Goal: Task Accomplishment & Management: Use online tool/utility

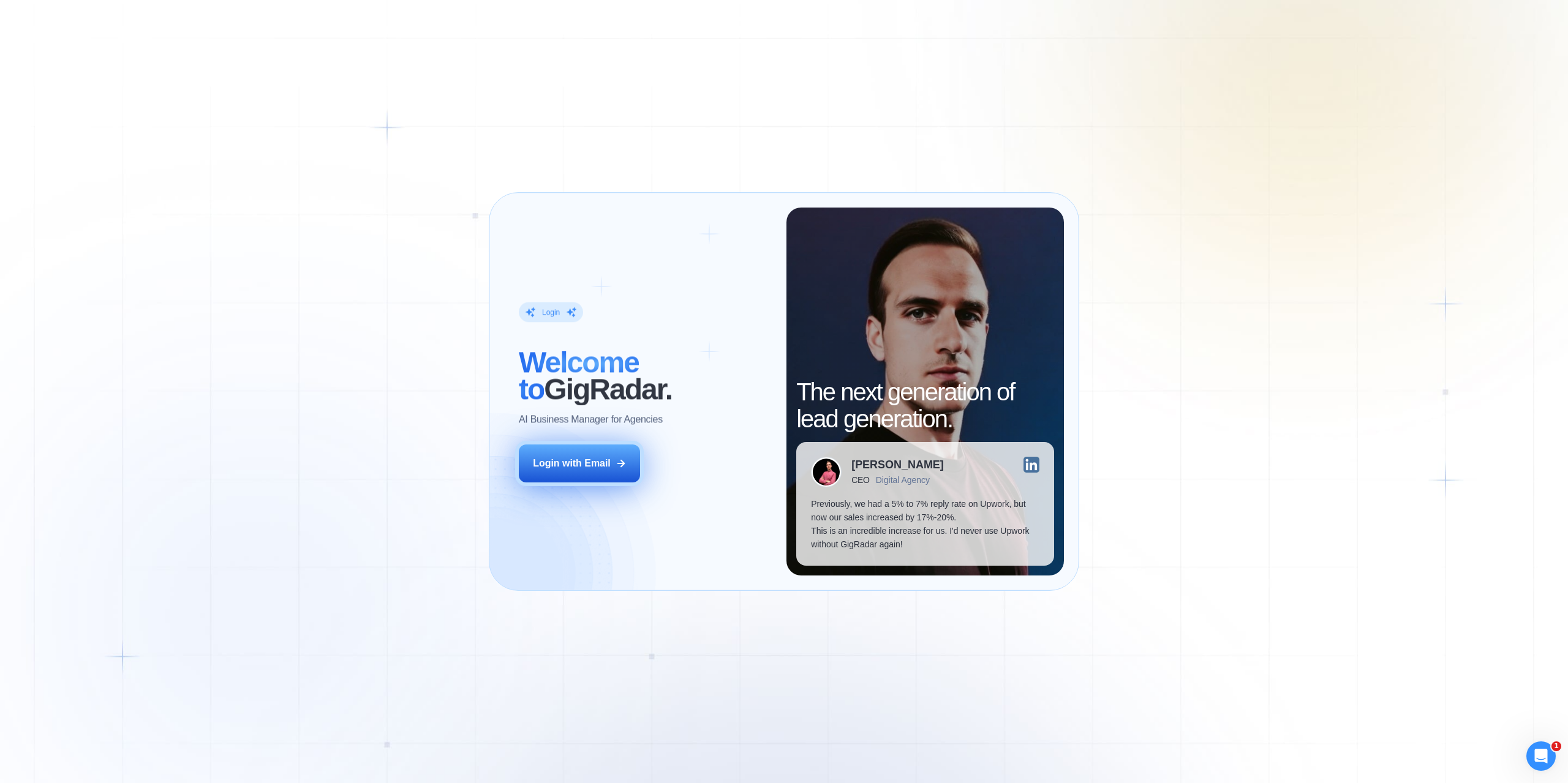
click at [601, 457] on div "Login with Email" at bounding box center [572, 464] width 78 height 13
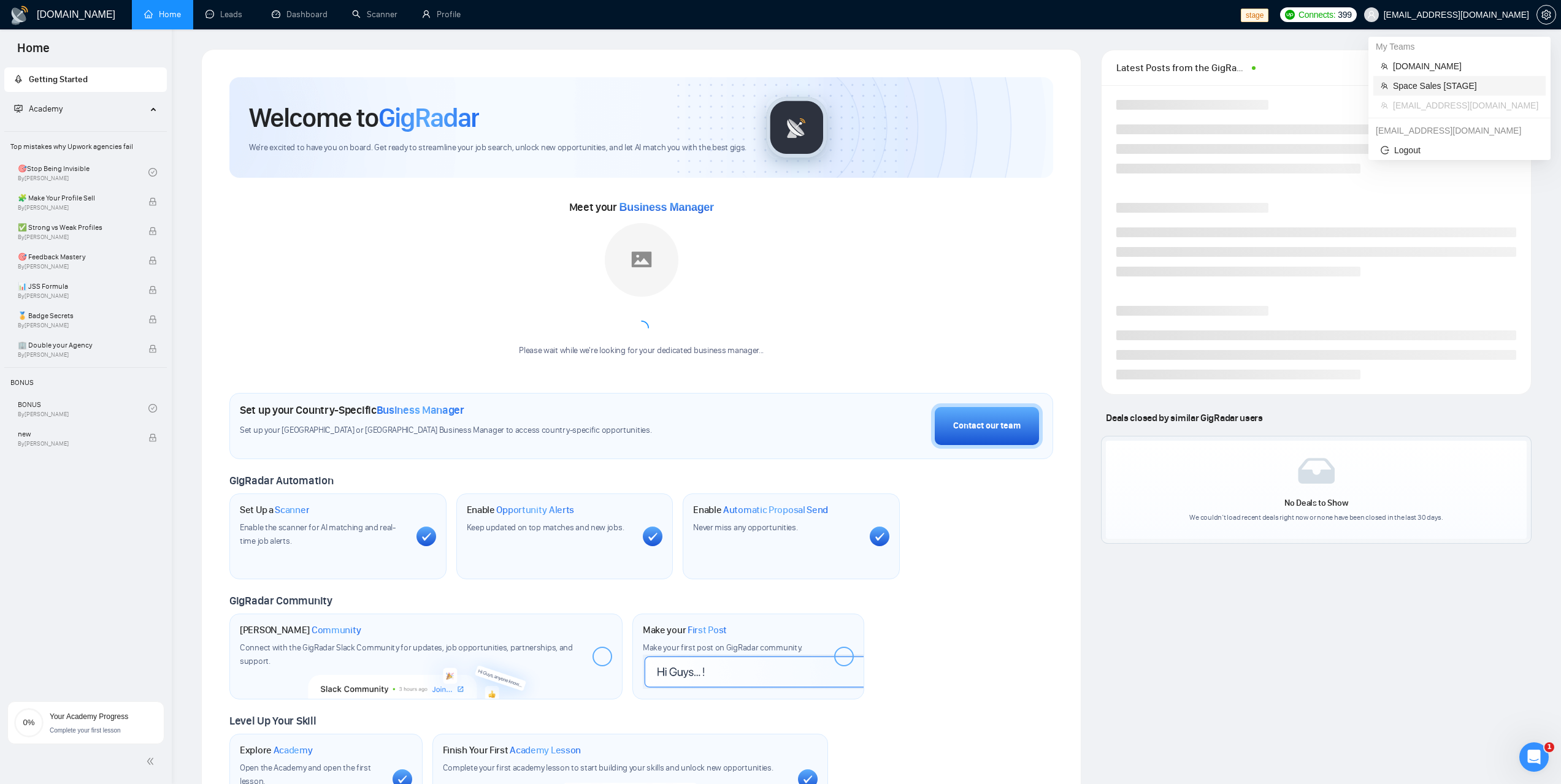
click at [1412, 85] on span "Space Sales [STAGE]" at bounding box center [1465, 85] width 145 height 13
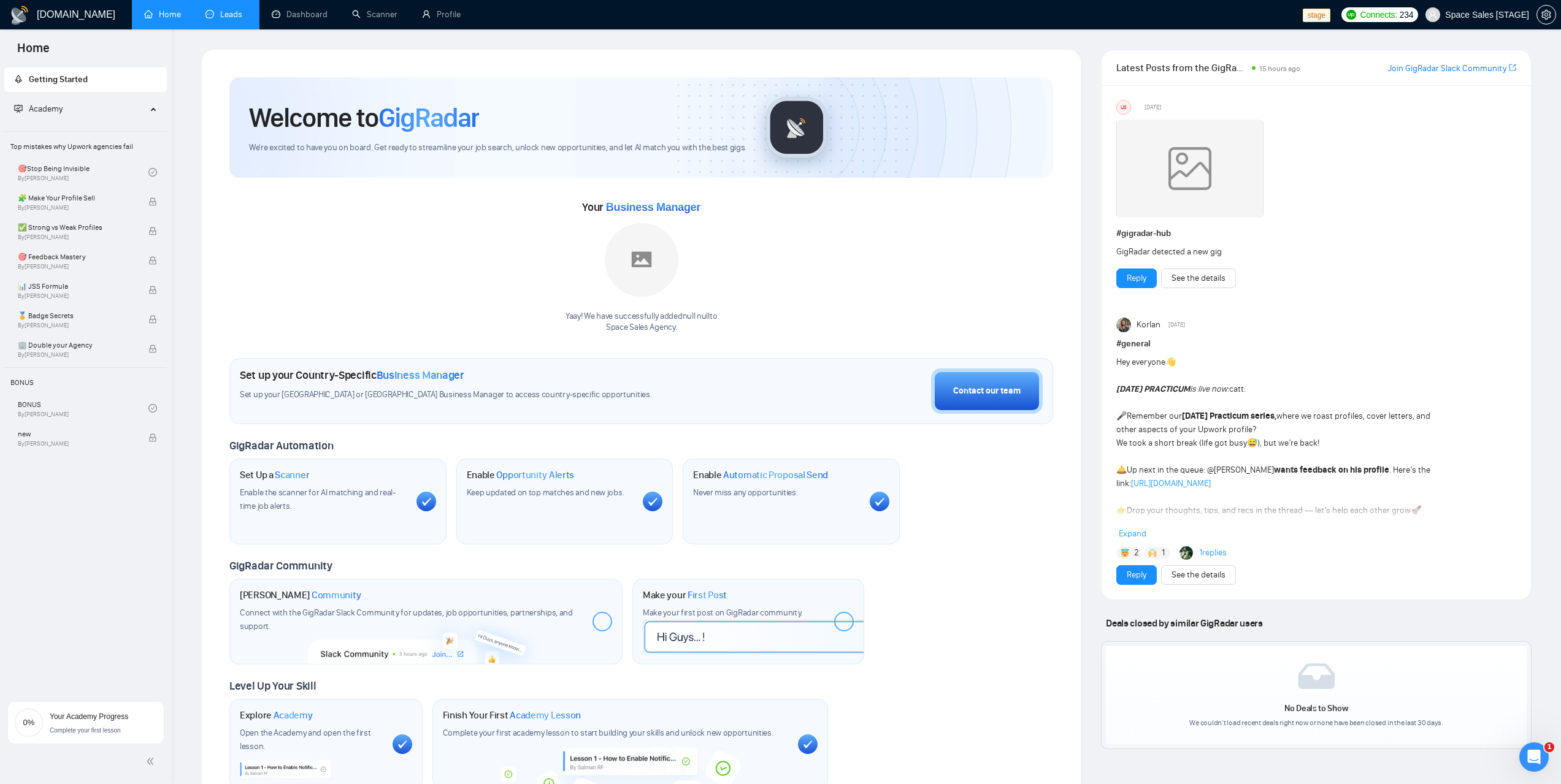
click at [235, 18] on link "Leads" at bounding box center [226, 14] width 41 height 11
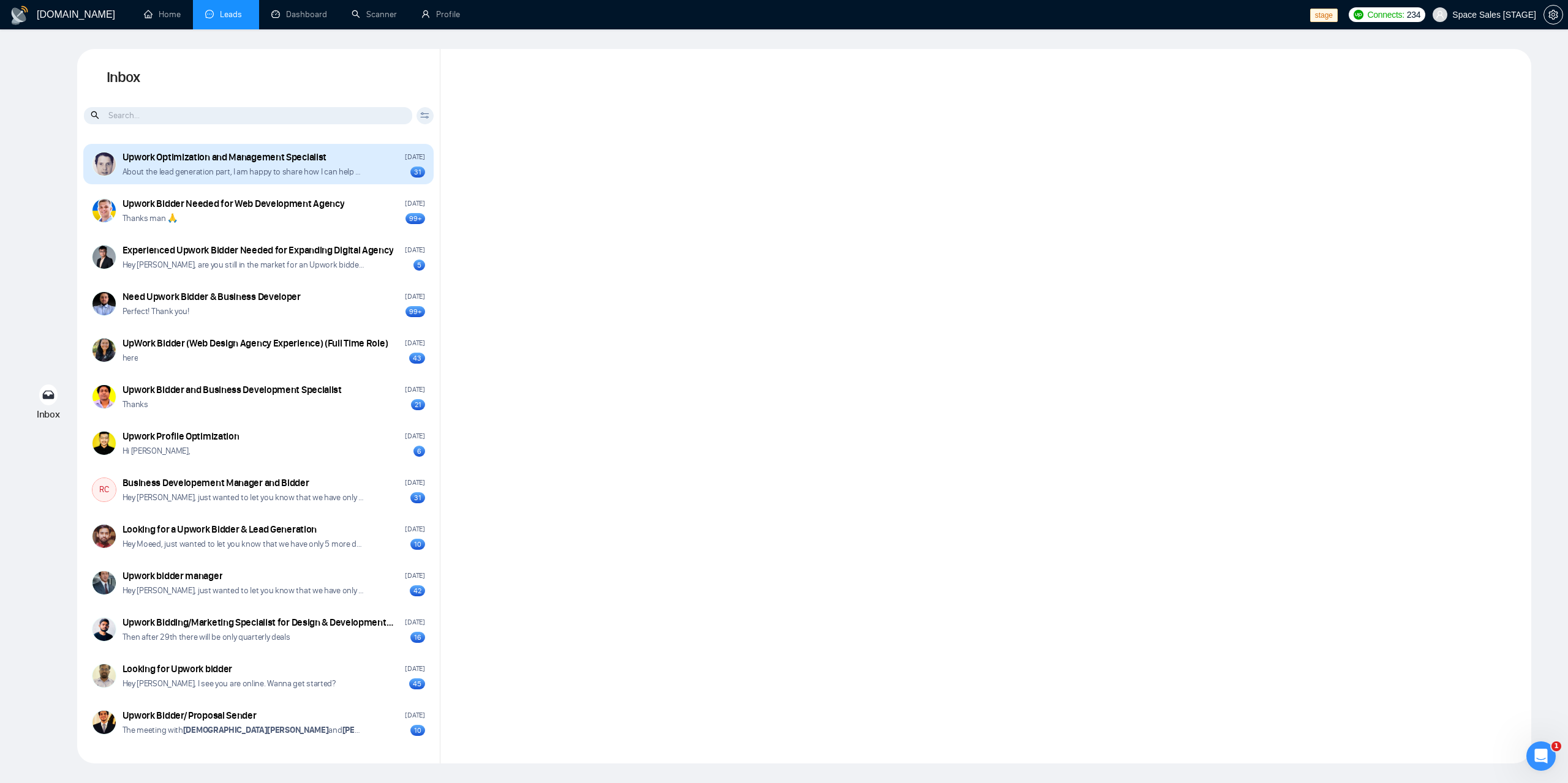
click at [209, 166] on div "Upwork Optimization and Management Specialist September 10, 2024 About the lead…" at bounding box center [274, 164] width 303 height 27
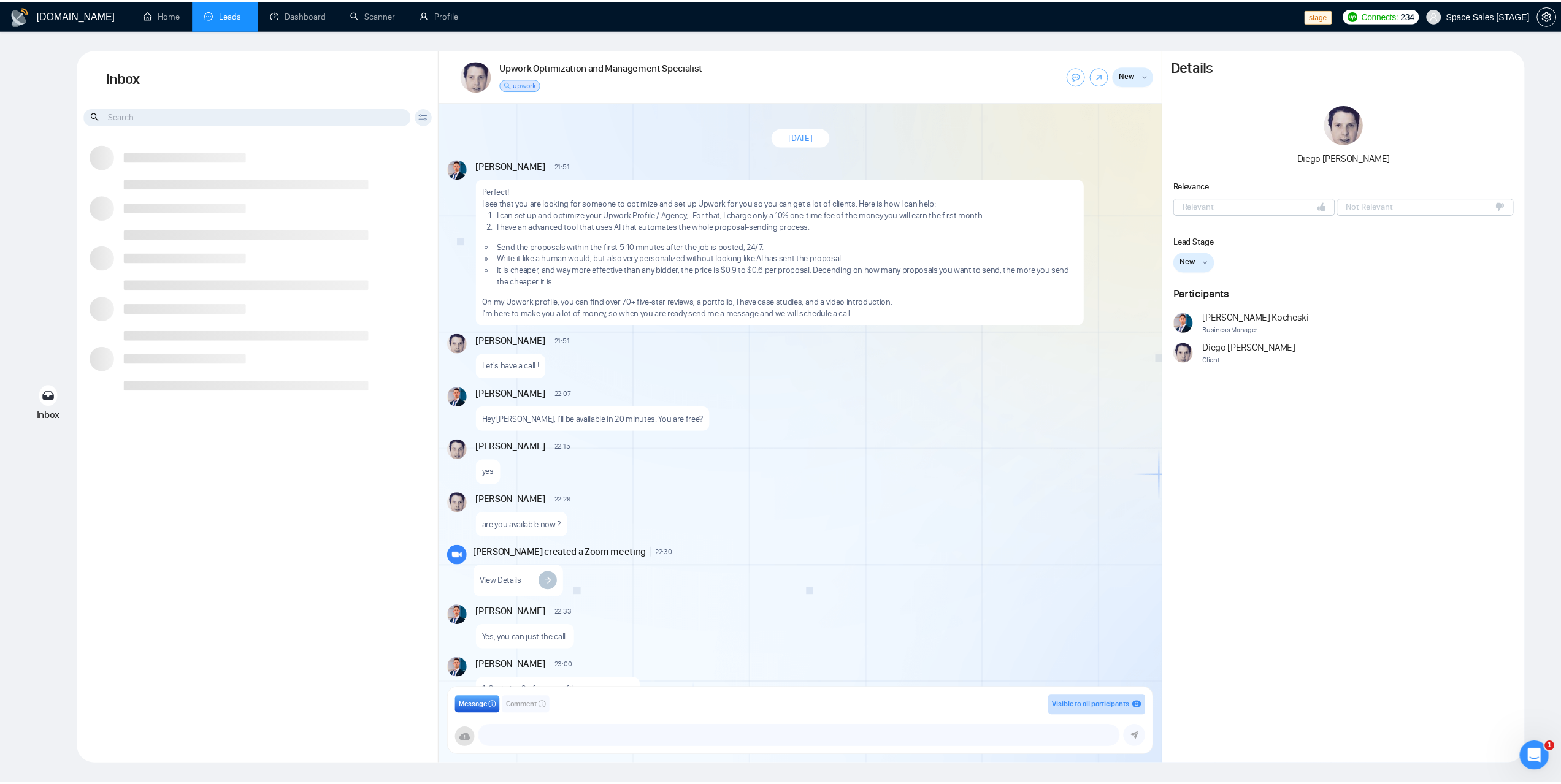
scroll to position [840, 0]
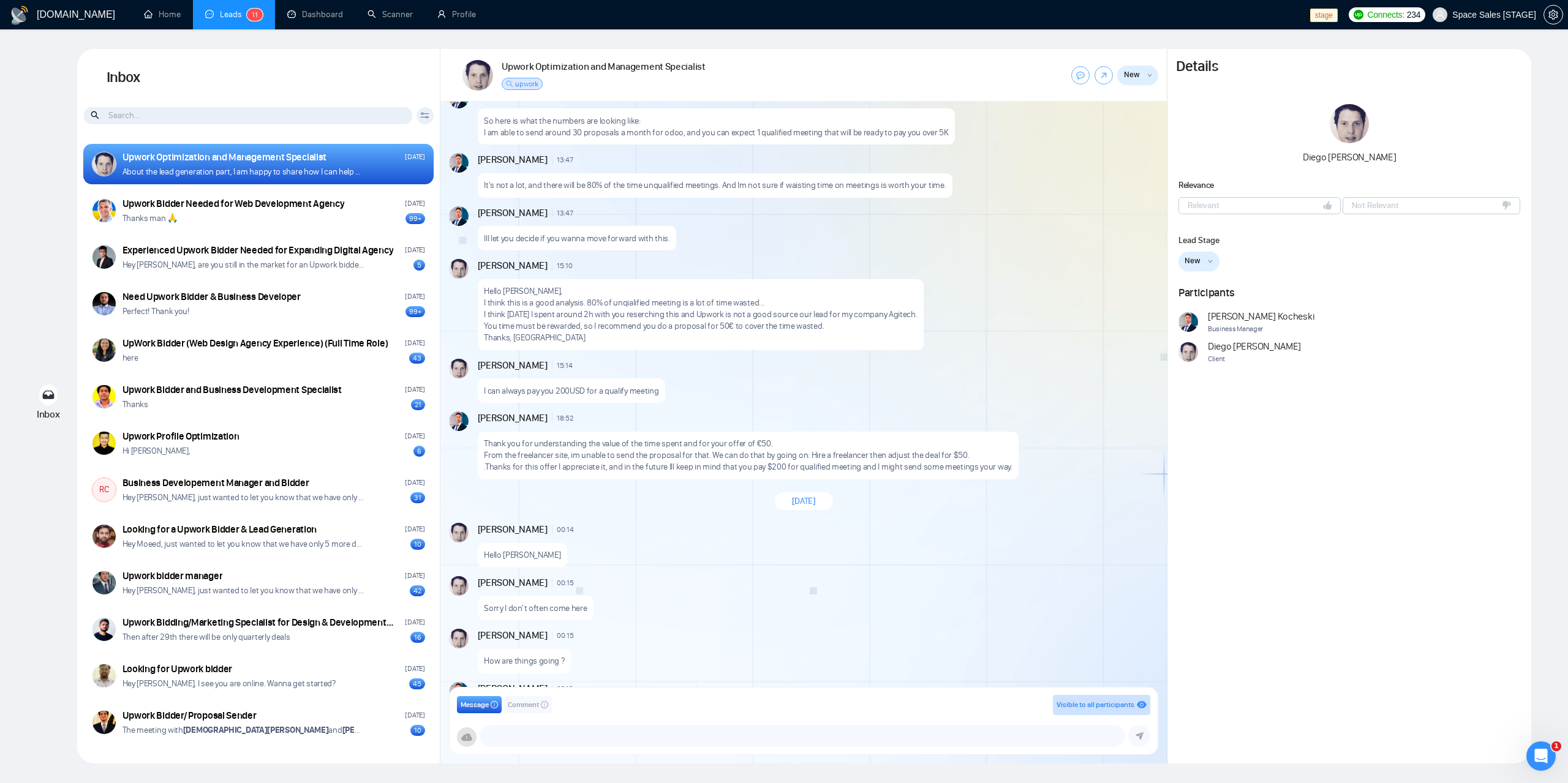
click at [1438, 531] on div "Details Diego Riera Relevance Relevant Not Relevant Lead Stage New New Relevant…" at bounding box center [1349, 406] width 364 height 715
click at [381, 20] on link "Scanner" at bounding box center [390, 14] width 46 height 11
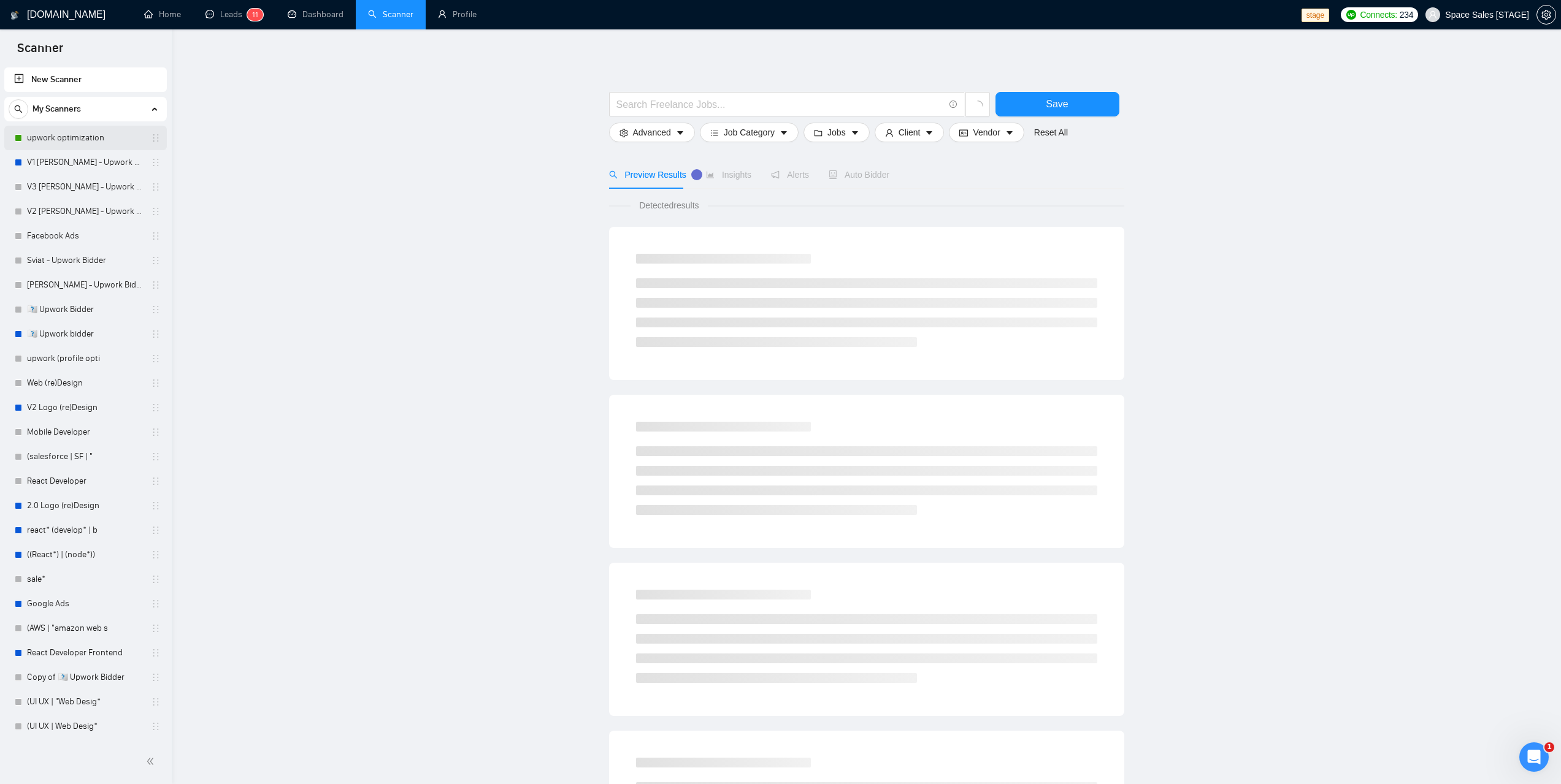
click at [75, 135] on link "upwork optimization" at bounding box center [85, 138] width 117 height 25
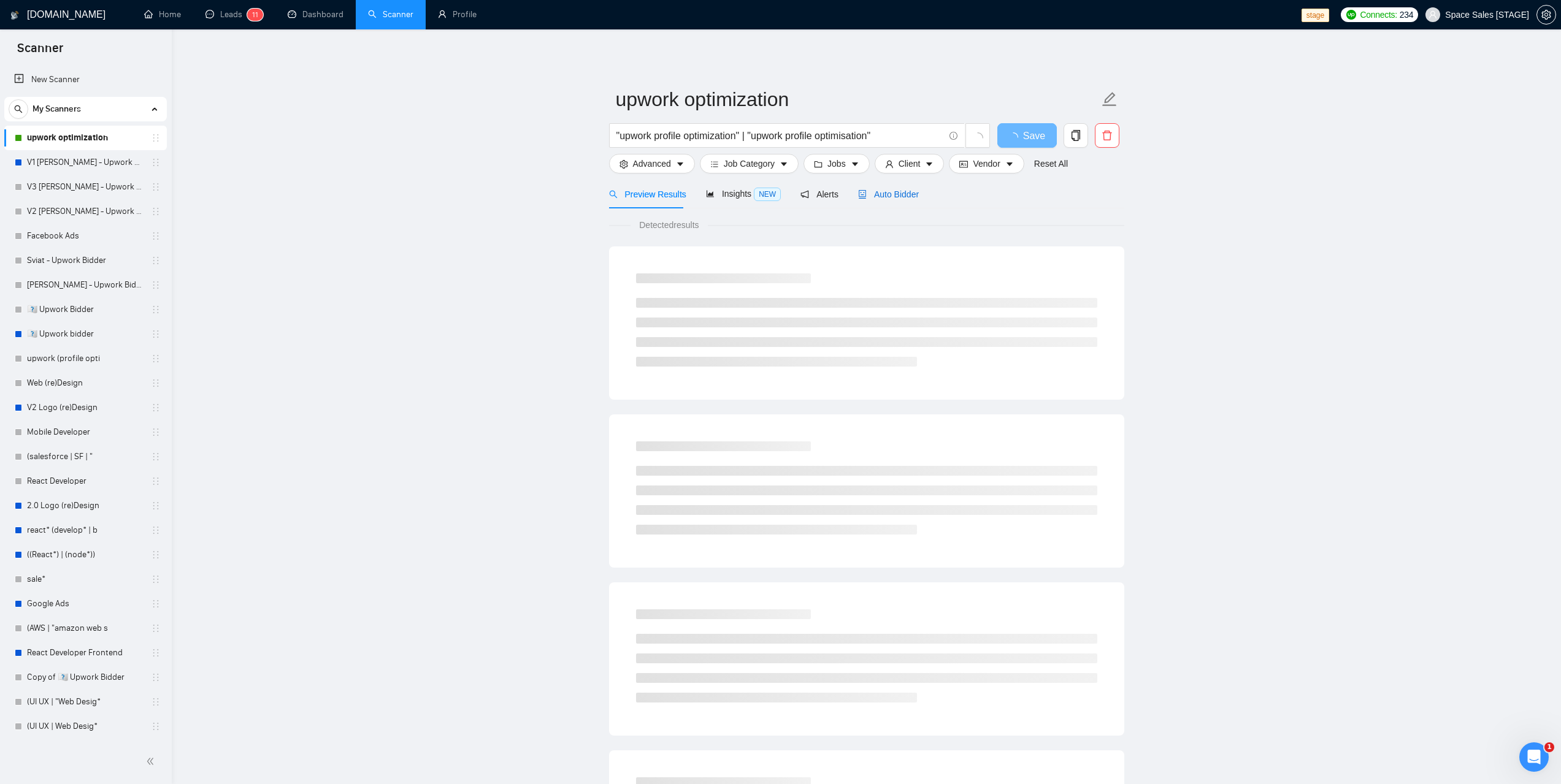
click at [897, 199] on span "Auto Bidder" at bounding box center [888, 195] width 61 height 10
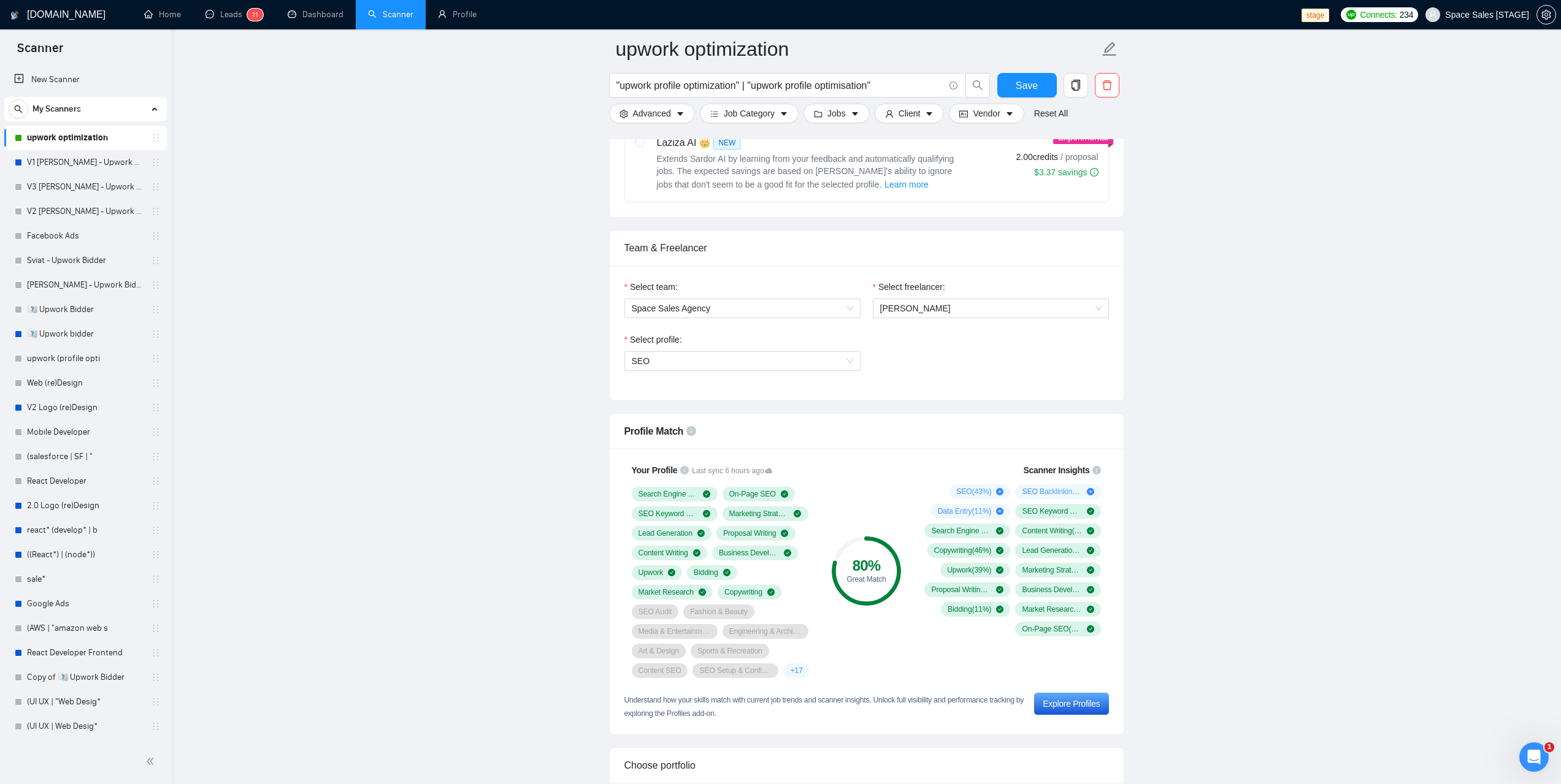
scroll to position [552, 0]
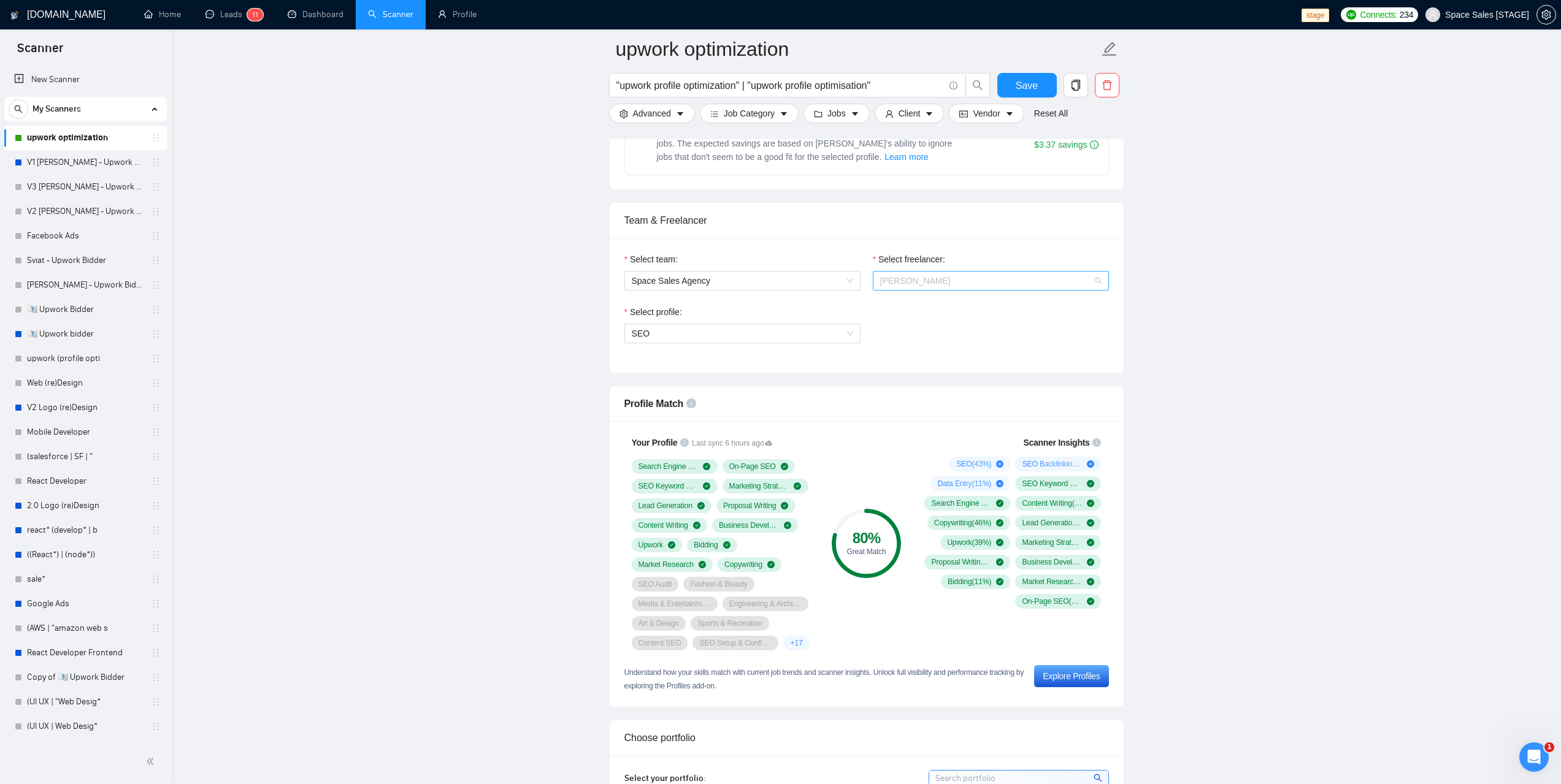
click at [1089, 282] on span "Vlad Timinski" at bounding box center [991, 281] width 221 height 18
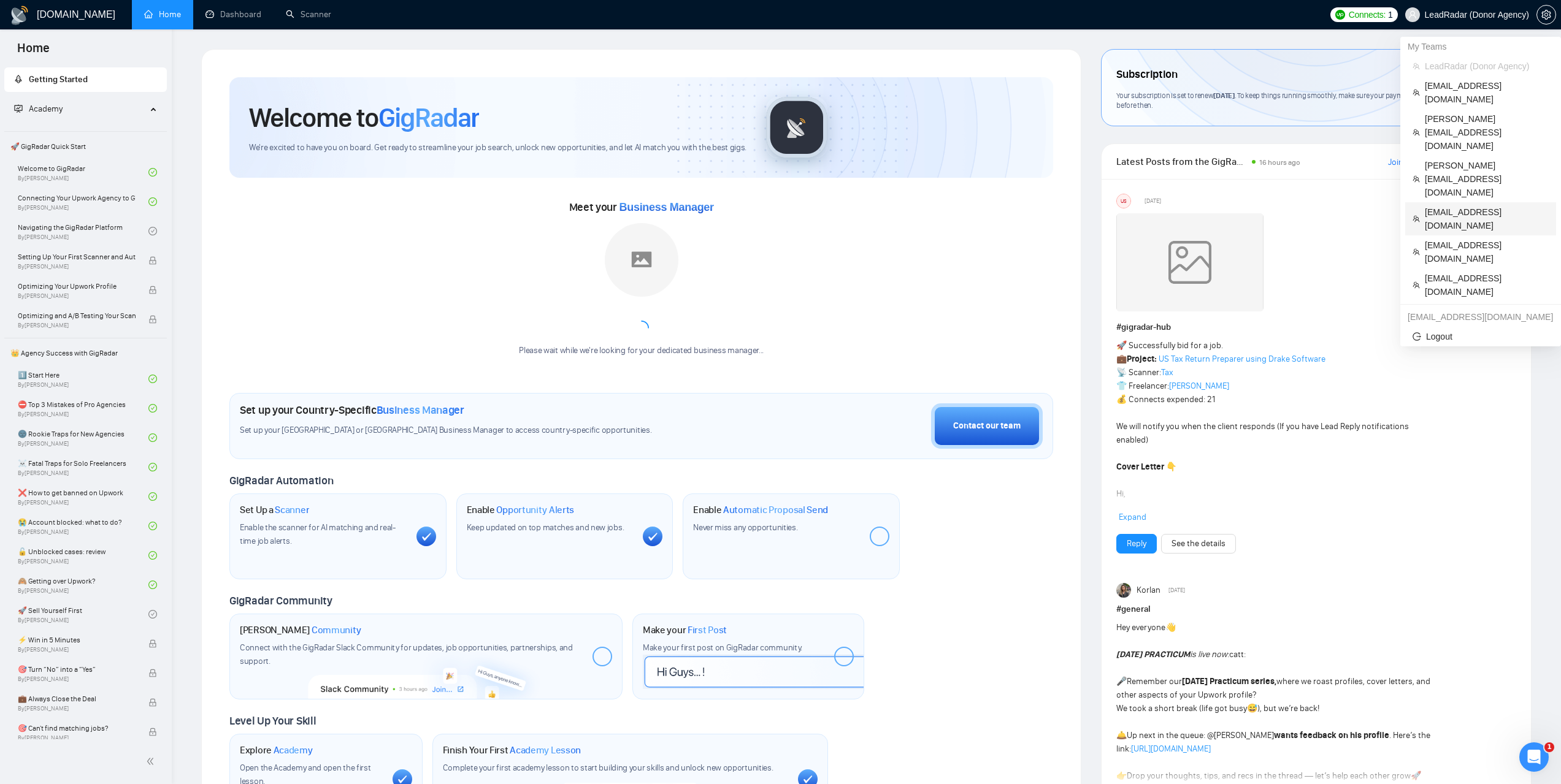
click at [1454, 206] on span "[EMAIL_ADDRESS][DOMAIN_NAME]" at bounding box center [1486, 219] width 124 height 27
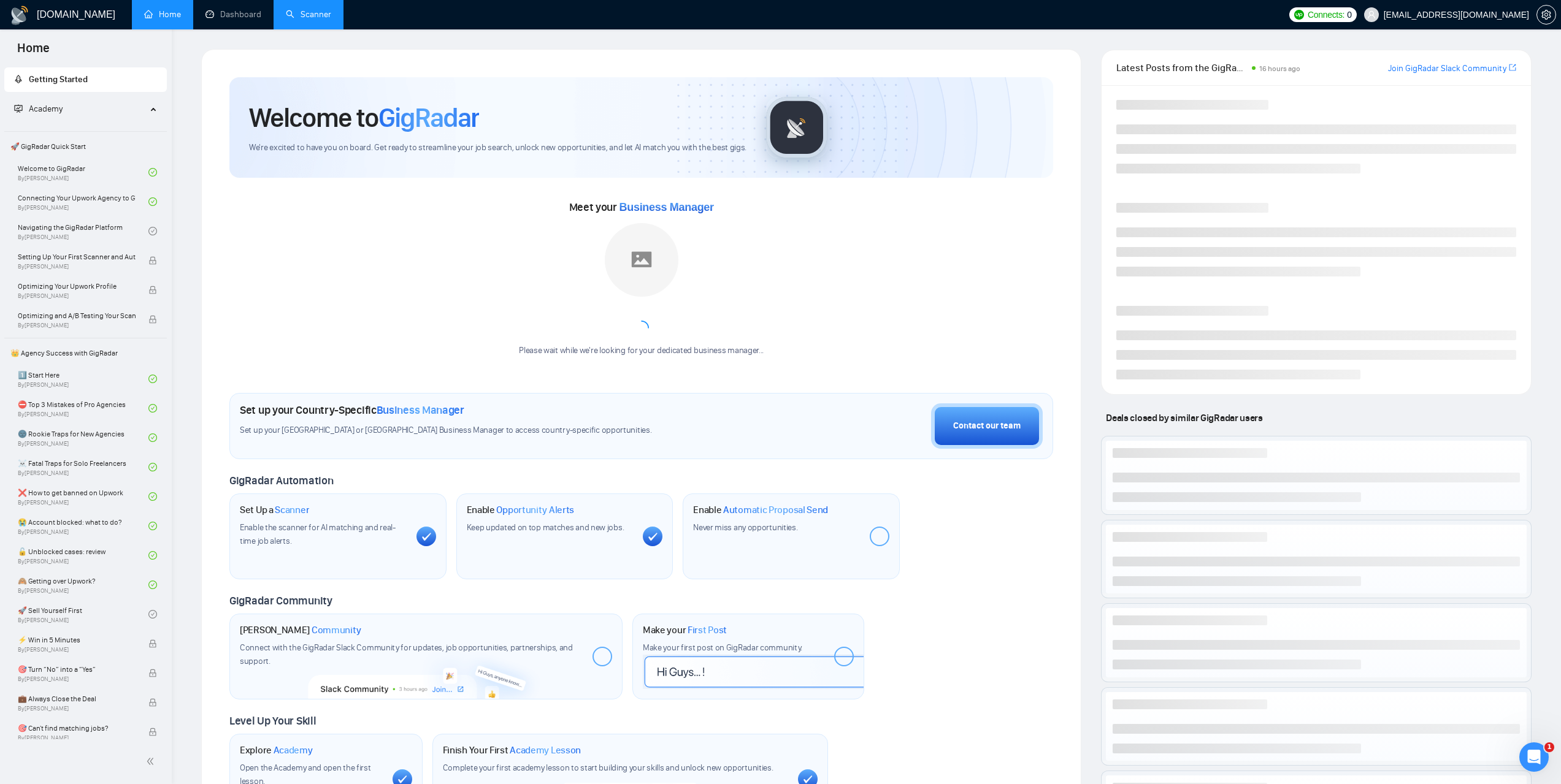
click at [313, 9] on link "Scanner" at bounding box center [308, 14] width 46 height 11
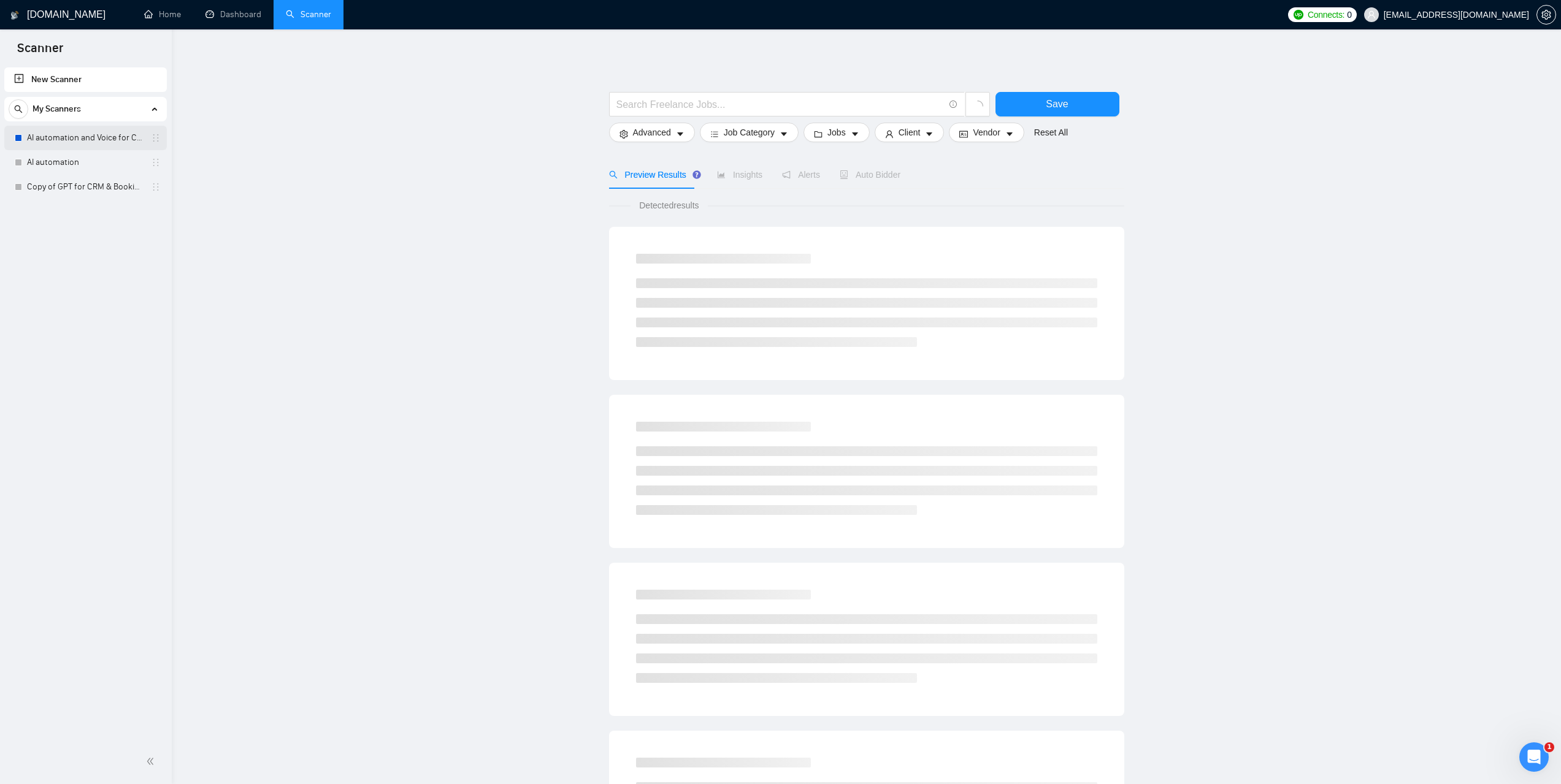
click at [69, 131] on link "AI automation and Voice for CRM & Booking" at bounding box center [85, 138] width 117 height 25
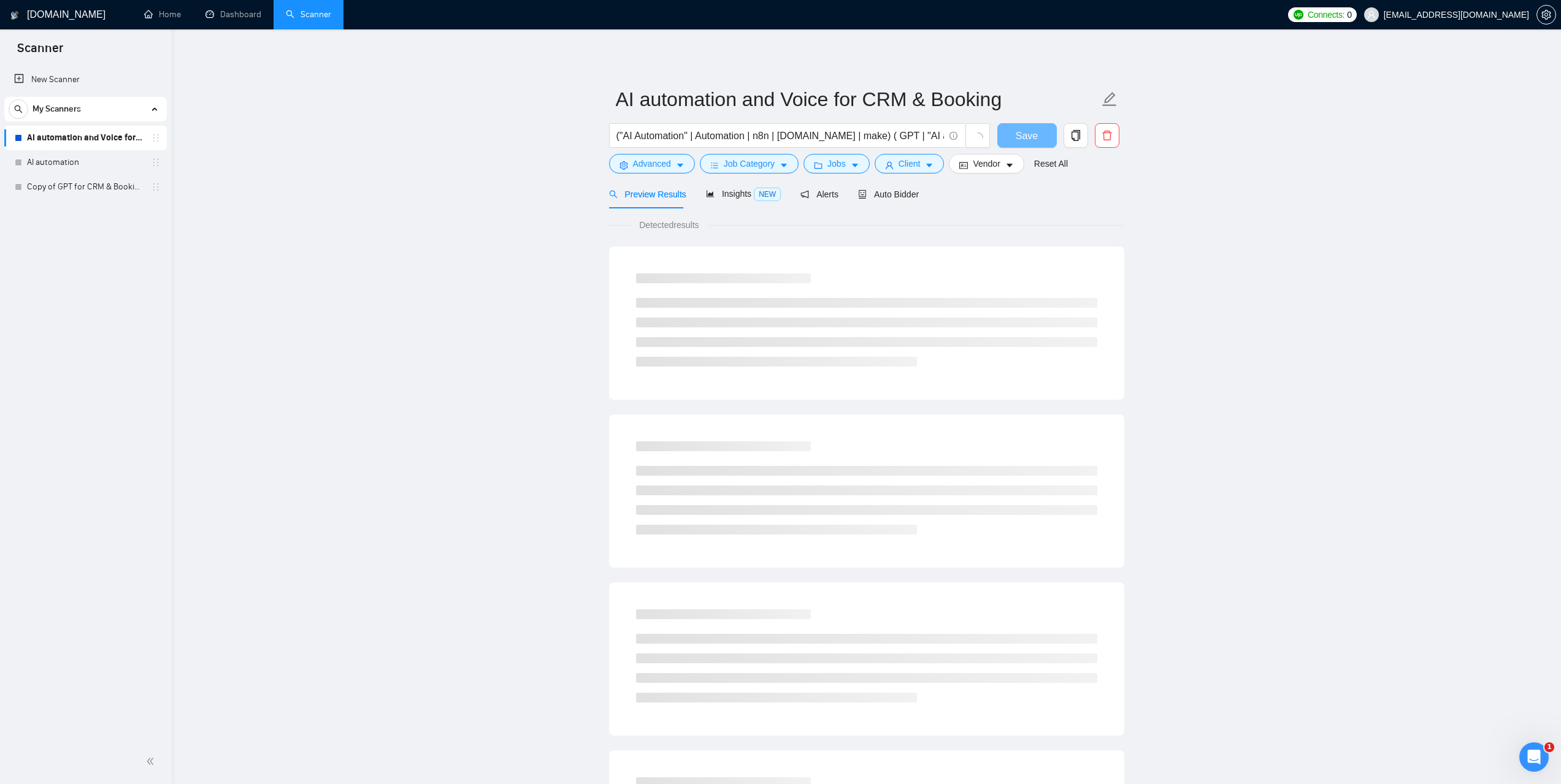
drag, startPoint x: 889, startPoint y: 203, endPoint x: 1263, endPoint y: 300, distance: 386.4
click at [890, 203] on div "Auto Bidder" at bounding box center [888, 194] width 61 height 29
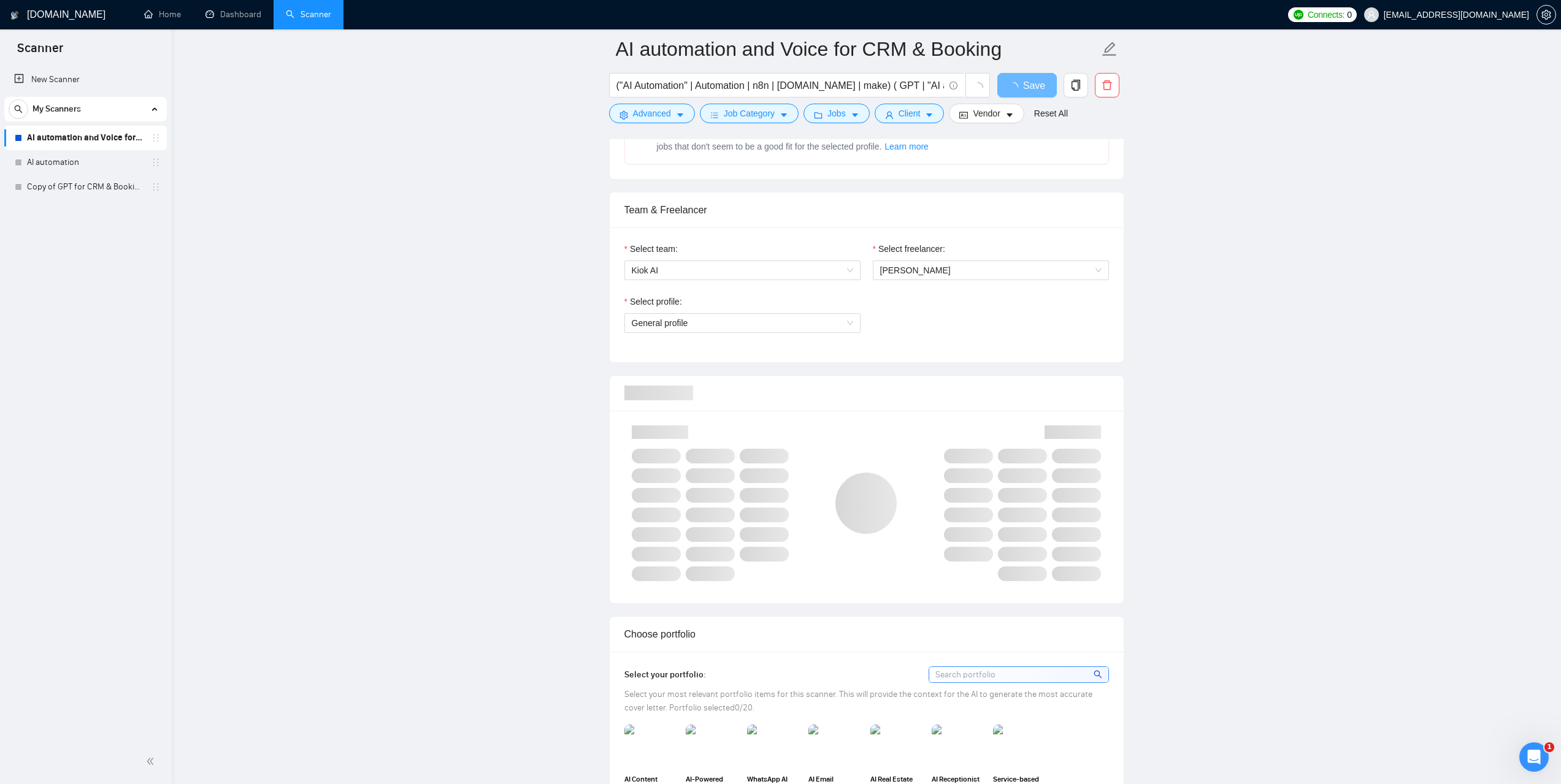
scroll to position [552, 0]
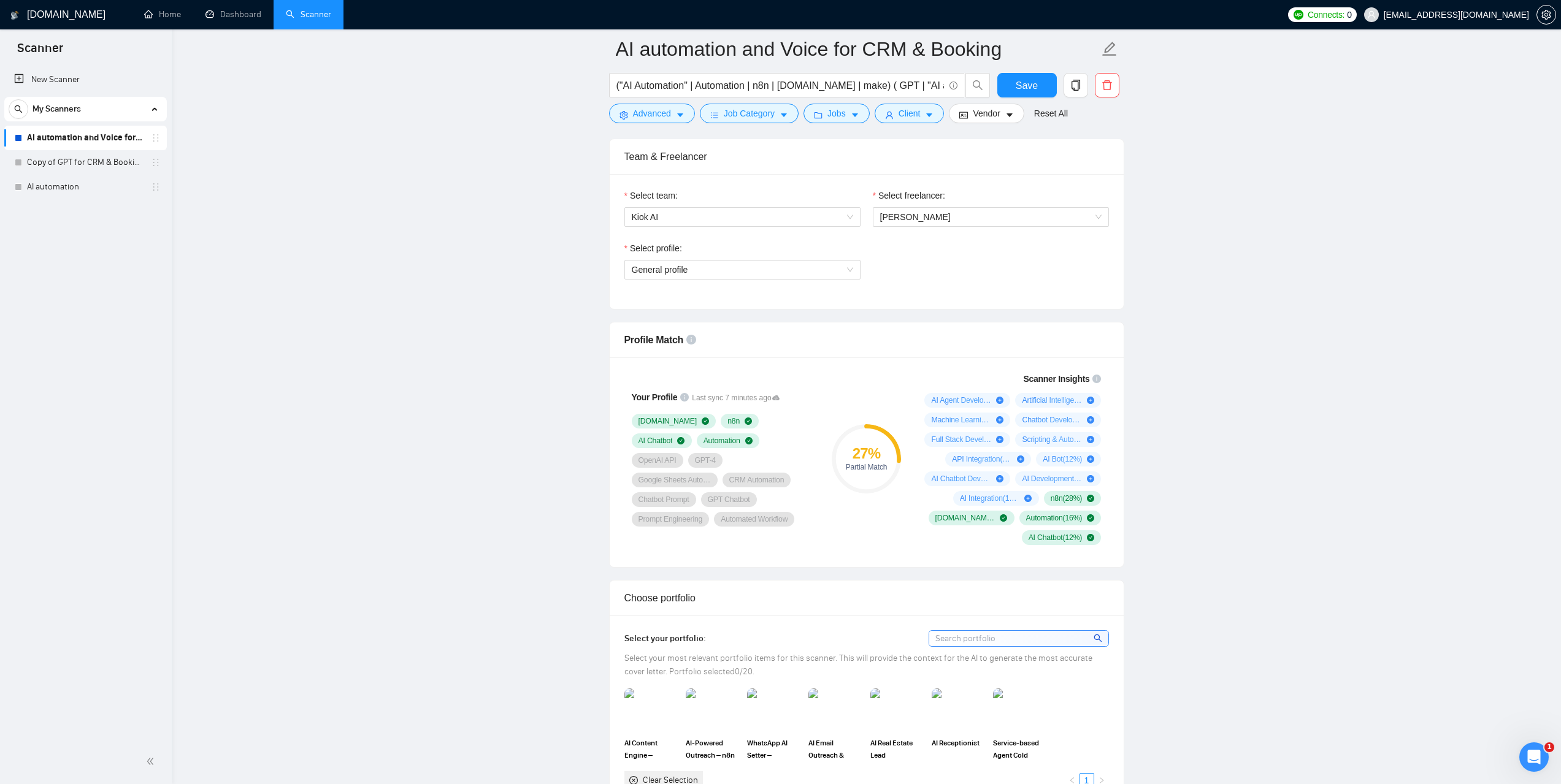
scroll to position [613, 0]
drag, startPoint x: 690, startPoint y: 409, endPoint x: 765, endPoint y: 413, distance: 75.1
click at [765, 407] on span "Last sync 7 minutes ago" at bounding box center [736, 401] width 88 height 12
click at [235, 16] on link "Dashboard" at bounding box center [233, 14] width 56 height 11
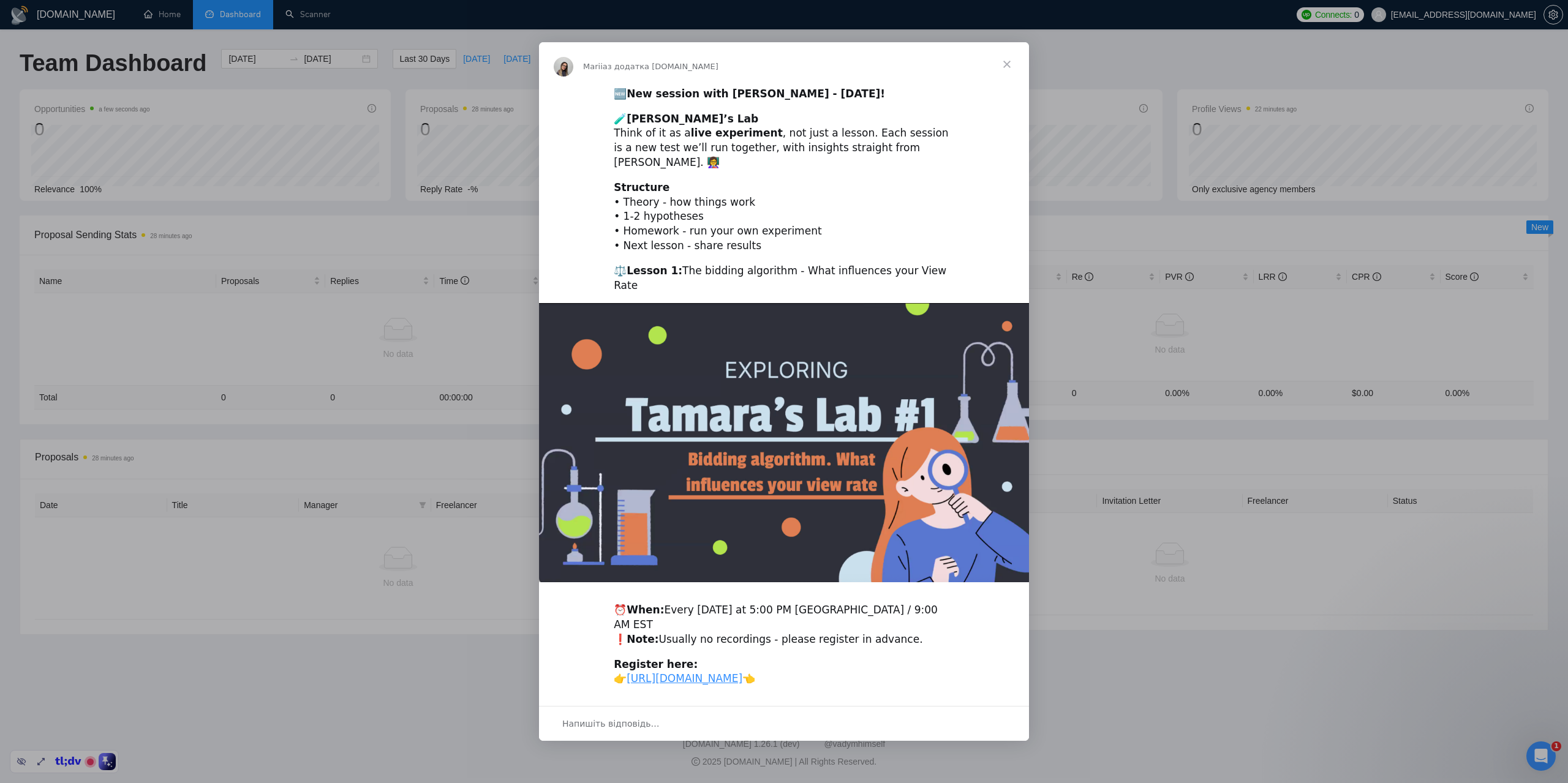
click at [1006, 74] on span "Закрити" at bounding box center [1007, 64] width 44 height 44
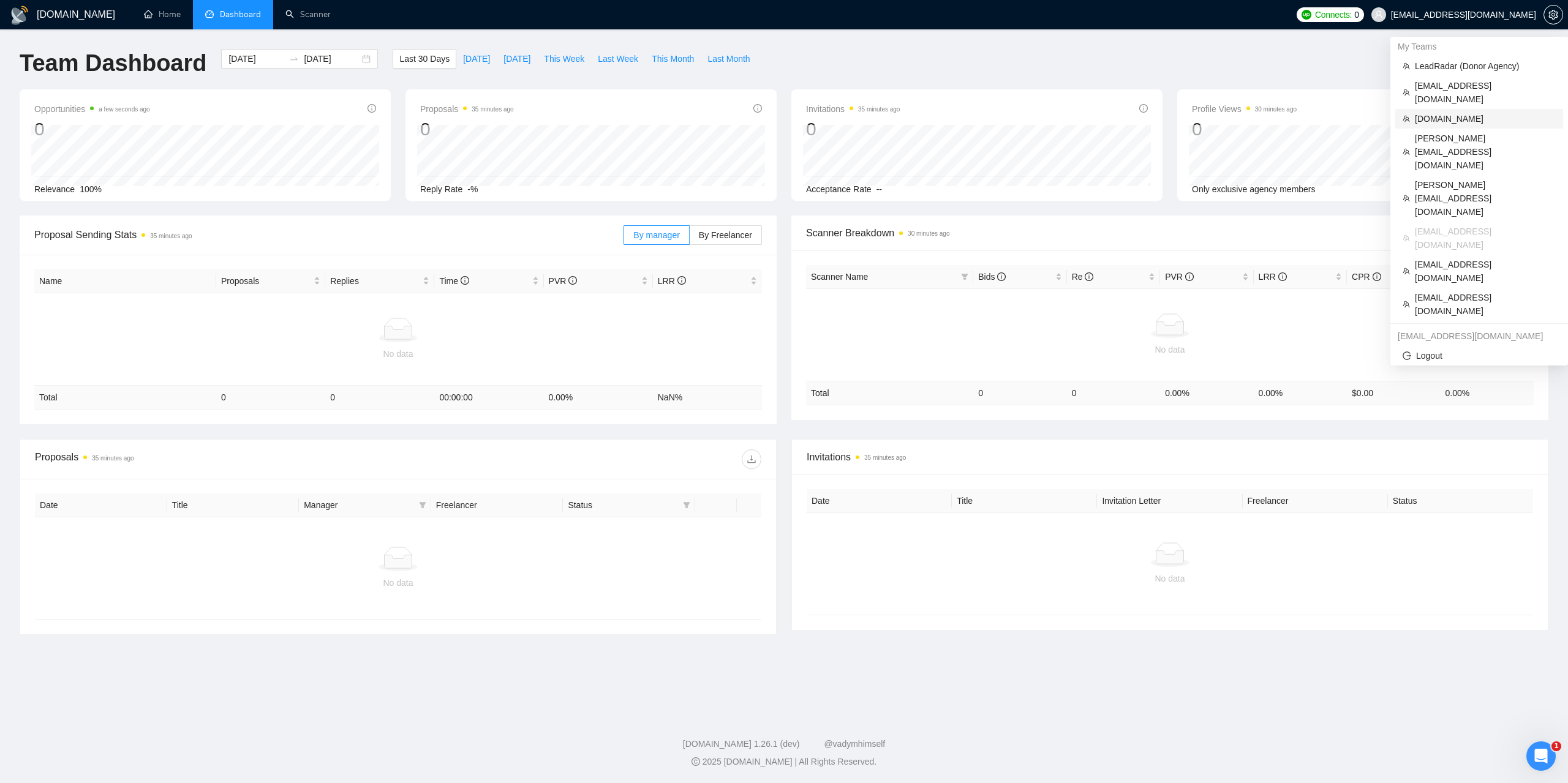
click at [1431, 112] on span "[DOMAIN_NAME]" at bounding box center [1485, 118] width 141 height 13
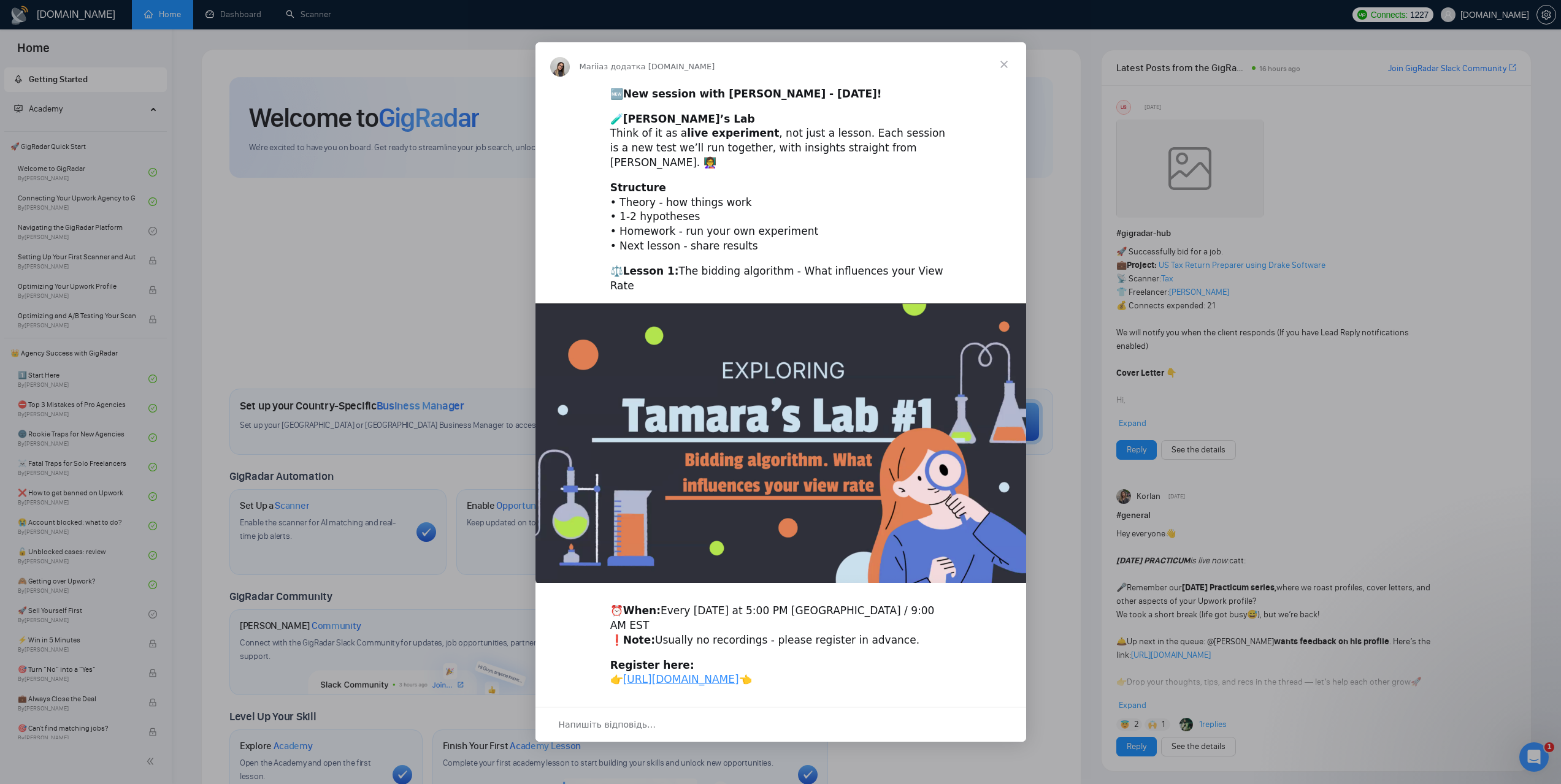
click at [1003, 70] on span "Закрити" at bounding box center [1004, 64] width 44 height 44
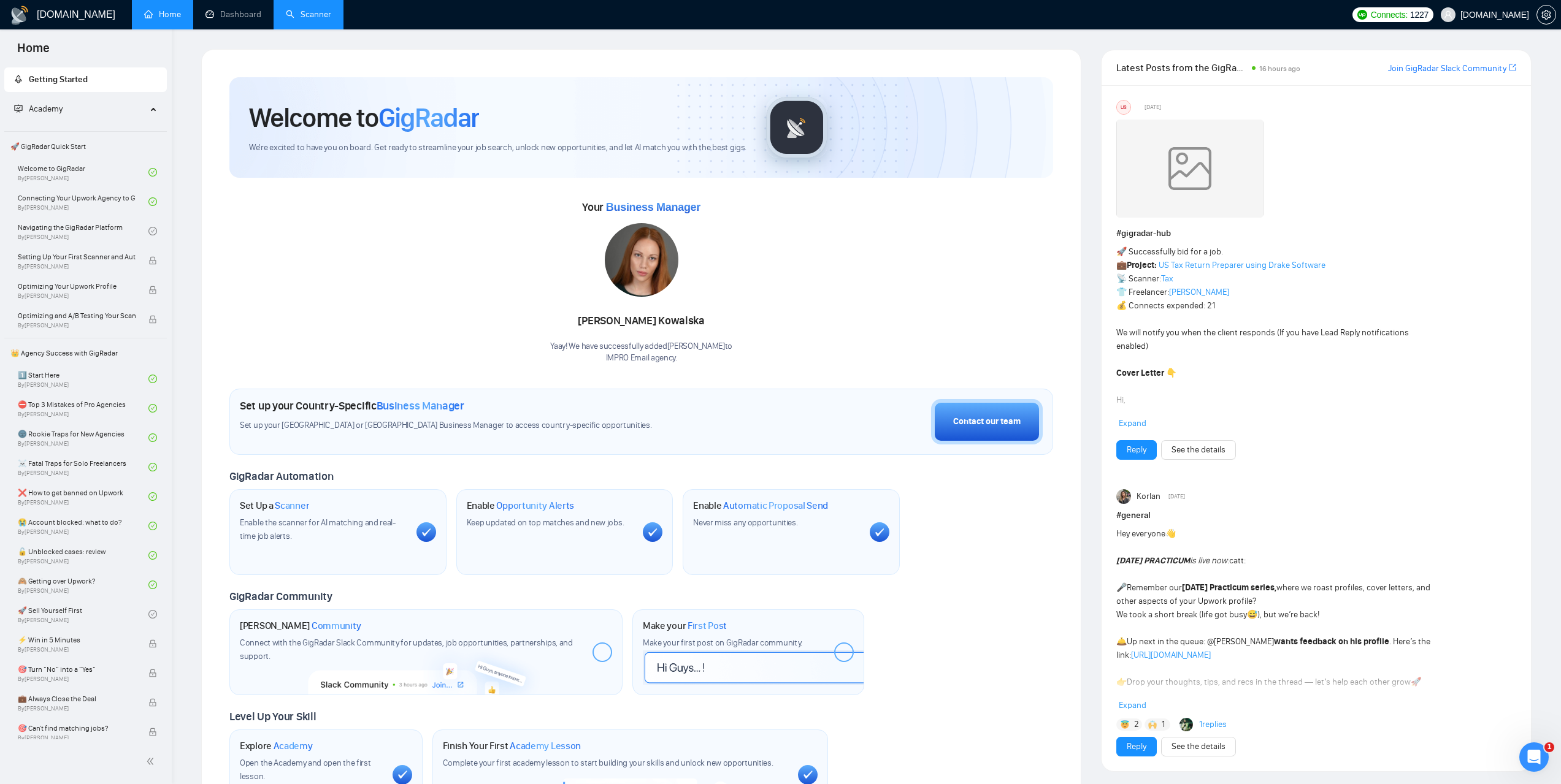
click at [312, 20] on link "Scanner" at bounding box center [308, 14] width 46 height 11
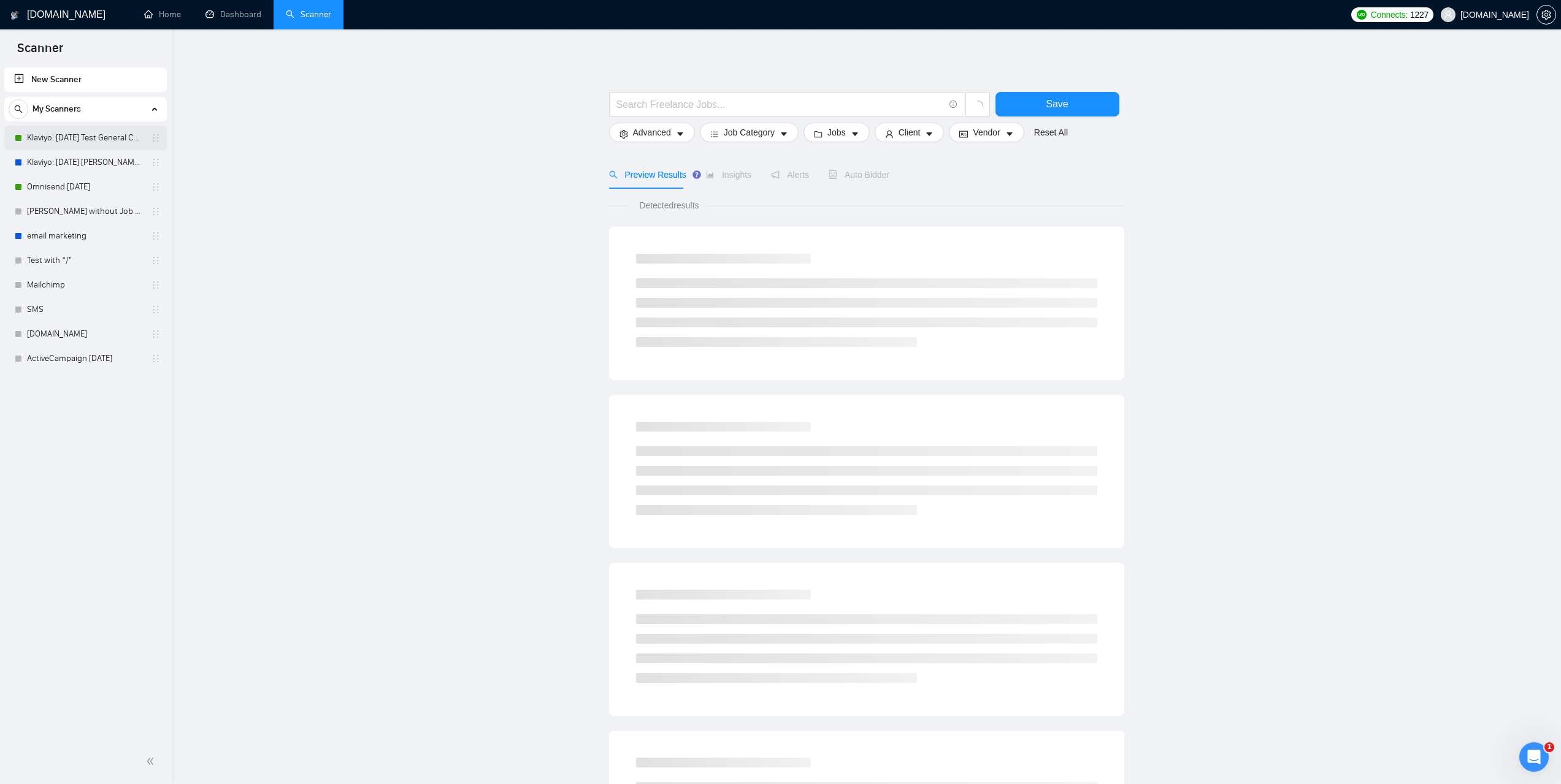
click at [69, 137] on link "Klaviyo: [DATE] Test General Cover" at bounding box center [85, 138] width 117 height 25
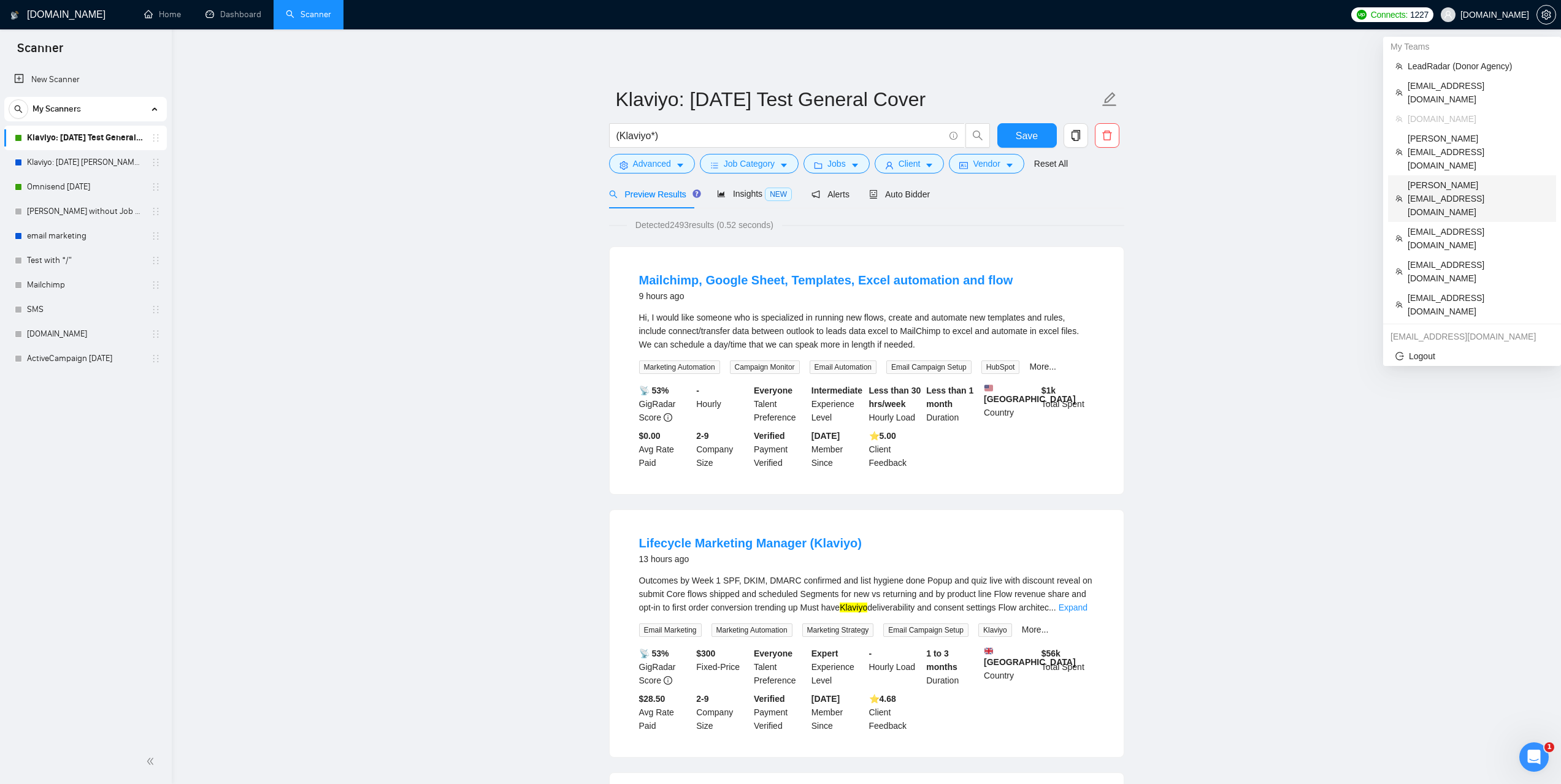
click at [1439, 178] on span "[PERSON_NAME][EMAIL_ADDRESS][DOMAIN_NAME]" at bounding box center [1478, 198] width 141 height 41
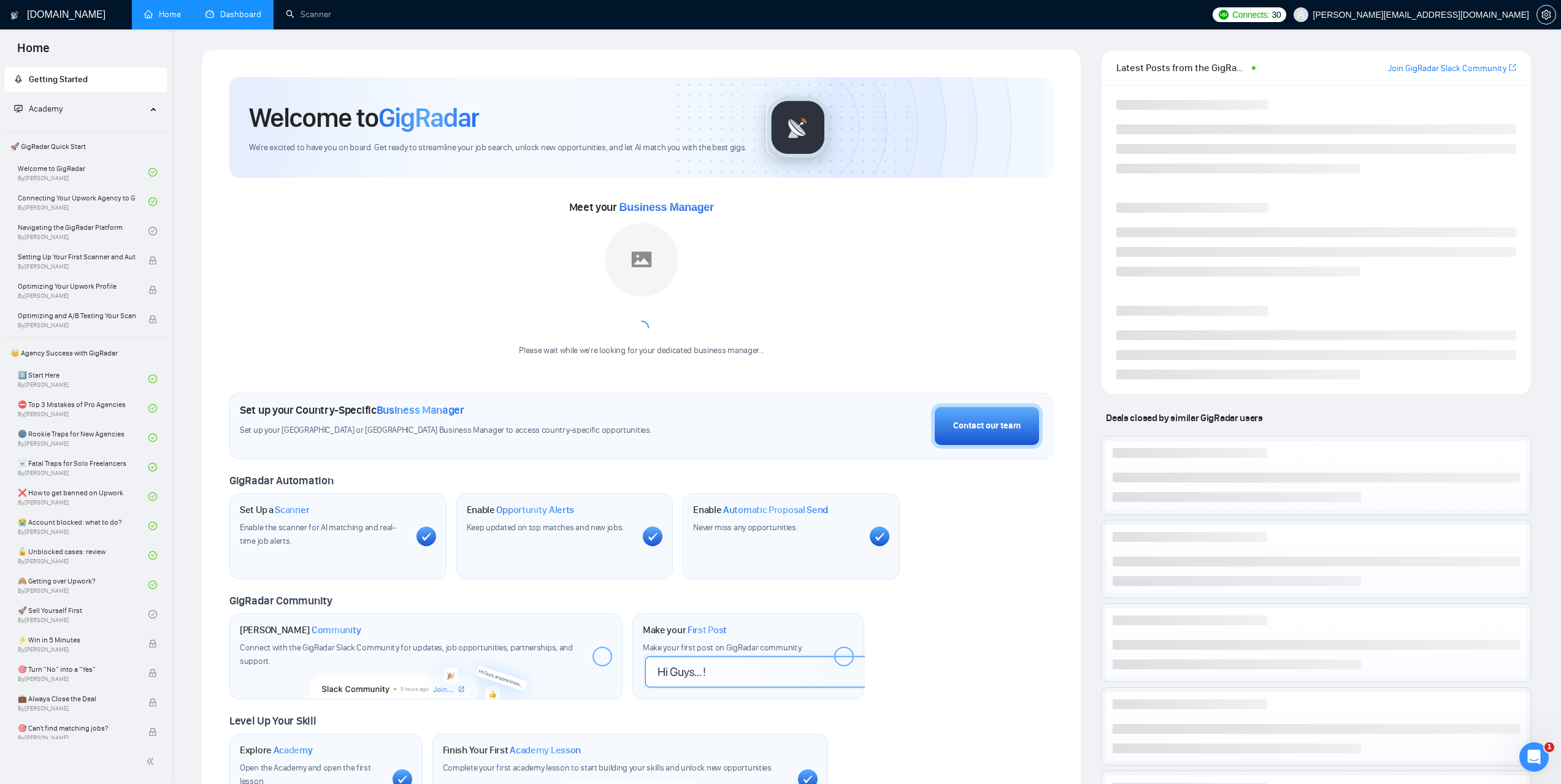
click at [251, 19] on link "Dashboard" at bounding box center [233, 14] width 56 height 11
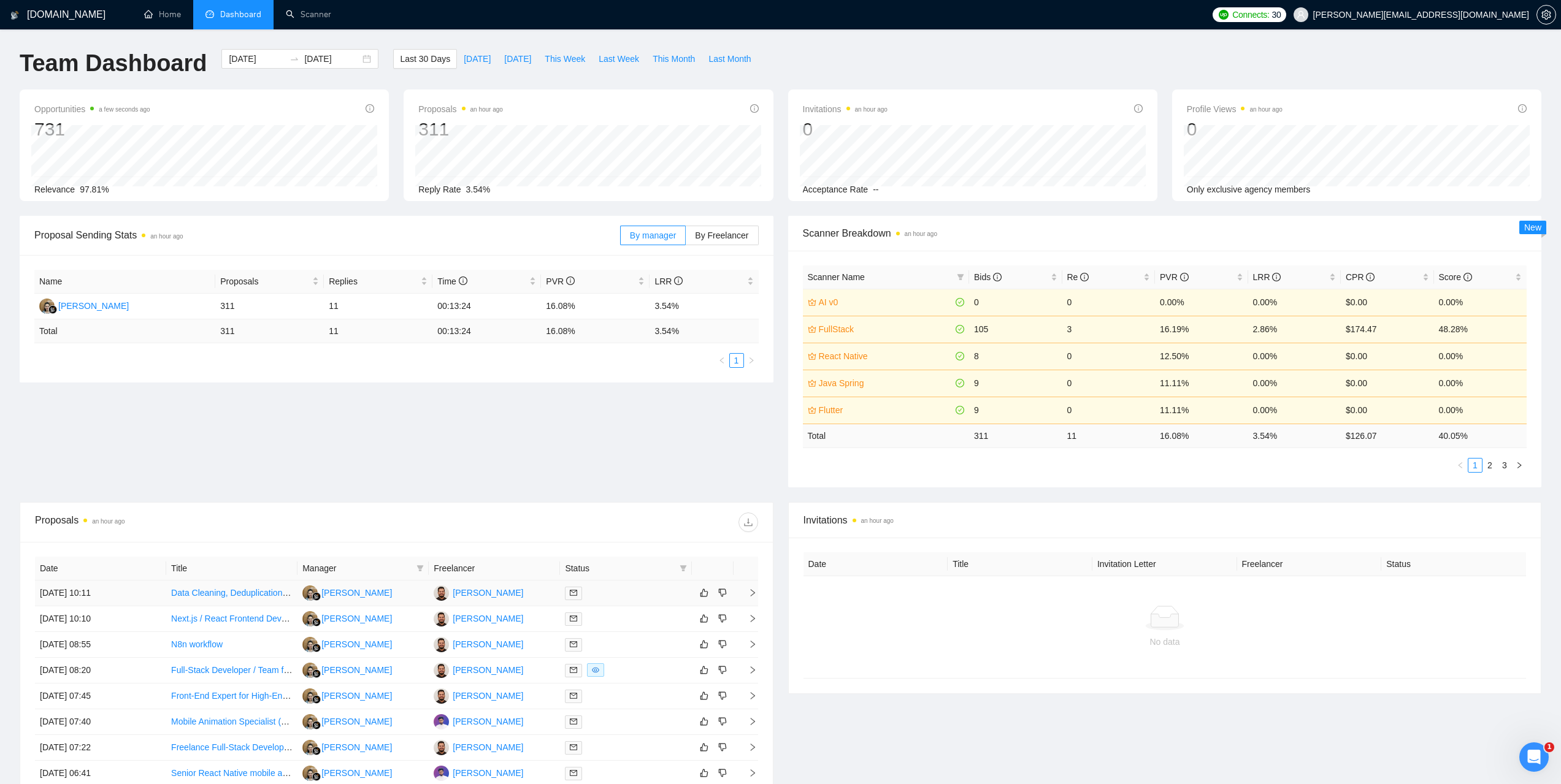
click at [93, 594] on td "17 Sep, 2025 10:11" at bounding box center [100, 593] width 131 height 26
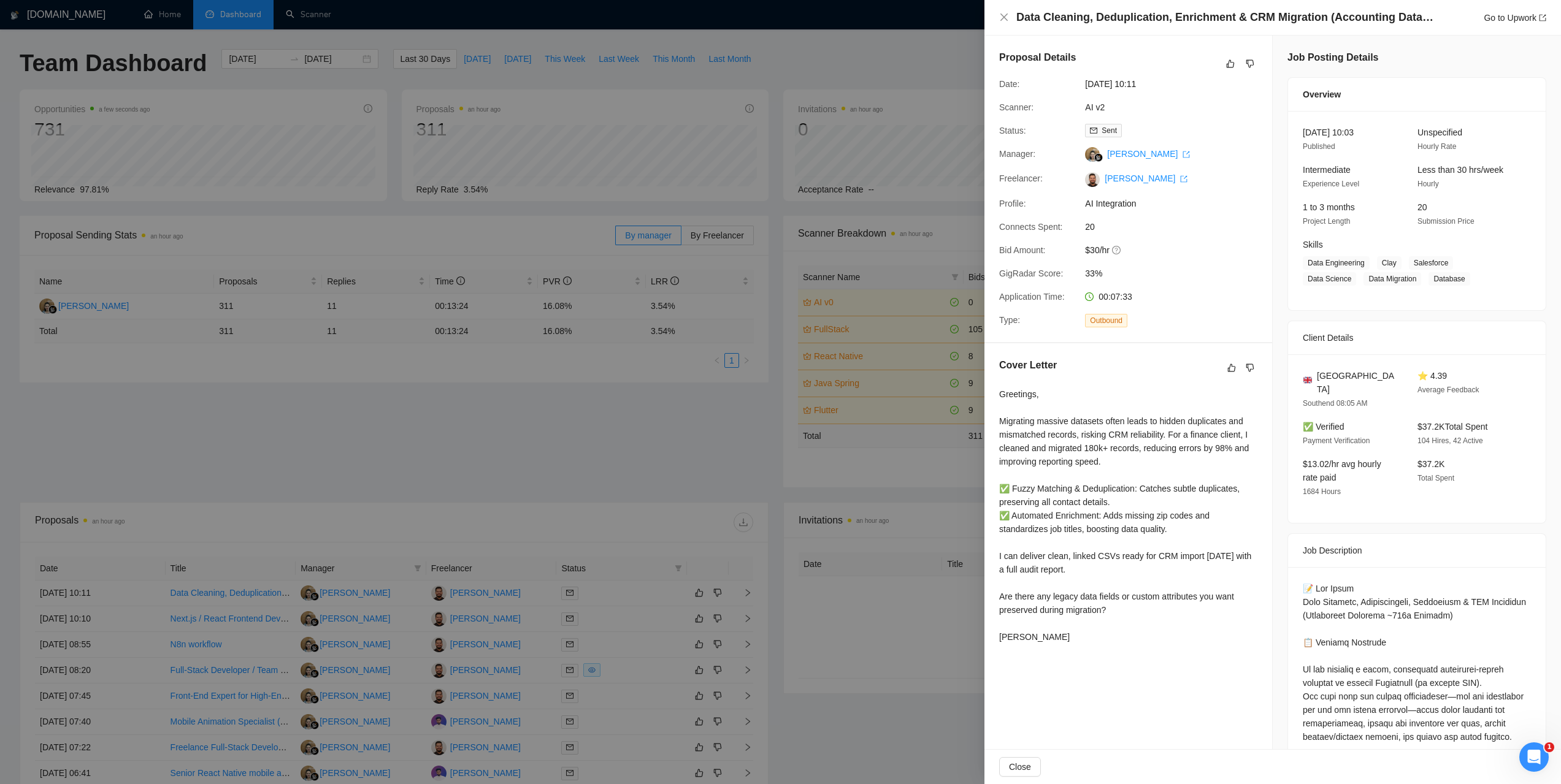
click at [320, 431] on div at bounding box center [780, 392] width 1561 height 784
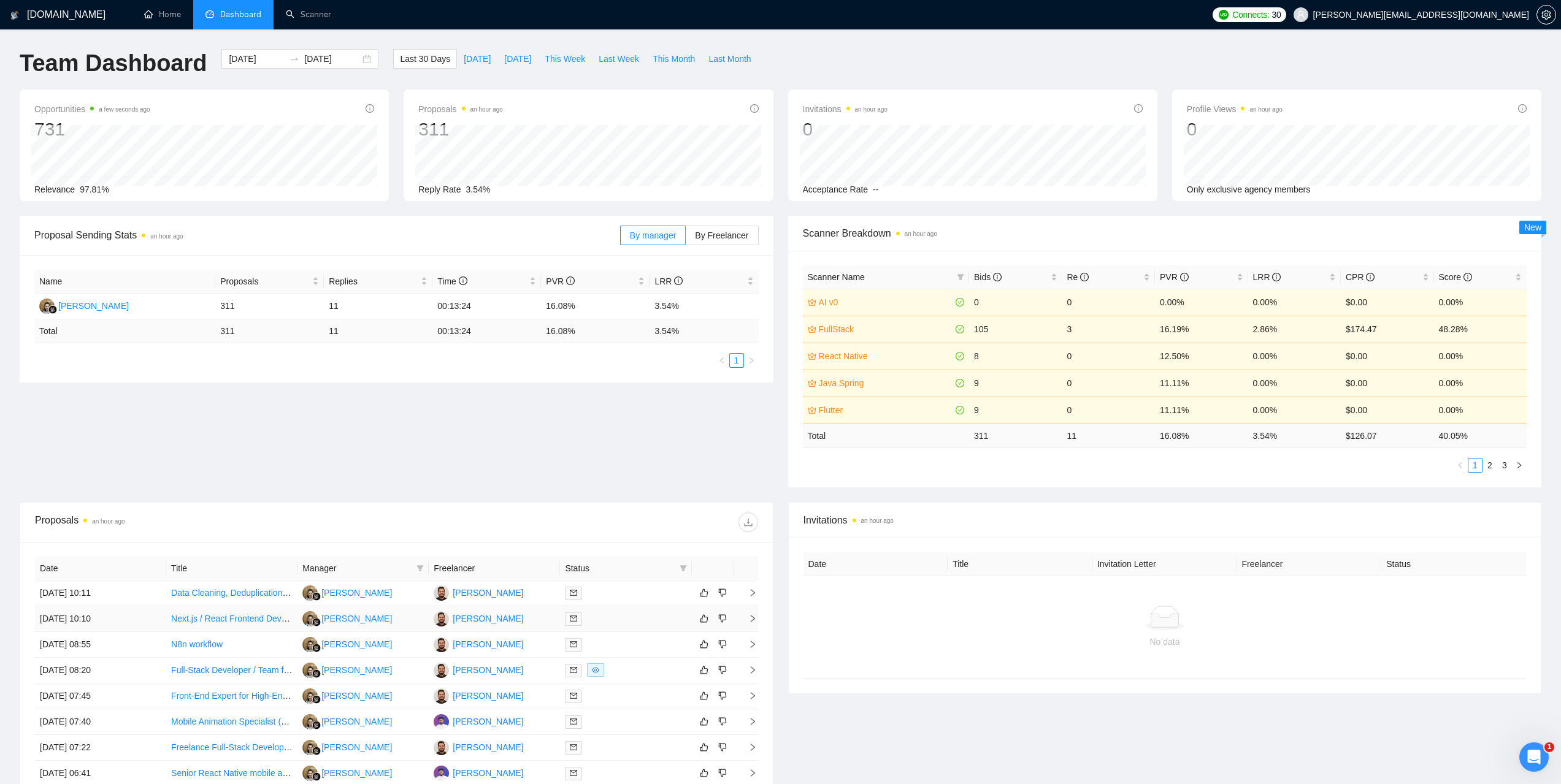
click at [85, 618] on td "17 Sep, 2025 10:10" at bounding box center [100, 619] width 131 height 26
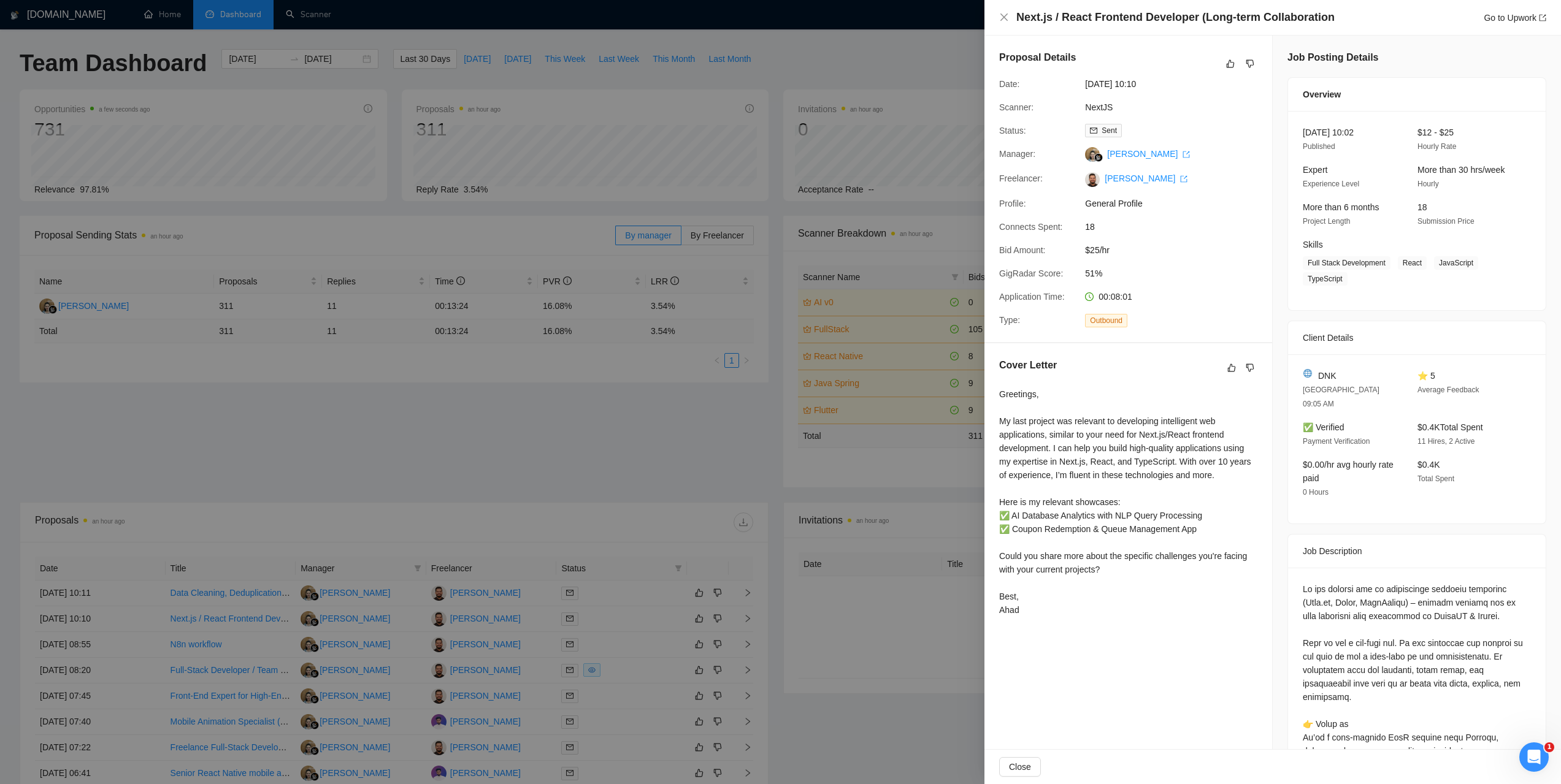
click at [334, 424] on div at bounding box center [780, 392] width 1561 height 784
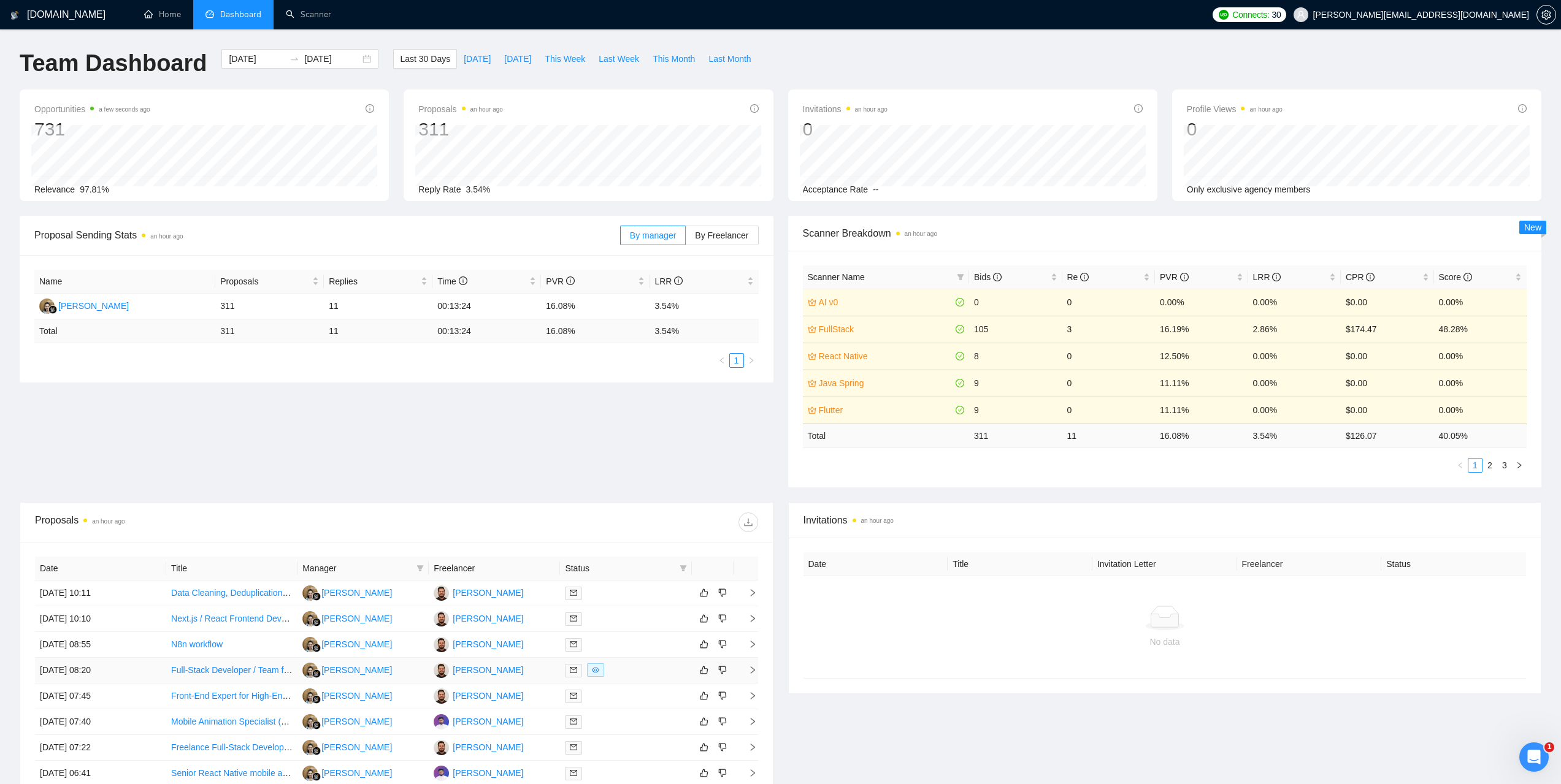
click at [90, 670] on td "17 Sep, 2025 08:20" at bounding box center [100, 670] width 131 height 26
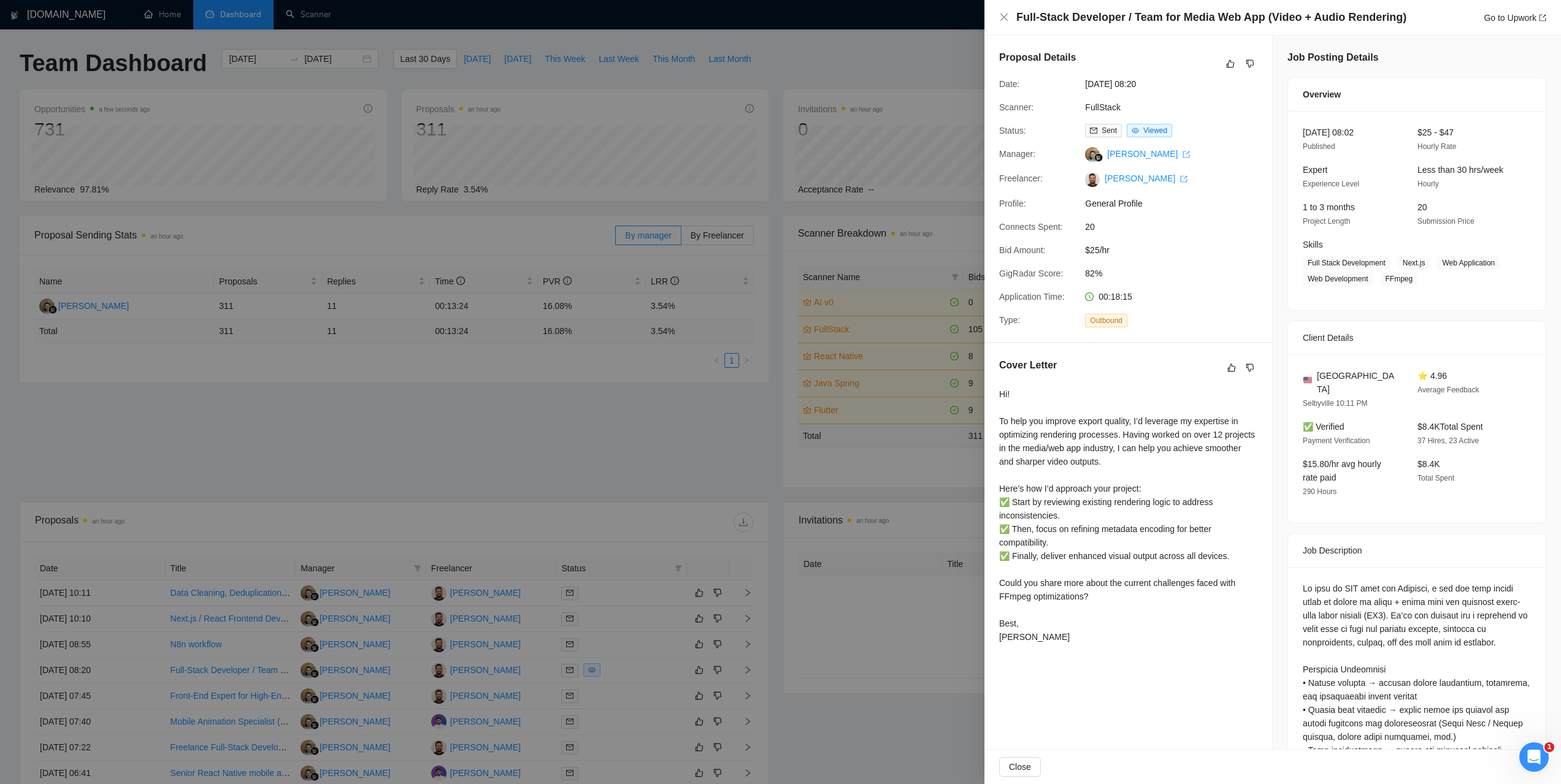
click at [371, 433] on div at bounding box center [780, 392] width 1561 height 784
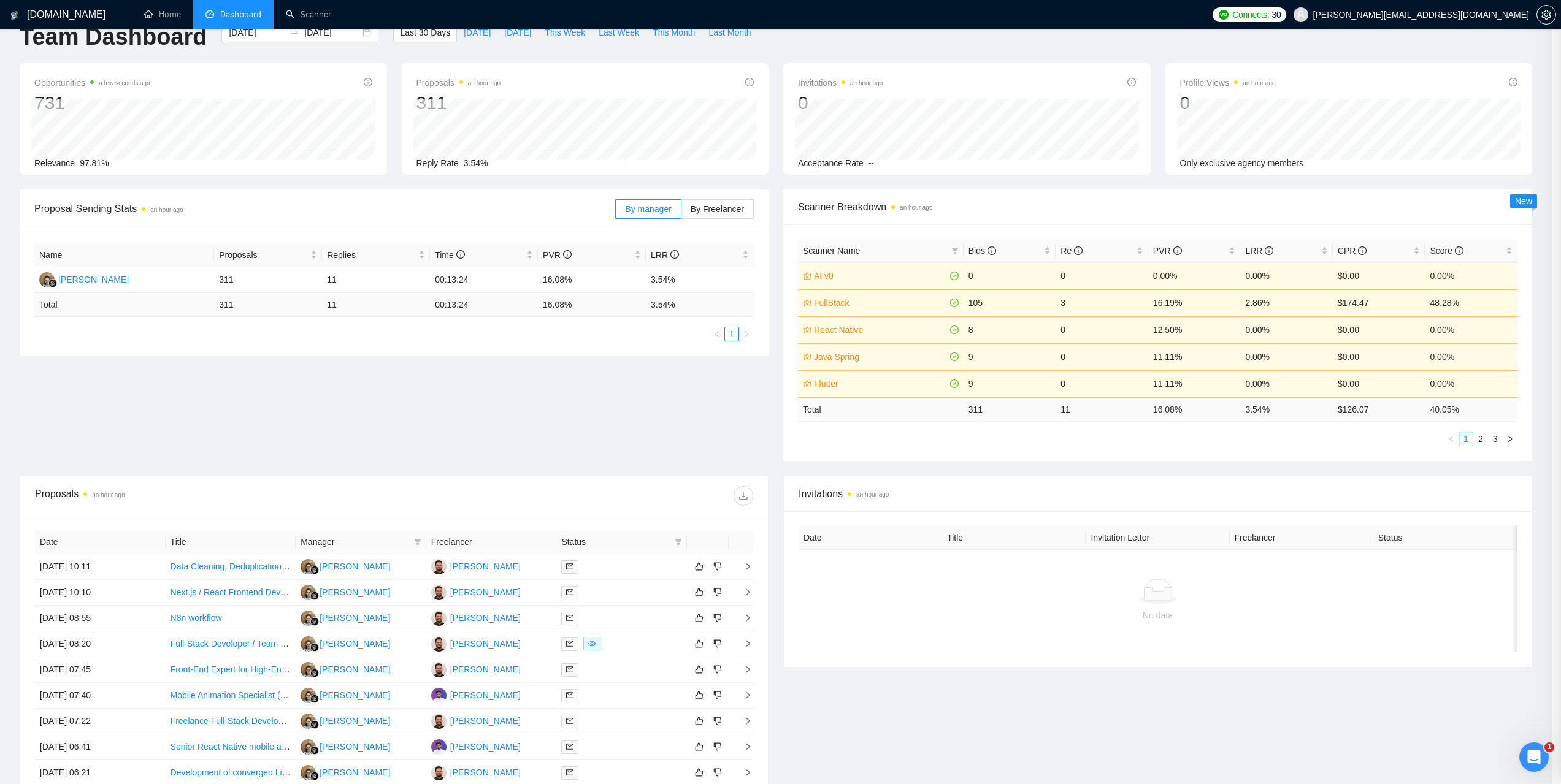
scroll to position [184, 0]
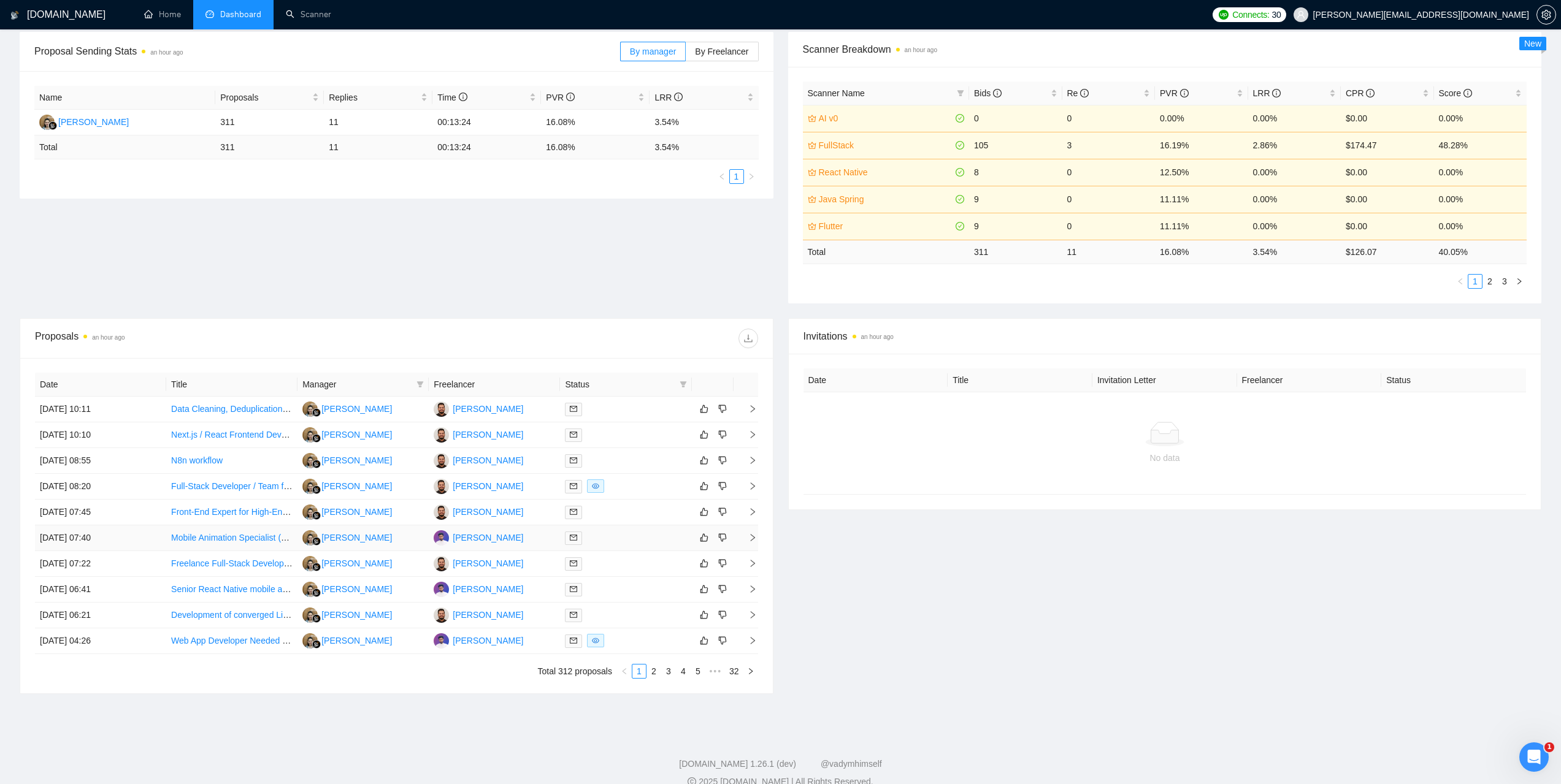
click at [86, 547] on td "17 Sep, 2025 07:40" at bounding box center [100, 538] width 131 height 26
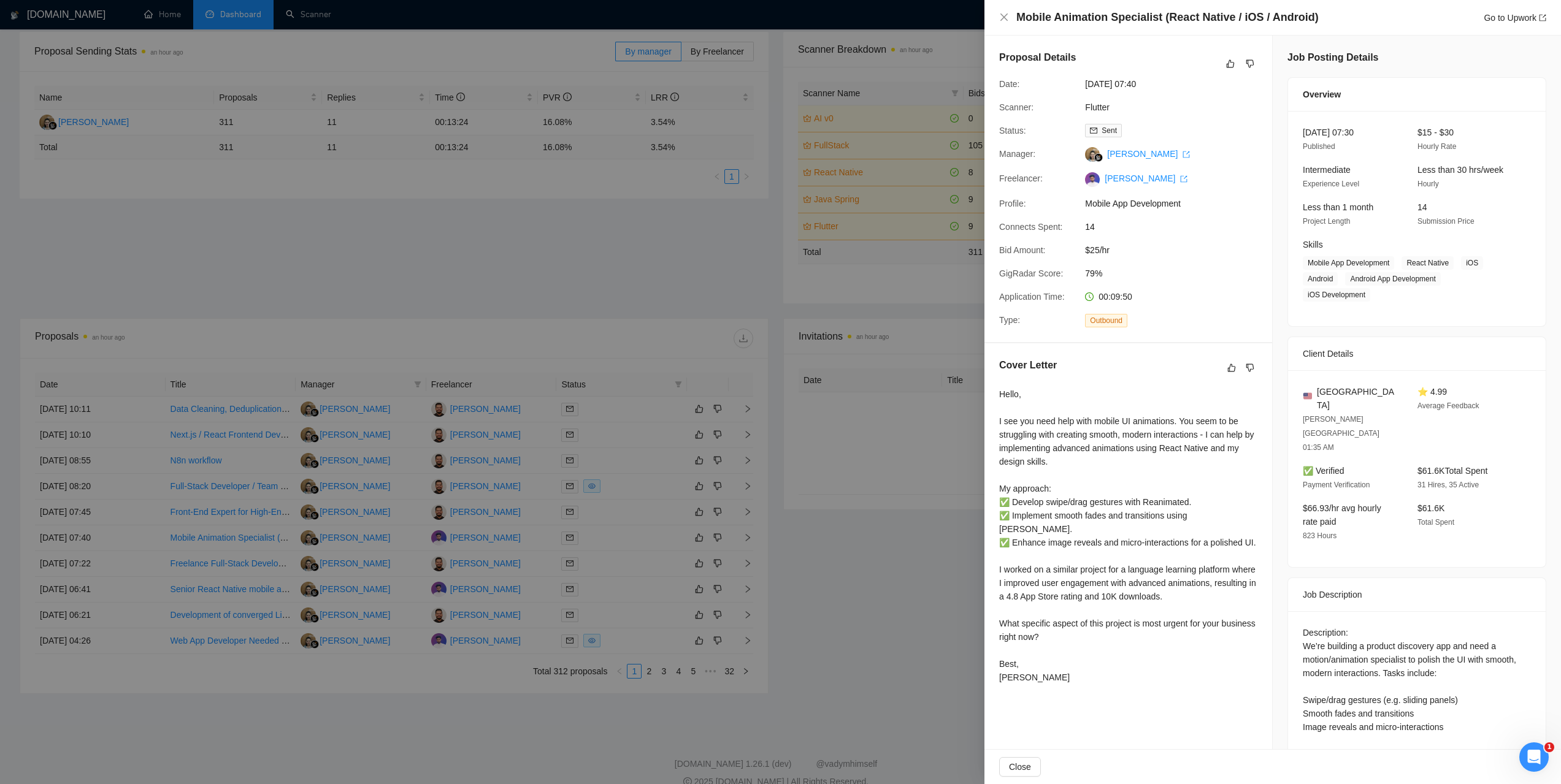
click at [313, 247] on div at bounding box center [780, 392] width 1561 height 784
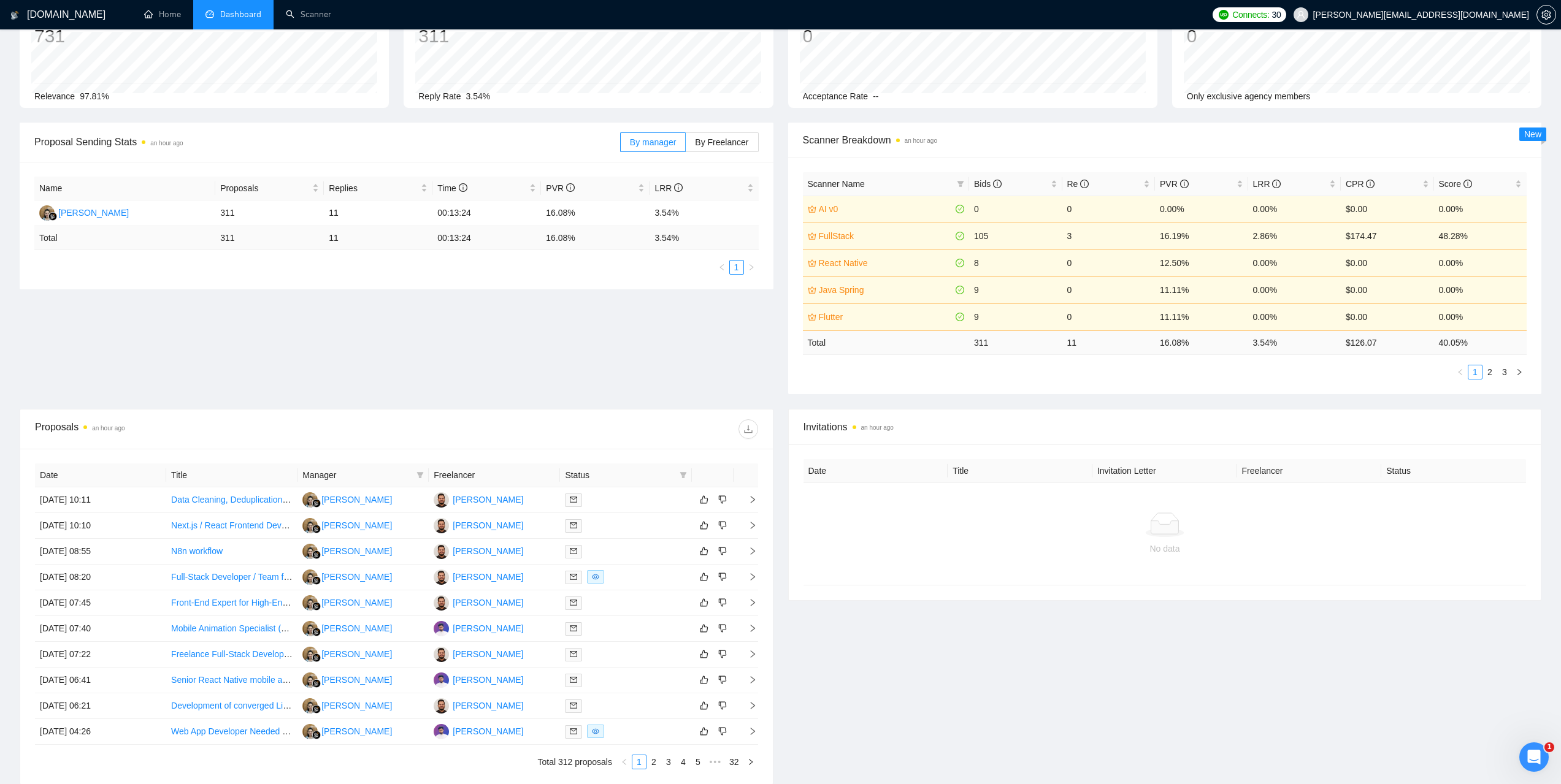
scroll to position [0, 0]
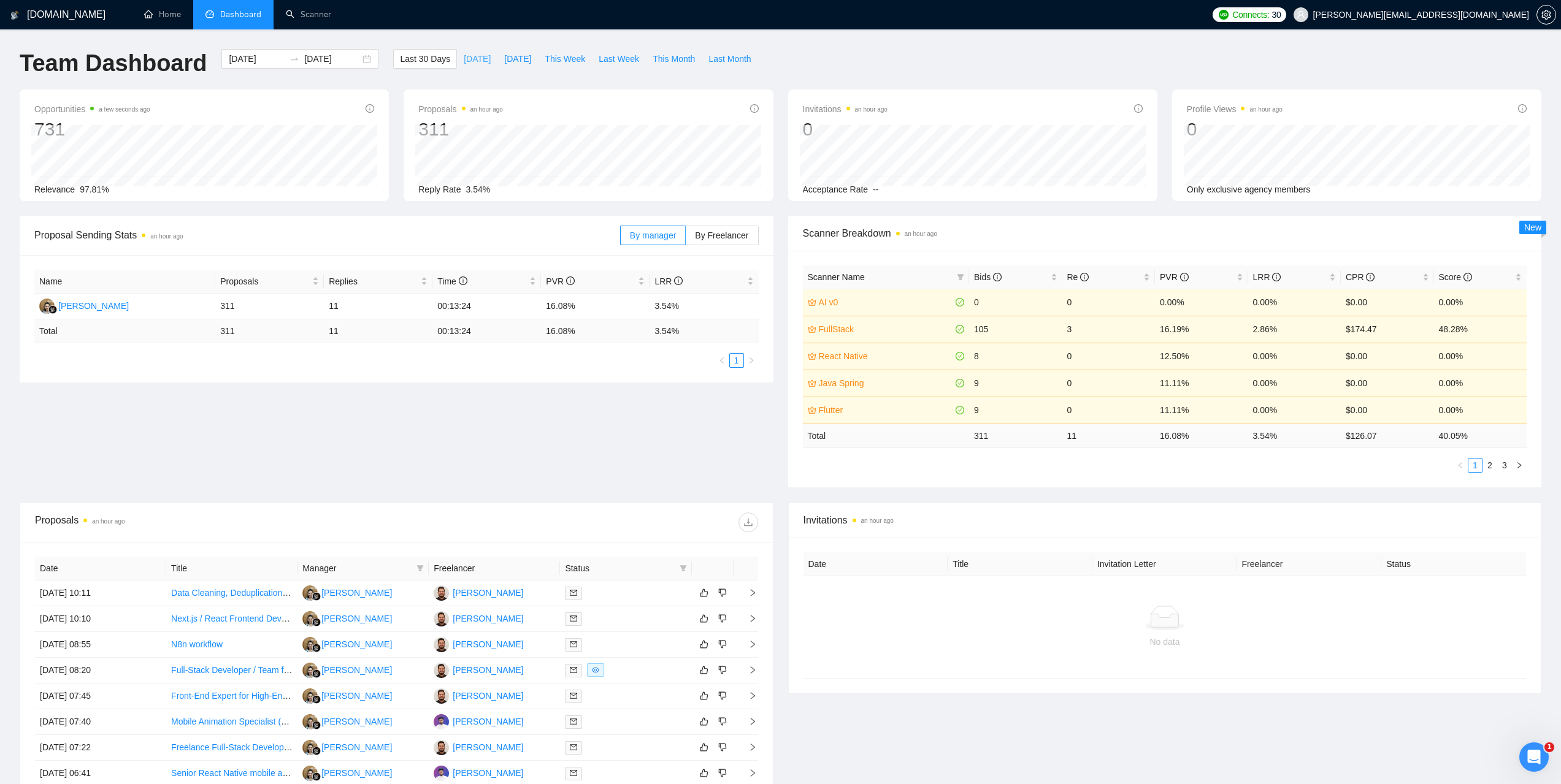
click at [468, 61] on span "Today" at bounding box center [477, 59] width 27 height 13
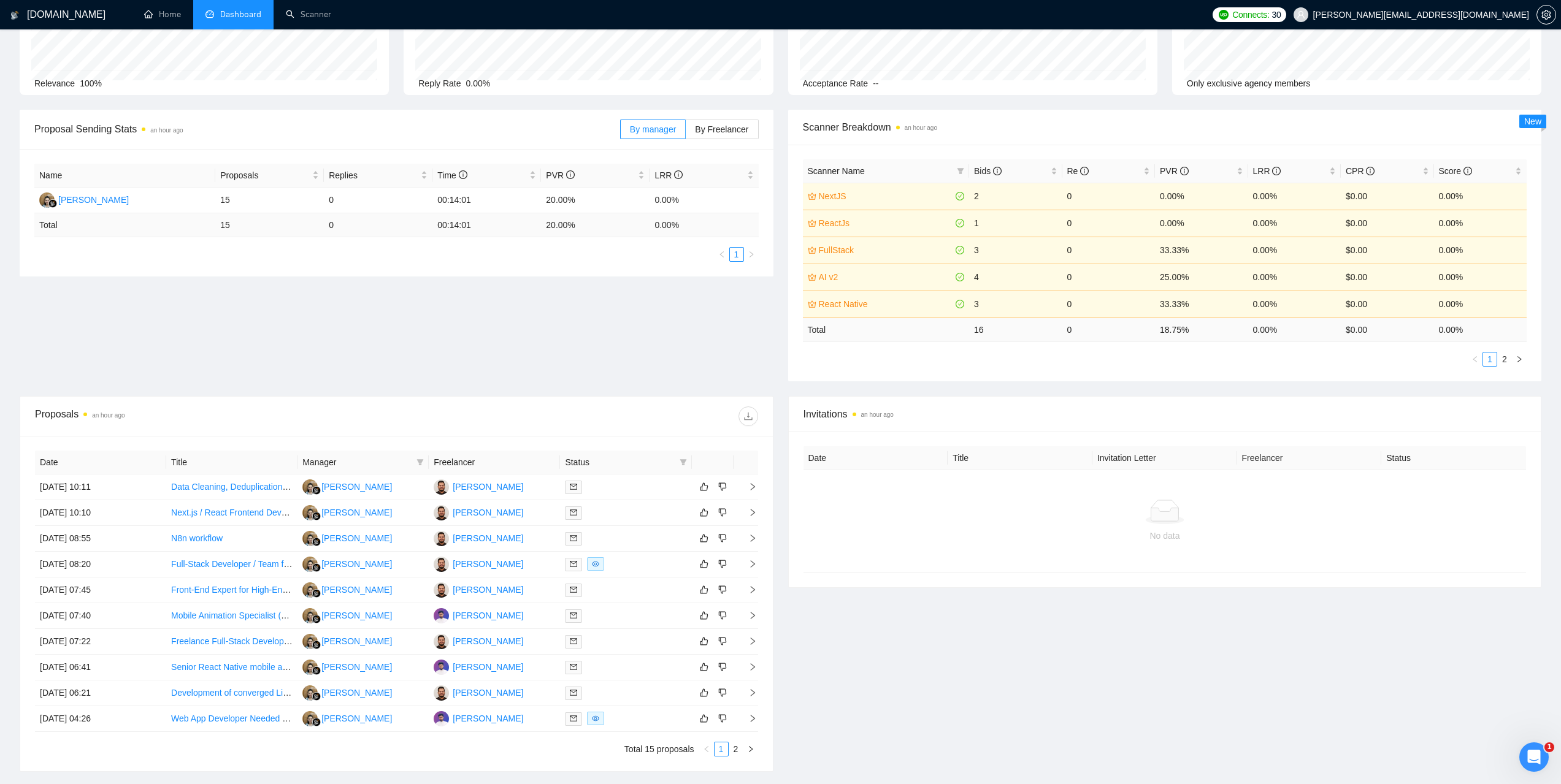
scroll to position [123, 0]
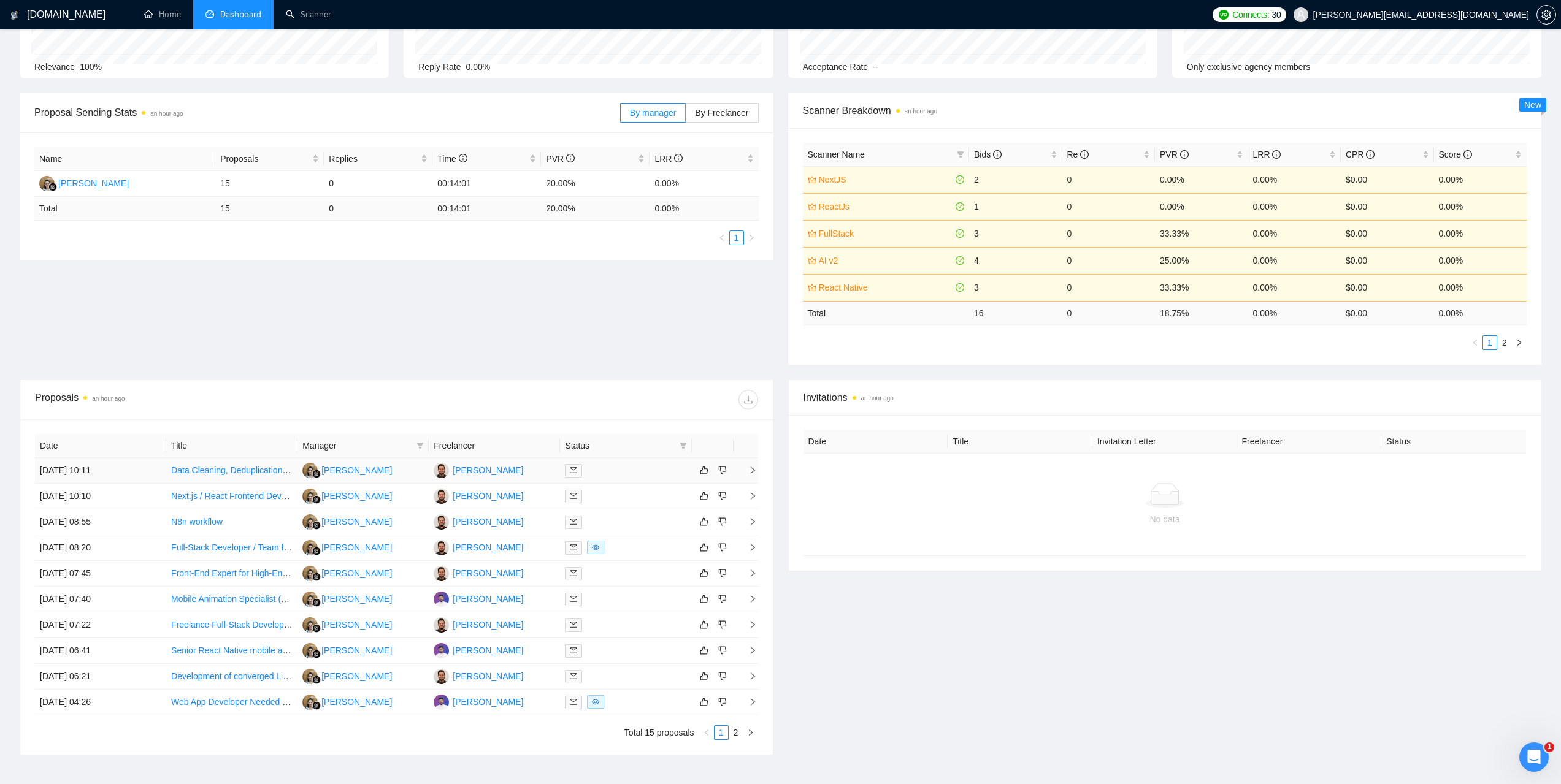
click at [95, 469] on td "17 Sep, 2025 10:11" at bounding box center [100, 471] width 131 height 26
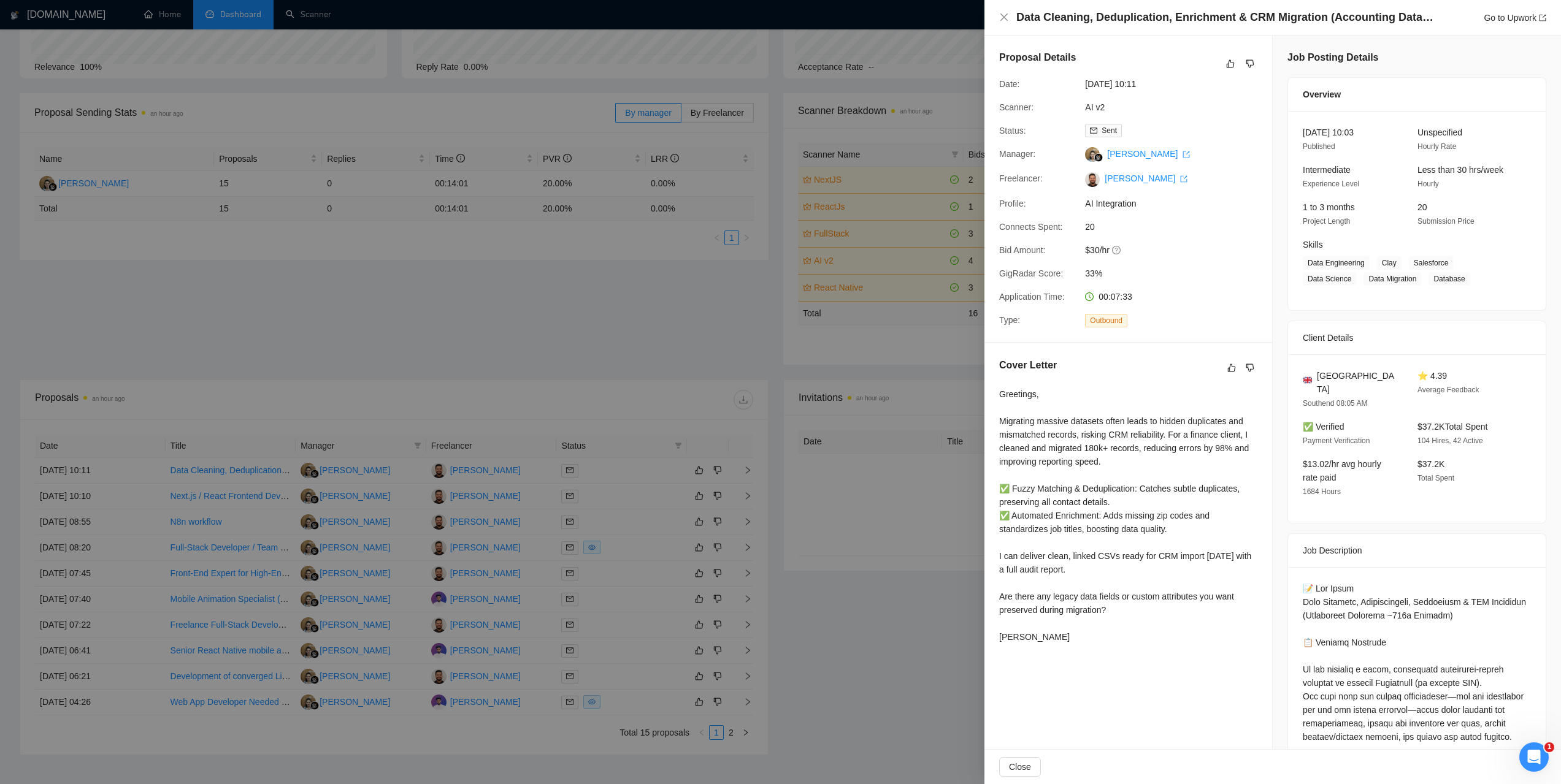
drag, startPoint x: 388, startPoint y: 318, endPoint x: 172, endPoint y: 425, distance: 241.0
click at [388, 318] on div at bounding box center [780, 392] width 1561 height 784
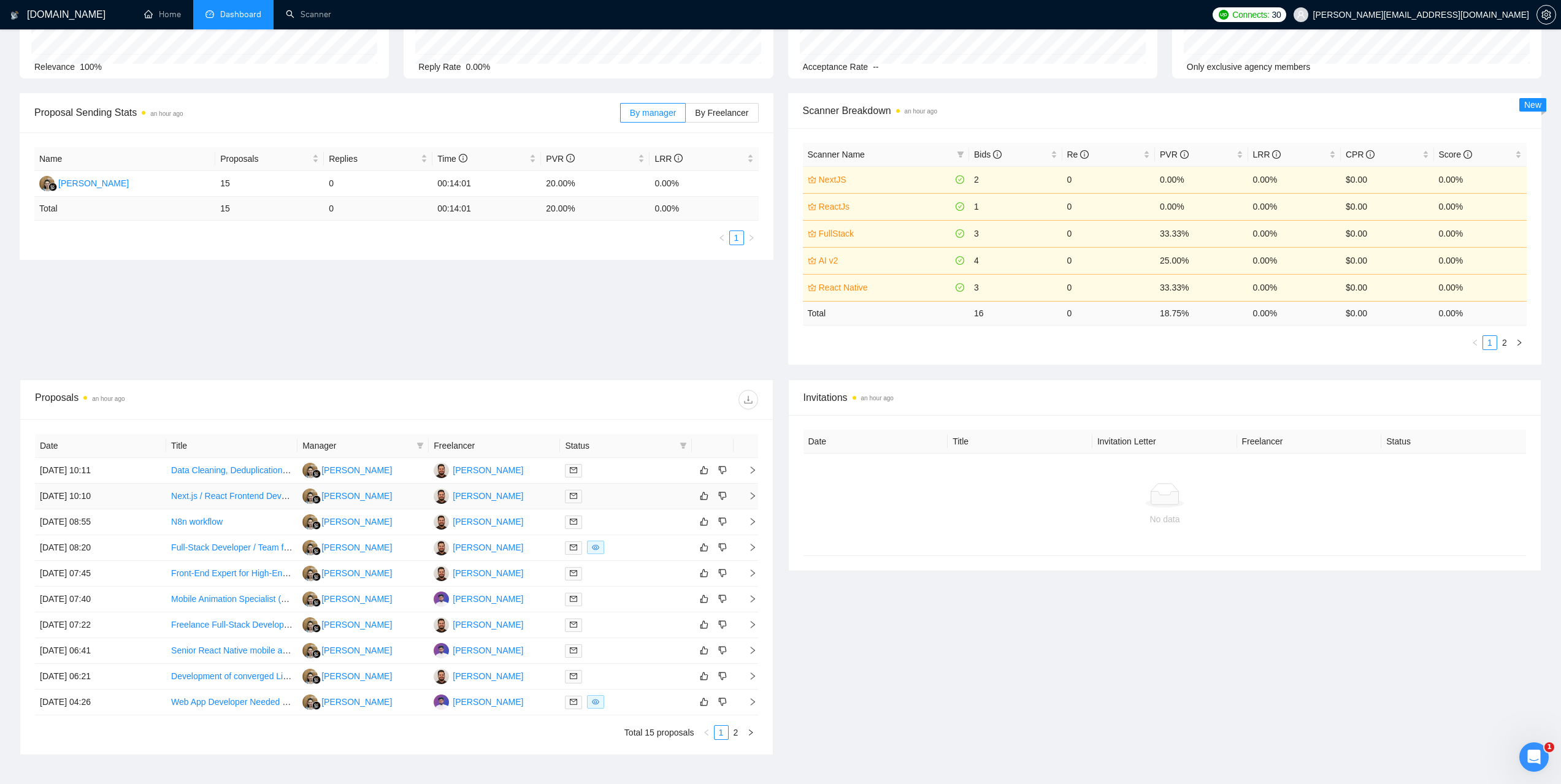
click at [78, 501] on td "17 Sep, 2025 10:10" at bounding box center [100, 496] width 131 height 26
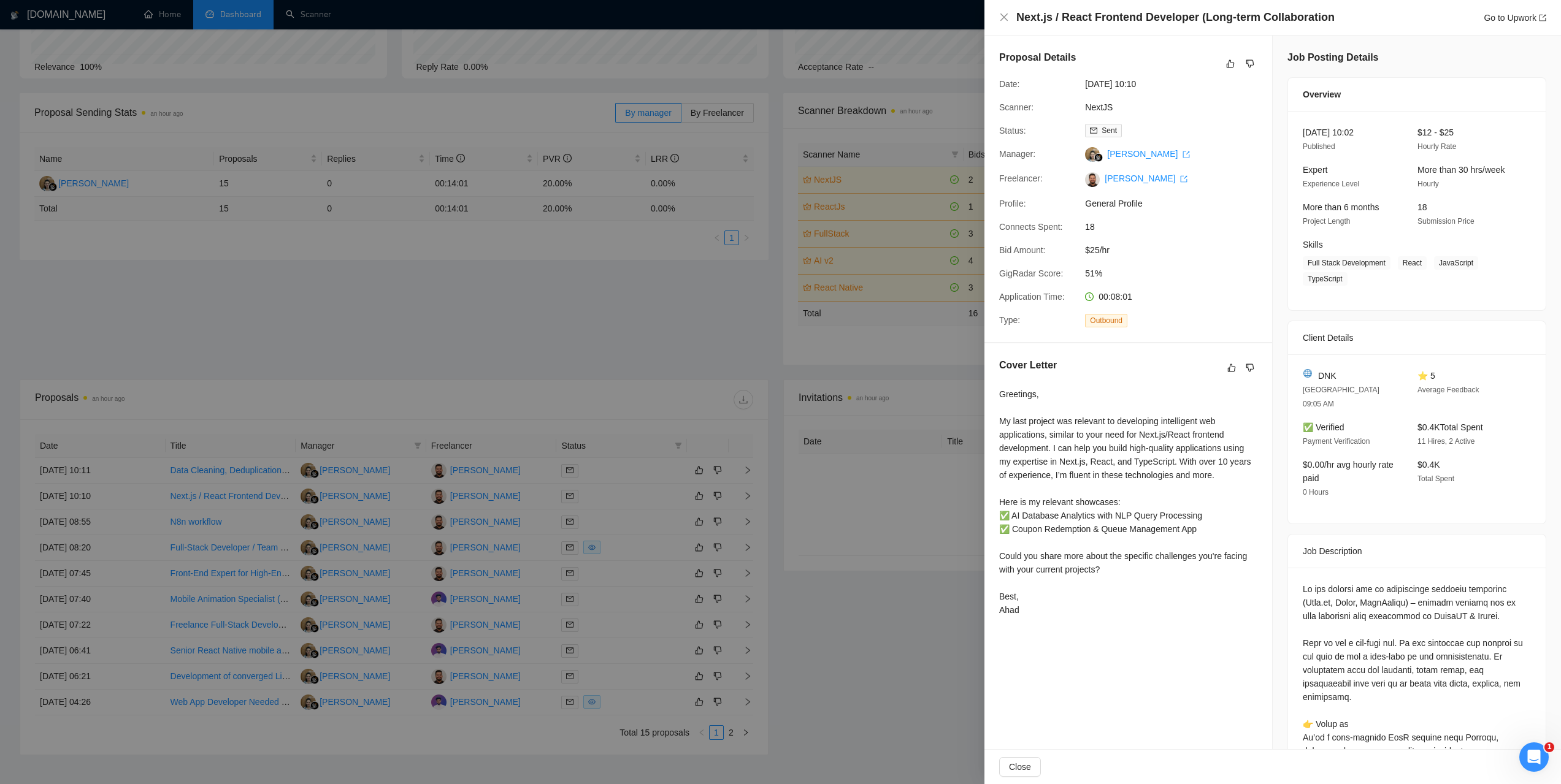
click at [282, 295] on div at bounding box center [780, 392] width 1561 height 784
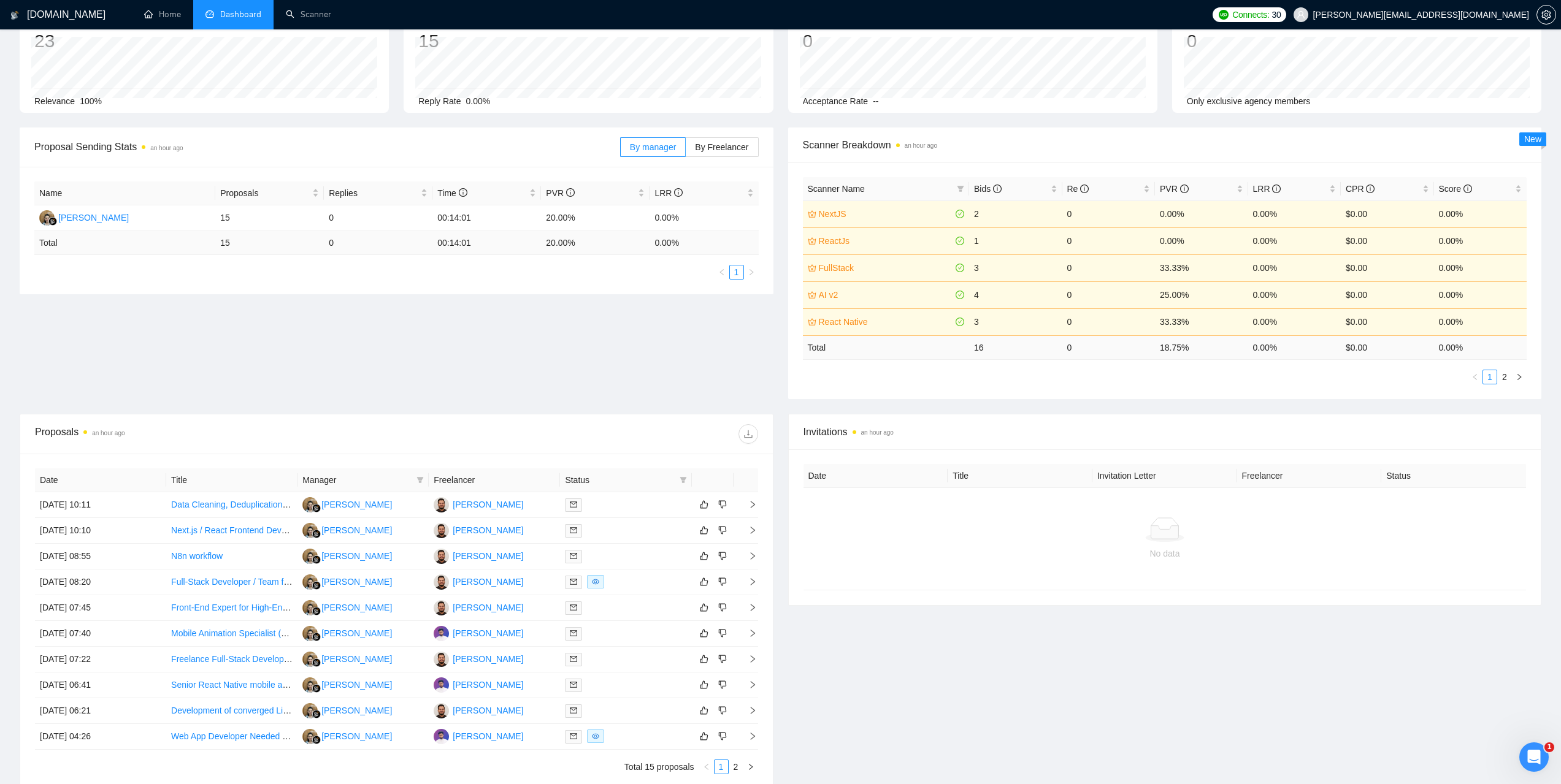
scroll to position [0, 0]
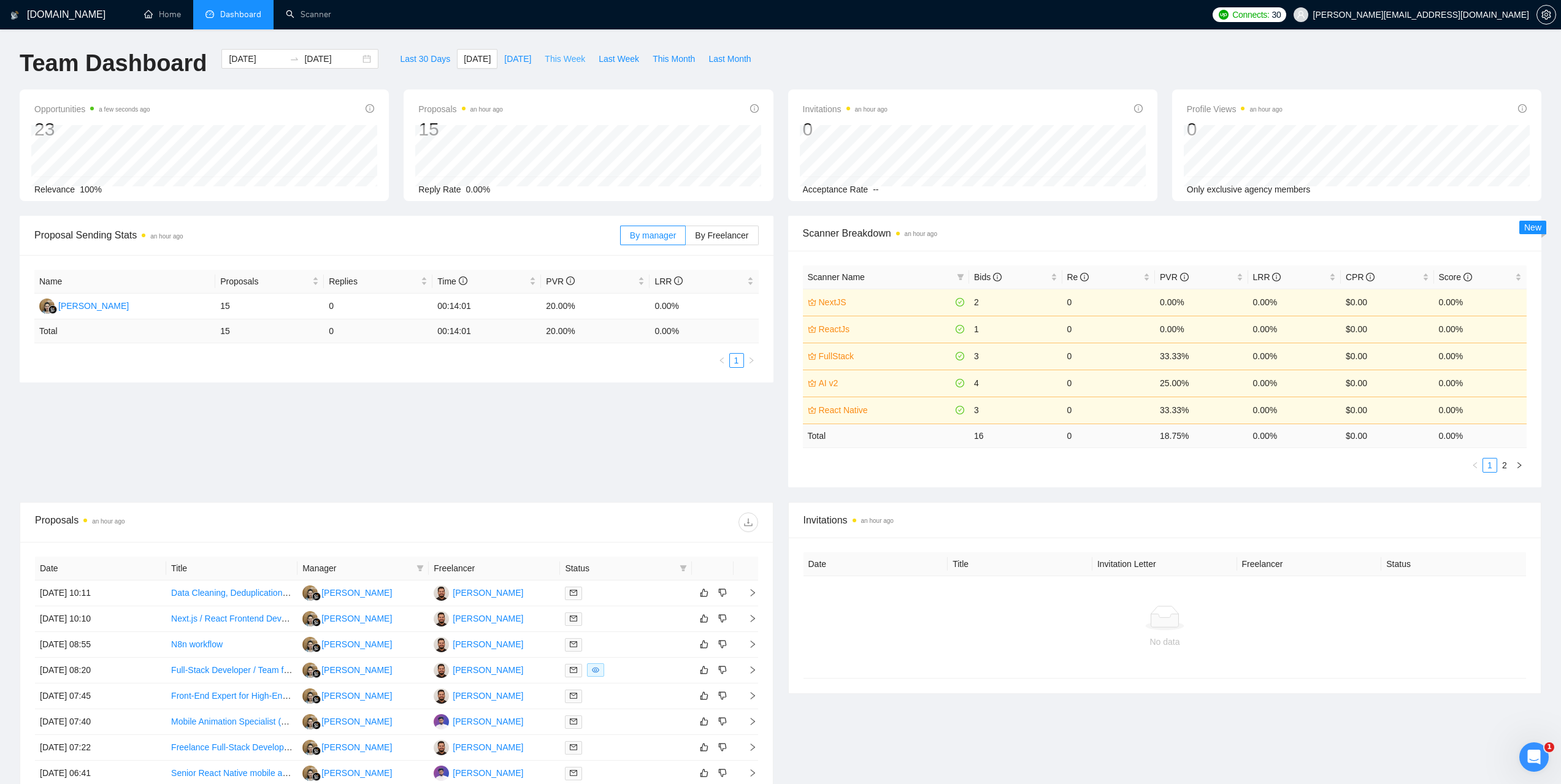
click at [548, 62] on span "This Week" at bounding box center [565, 59] width 41 height 13
type input "2025-09-15"
type input "2025-09-21"
click at [94, 592] on td "17 Sep, 2025 10:11" at bounding box center [100, 593] width 131 height 26
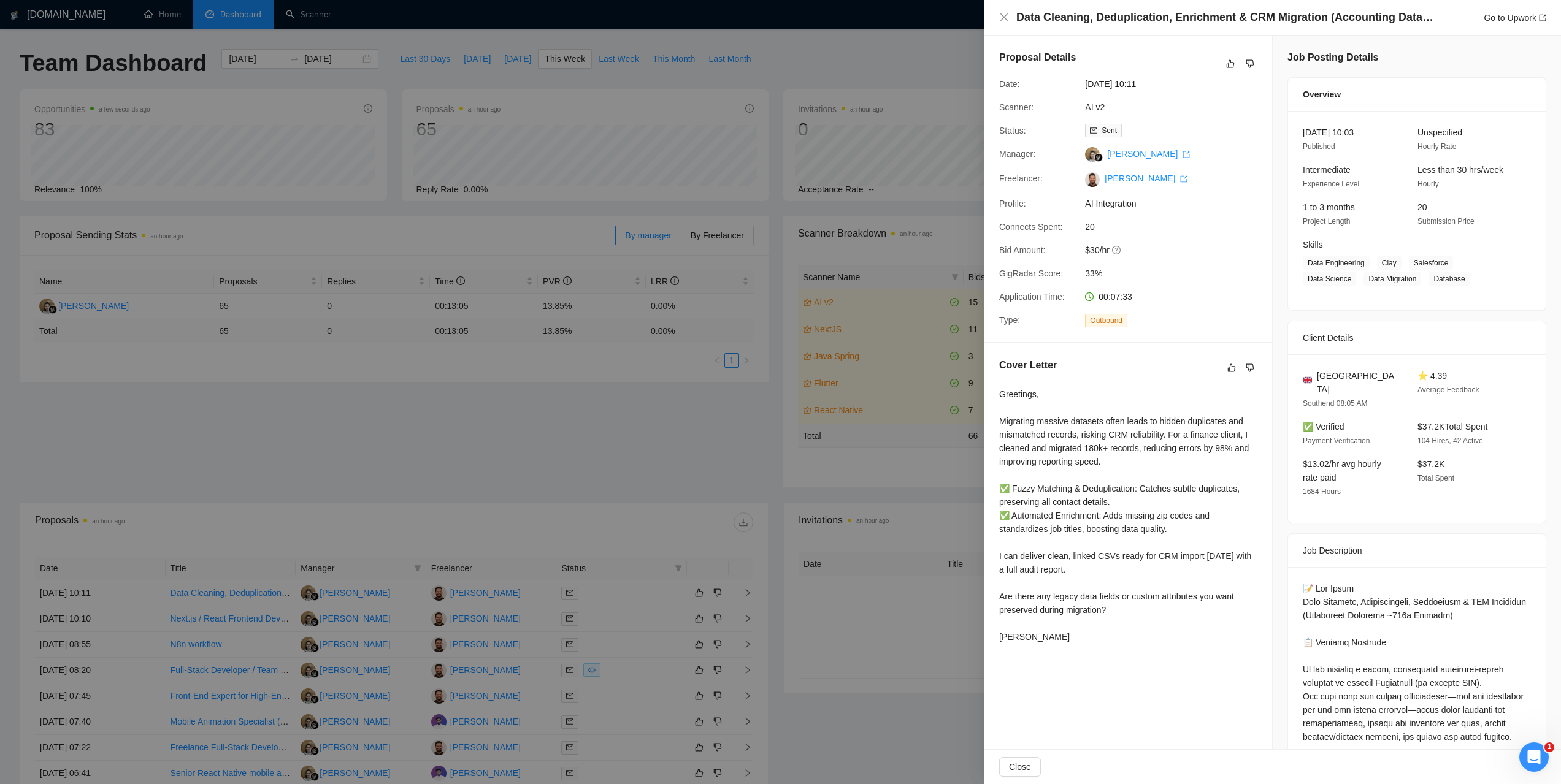
drag, startPoint x: 357, startPoint y: 446, endPoint x: 318, endPoint y: 462, distance: 42.2
click at [357, 446] on div at bounding box center [780, 392] width 1561 height 784
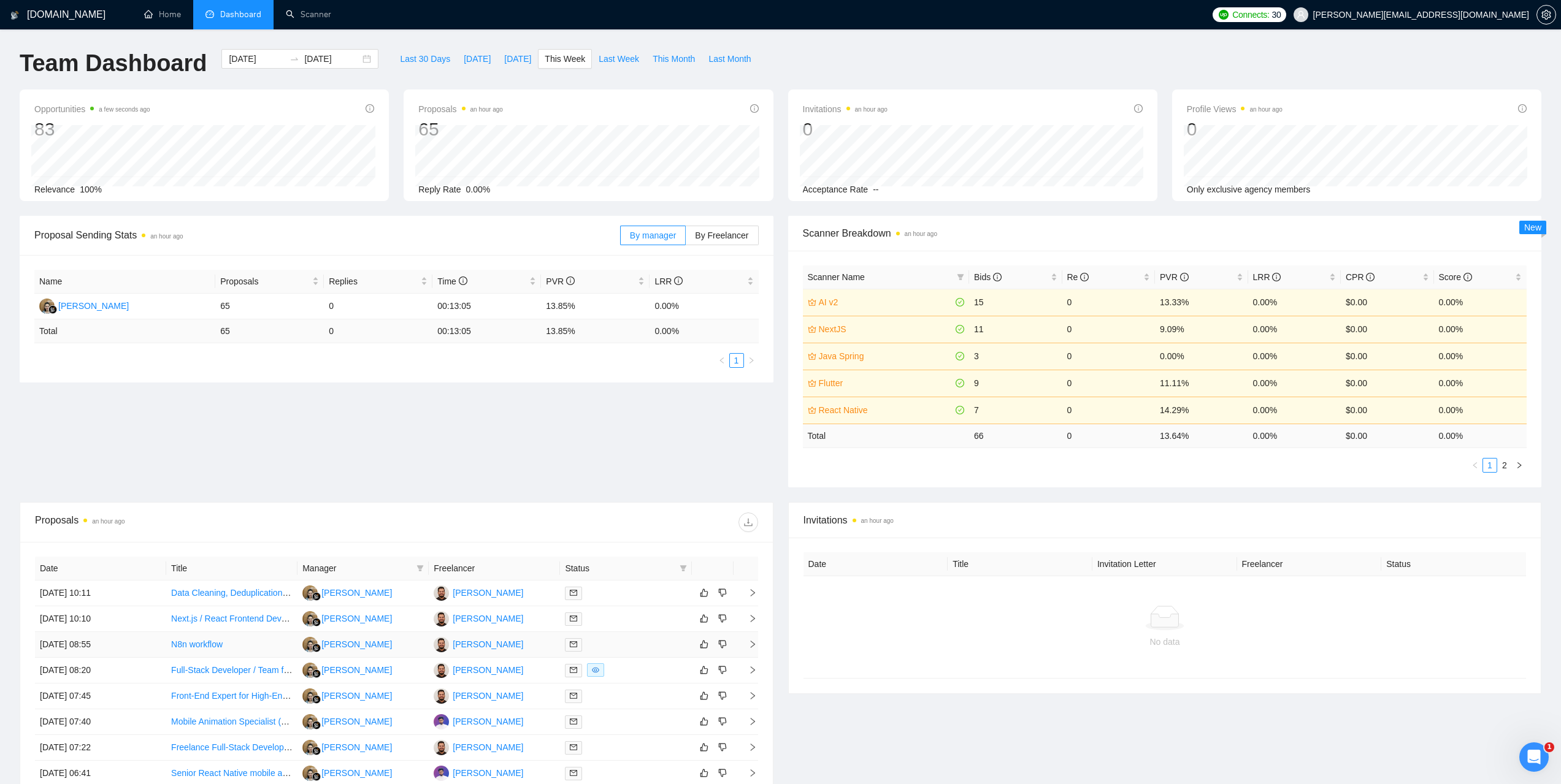
click at [75, 642] on td "17 Sep, 2025 08:55" at bounding box center [100, 645] width 131 height 26
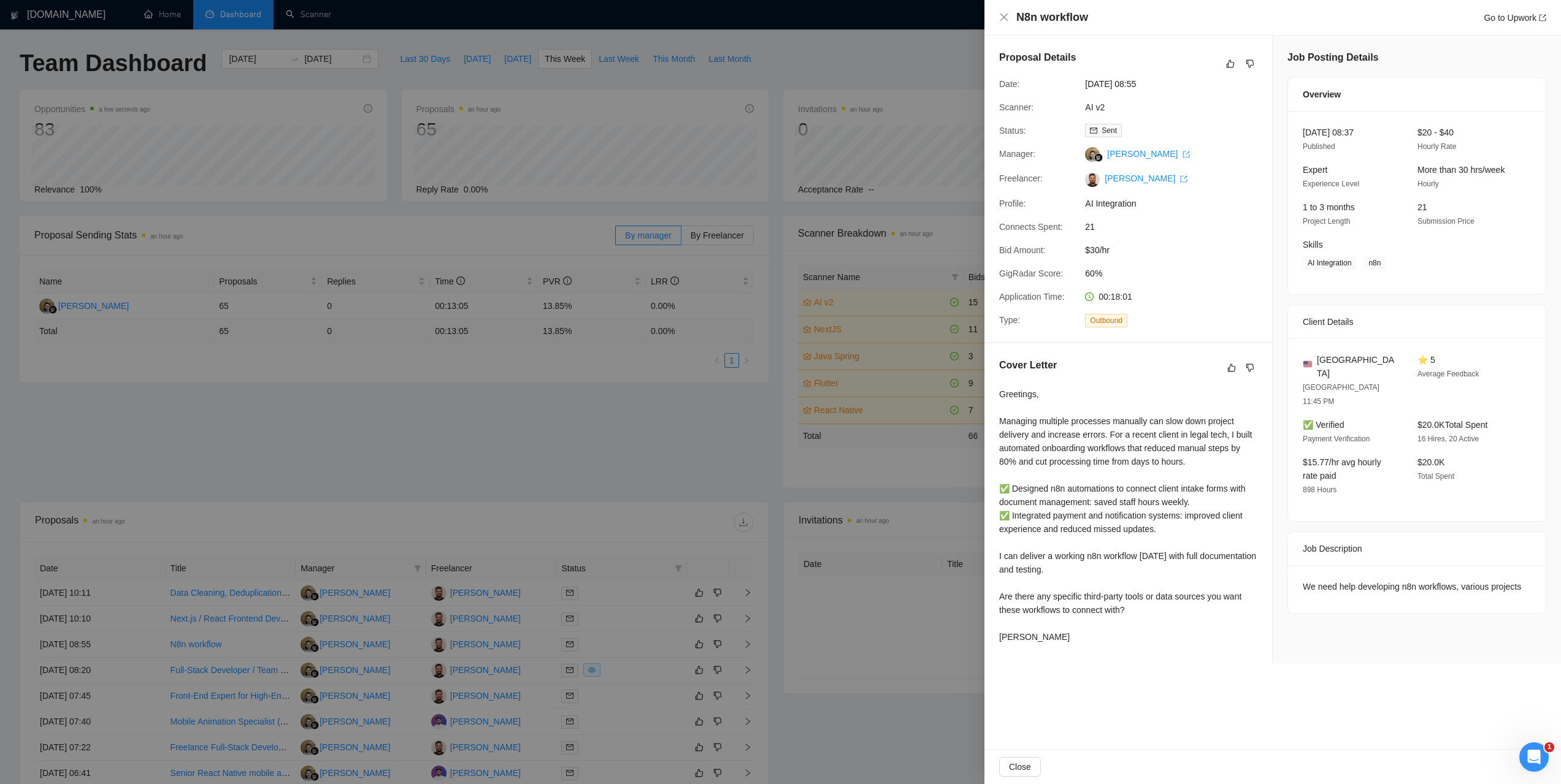
click at [347, 483] on div at bounding box center [780, 392] width 1561 height 784
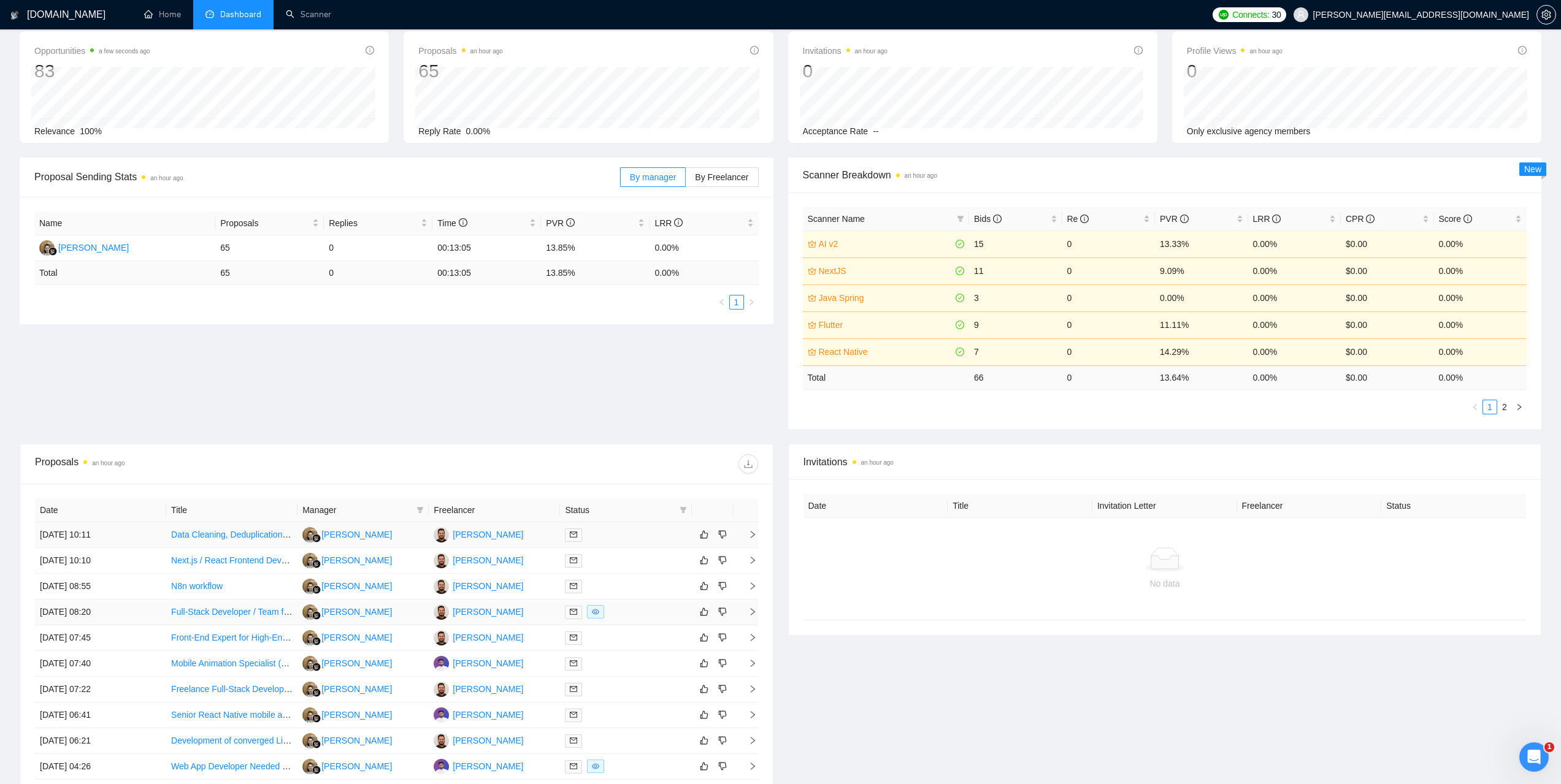
scroll to position [61, 0]
click at [79, 627] on td "17 Sep, 2025 07:45" at bounding box center [100, 635] width 131 height 26
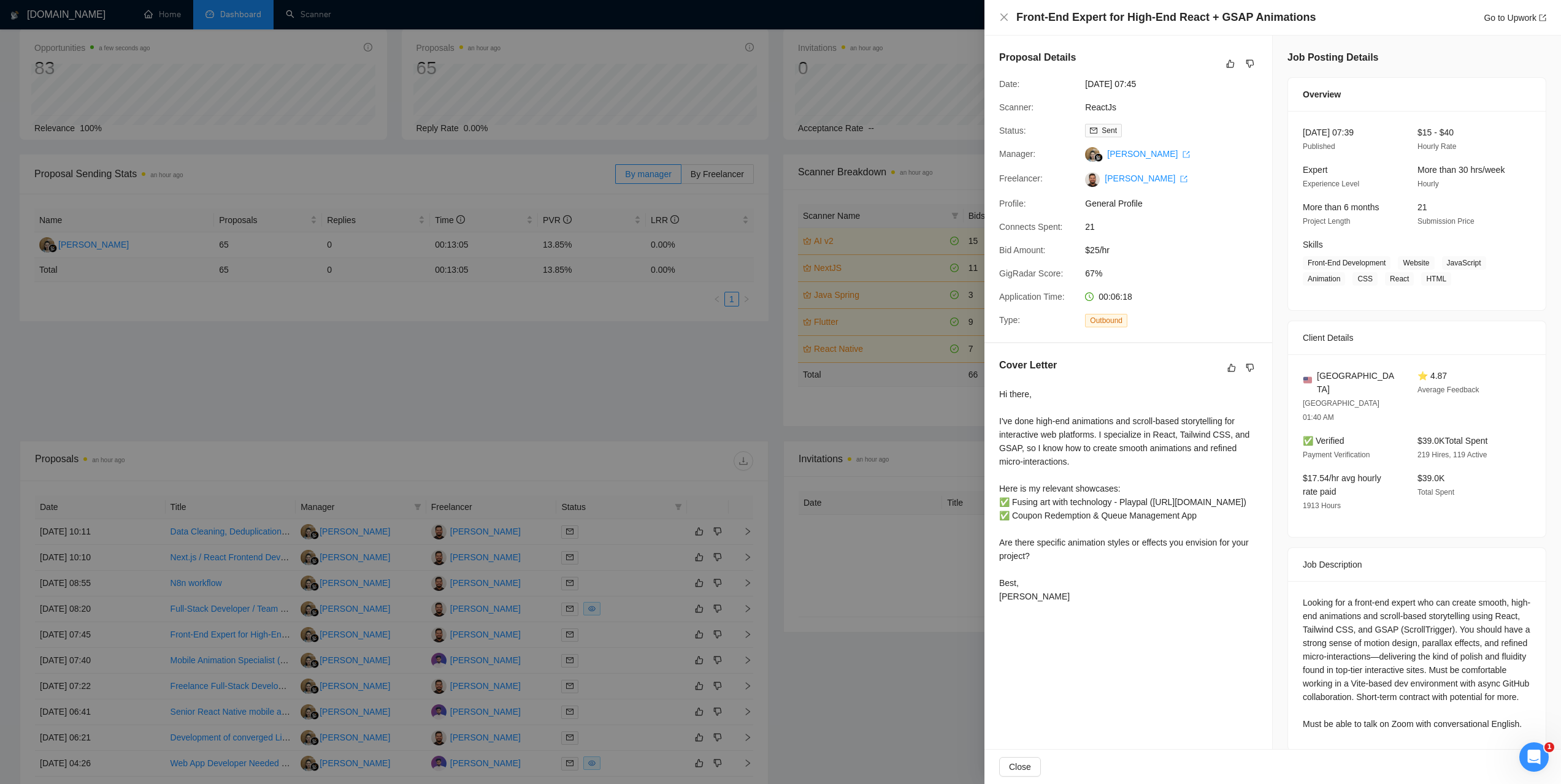
click at [317, 414] on div at bounding box center [780, 392] width 1561 height 784
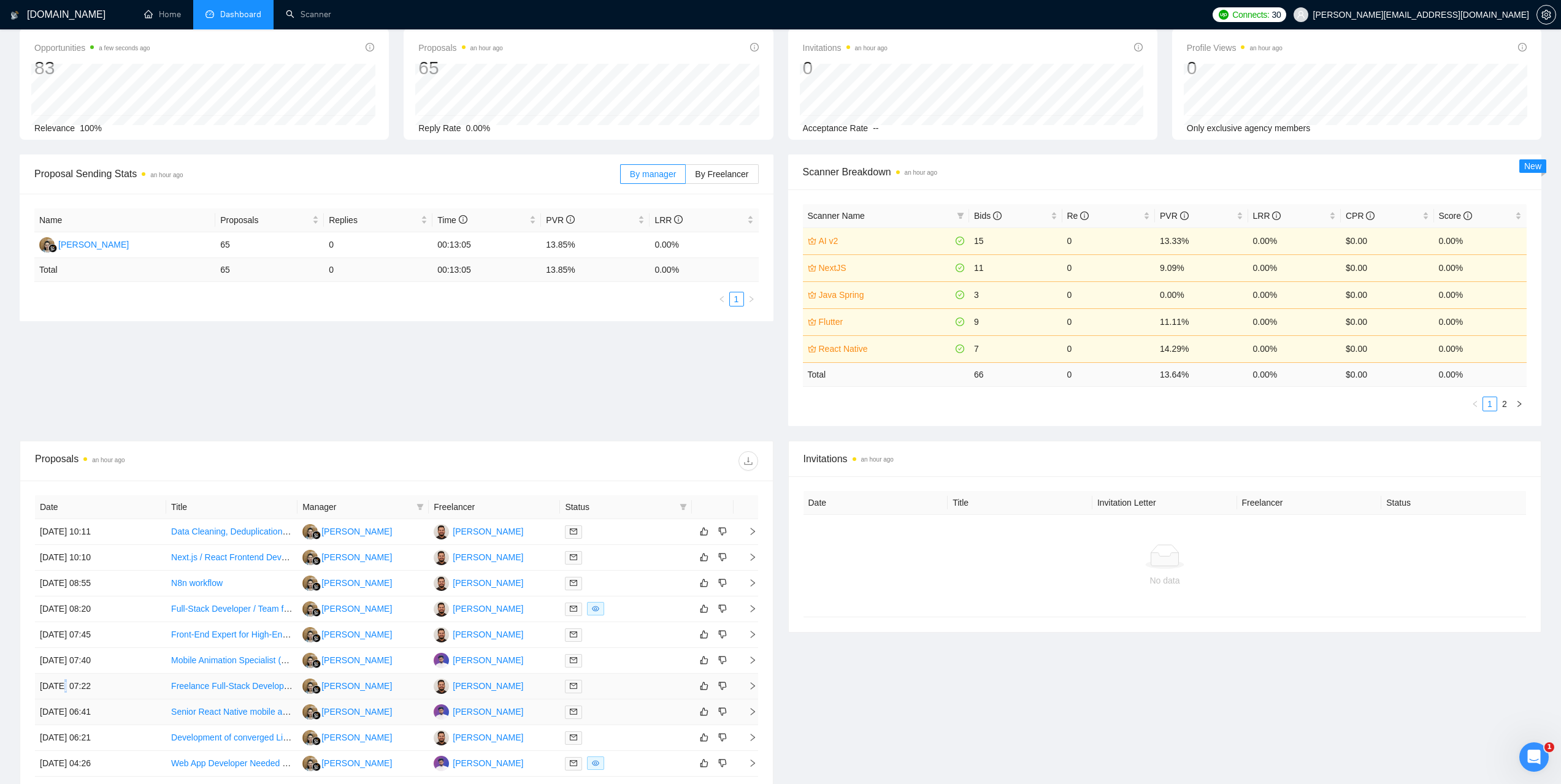
click at [66, 697] on td "17 Sep, 2025 07:22" at bounding box center [100, 686] width 131 height 26
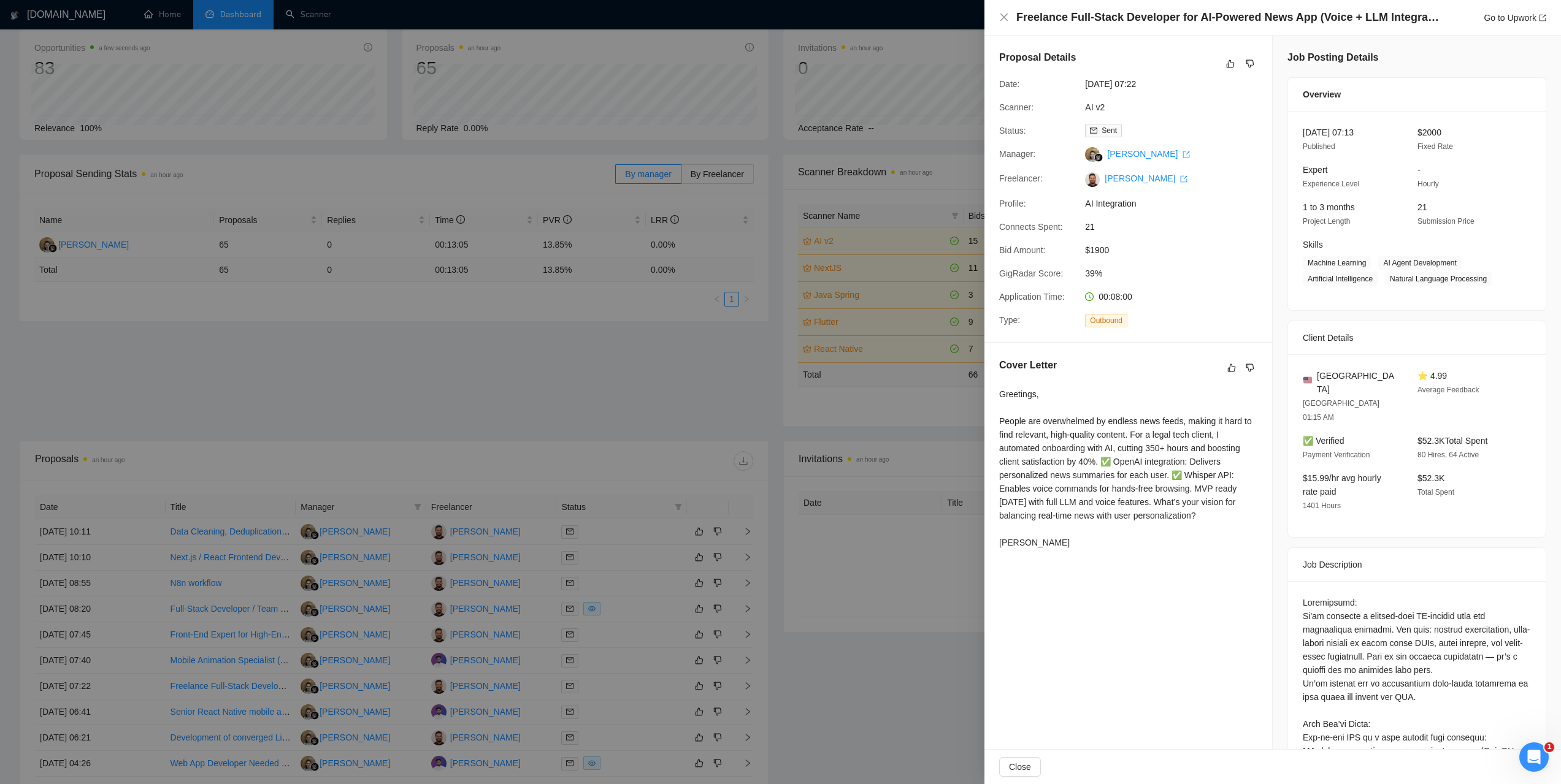
click at [260, 407] on div at bounding box center [780, 392] width 1561 height 784
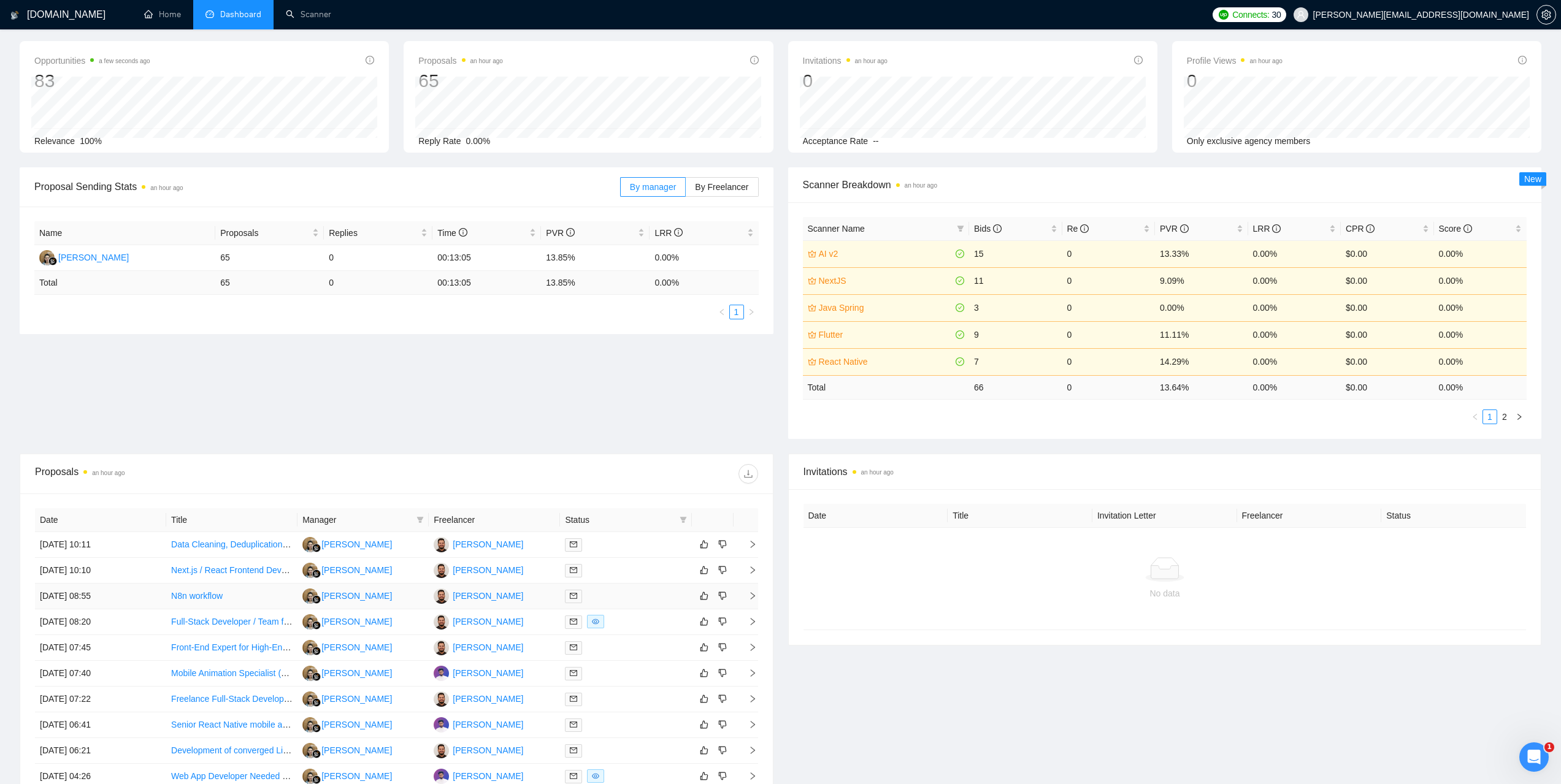
scroll to position [0, 0]
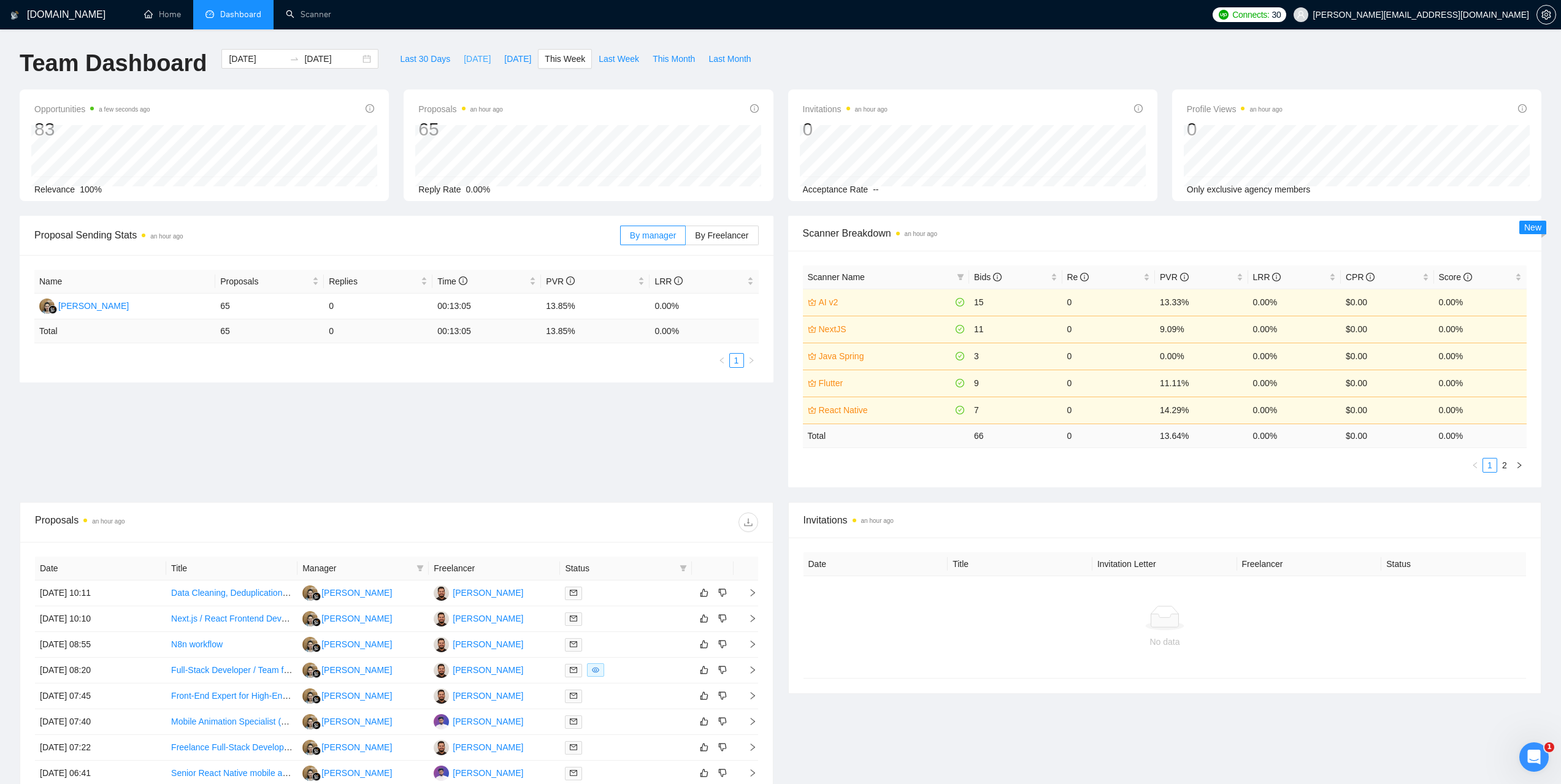
click at [463, 64] on span "Today" at bounding box center [477, 59] width 27 height 13
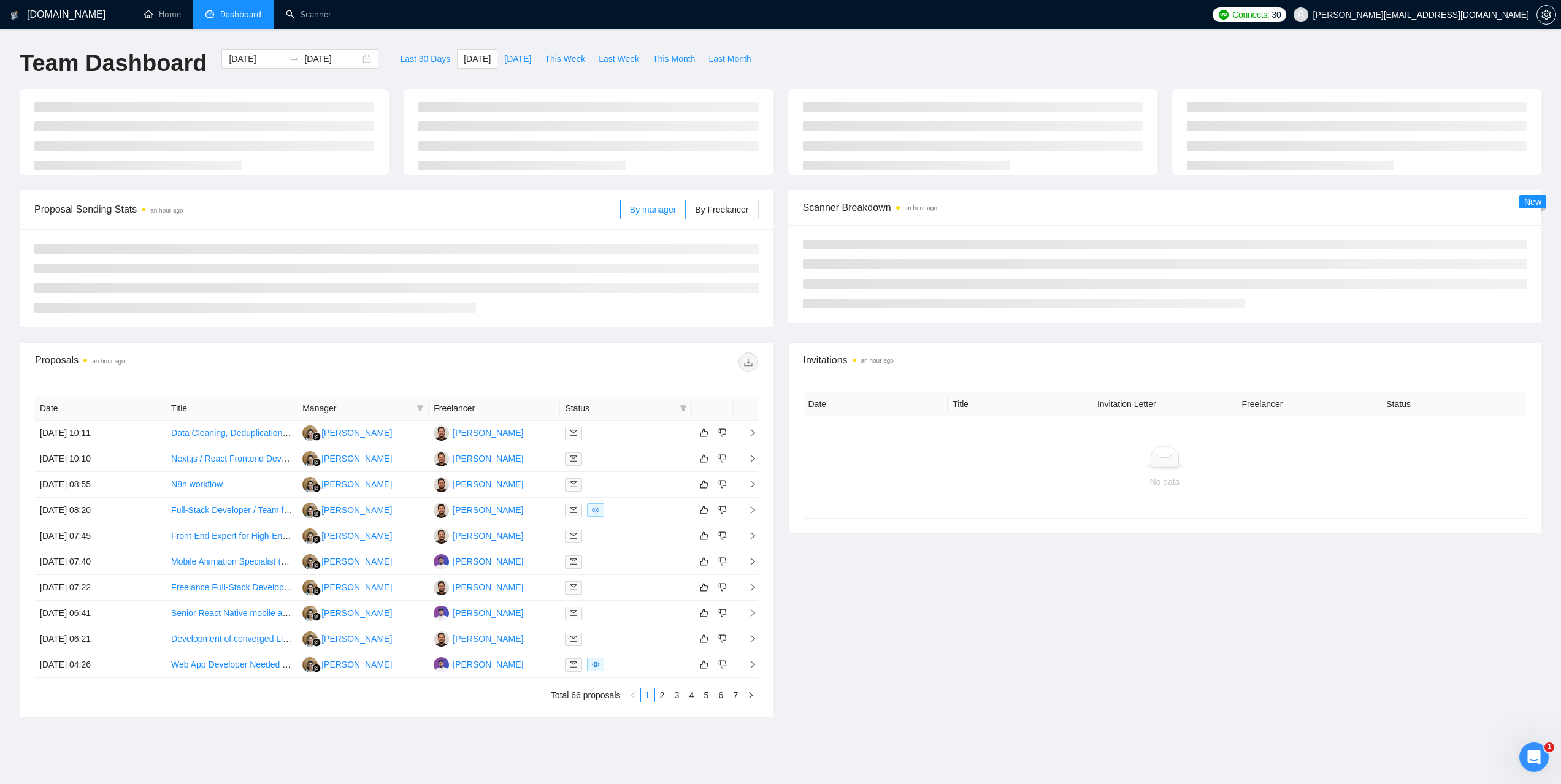
type input "2025-09-17"
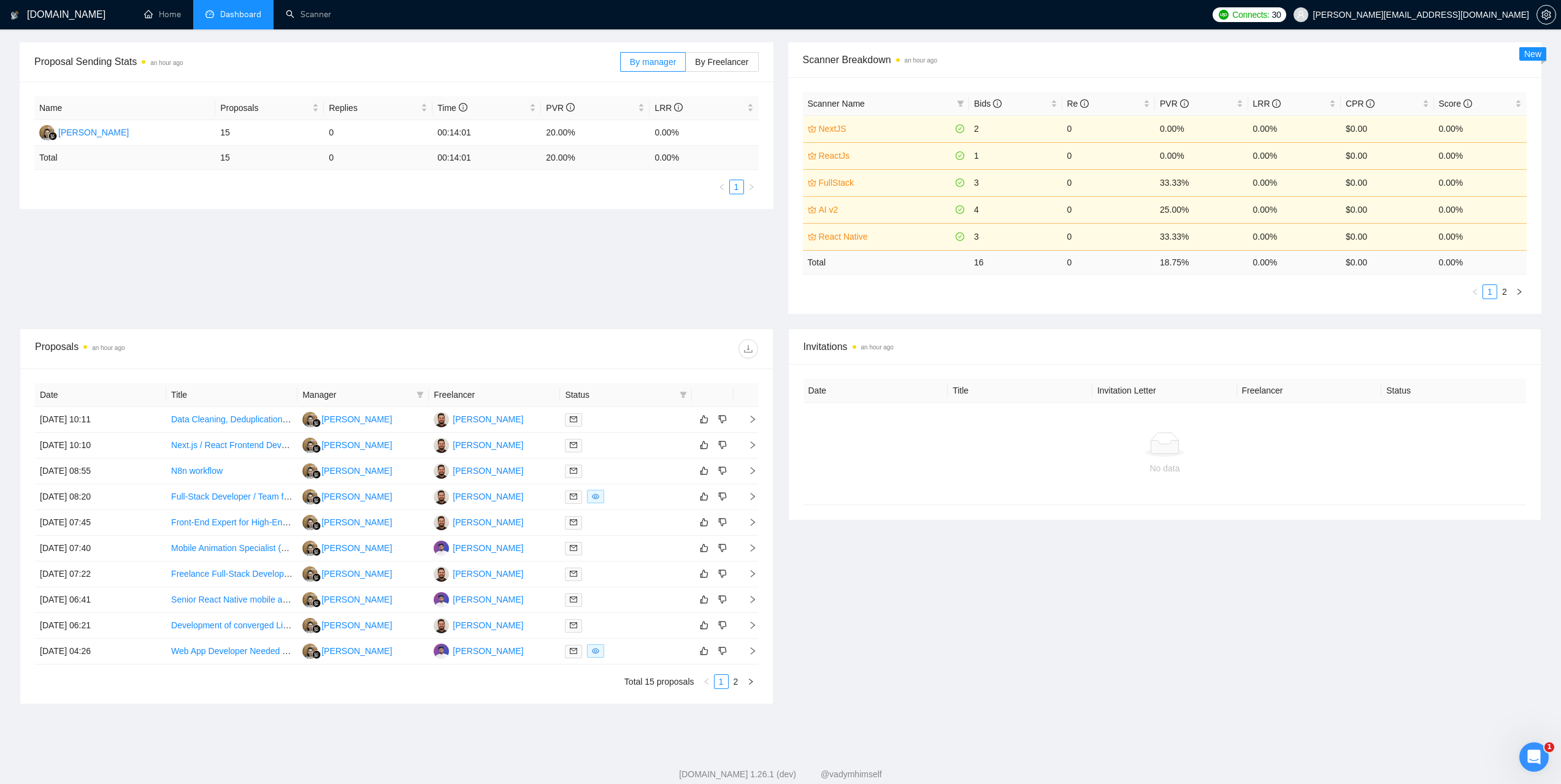
scroll to position [203, 0]
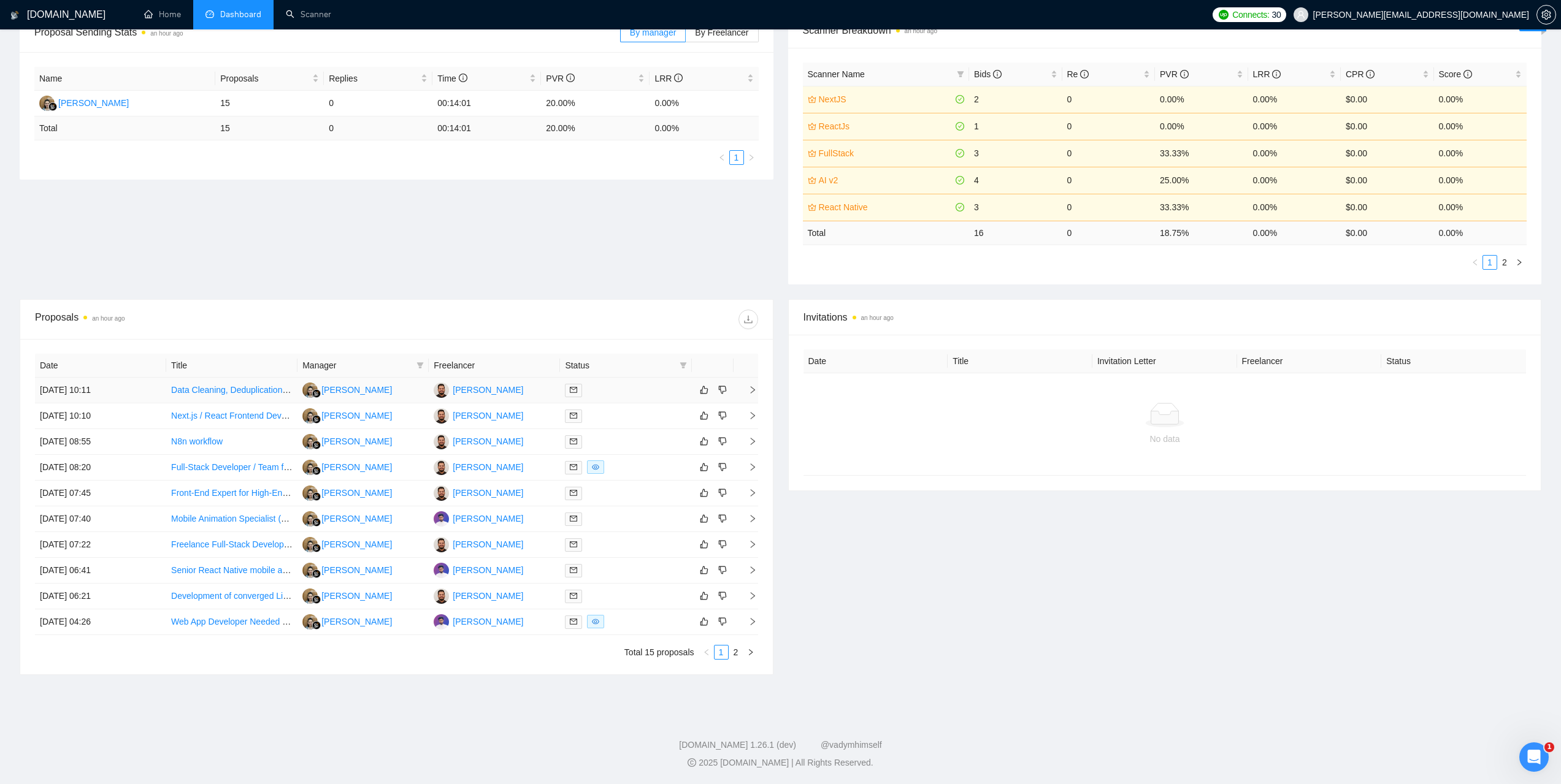
click at [90, 390] on td "17 Sep, 2025 10:11" at bounding box center [100, 390] width 131 height 26
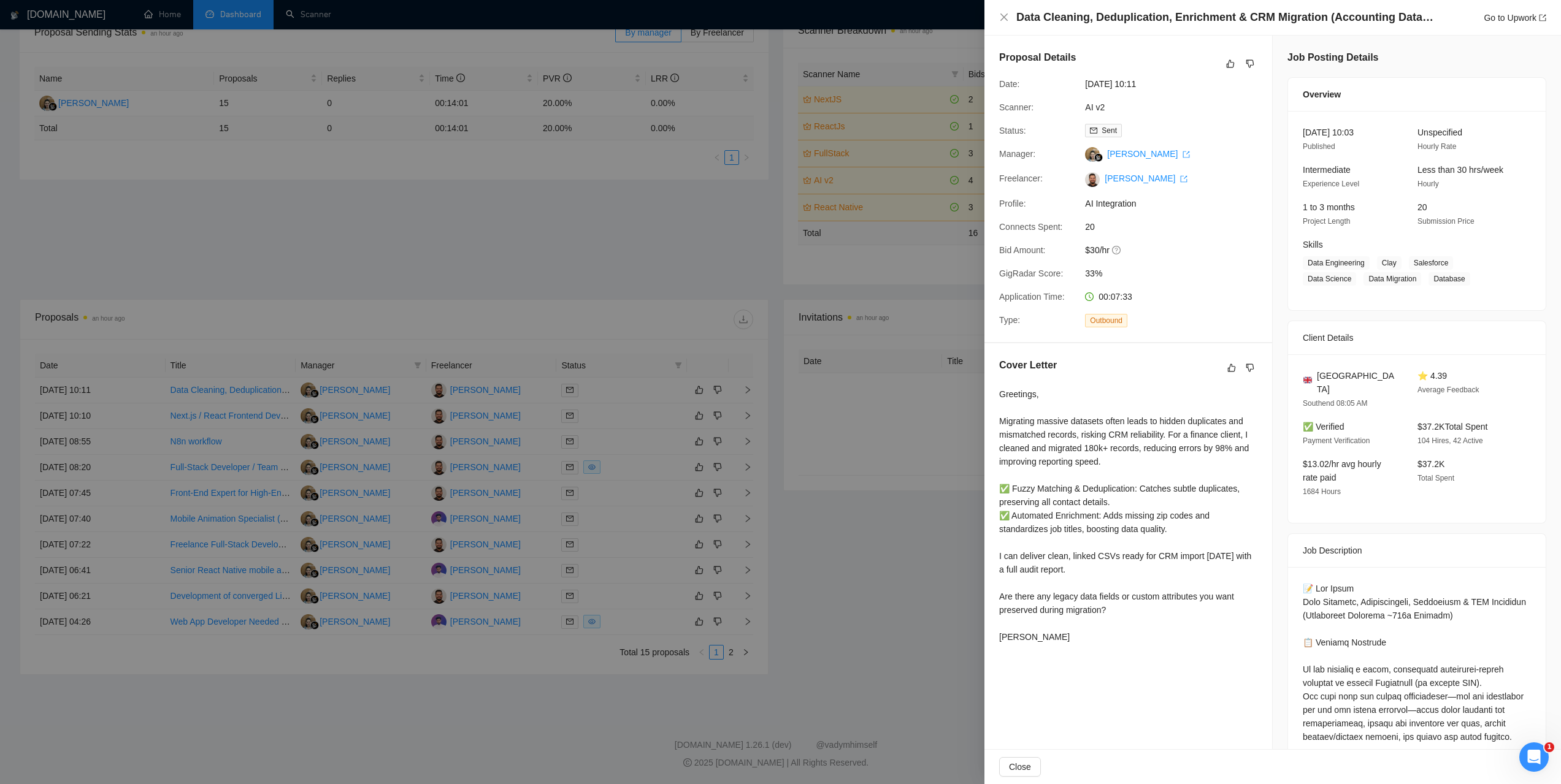
click at [95, 419] on div at bounding box center [780, 392] width 1561 height 784
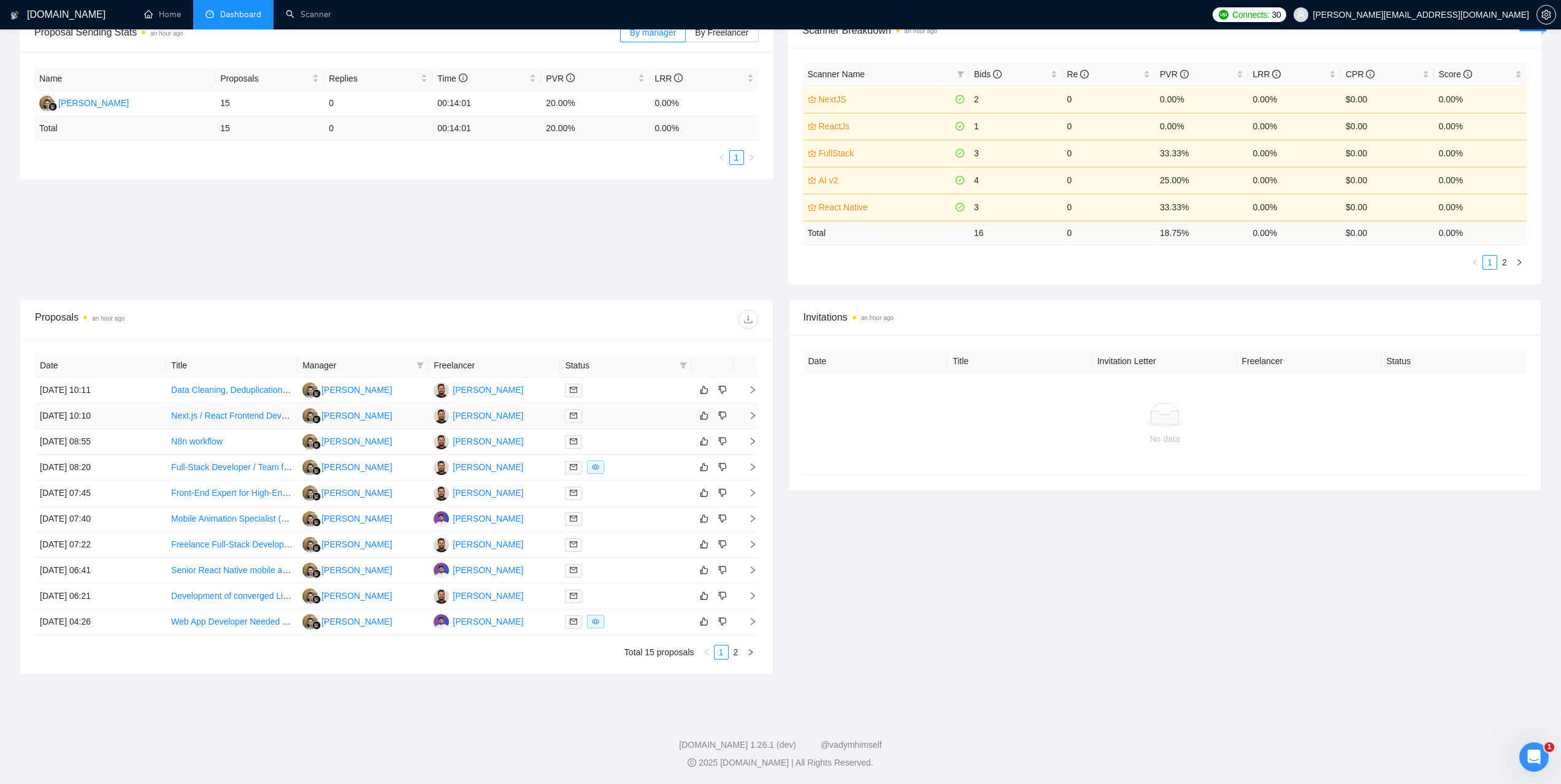
click at [95, 419] on td "17 Sep, 2025 10:10" at bounding box center [100, 416] width 131 height 26
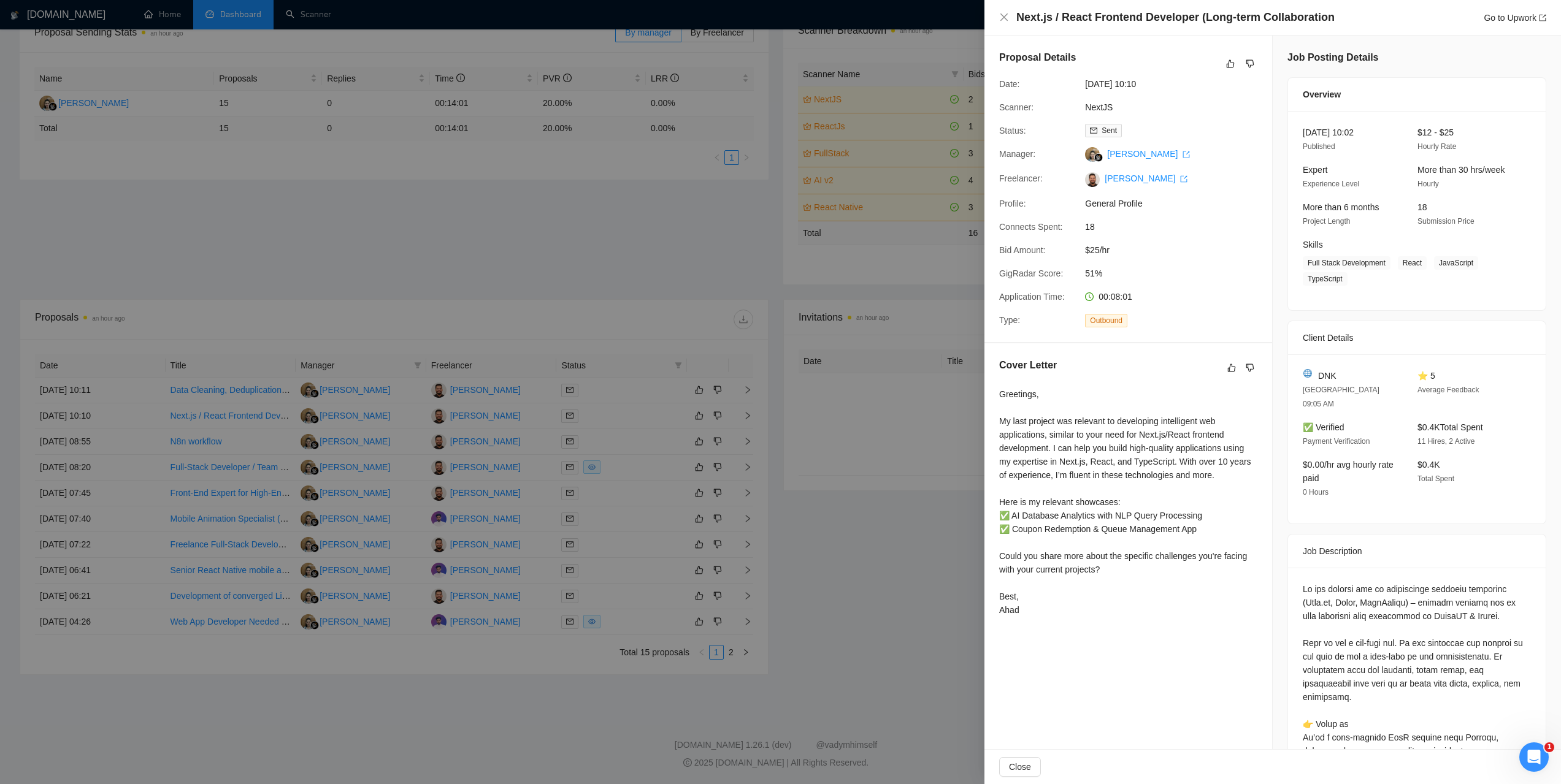
click at [89, 440] on div at bounding box center [780, 392] width 1561 height 784
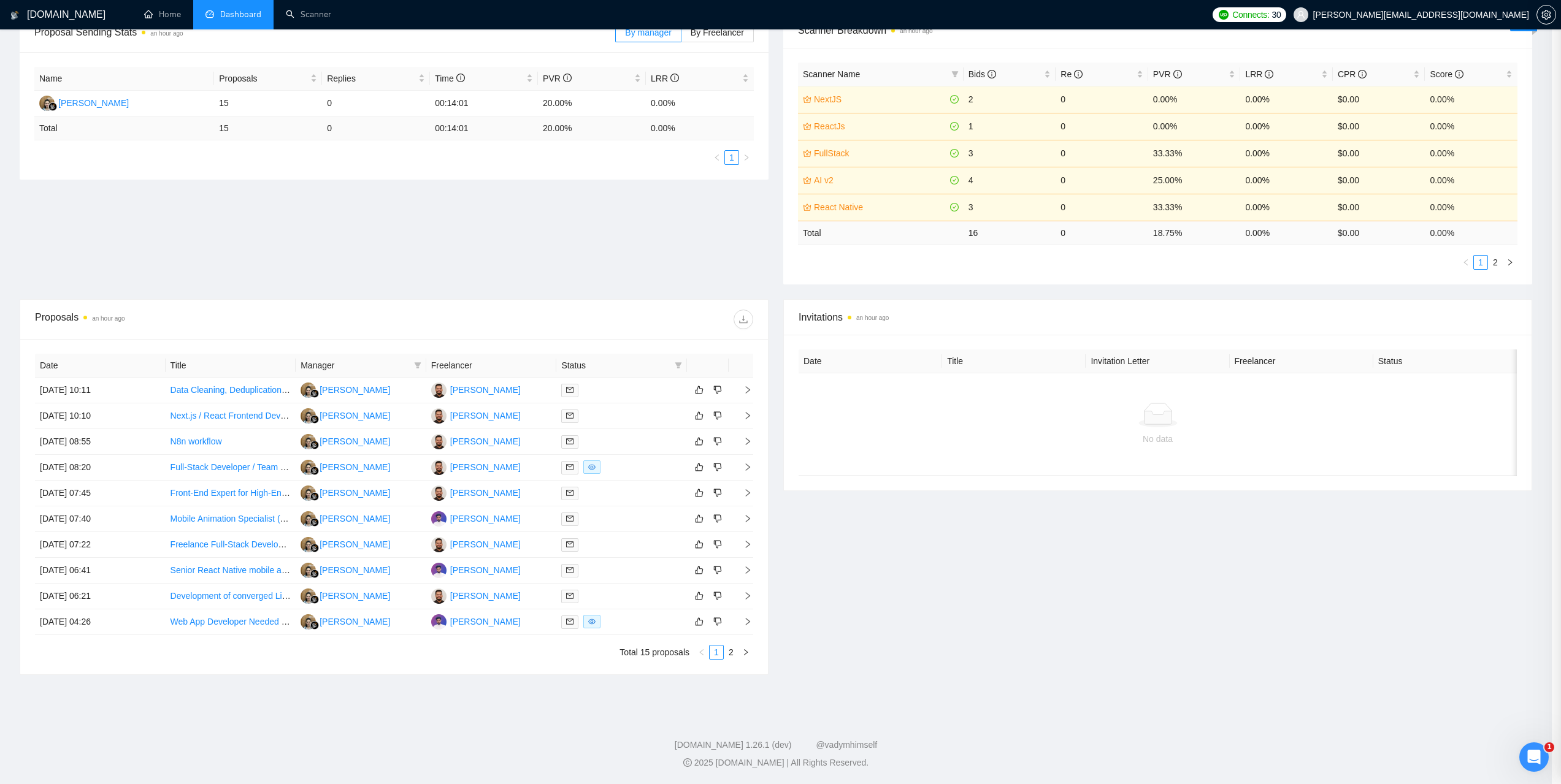
click at [89, 440] on div at bounding box center [780, 392] width 1561 height 784
click at [89, 440] on td "17 Sep, 2025 08:55" at bounding box center [100, 442] width 131 height 26
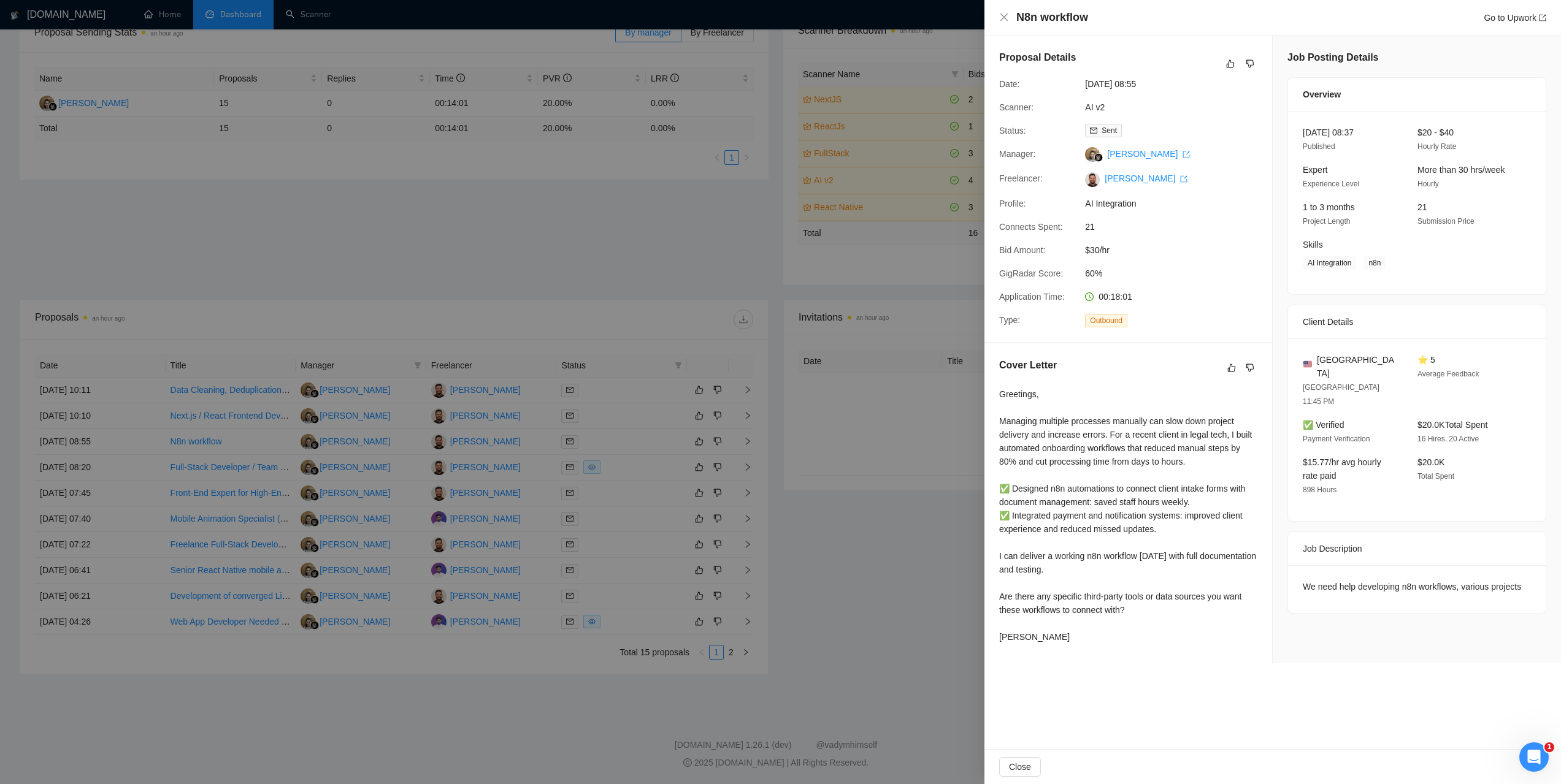
click at [88, 475] on div at bounding box center [780, 392] width 1561 height 784
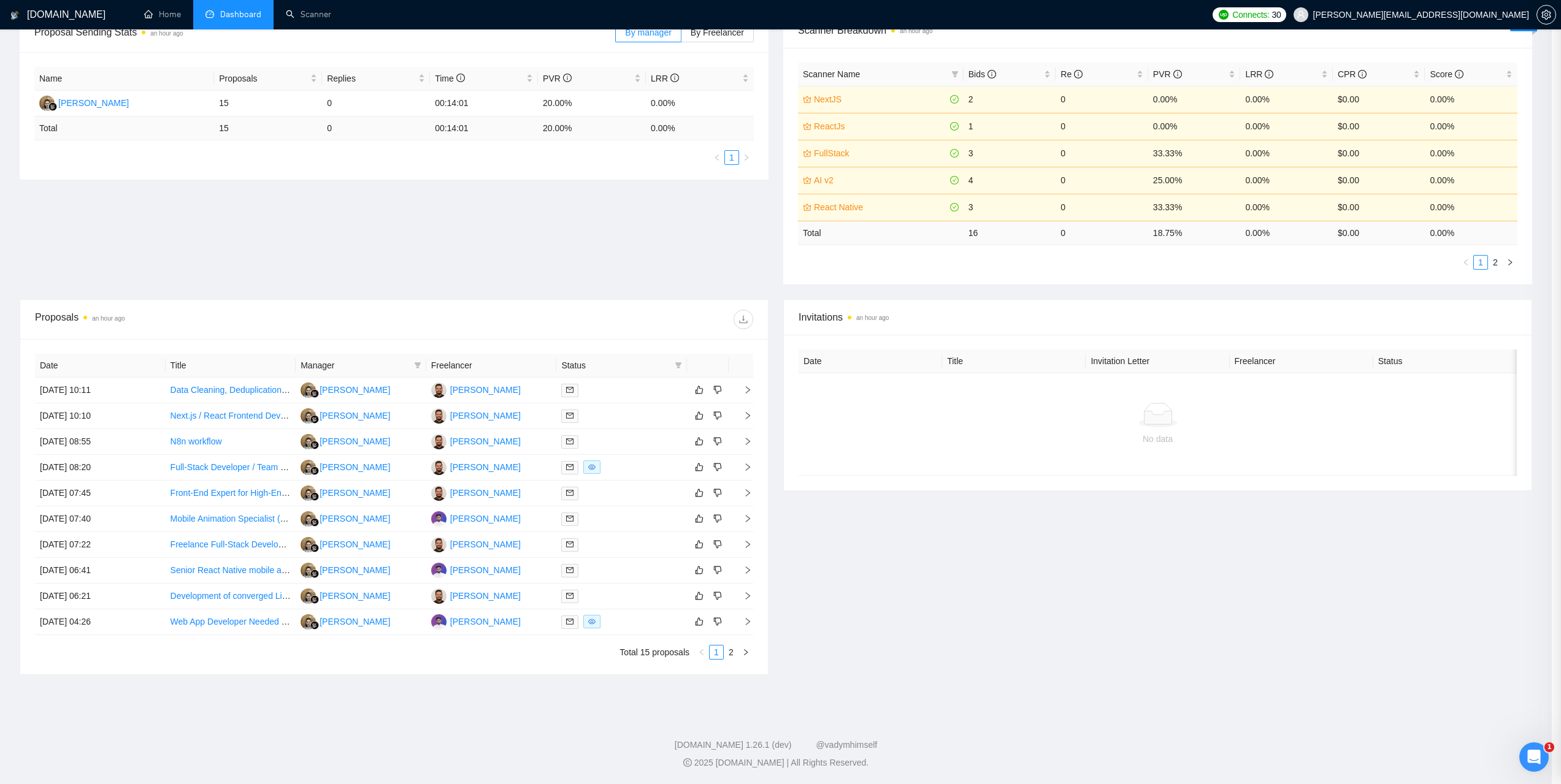
click at [88, 475] on div at bounding box center [780, 392] width 1561 height 784
click at [88, 475] on td "17 Sep, 2025 08:20" at bounding box center [100, 467] width 131 height 26
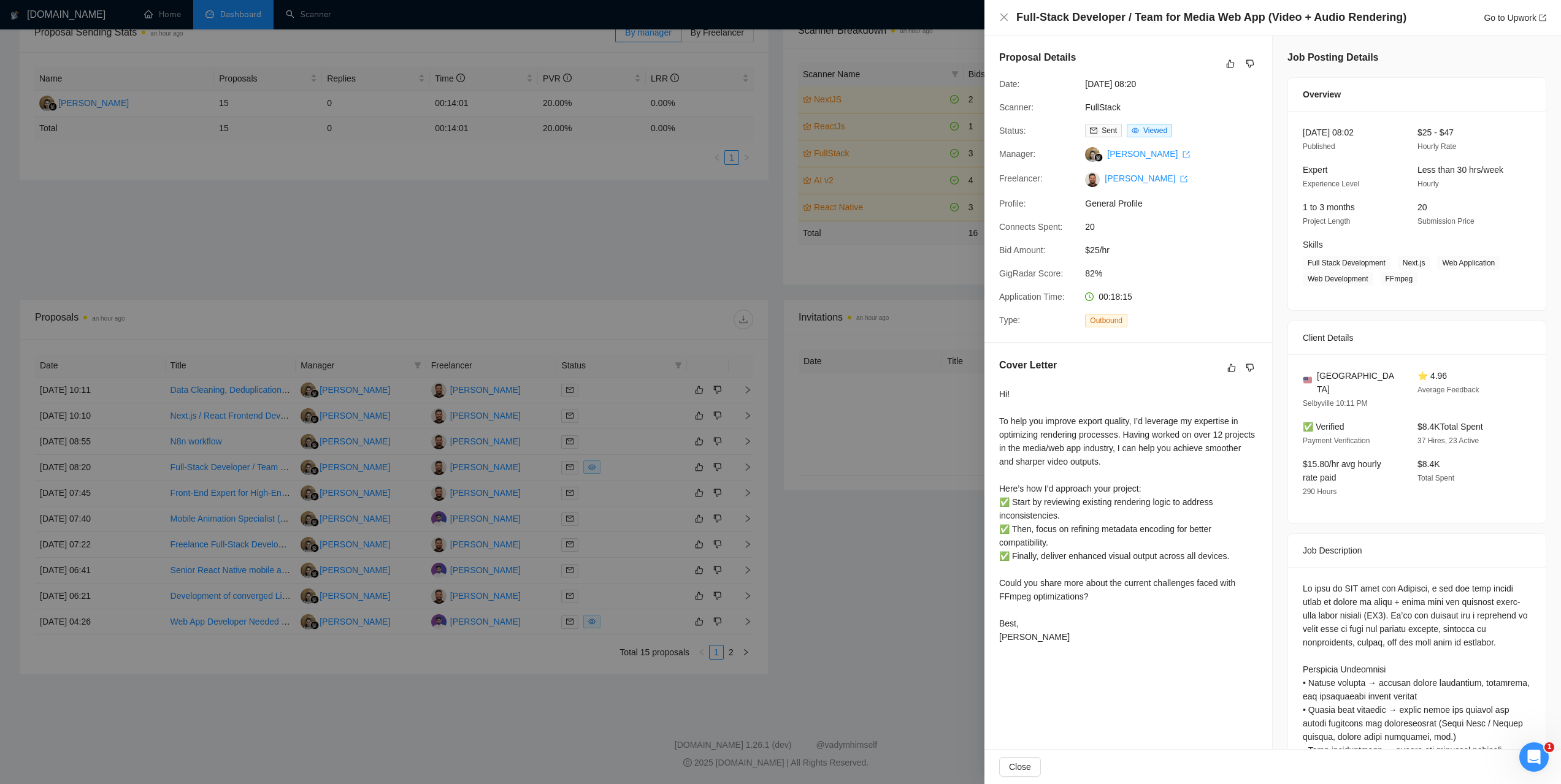
click at [88, 496] on div at bounding box center [780, 392] width 1561 height 784
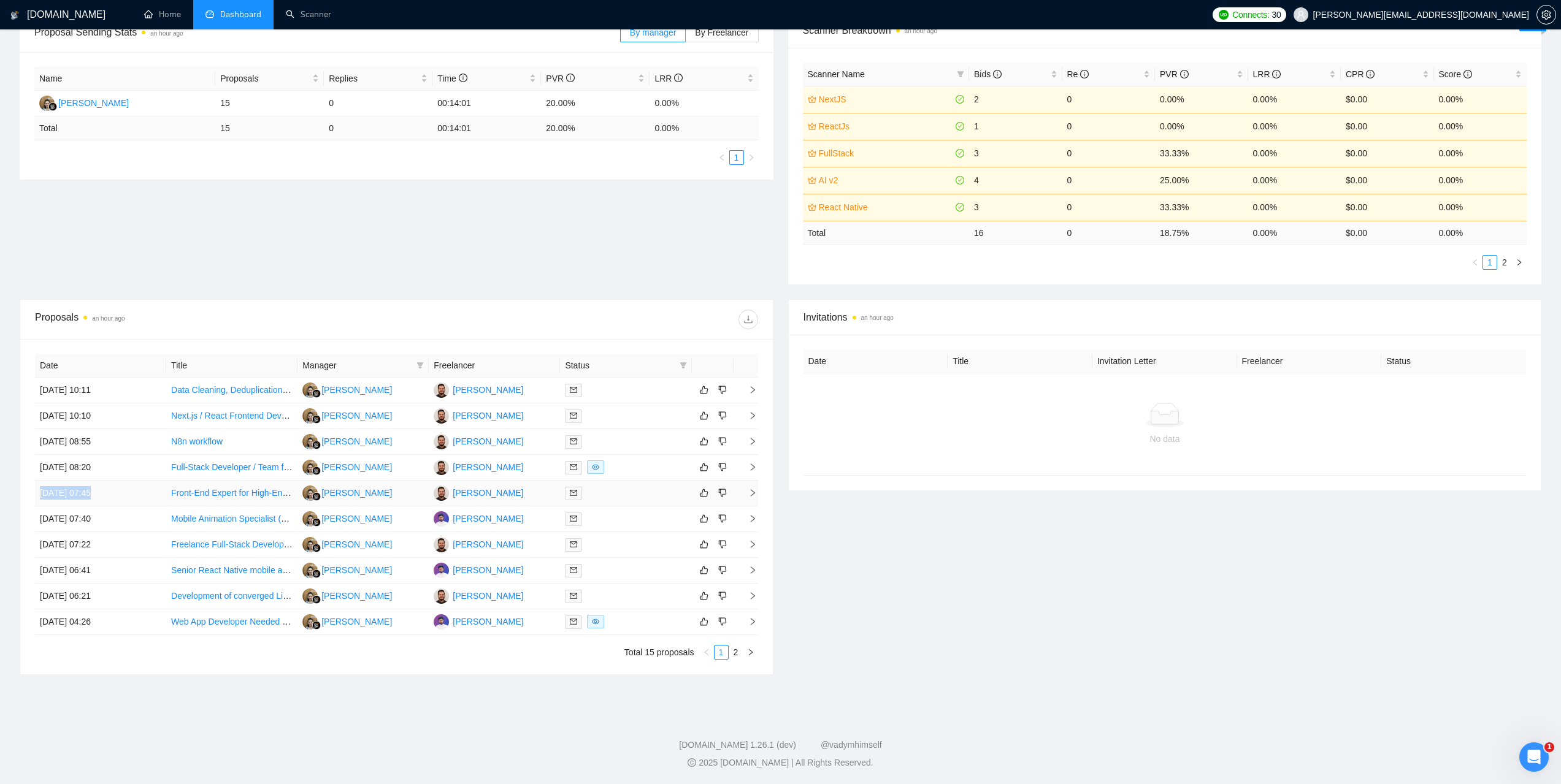
click at [88, 496] on td "17 Sep, 2025 07:45" at bounding box center [100, 493] width 131 height 26
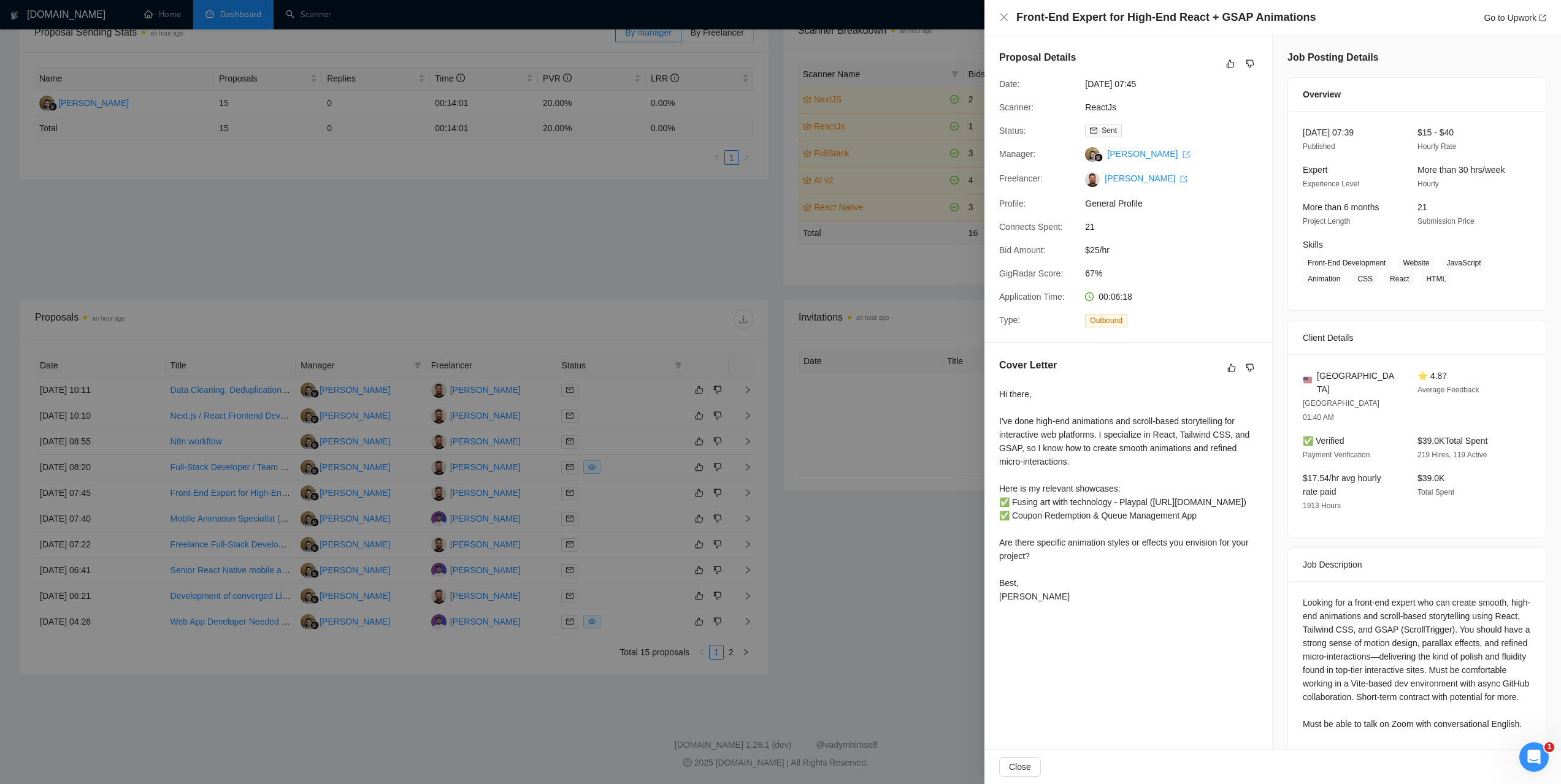
click at [88, 496] on div at bounding box center [780, 392] width 1561 height 784
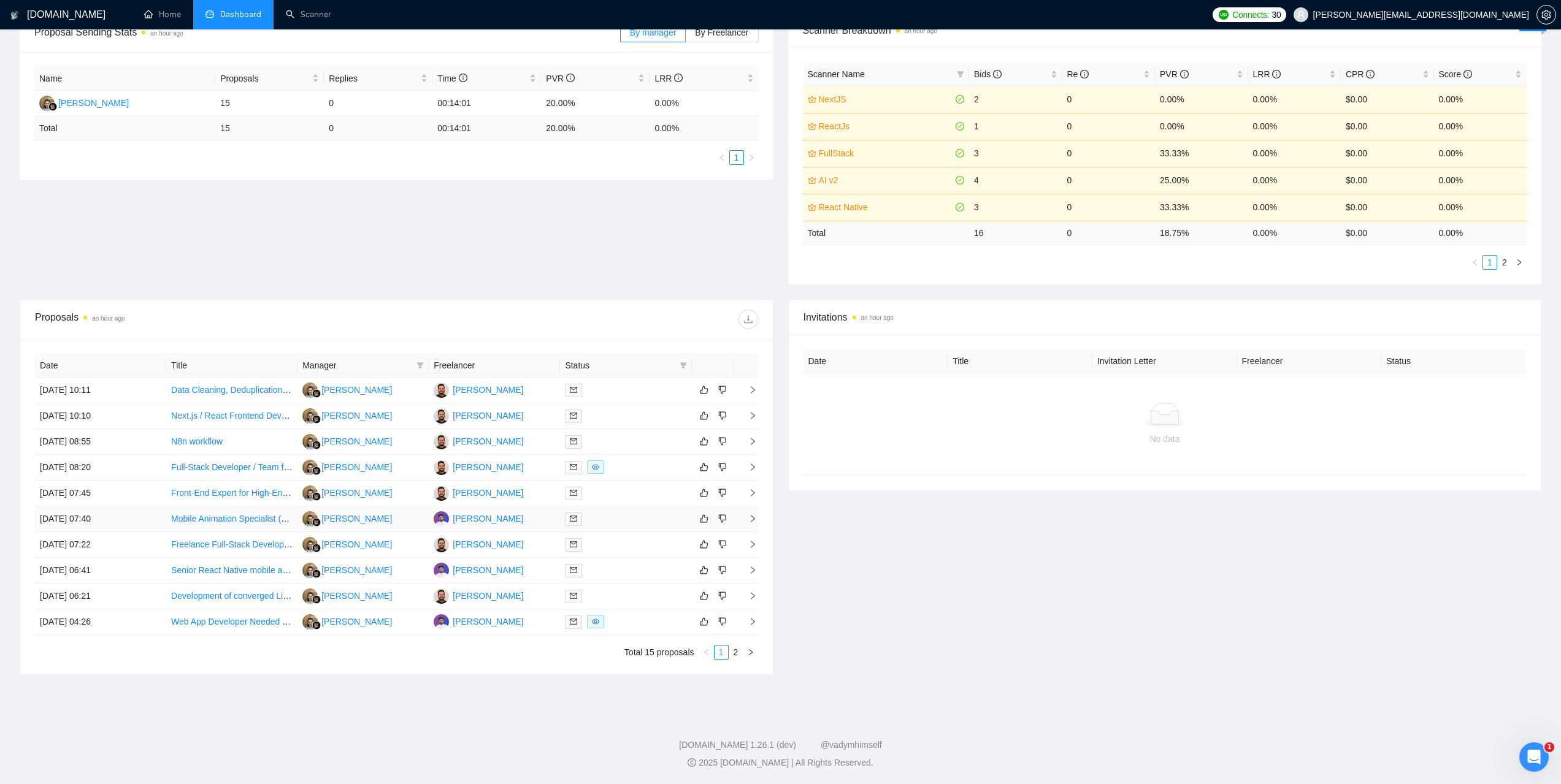
click at [89, 520] on td "17 Sep, 2025 07:40" at bounding box center [100, 519] width 131 height 26
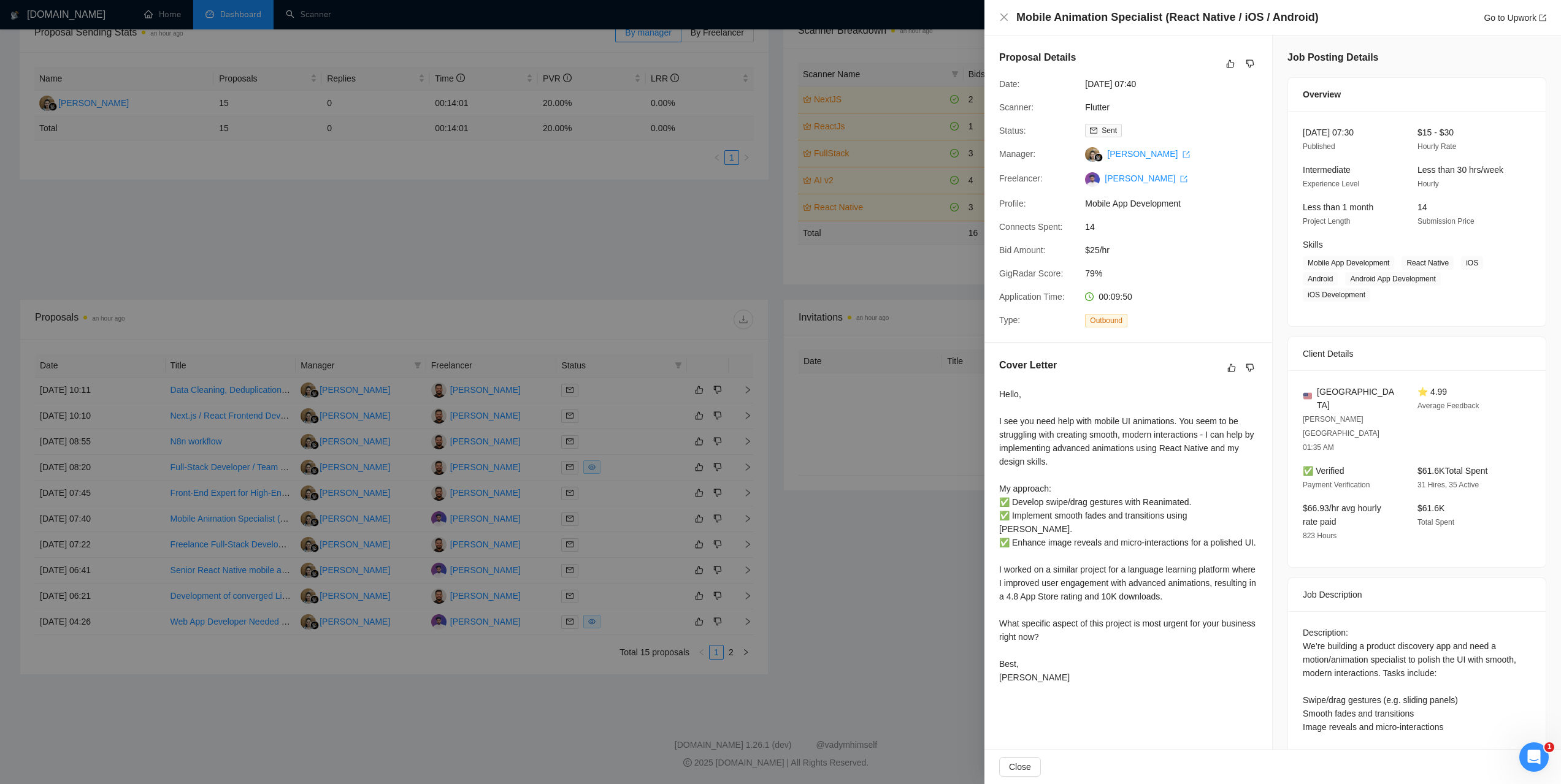
click at [89, 520] on div at bounding box center [780, 392] width 1561 height 784
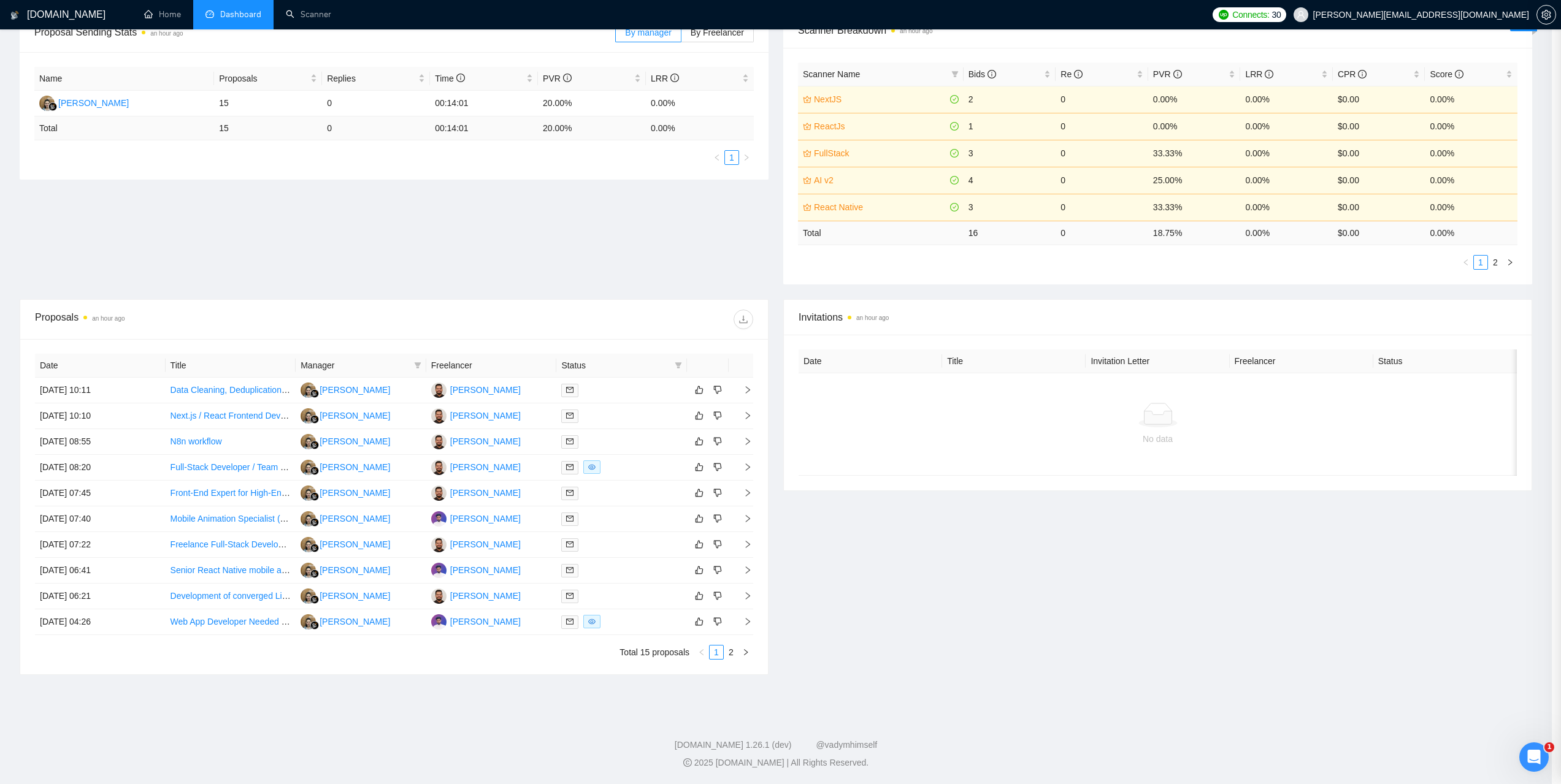
click at [85, 540] on div at bounding box center [780, 392] width 1561 height 784
click at [85, 540] on td "17 Sep, 2025 07:22" at bounding box center [100, 544] width 131 height 26
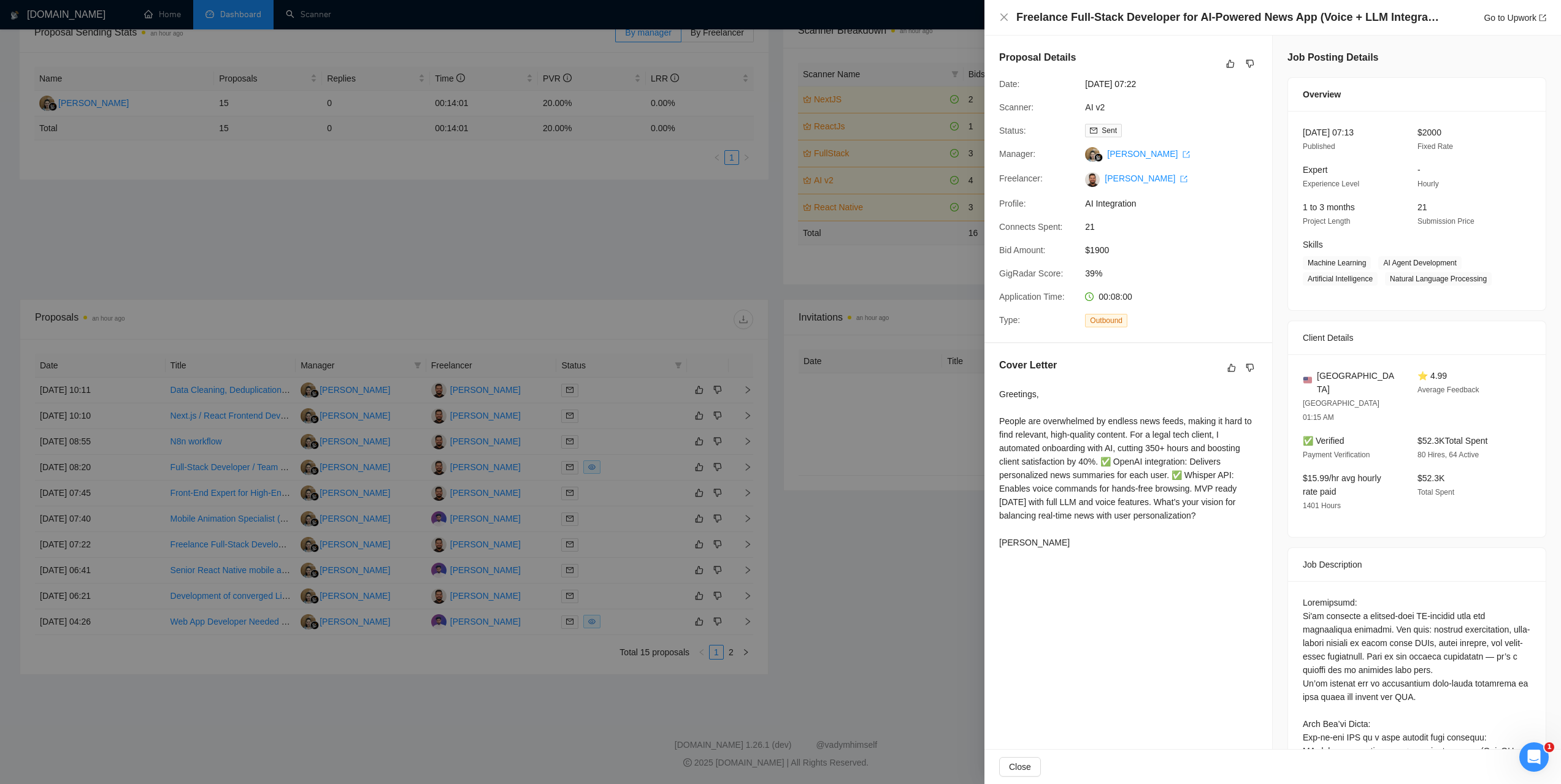
click at [85, 540] on div at bounding box center [780, 392] width 1561 height 784
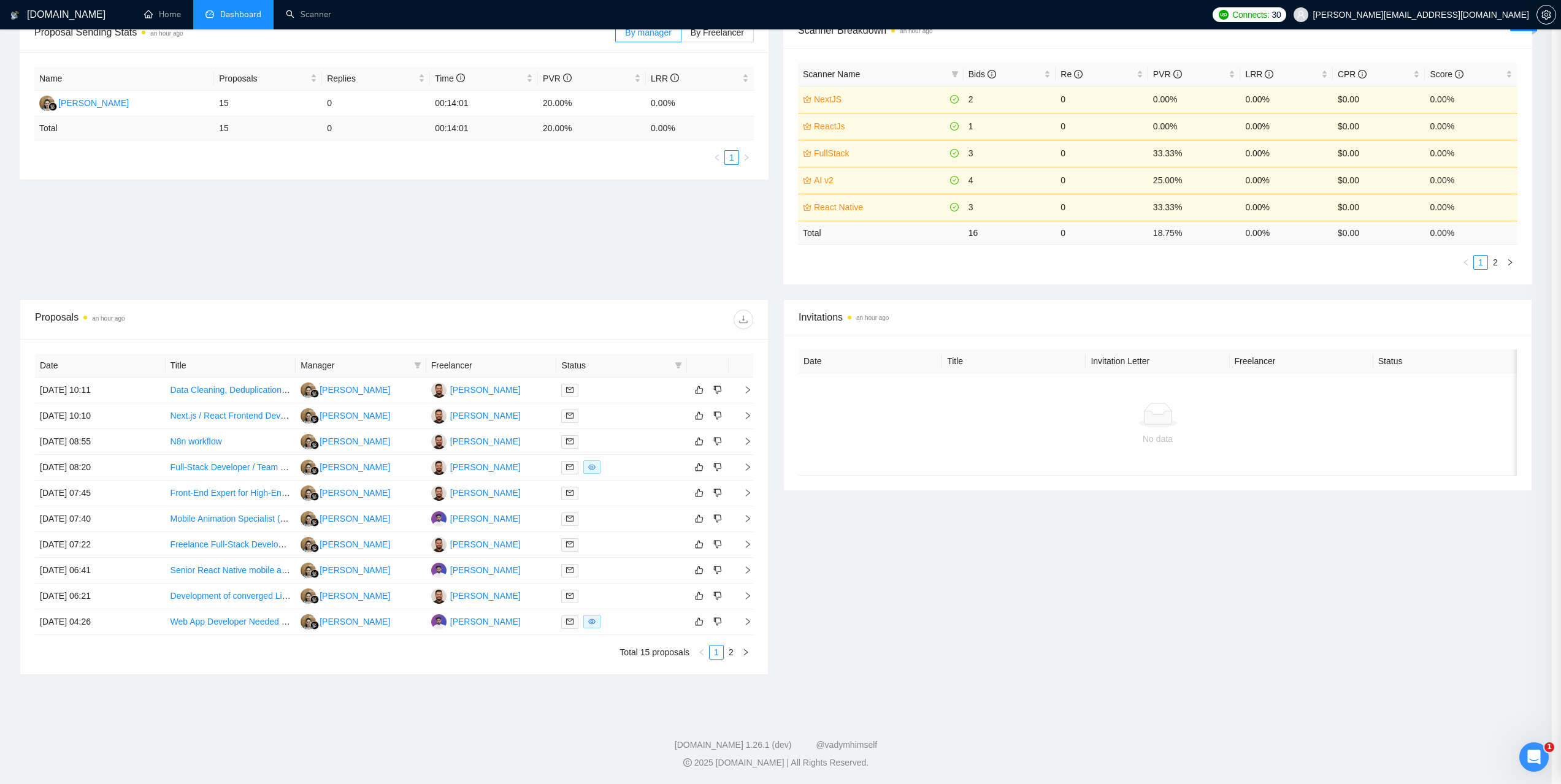
click at [84, 573] on td "17 Sep, 2025 06:41" at bounding box center [100, 570] width 131 height 26
click at [84, 573] on div at bounding box center [780, 392] width 1561 height 784
click at [84, 573] on td "17 Sep, 2025 06:41" at bounding box center [100, 570] width 131 height 26
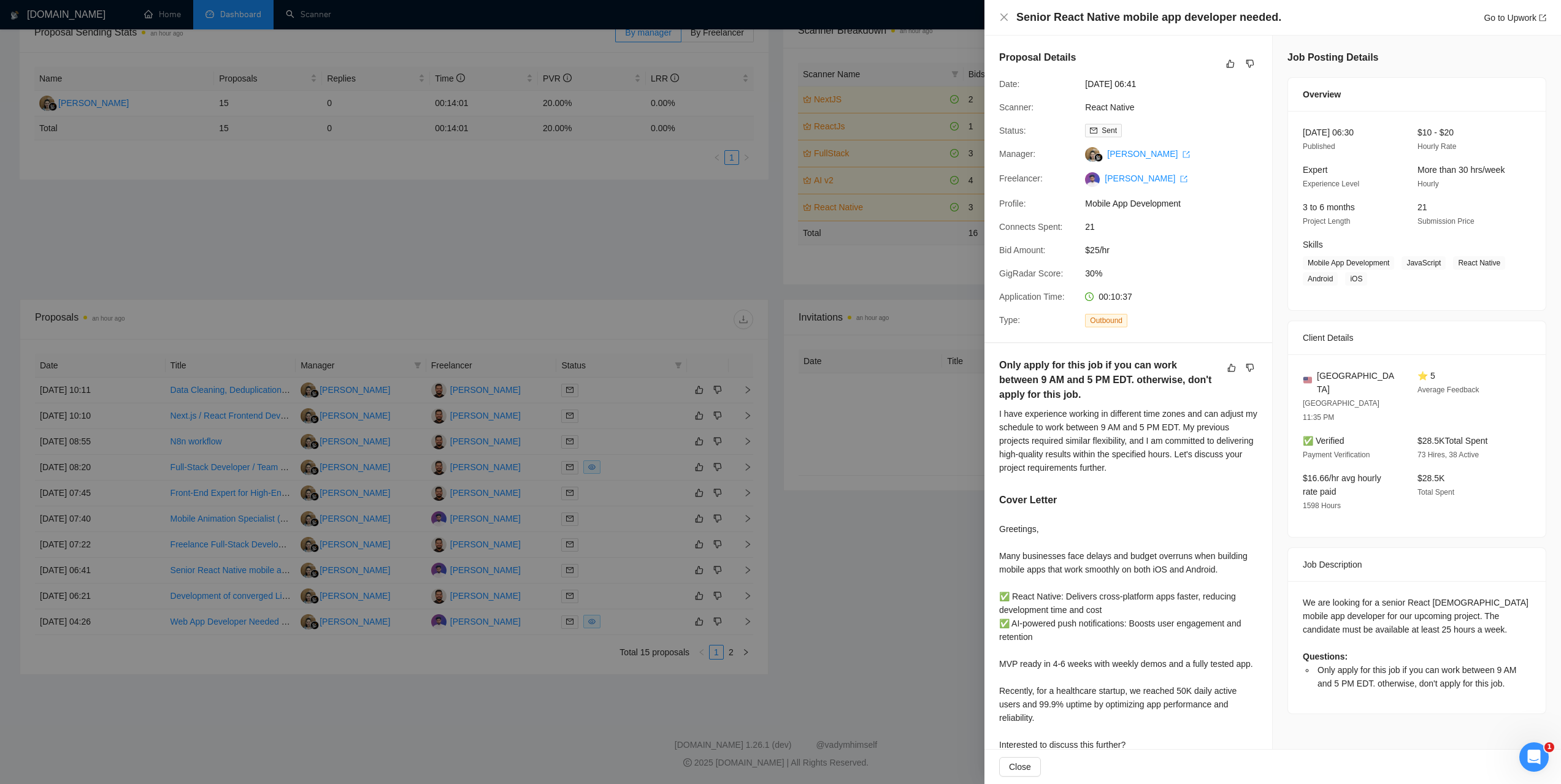
click at [84, 573] on div at bounding box center [780, 392] width 1561 height 784
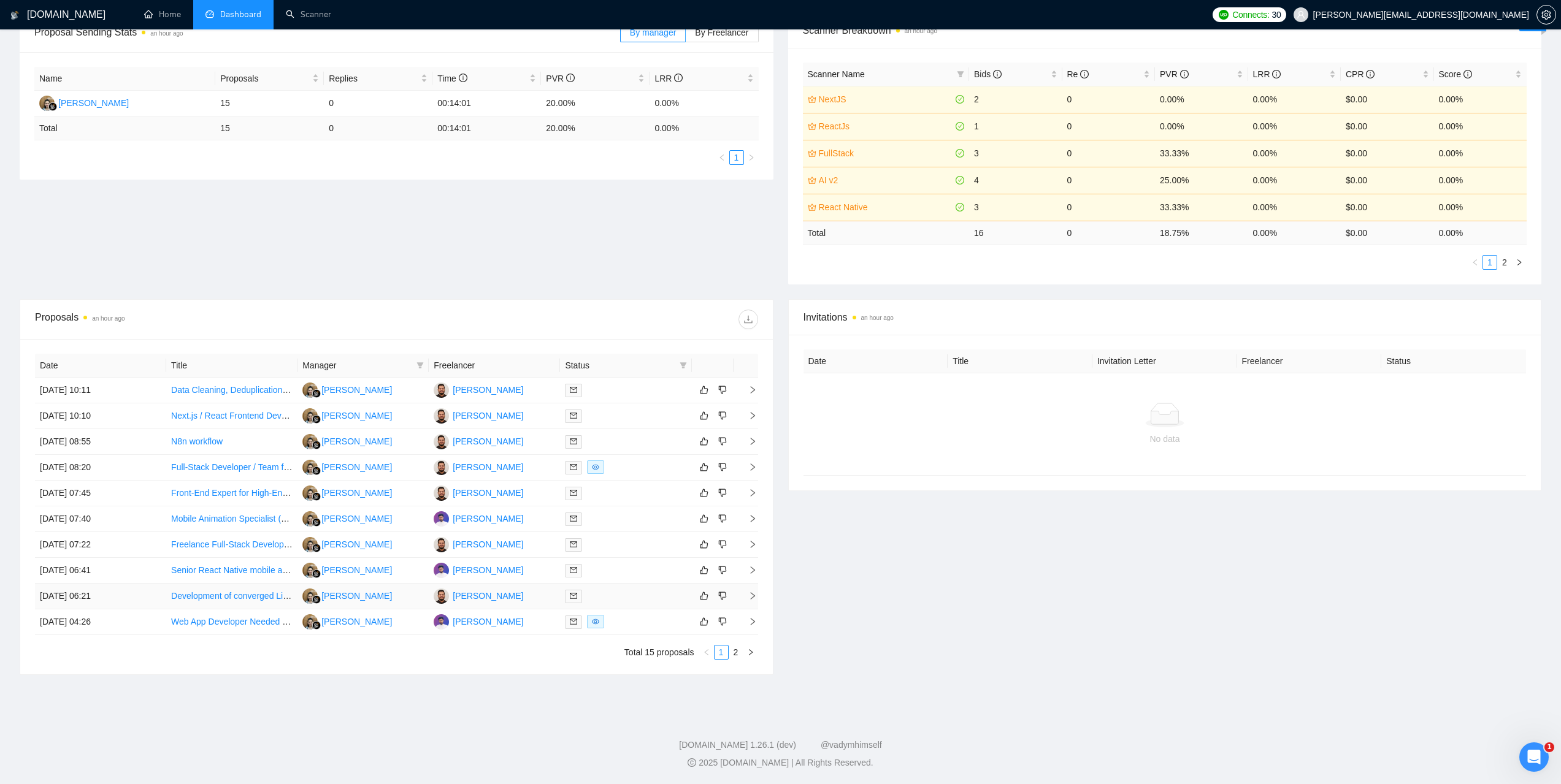
click at [85, 593] on td "17 Sep, 2025 06:21" at bounding box center [100, 596] width 131 height 26
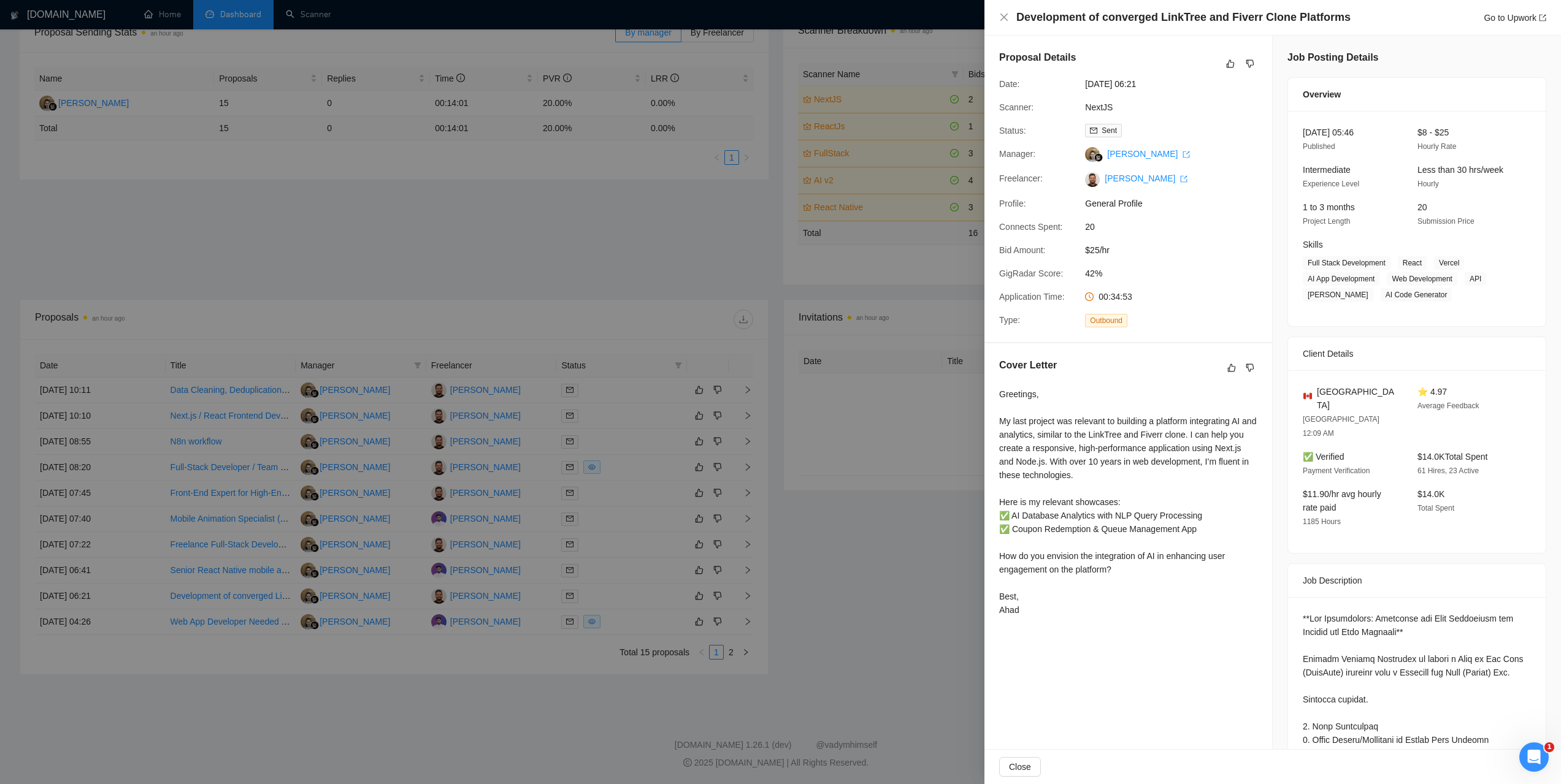
click at [192, 244] on div at bounding box center [780, 392] width 1561 height 784
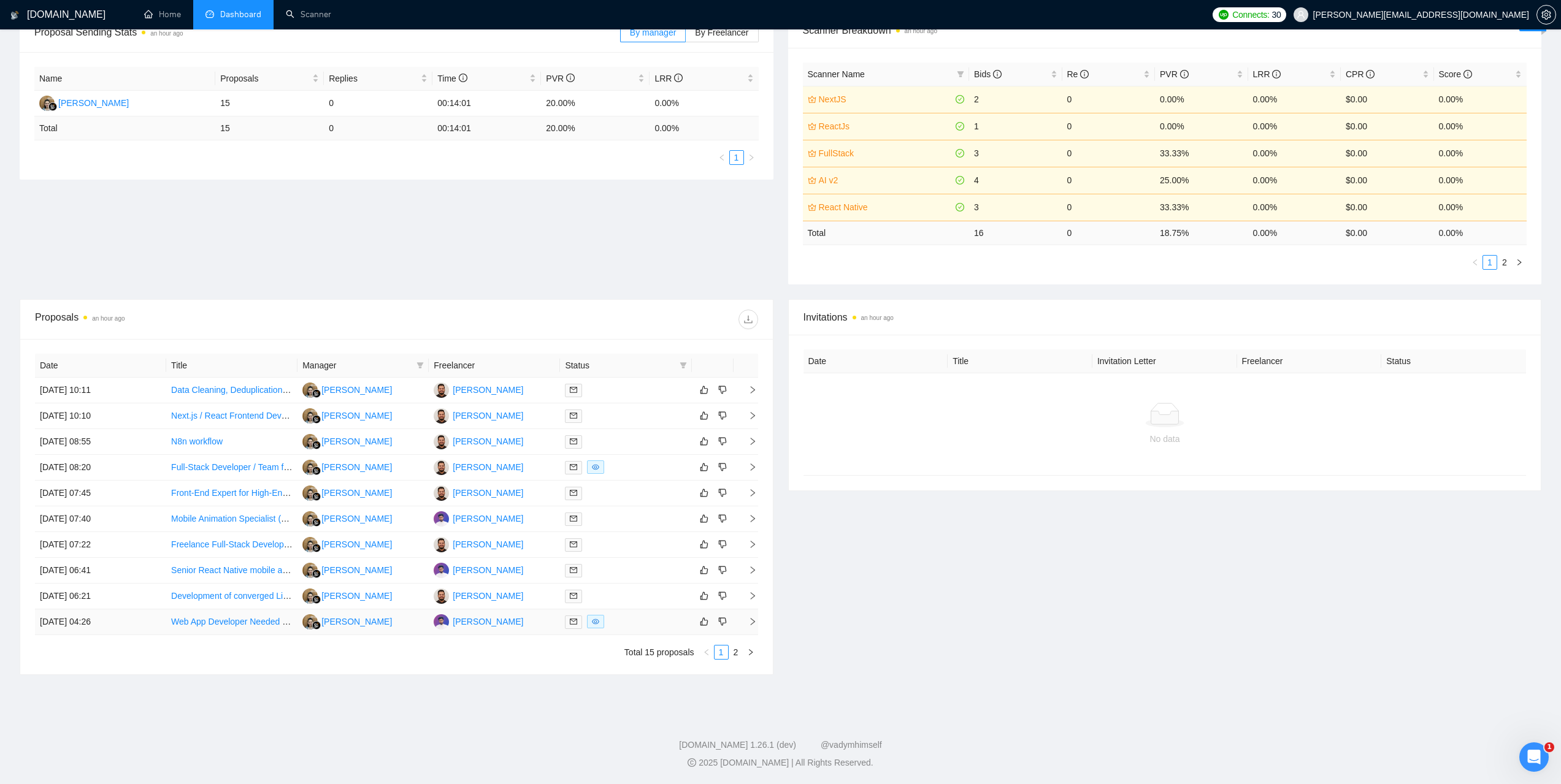
click at [86, 622] on td "17 Sep, 2025 04:26" at bounding box center [100, 622] width 131 height 26
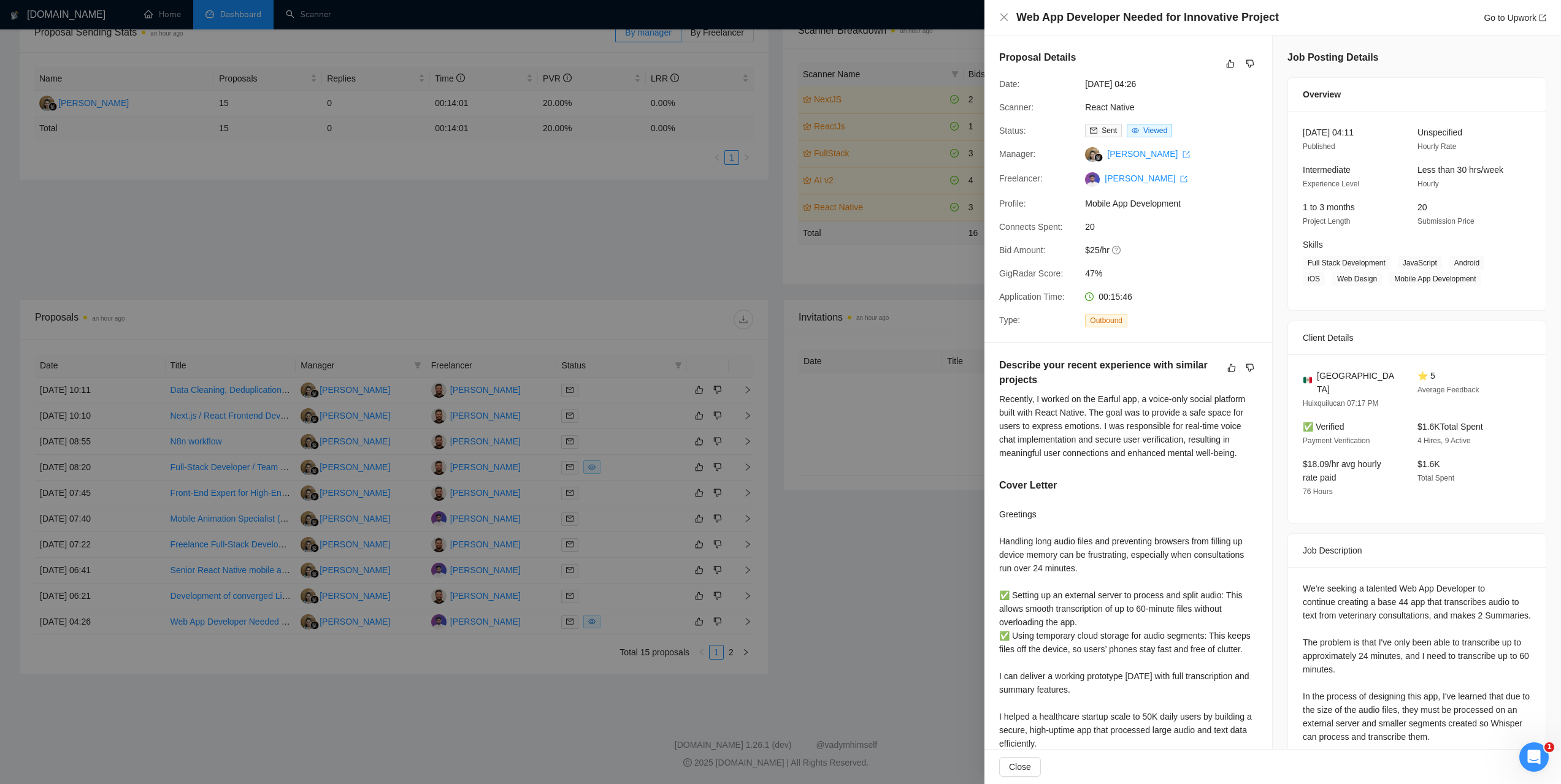
click at [296, 196] on div at bounding box center [780, 392] width 1561 height 784
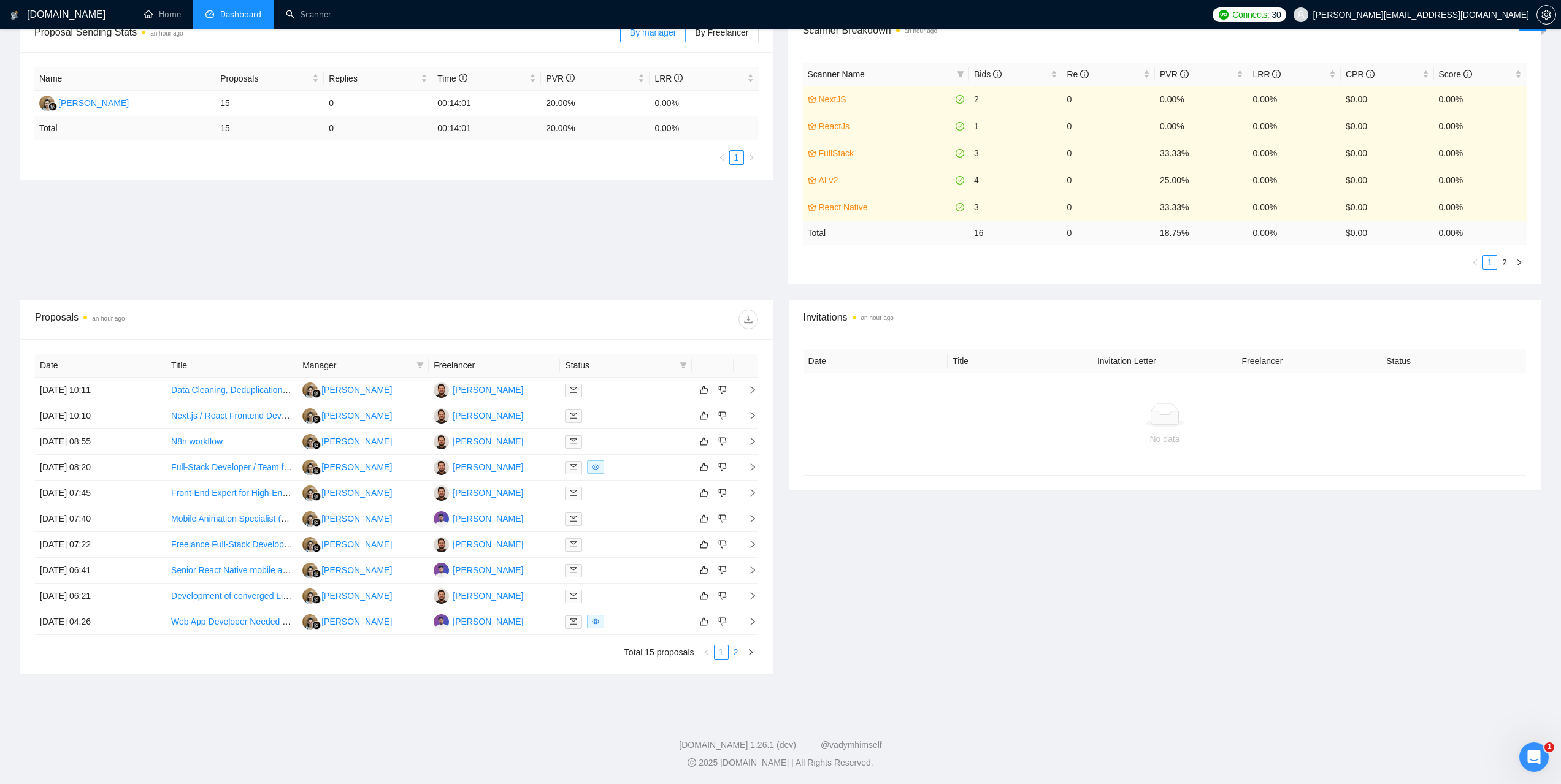
click at [736, 656] on link "2" at bounding box center [736, 652] width 13 height 13
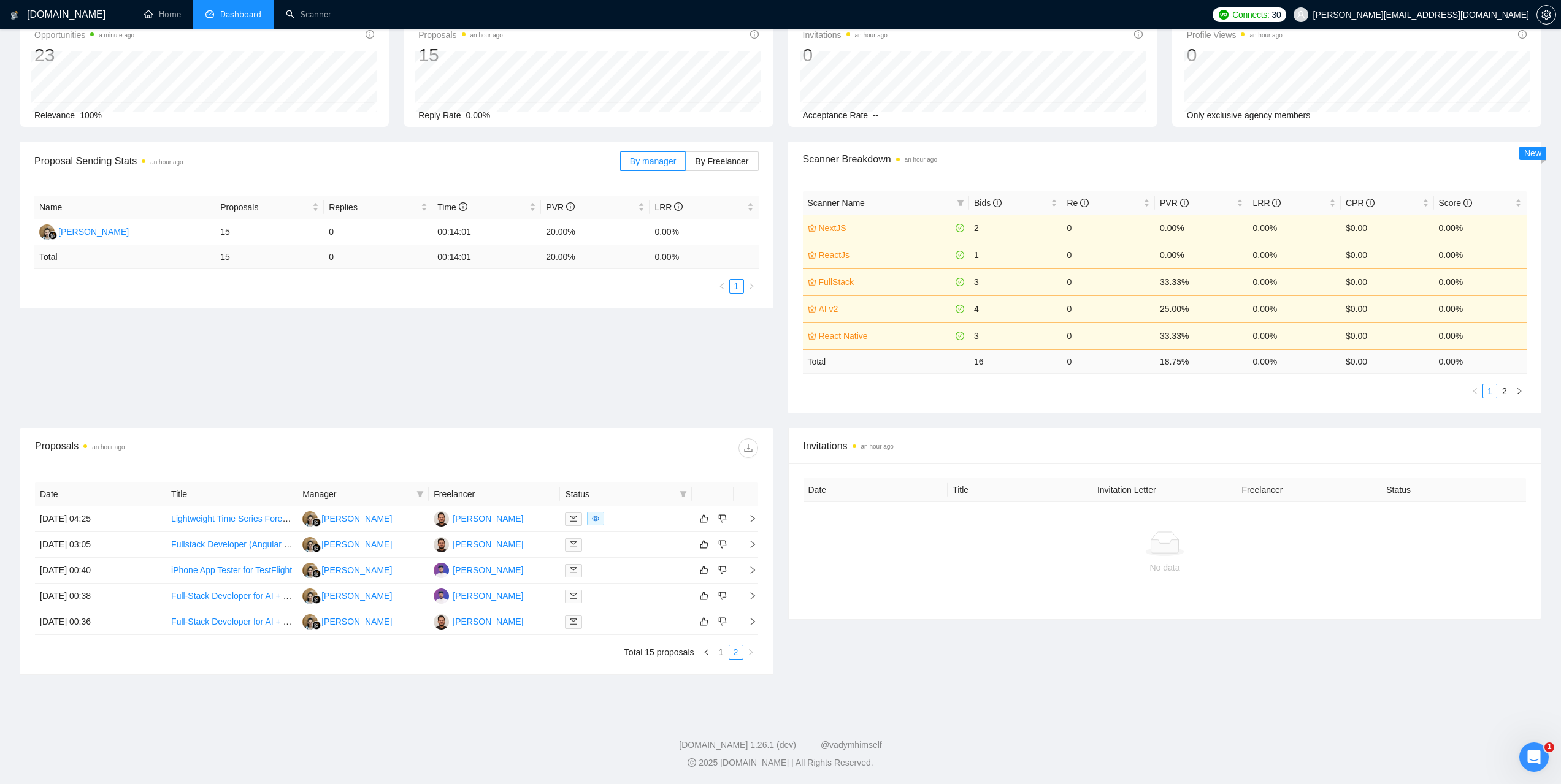
scroll to position [75, 0]
click at [90, 515] on td "17 Sep, 2025 04:25" at bounding box center [100, 519] width 131 height 26
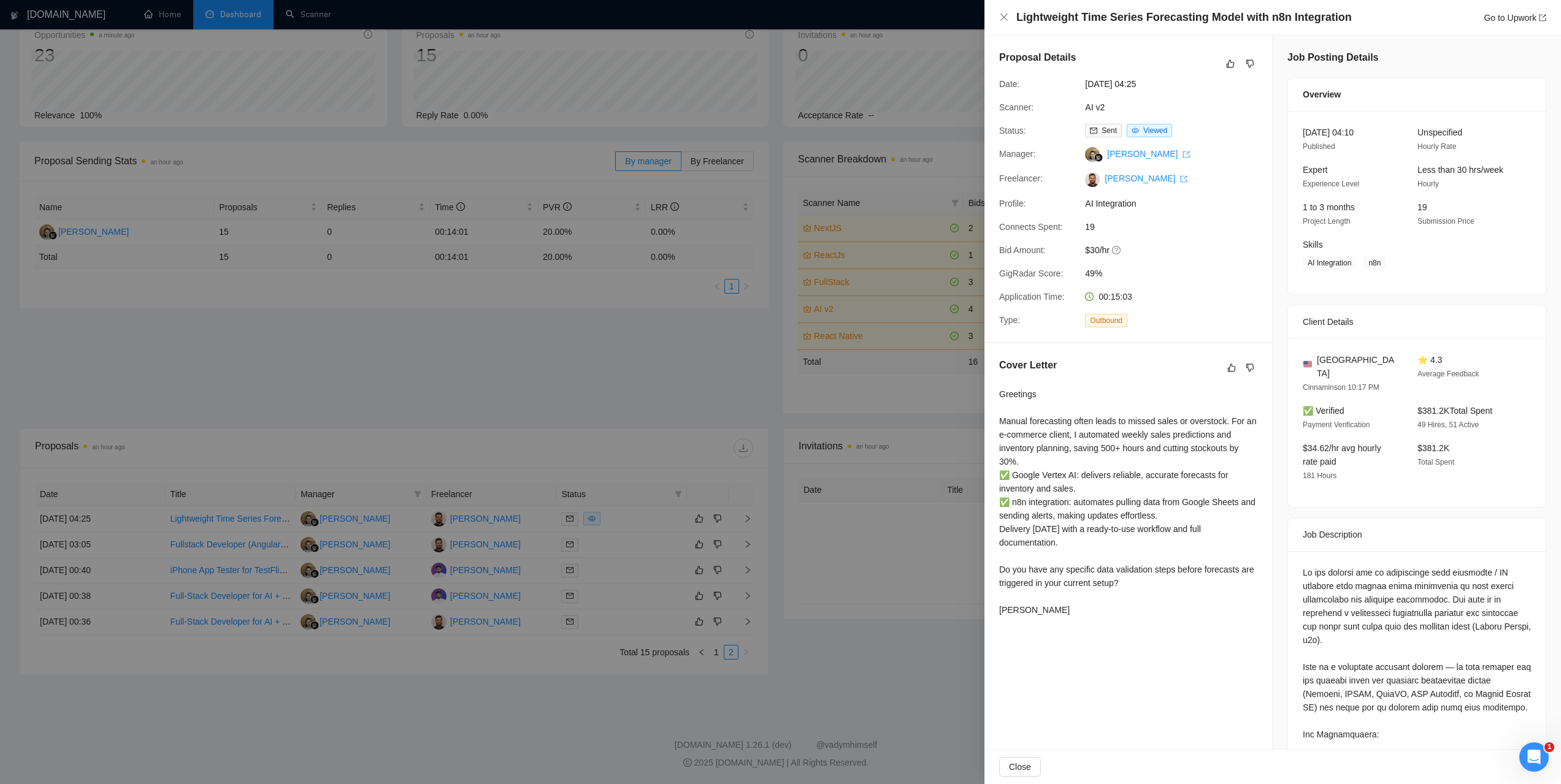
click at [266, 348] on div at bounding box center [780, 392] width 1561 height 784
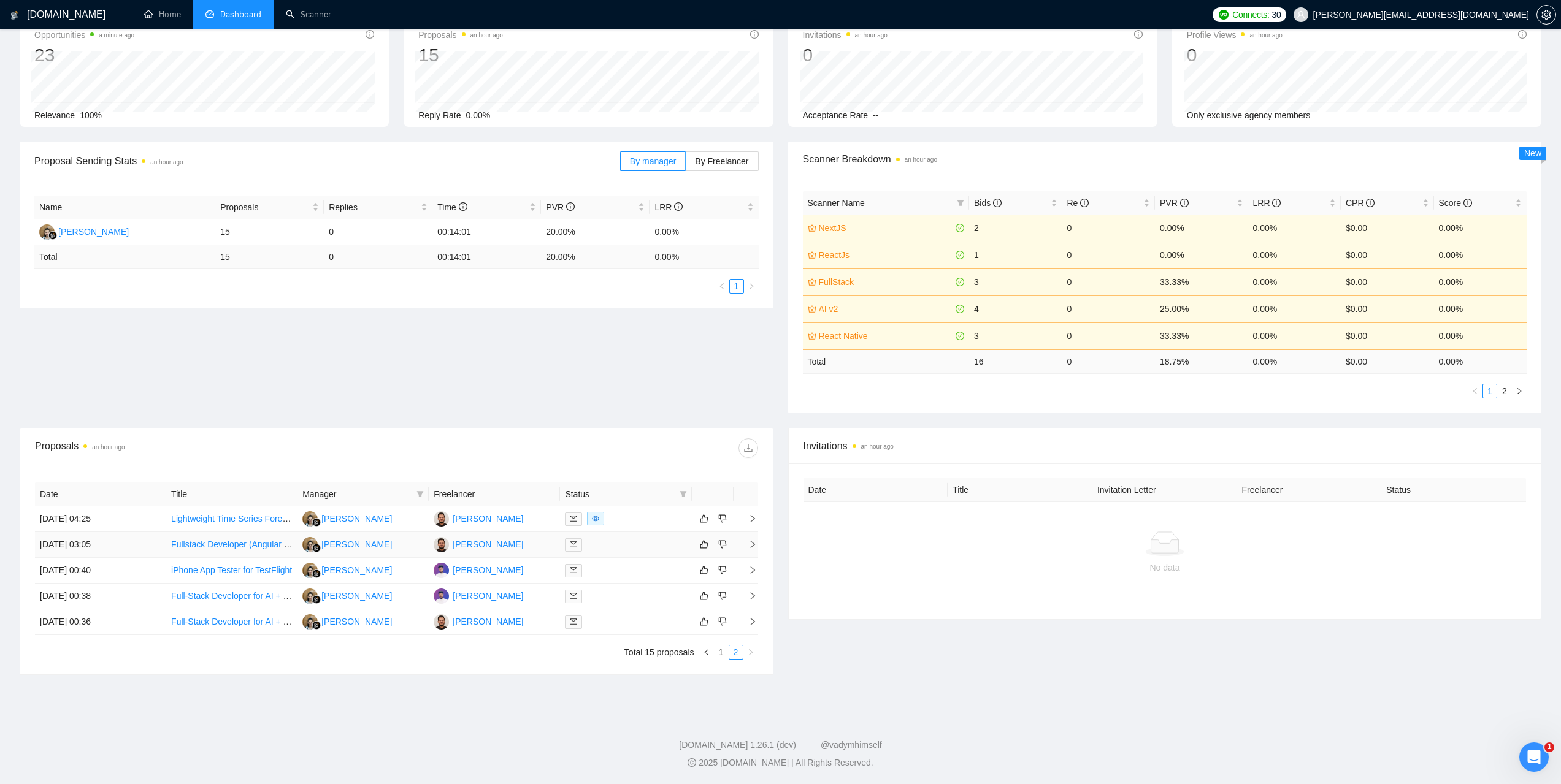
click at [100, 549] on td "17 Sep, 2025 03:05" at bounding box center [100, 544] width 131 height 26
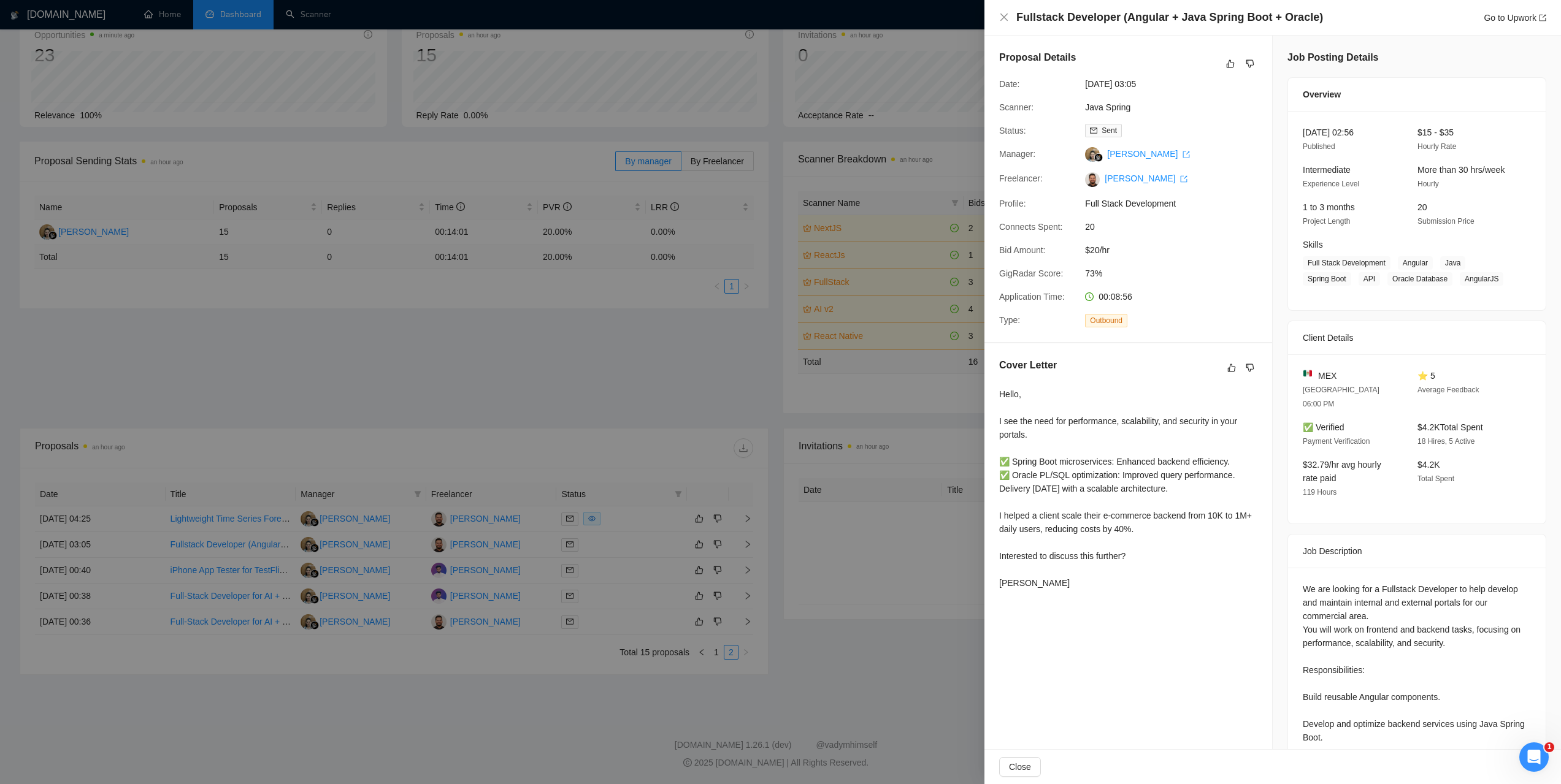
click at [192, 366] on div at bounding box center [780, 392] width 1561 height 784
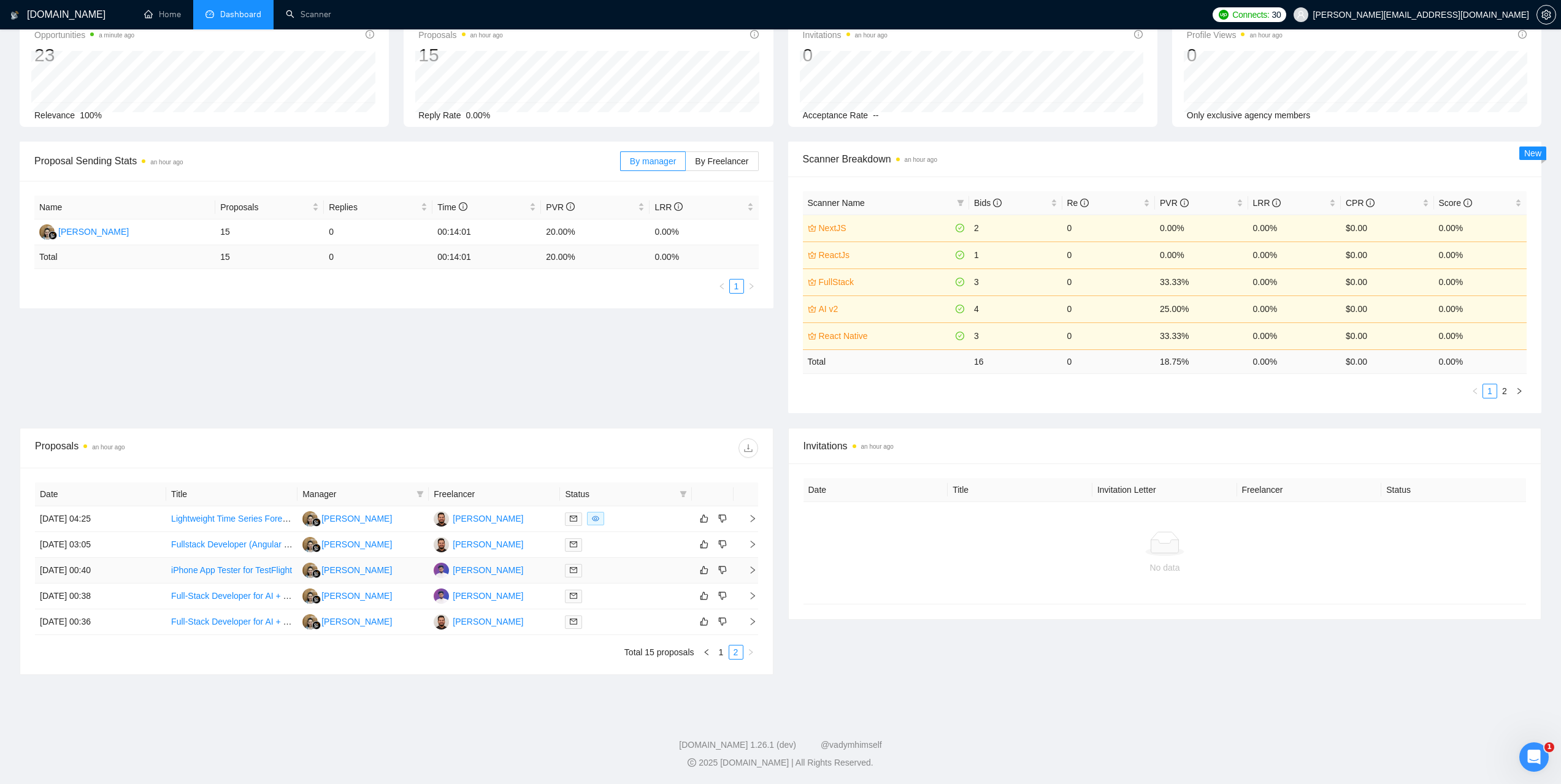
click at [87, 572] on td "17 Sep, 2025 00:40" at bounding box center [100, 570] width 131 height 26
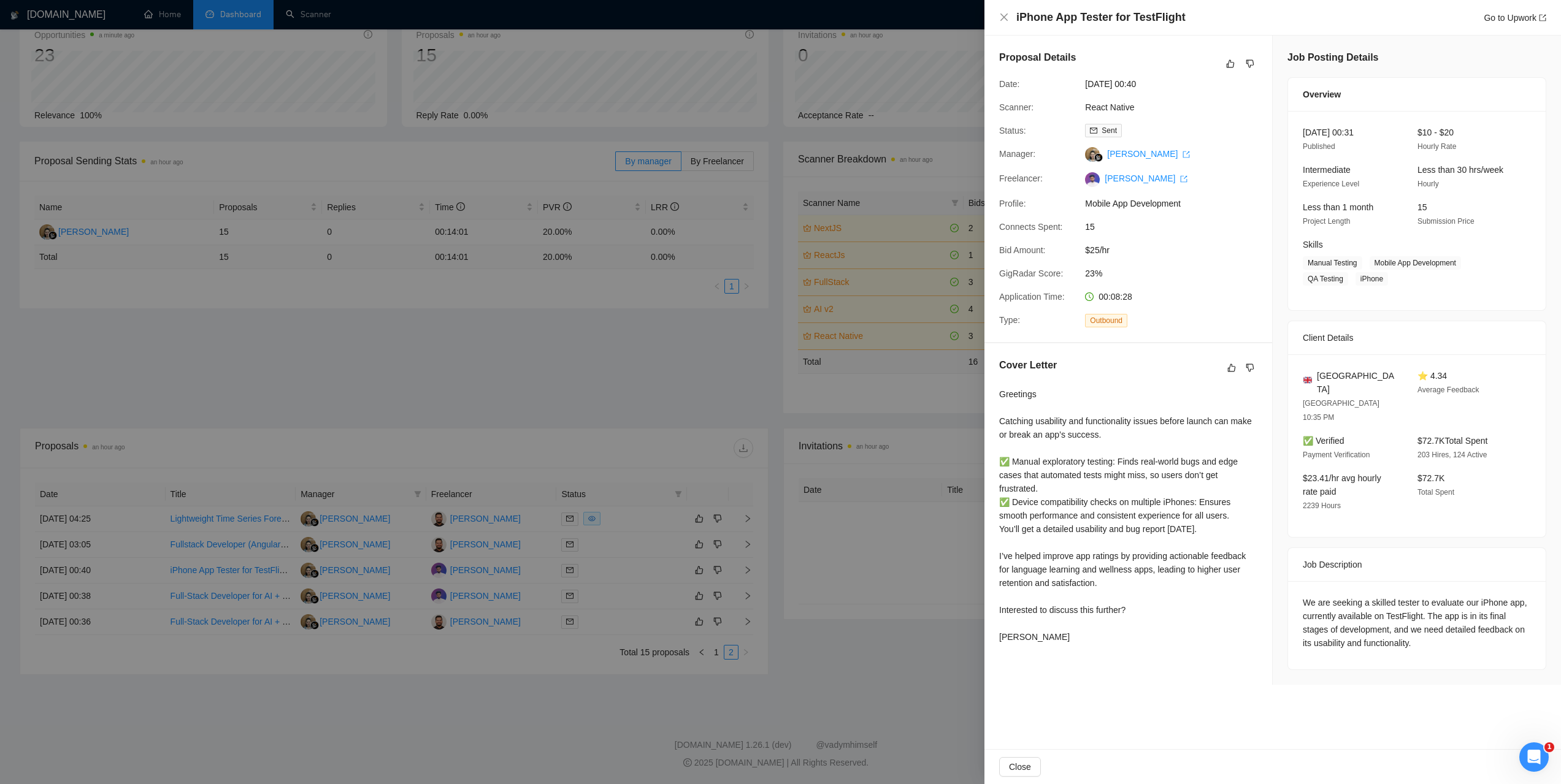
click at [181, 365] on div at bounding box center [780, 392] width 1561 height 784
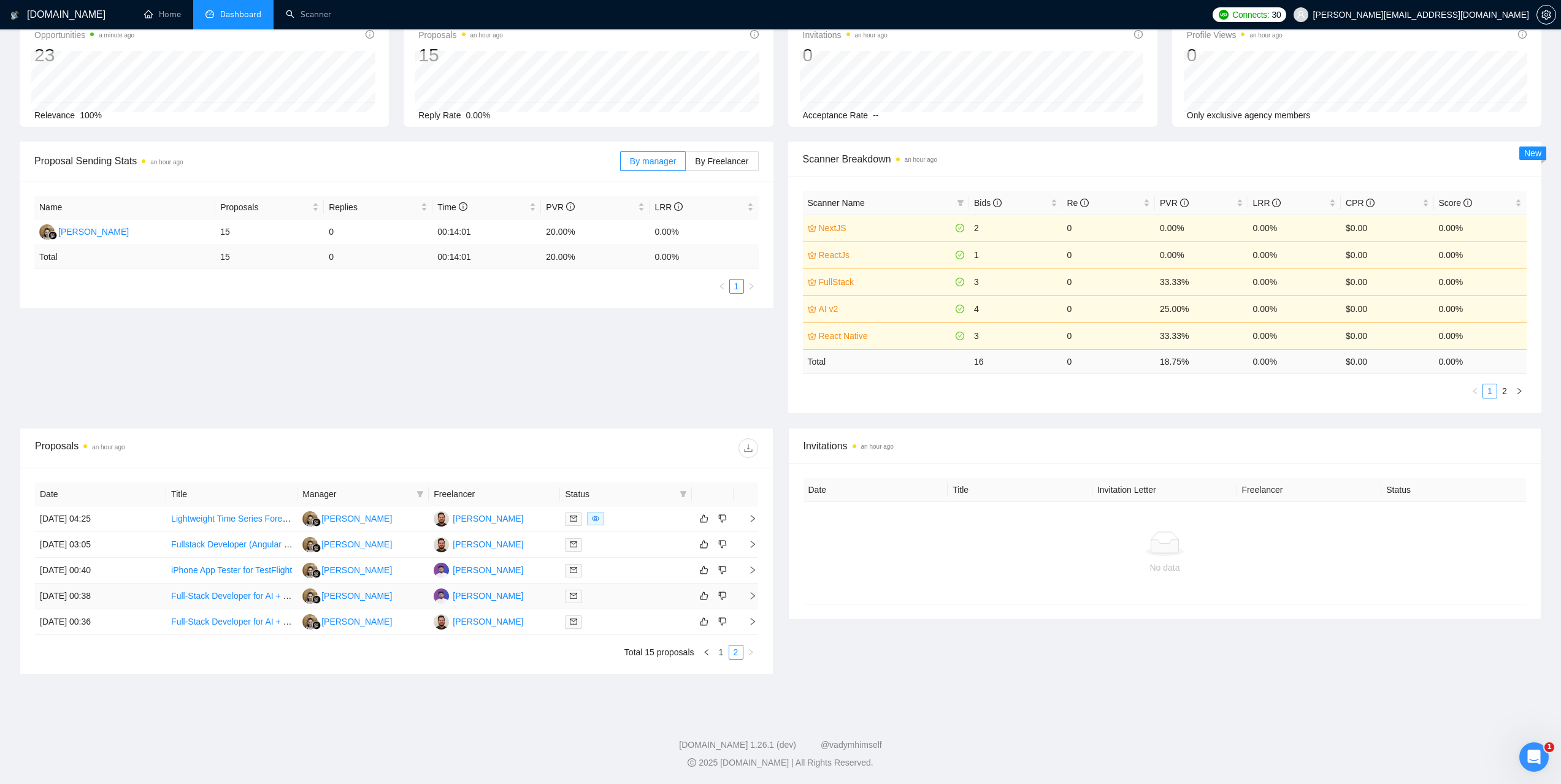
click at [80, 597] on td "17 Sep, 2025 00:38" at bounding box center [100, 596] width 131 height 26
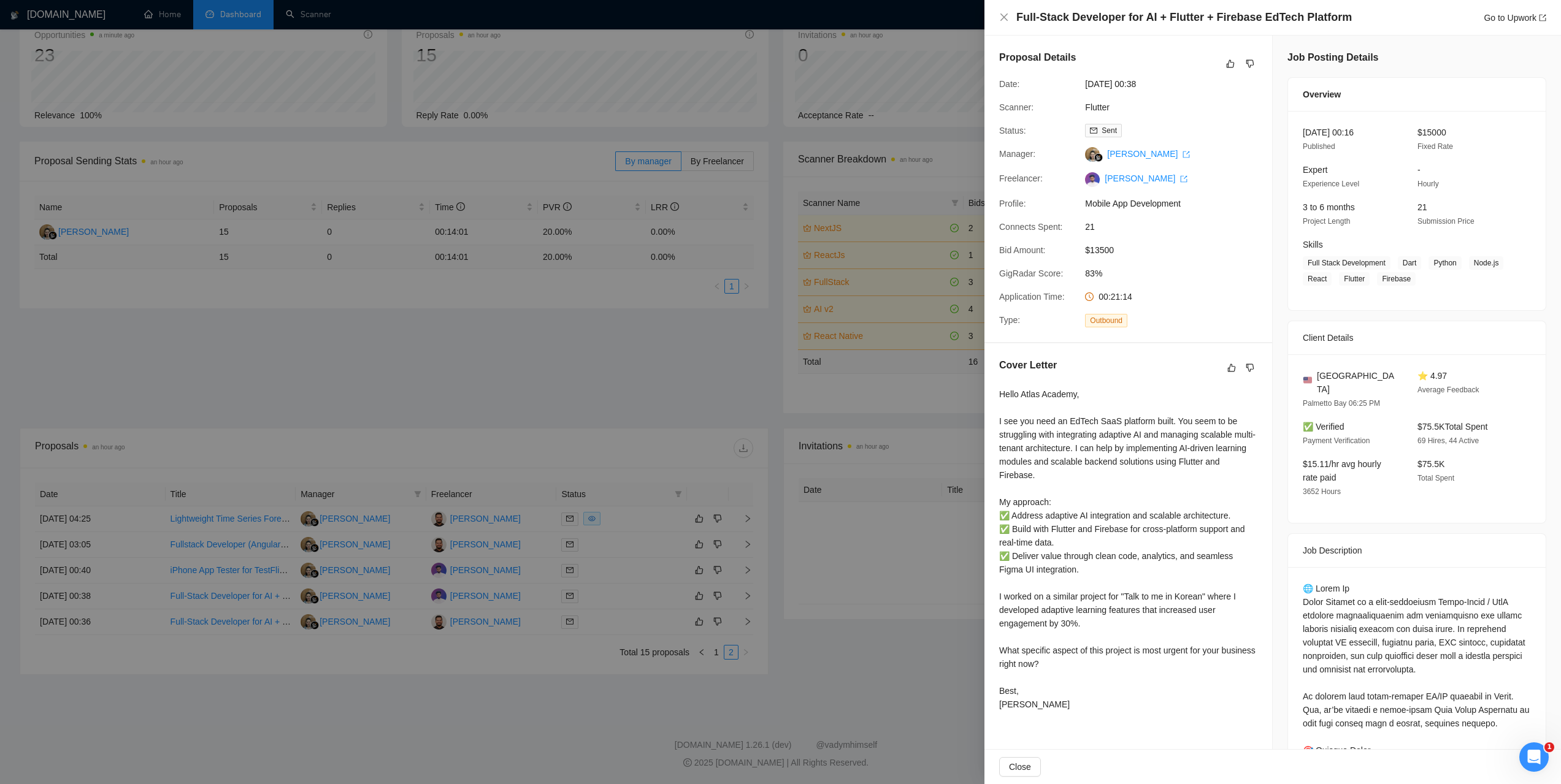
click at [235, 366] on div at bounding box center [780, 392] width 1561 height 784
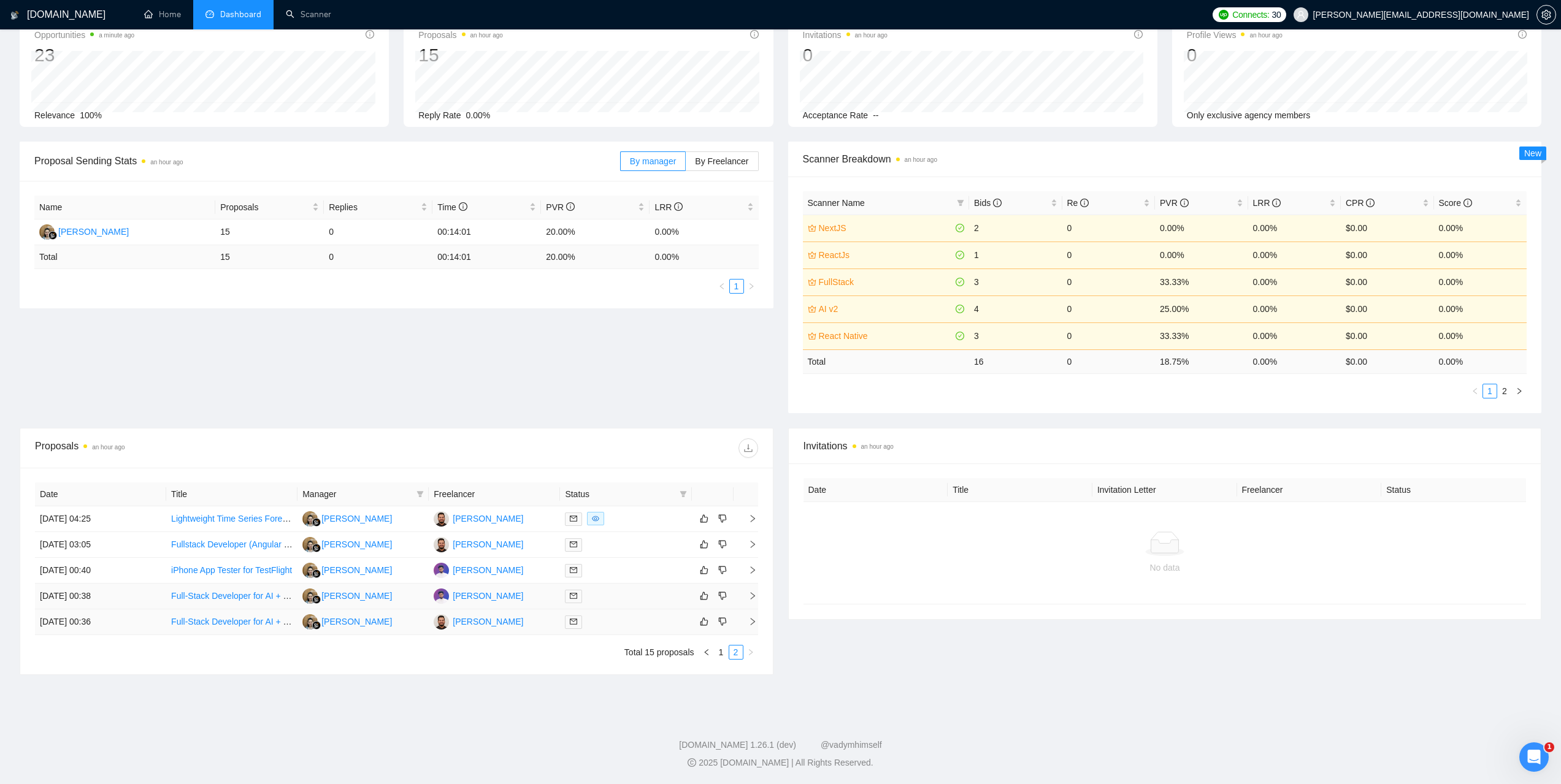
click at [81, 624] on td "17 Sep, 2025 00:36" at bounding box center [100, 622] width 131 height 26
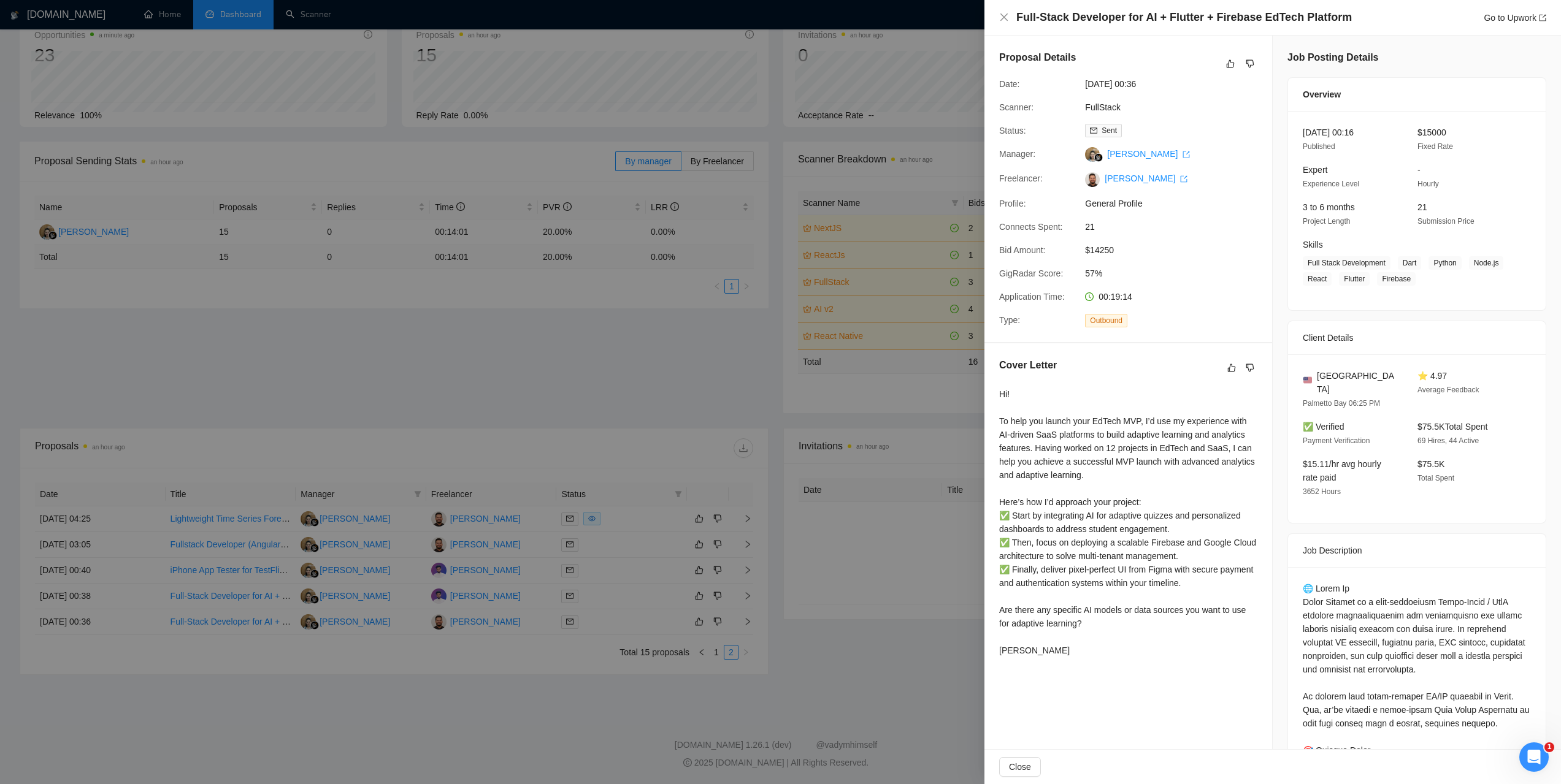
click at [234, 372] on div at bounding box center [780, 392] width 1561 height 784
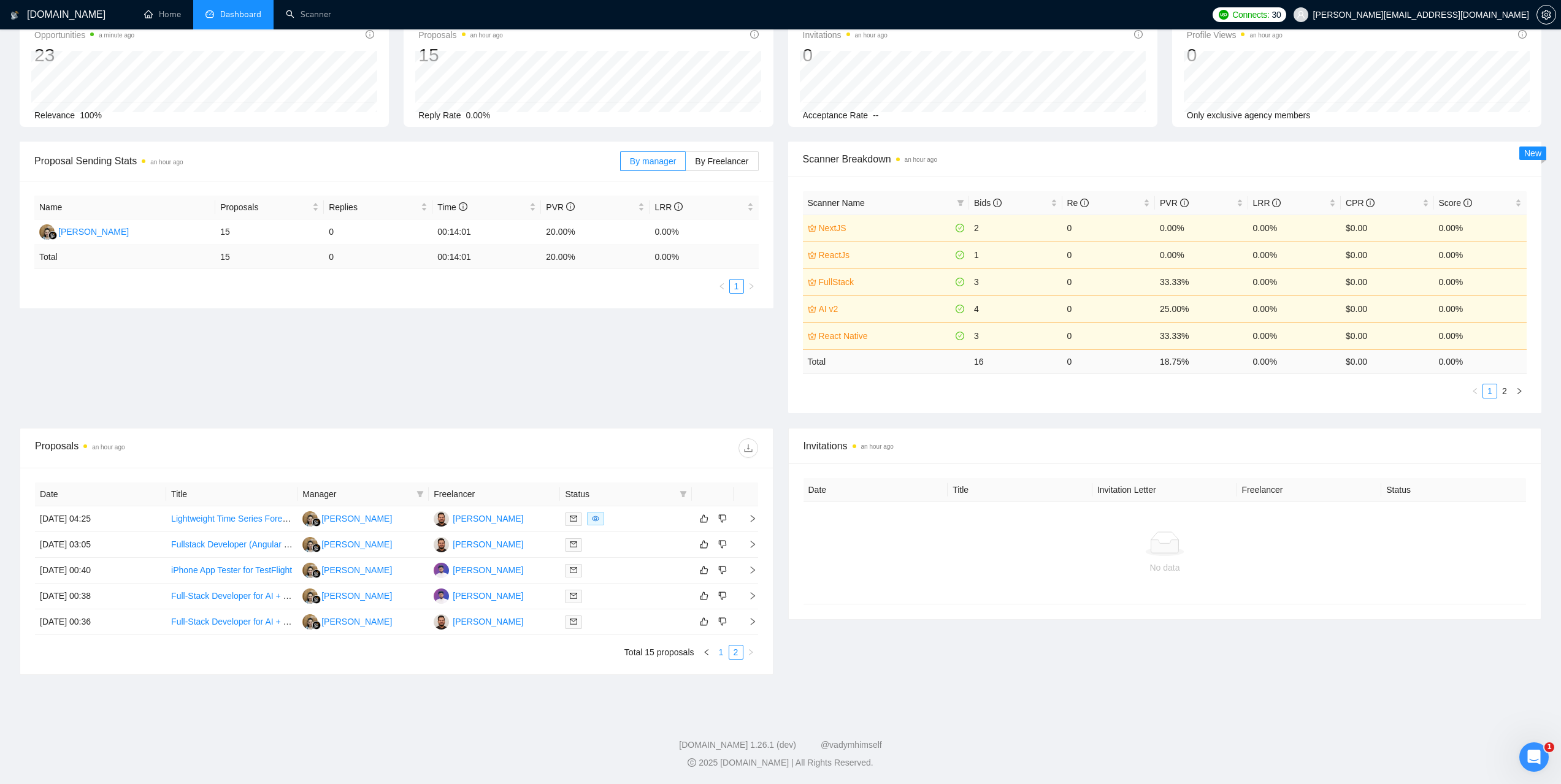
click at [719, 655] on link "1" at bounding box center [721, 652] width 13 height 13
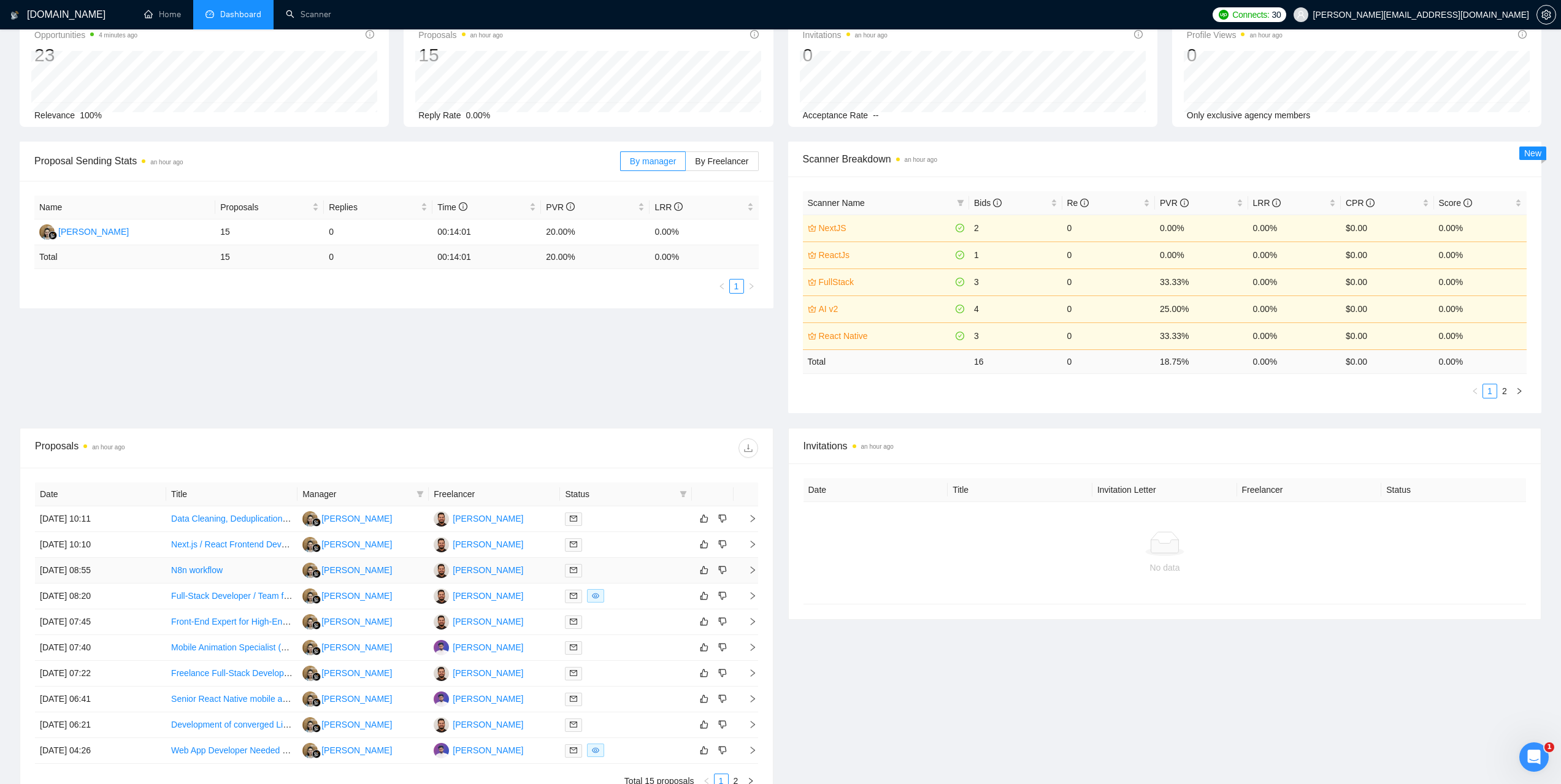
scroll to position [203, 0]
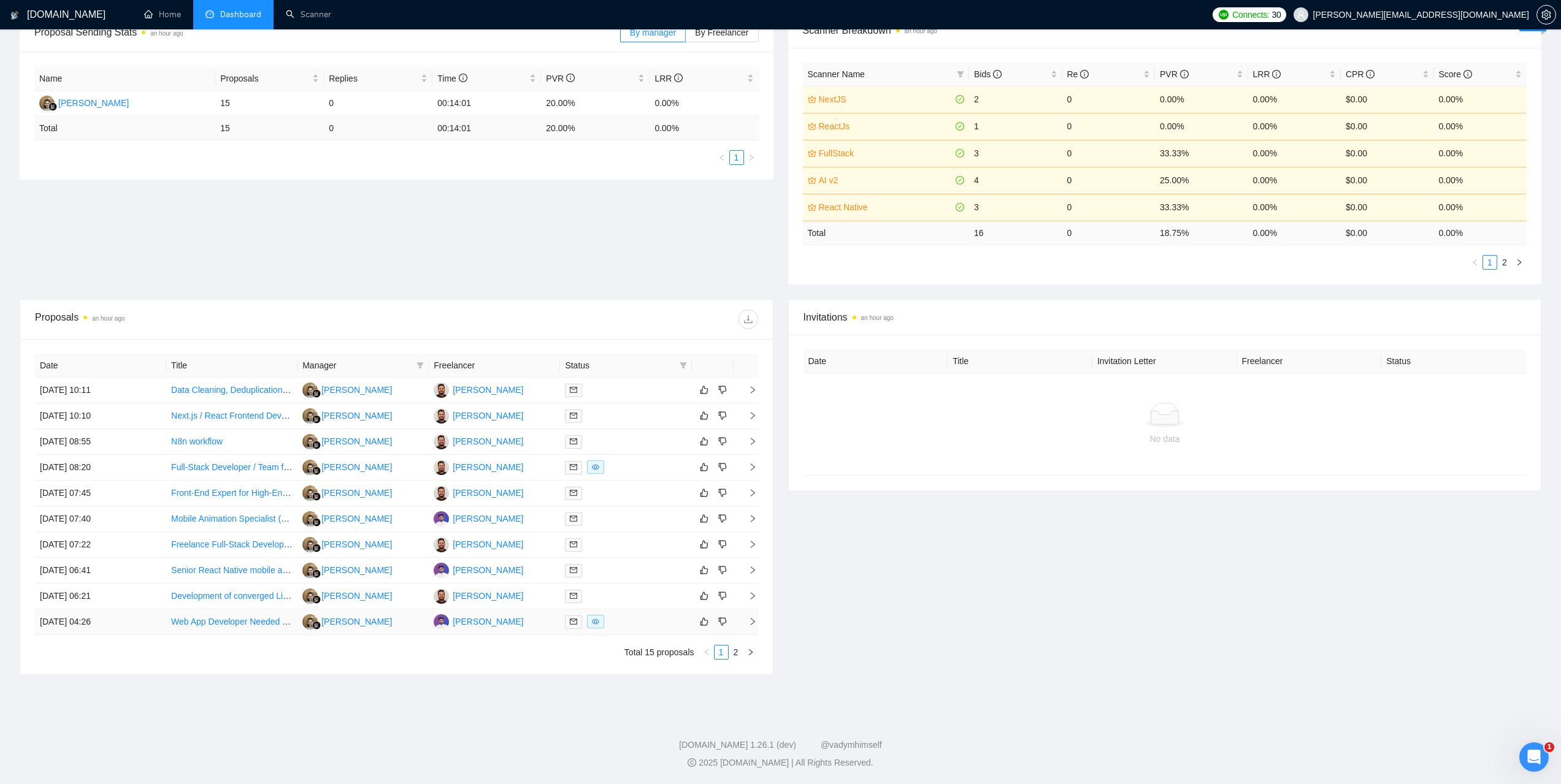
click at [88, 617] on td "17 Sep, 2025 04:26" at bounding box center [100, 622] width 131 height 26
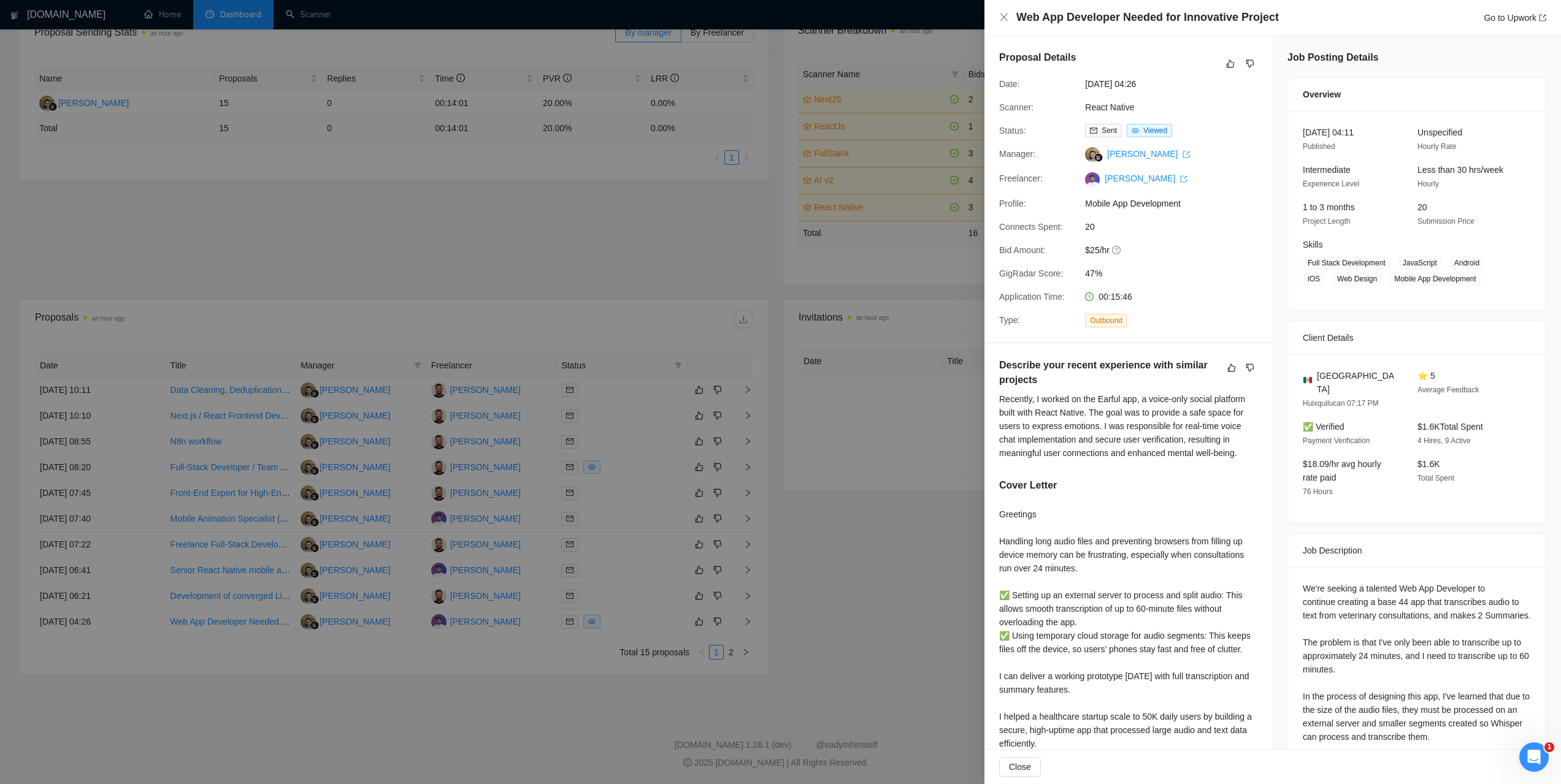
click at [880, 588] on div at bounding box center [780, 392] width 1561 height 784
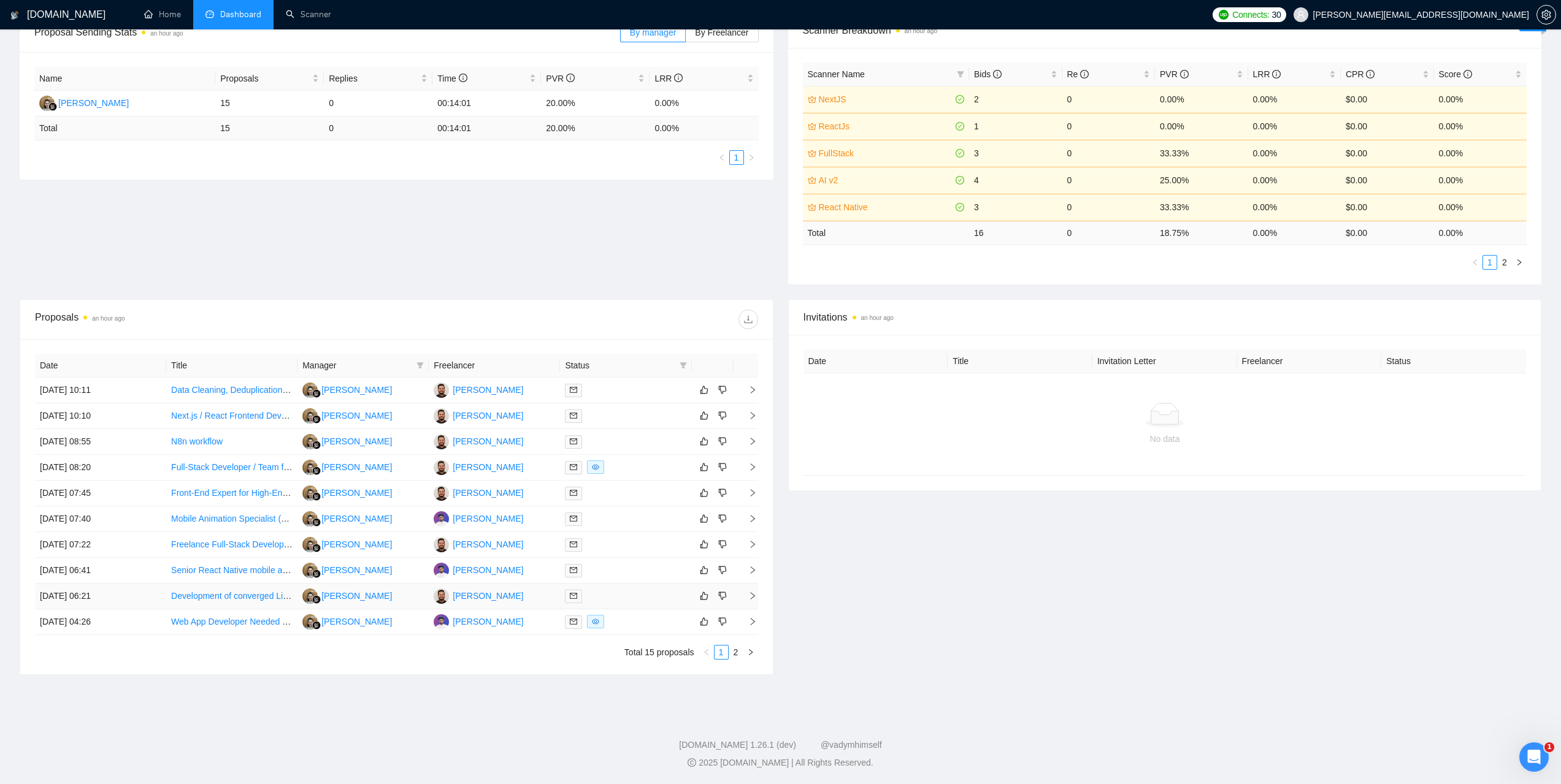
click at [81, 595] on td "17 Sep, 2025 06:21" at bounding box center [100, 596] width 131 height 26
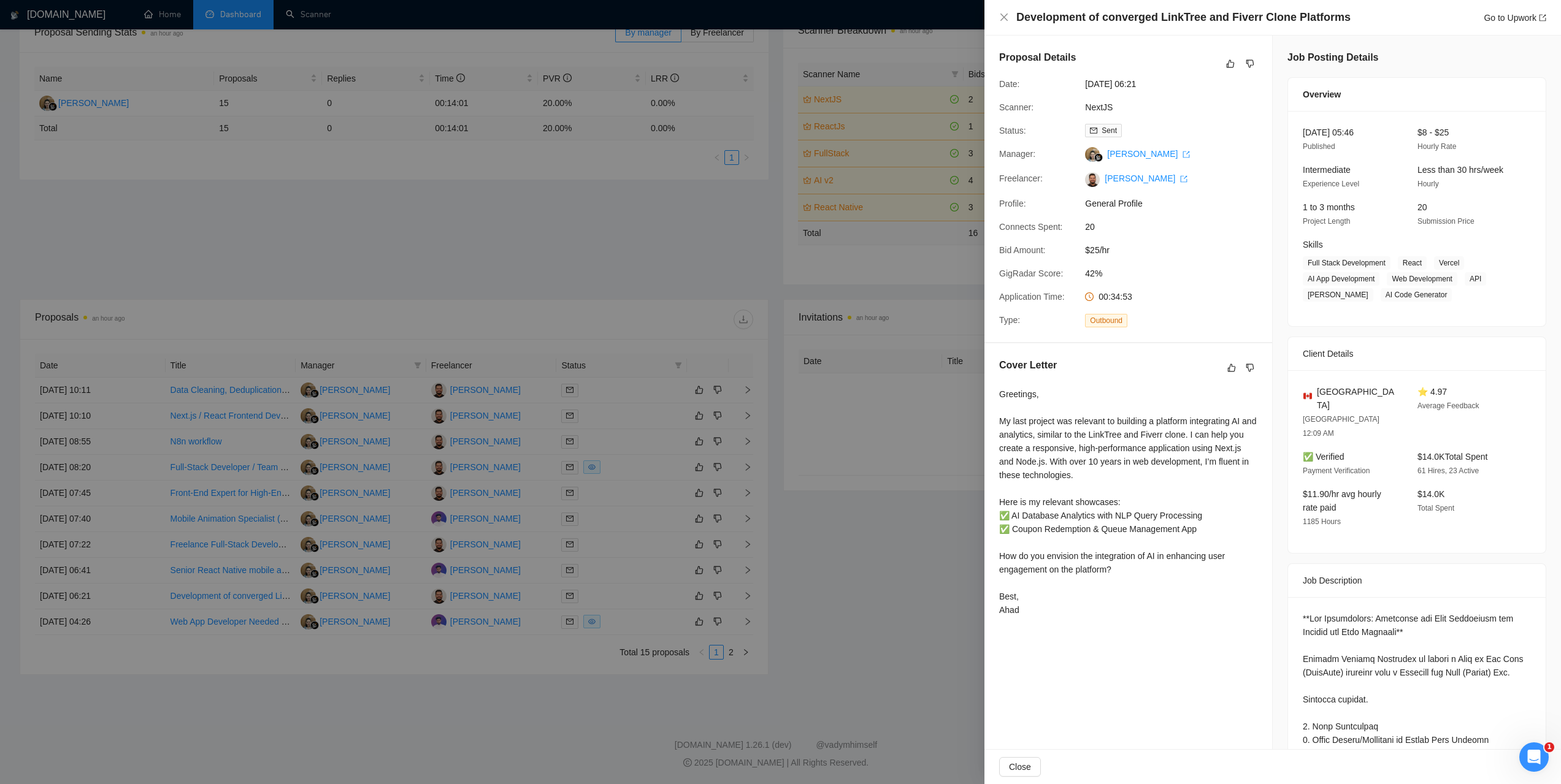
click at [876, 555] on div at bounding box center [780, 392] width 1561 height 784
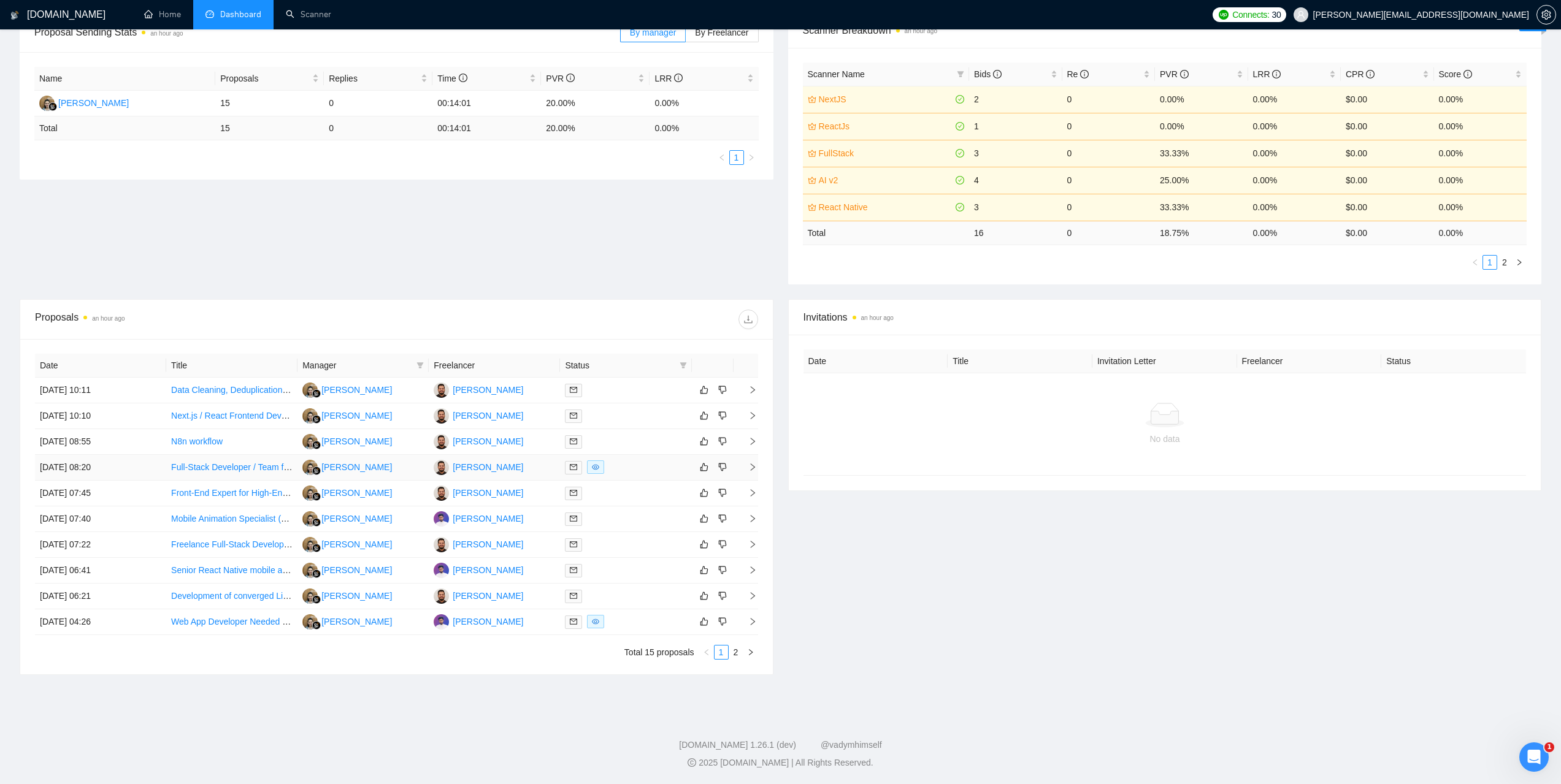
click at [89, 465] on td "17 Sep, 2025 08:20" at bounding box center [100, 467] width 131 height 26
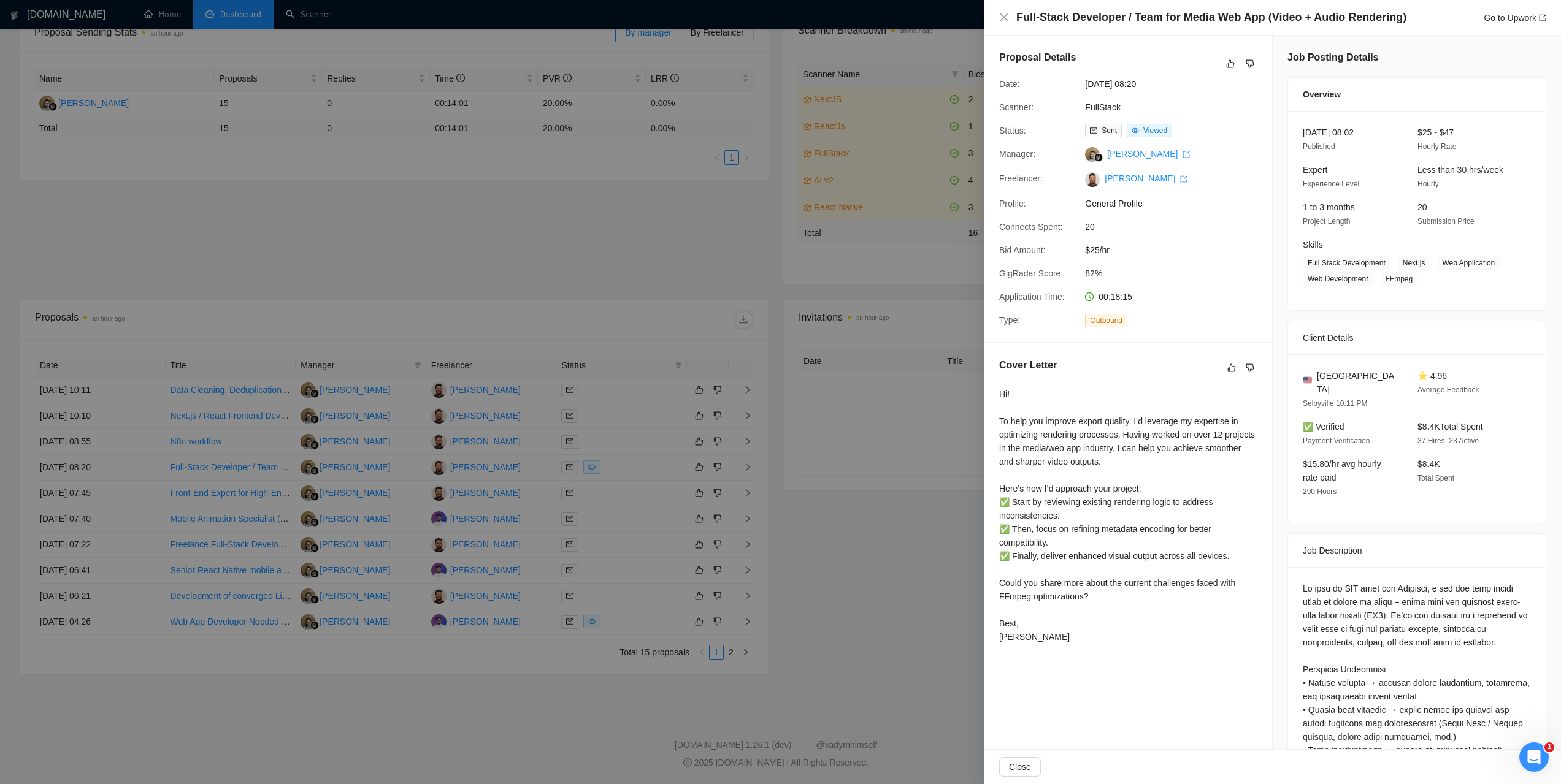
click at [888, 527] on div at bounding box center [780, 392] width 1561 height 784
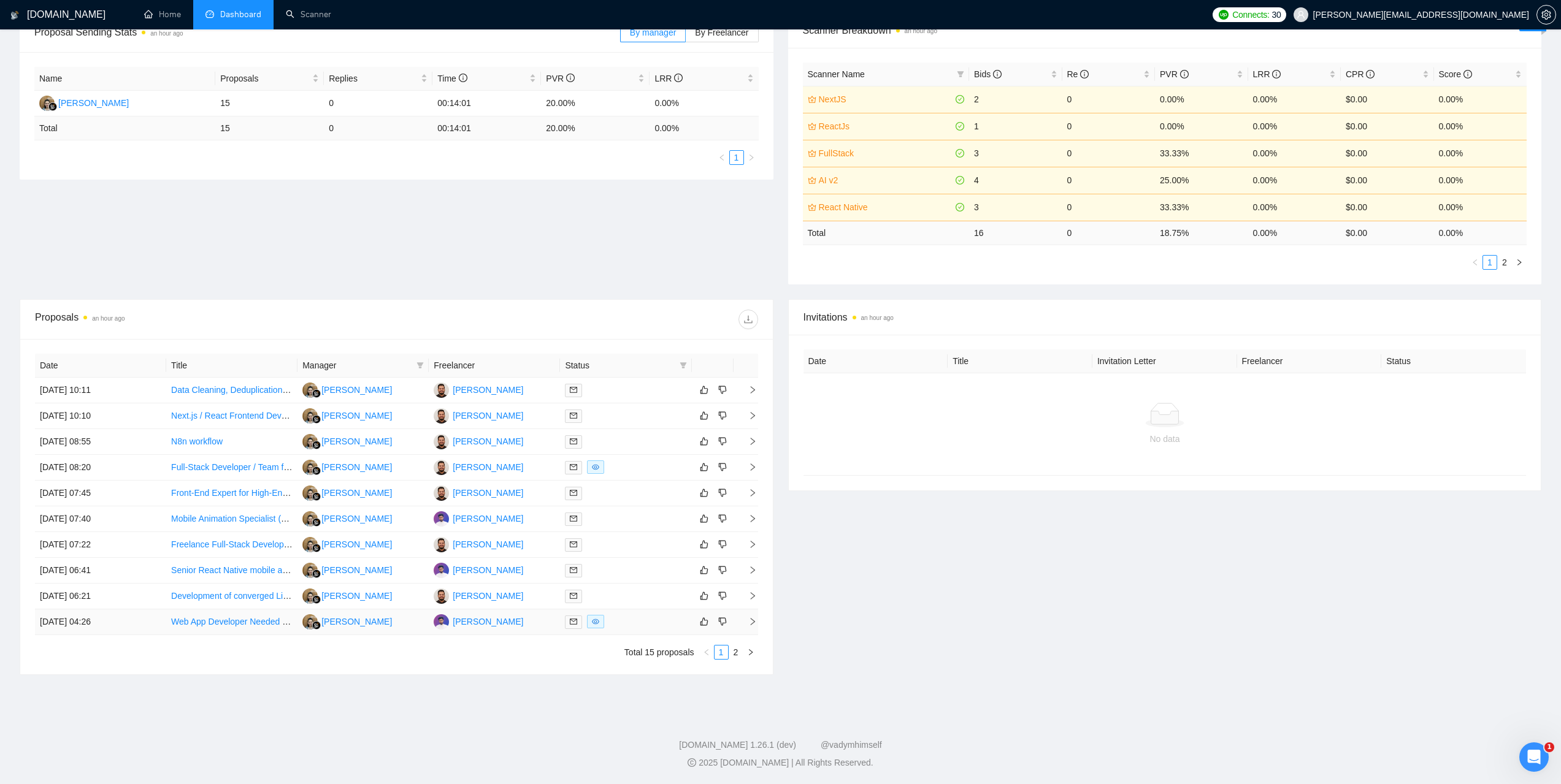
click at [66, 623] on td "17 Sep, 2025 04:26" at bounding box center [100, 622] width 131 height 26
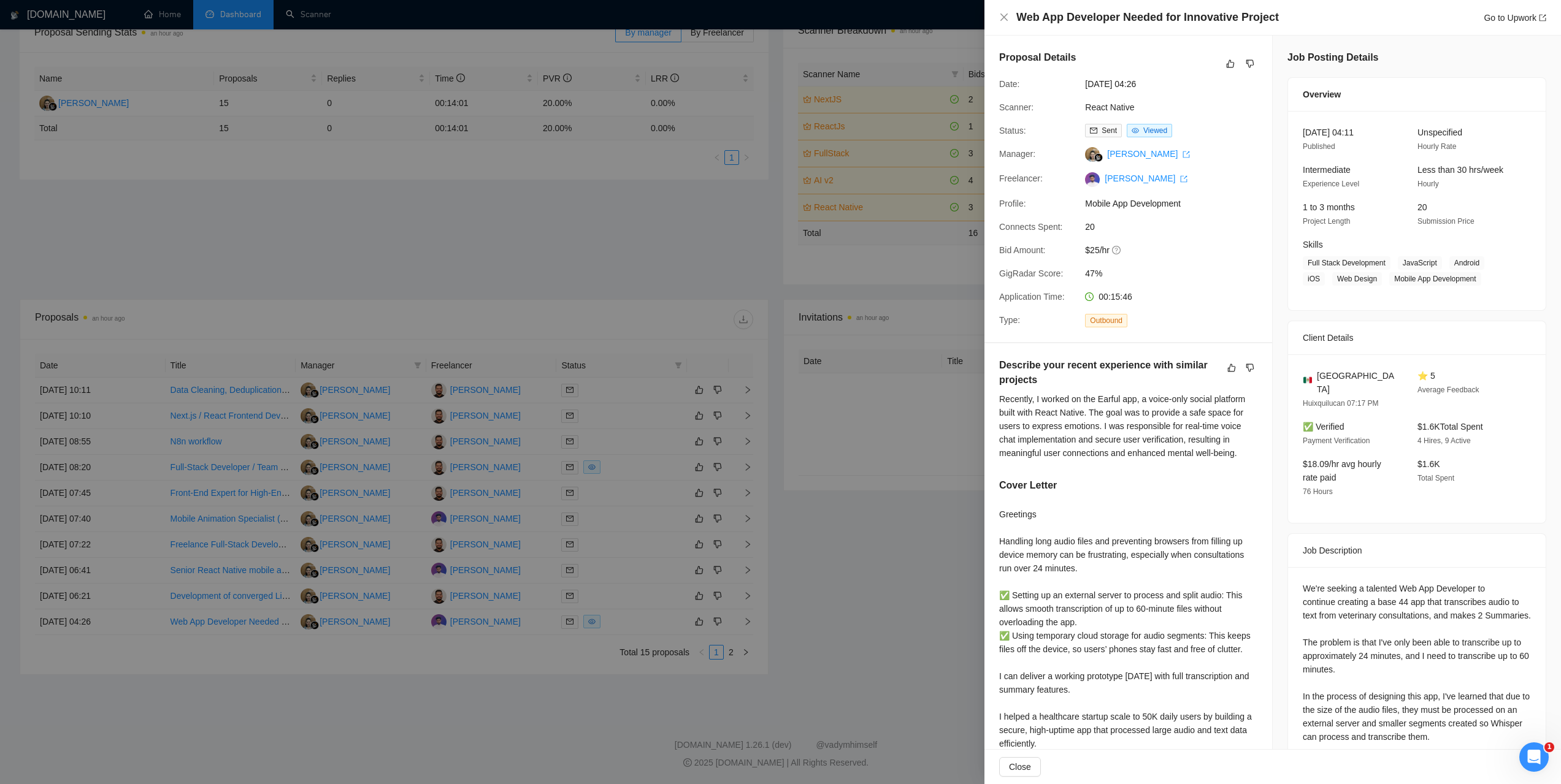
click at [851, 561] on div at bounding box center [780, 392] width 1561 height 784
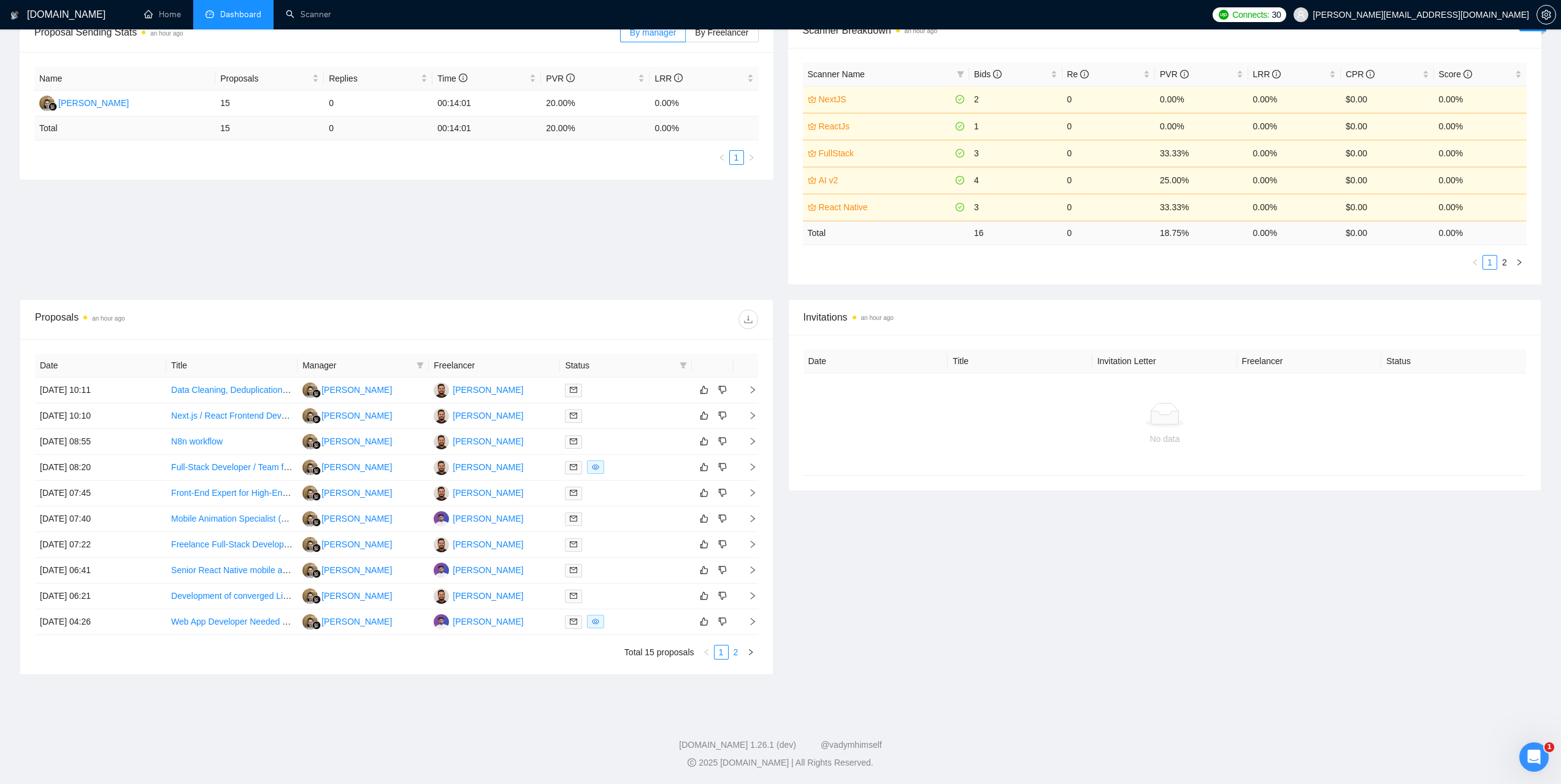
click at [737, 653] on link "2" at bounding box center [736, 652] width 13 height 13
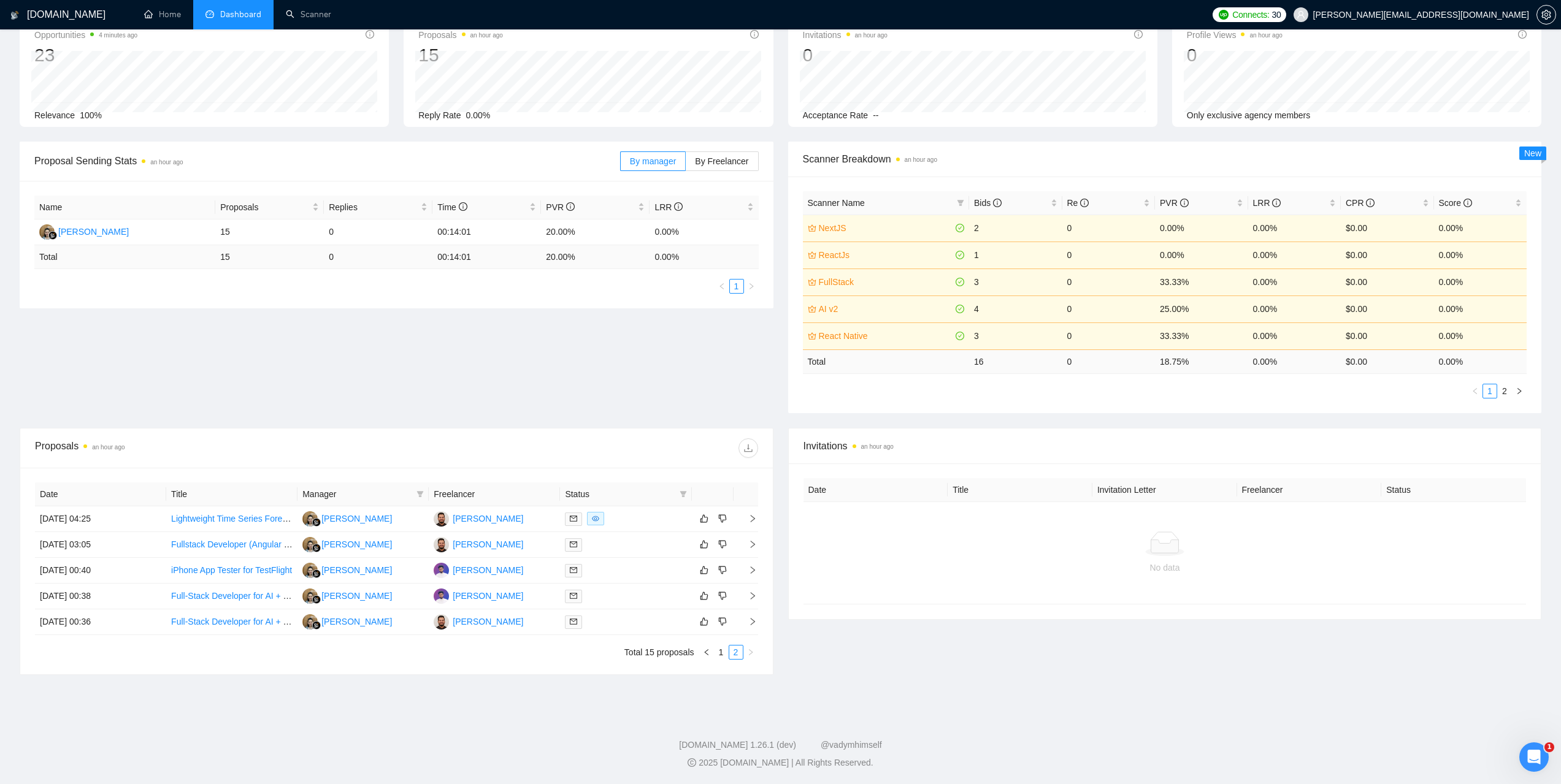
scroll to position [75, 0]
click at [70, 520] on td "17 Sep, 2025 04:25" at bounding box center [100, 519] width 131 height 26
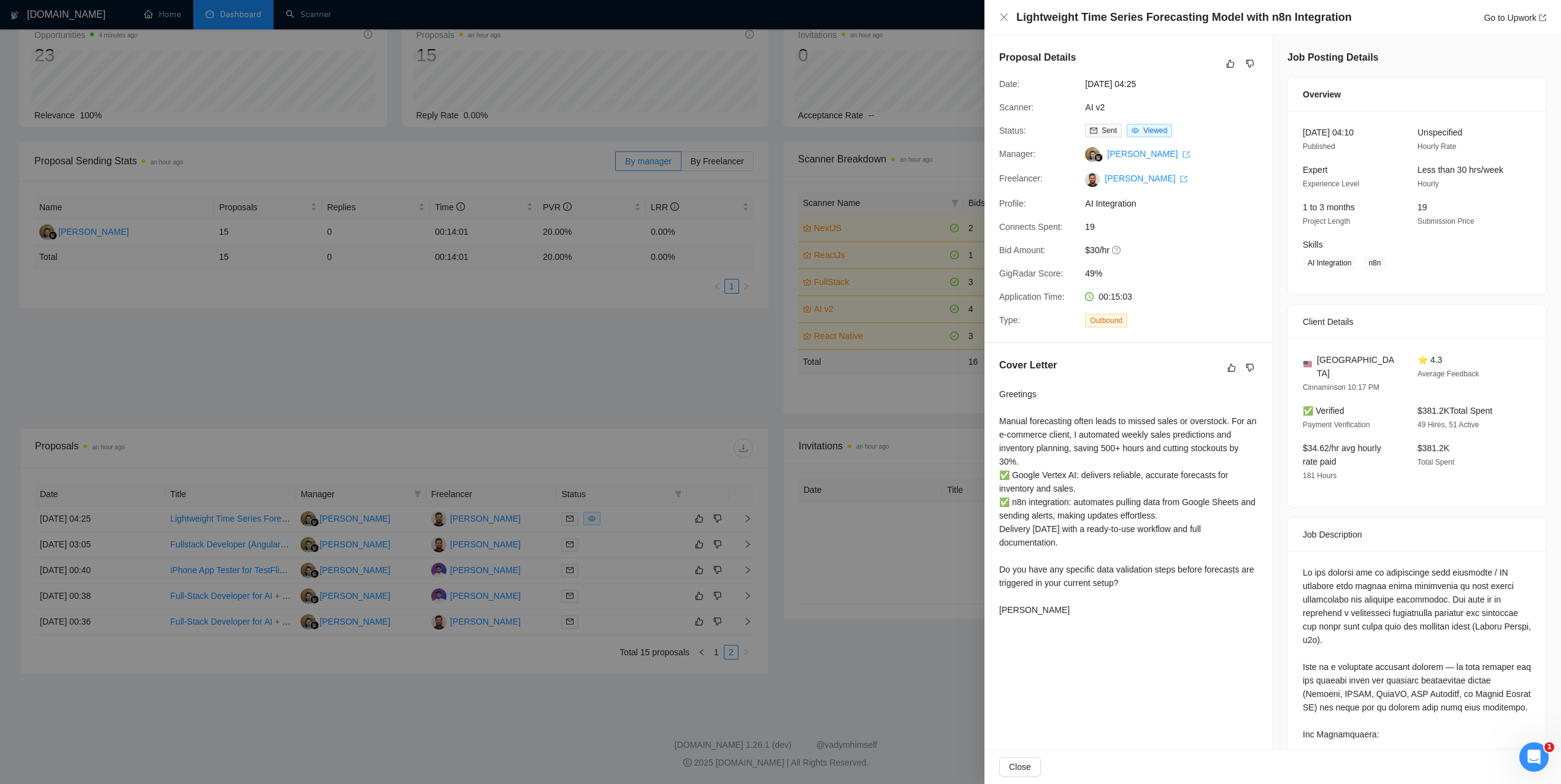
click at [867, 675] on div at bounding box center [780, 392] width 1561 height 784
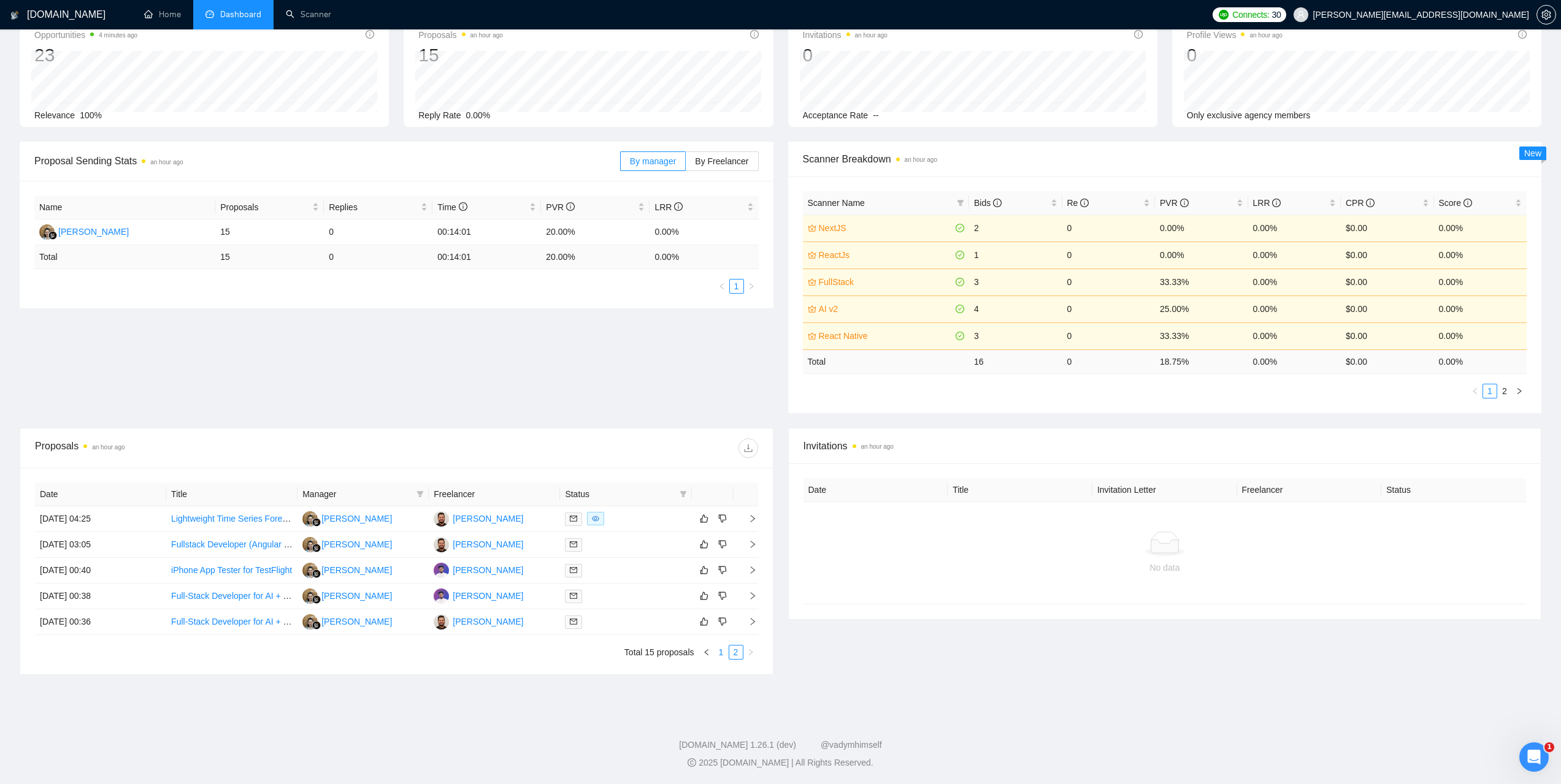
click at [720, 654] on link "1" at bounding box center [721, 652] width 13 height 13
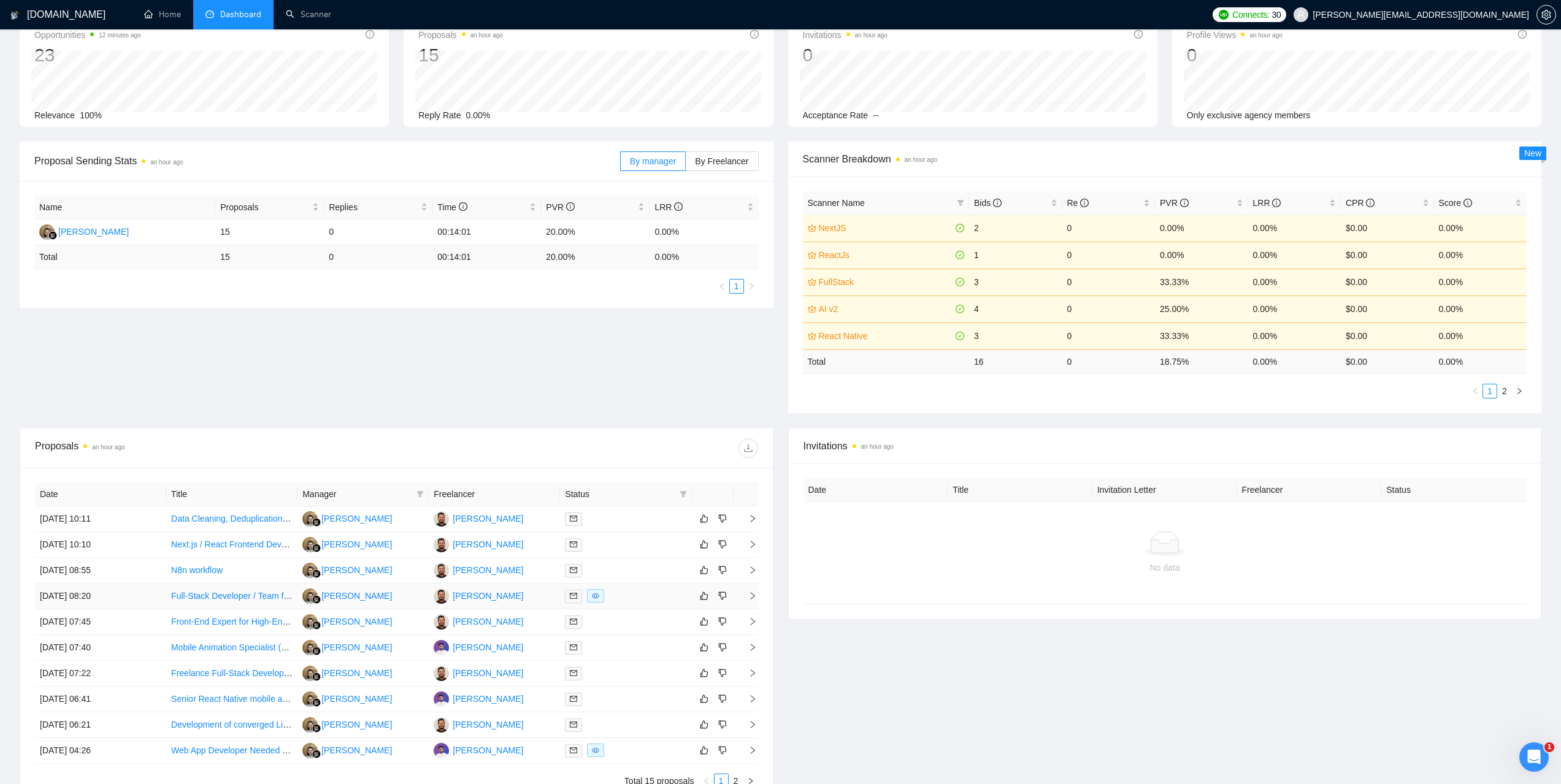
click at [66, 600] on td "17 Sep, 2025 08:20" at bounding box center [100, 596] width 131 height 26
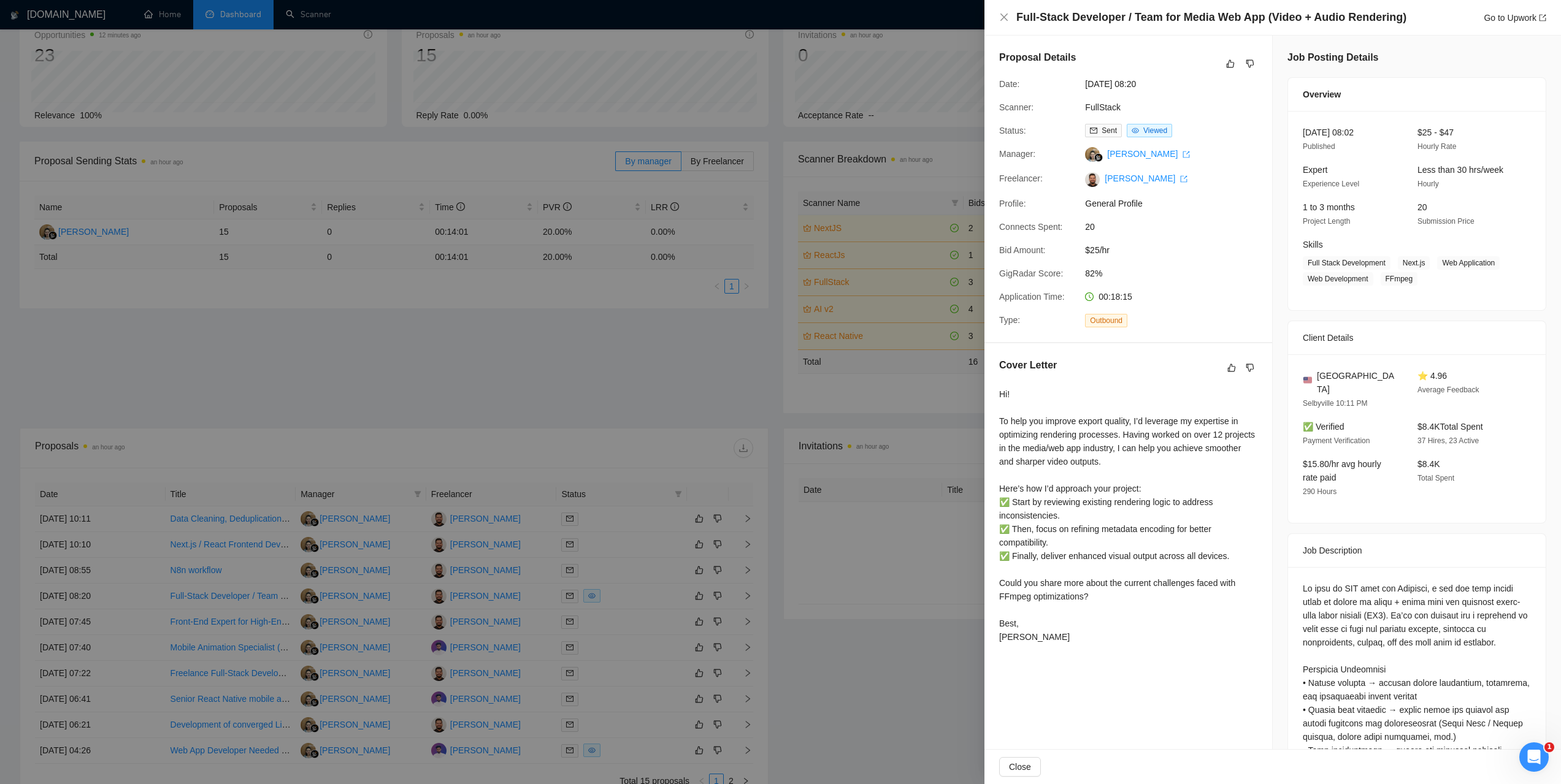
click at [839, 679] on div at bounding box center [780, 392] width 1561 height 784
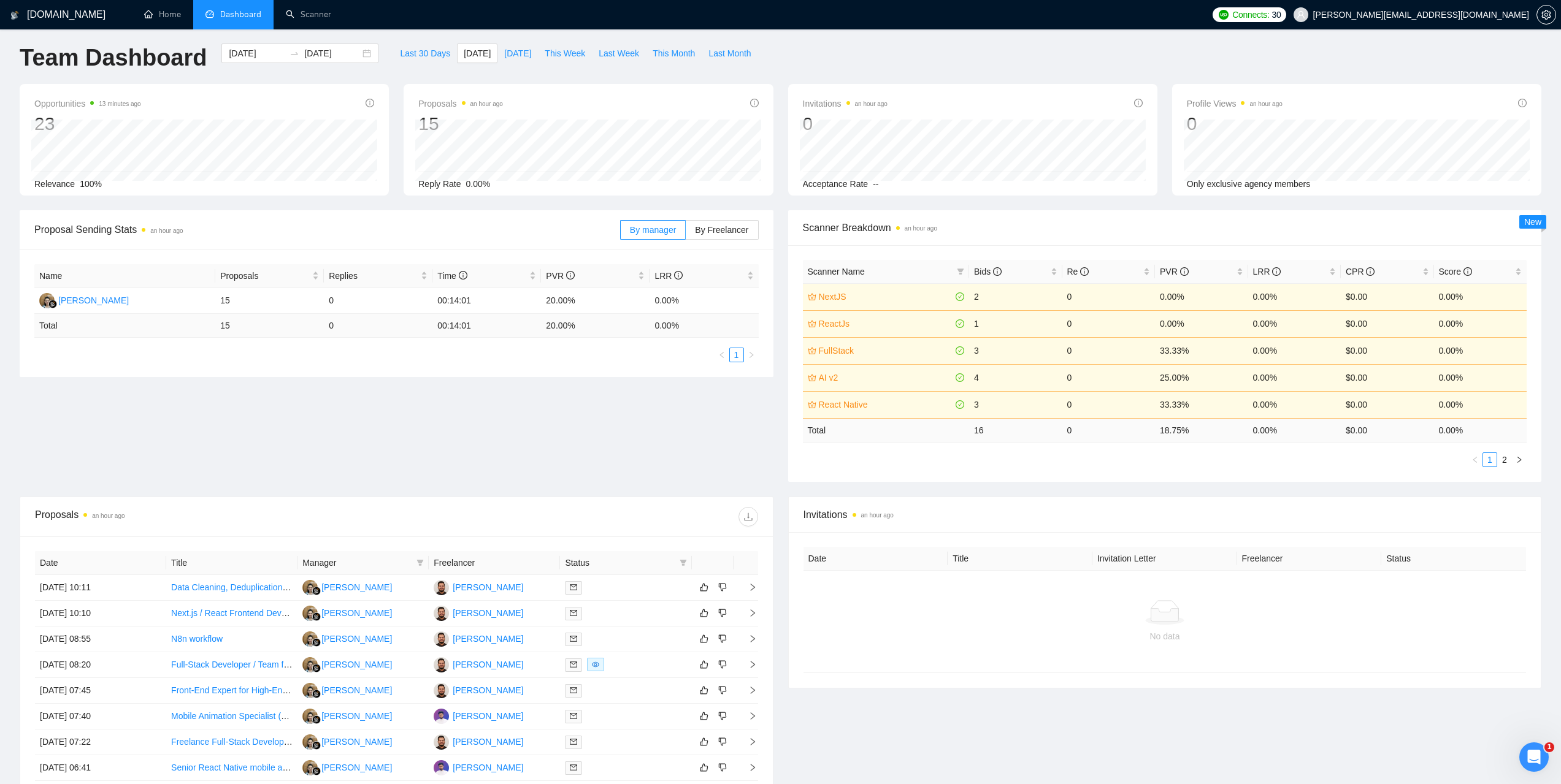
scroll to position [0, 0]
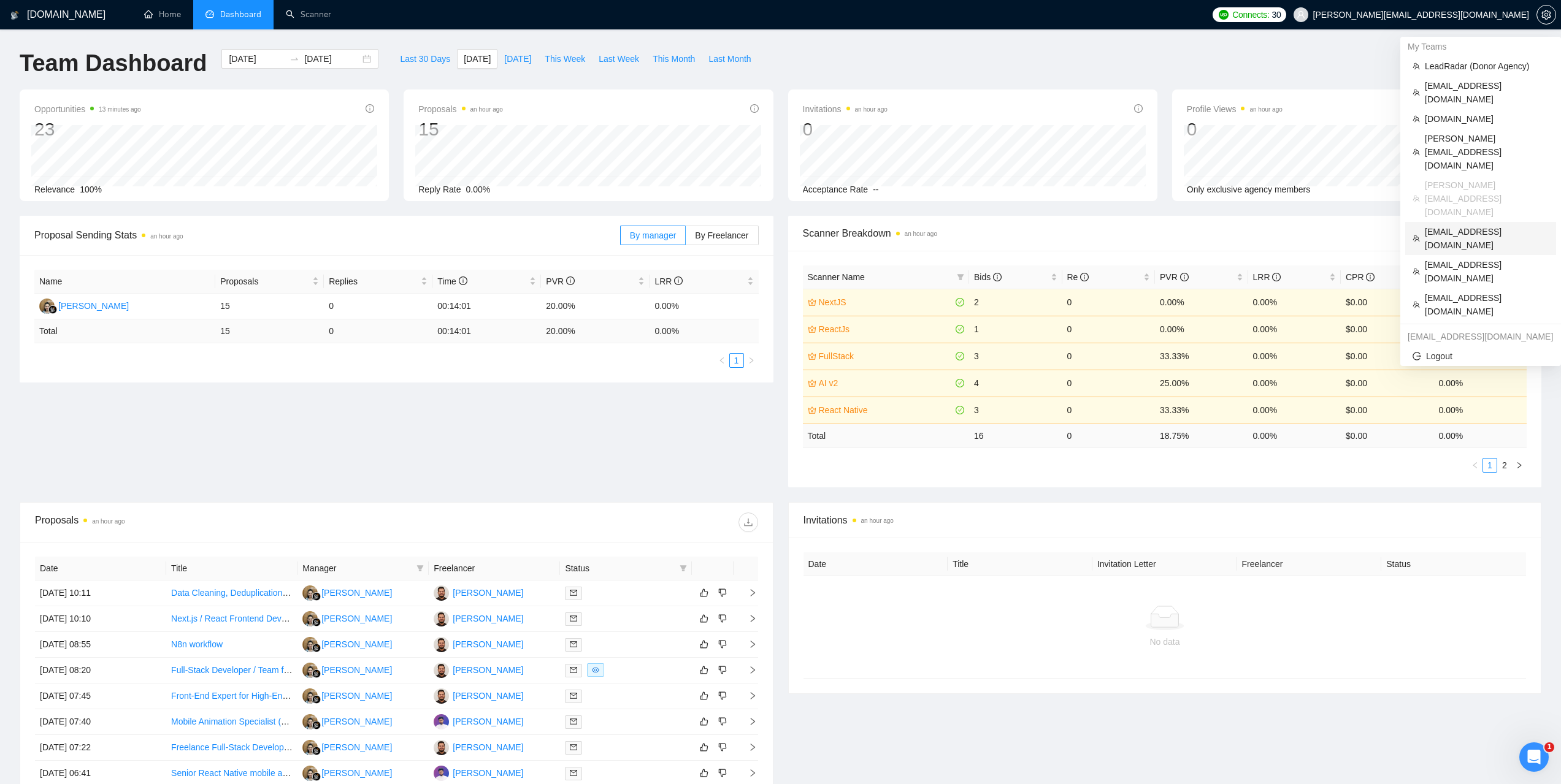
click at [1457, 225] on span "[EMAIL_ADDRESS][DOMAIN_NAME]" at bounding box center [1486, 239] width 124 height 27
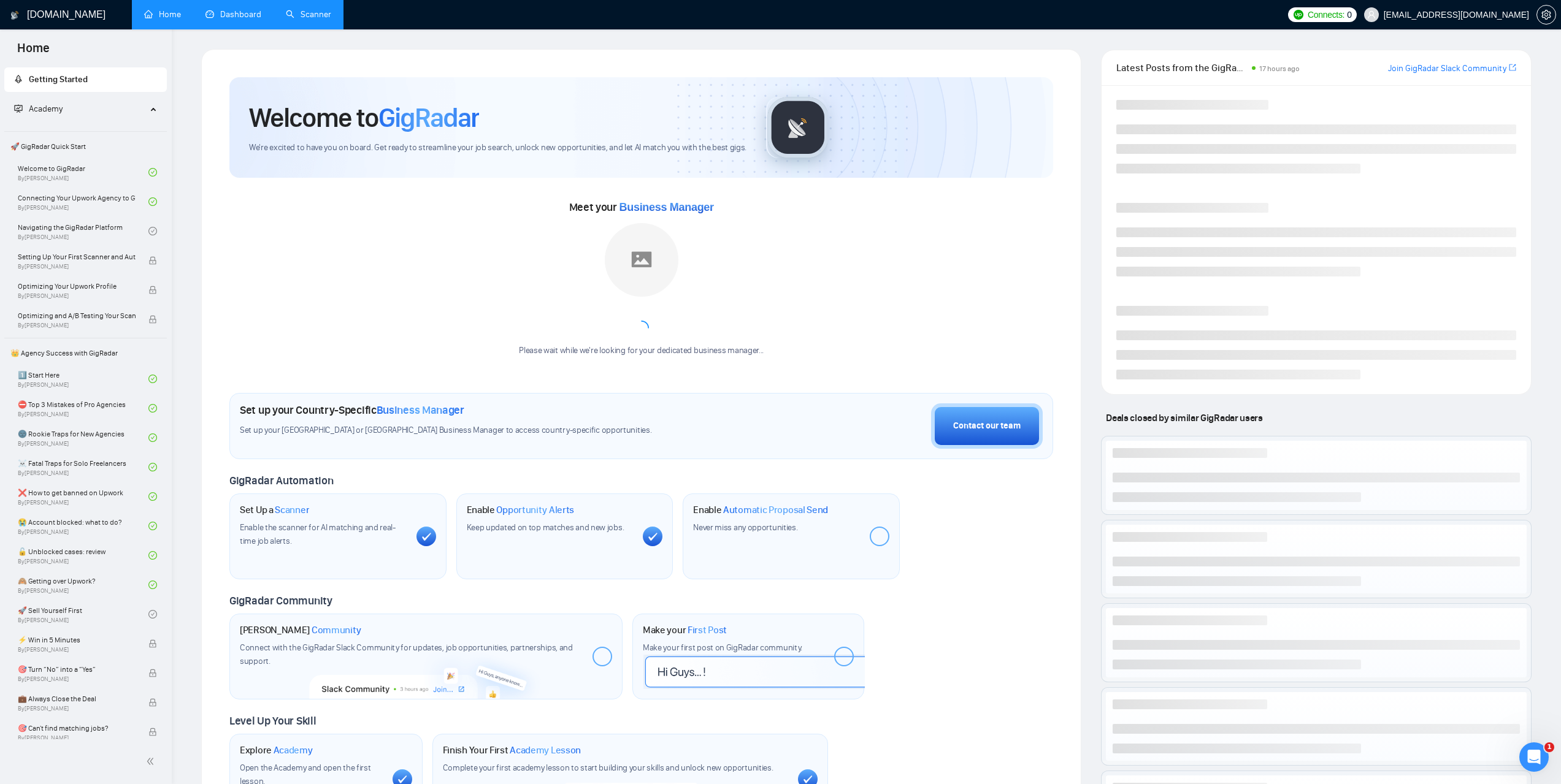
click at [322, 20] on link "Scanner" at bounding box center [308, 14] width 46 height 11
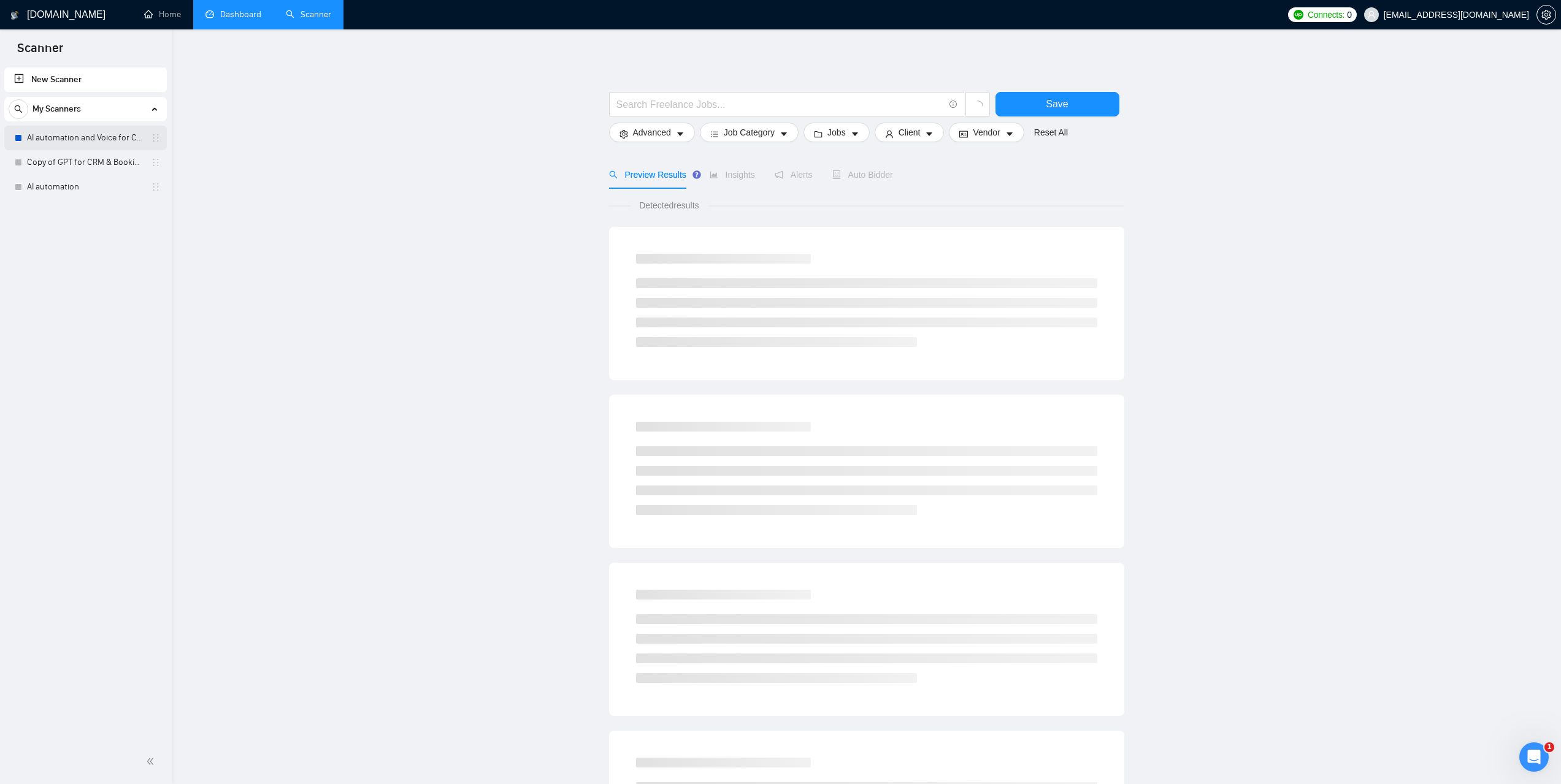
click at [75, 133] on link "AI automation and Voice for CRM & Booking" at bounding box center [85, 138] width 117 height 25
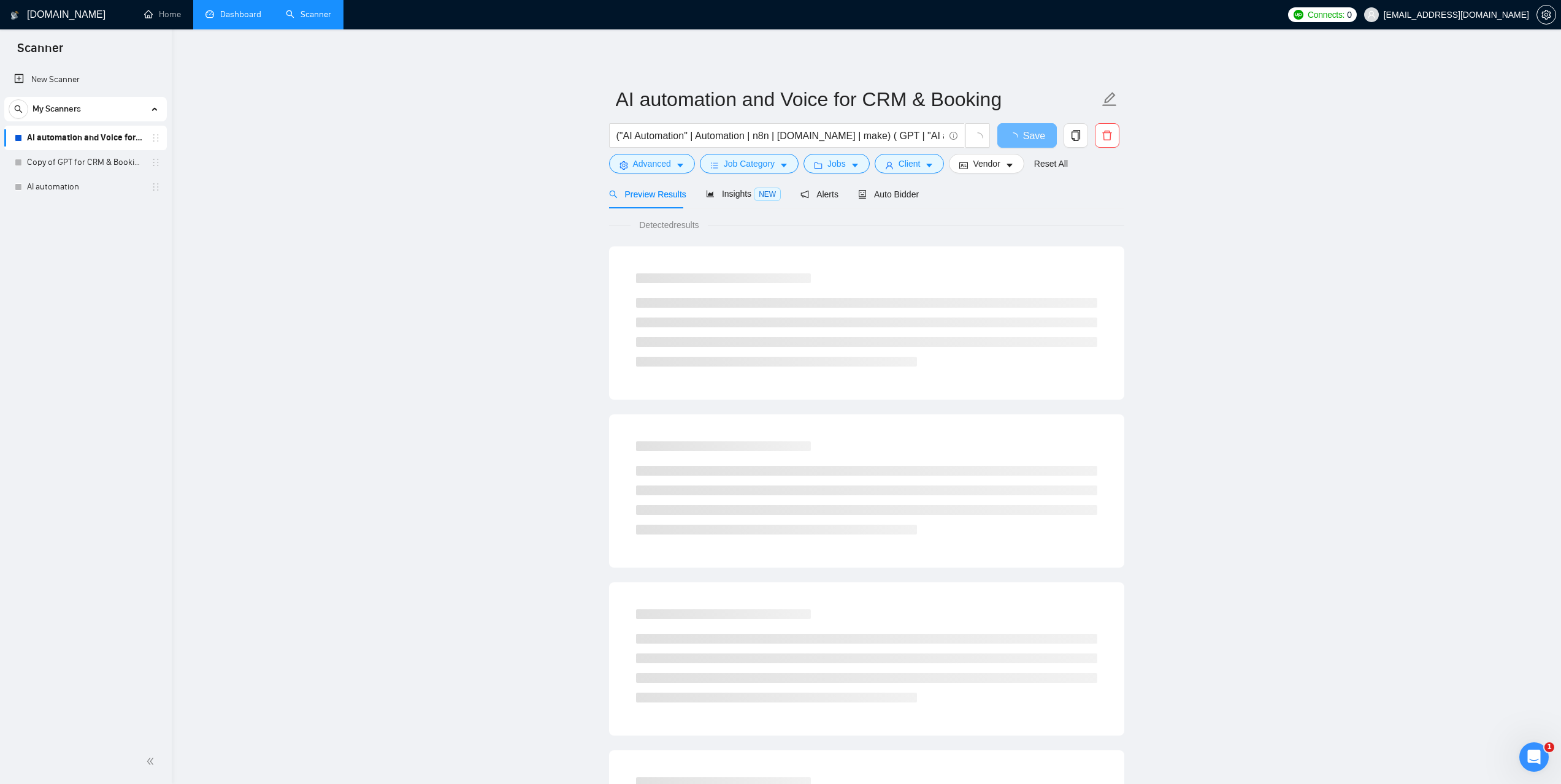
click at [865, 201] on div "Auto Bidder" at bounding box center [888, 194] width 61 height 29
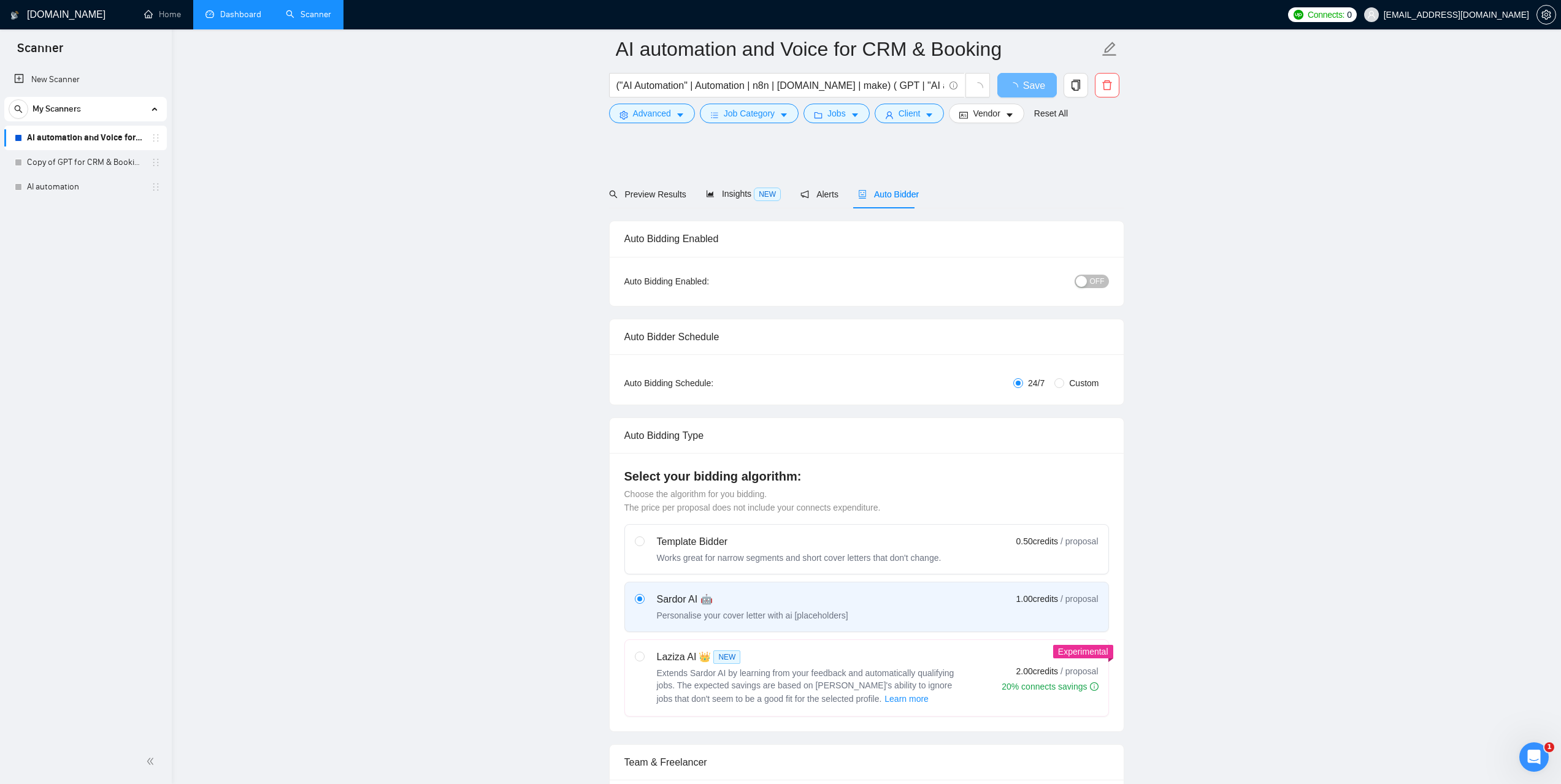
scroll to position [368, 0]
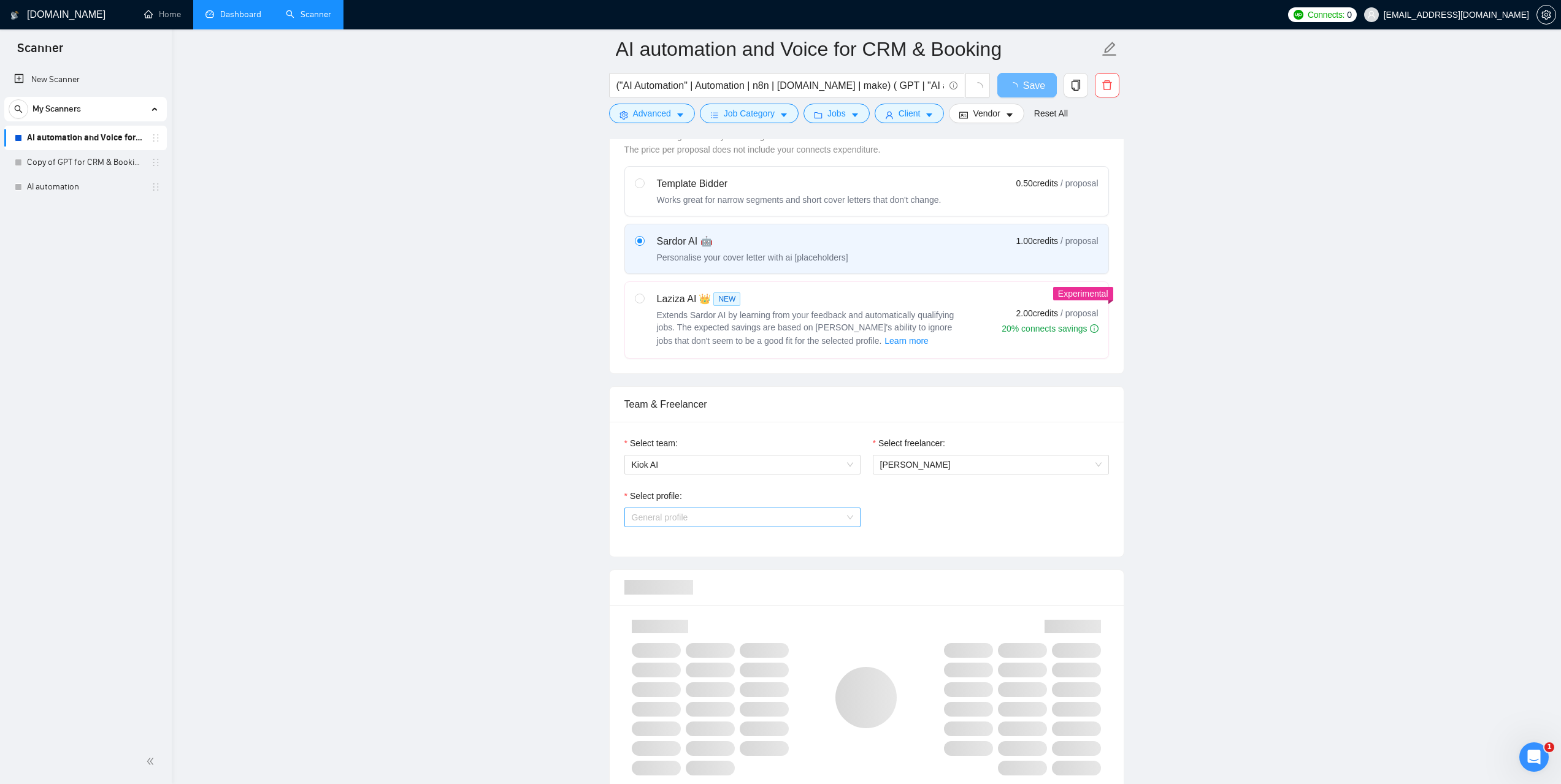
click at [831, 517] on span "General profile" at bounding box center [742, 517] width 221 height 18
click at [696, 557] on span "Marketing Automation" at bounding box center [672, 560] width 83 height 10
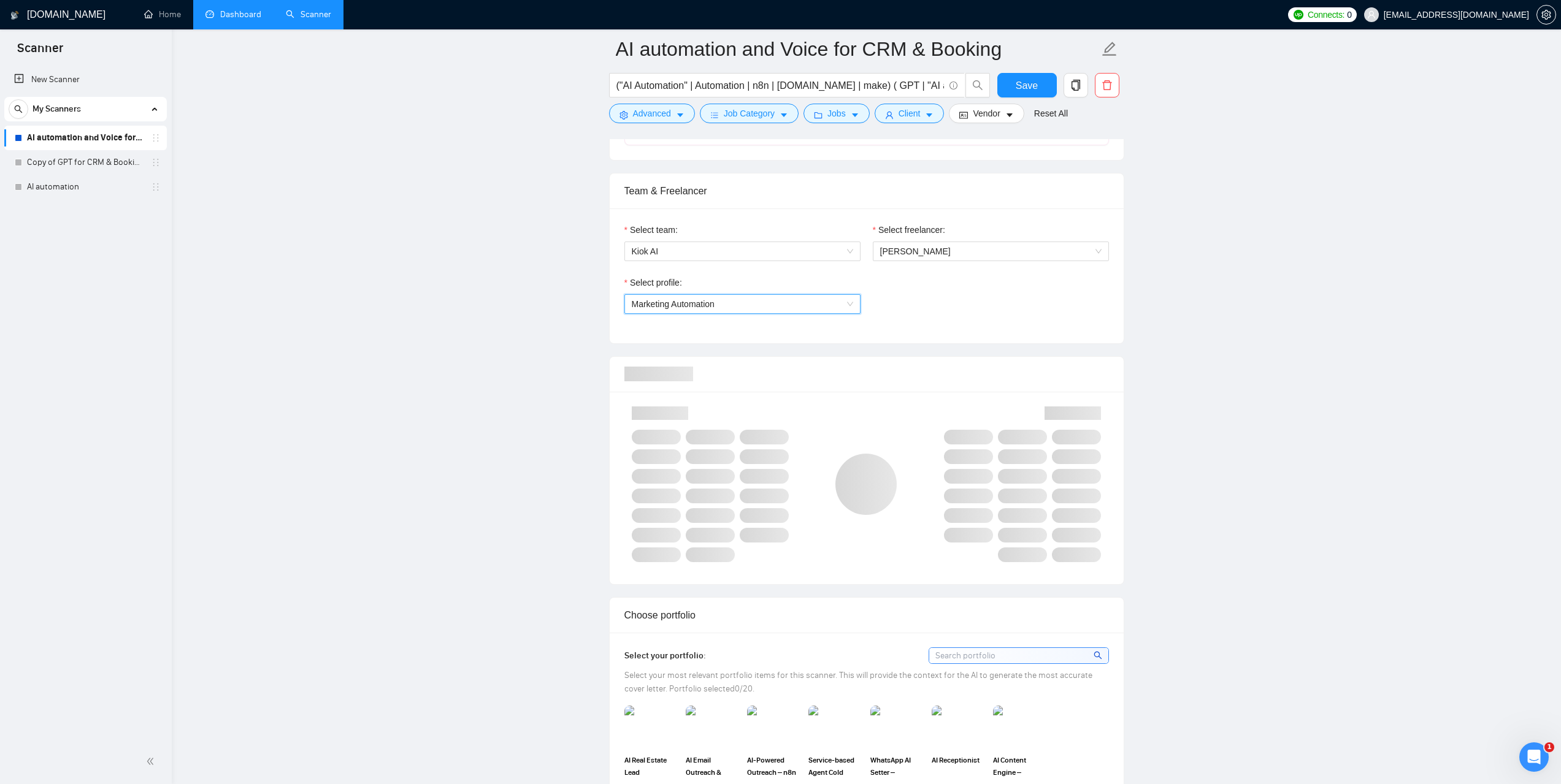
scroll to position [552, 0]
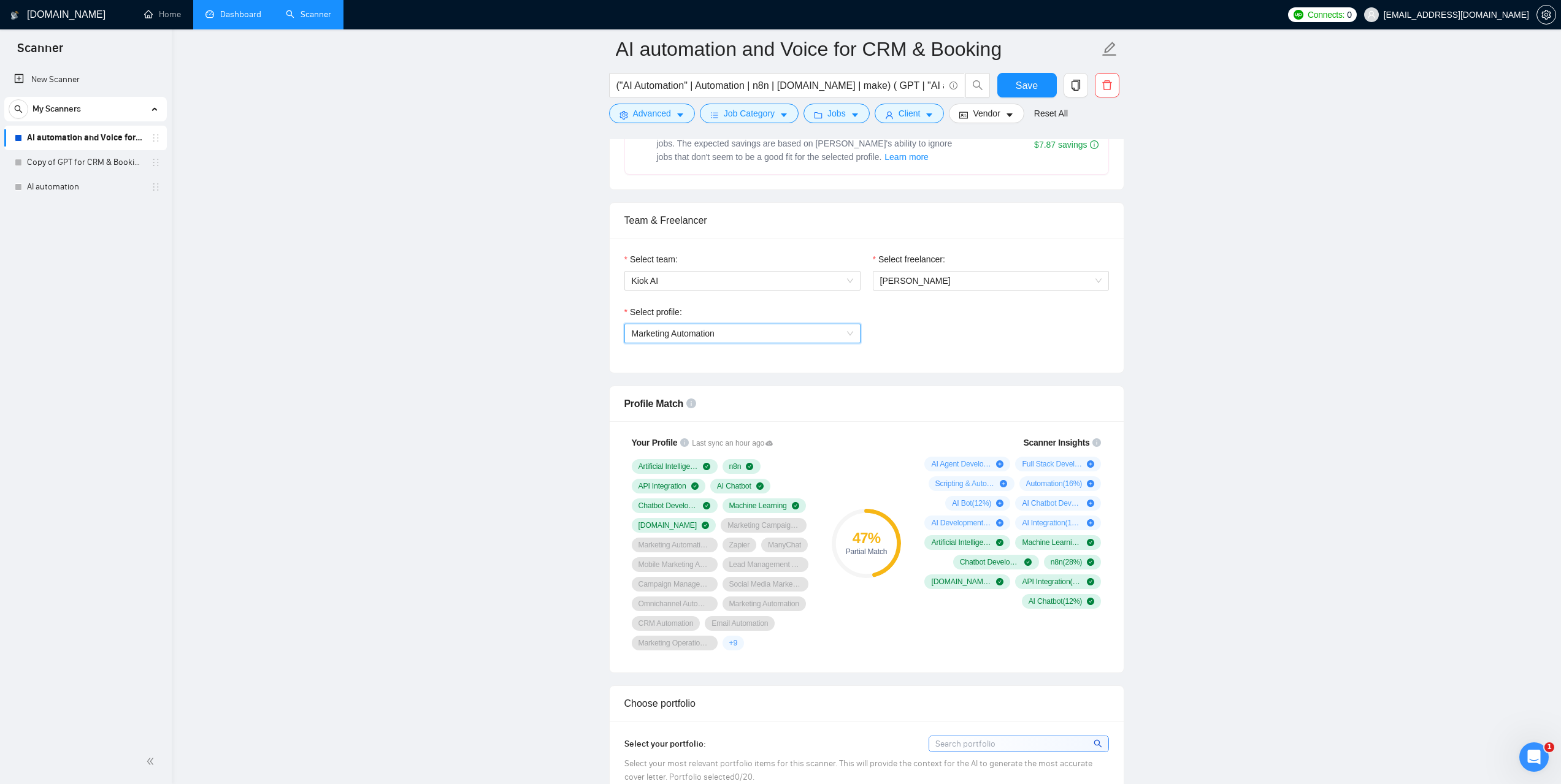
click at [242, 13] on link "Dashboard" at bounding box center [233, 14] width 56 height 11
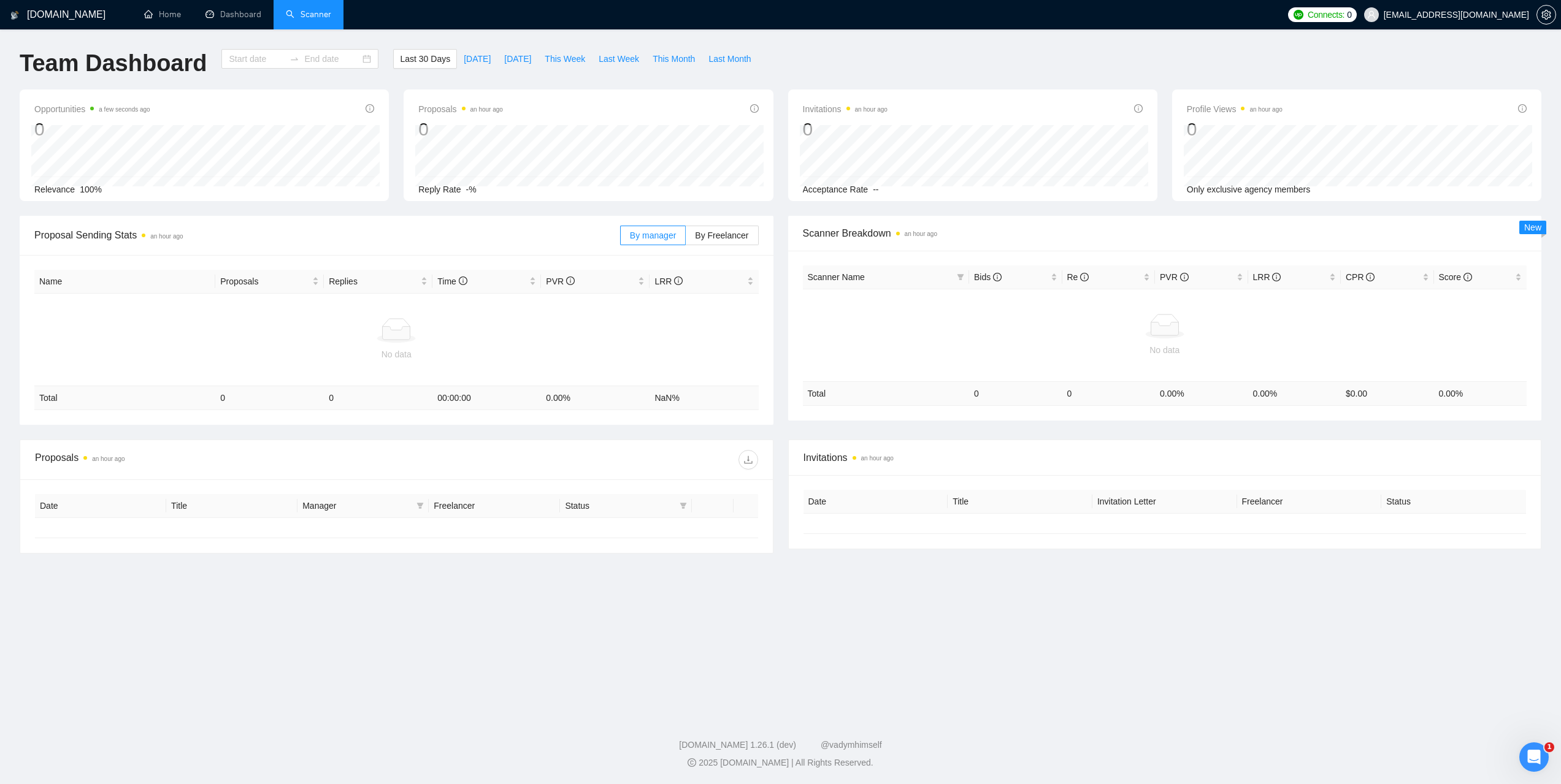
type input "2025-08-18"
type input "2025-09-17"
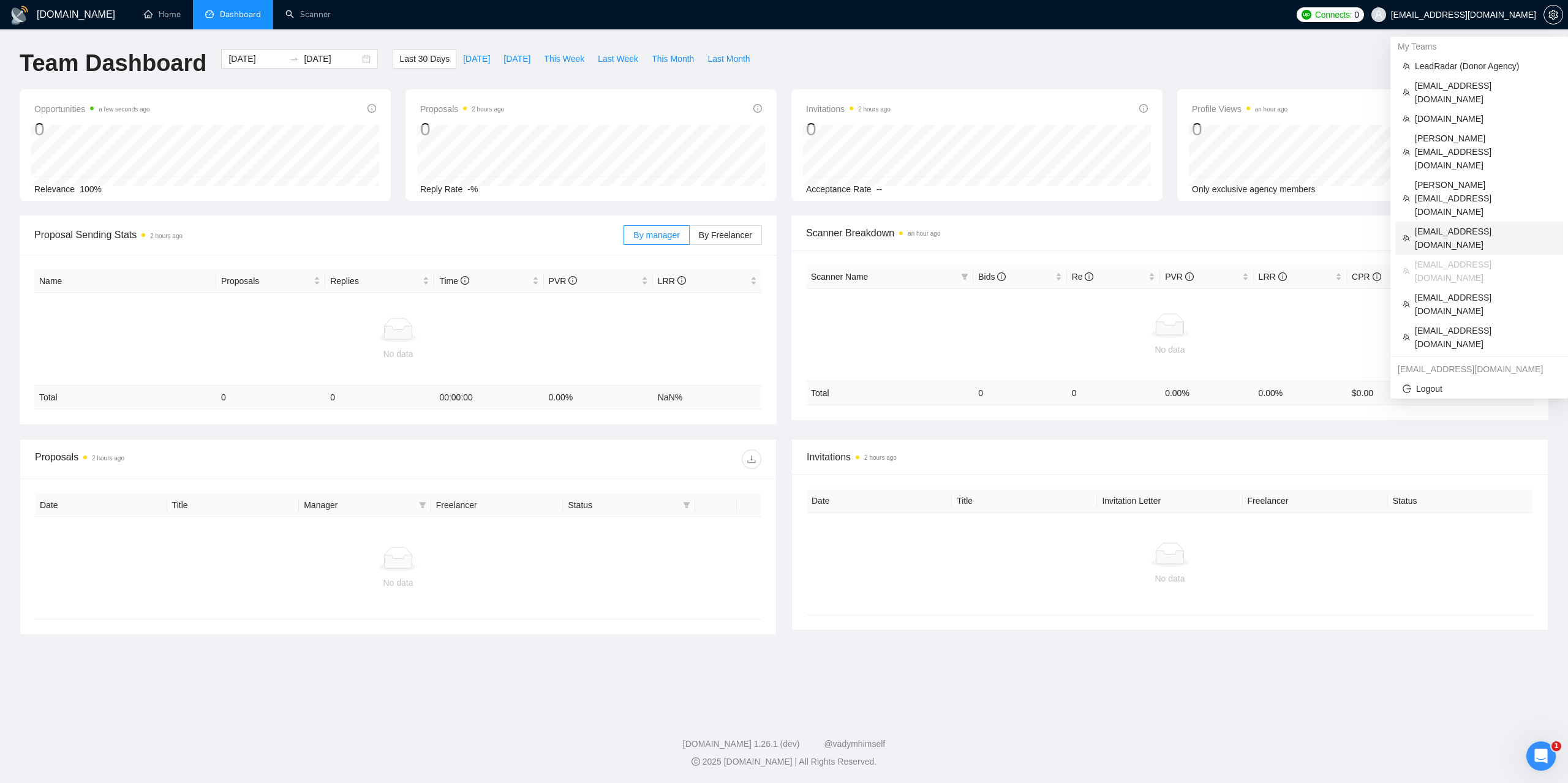
click at [1431, 225] on span "[EMAIL_ADDRESS][DOMAIN_NAME]" at bounding box center [1485, 238] width 141 height 27
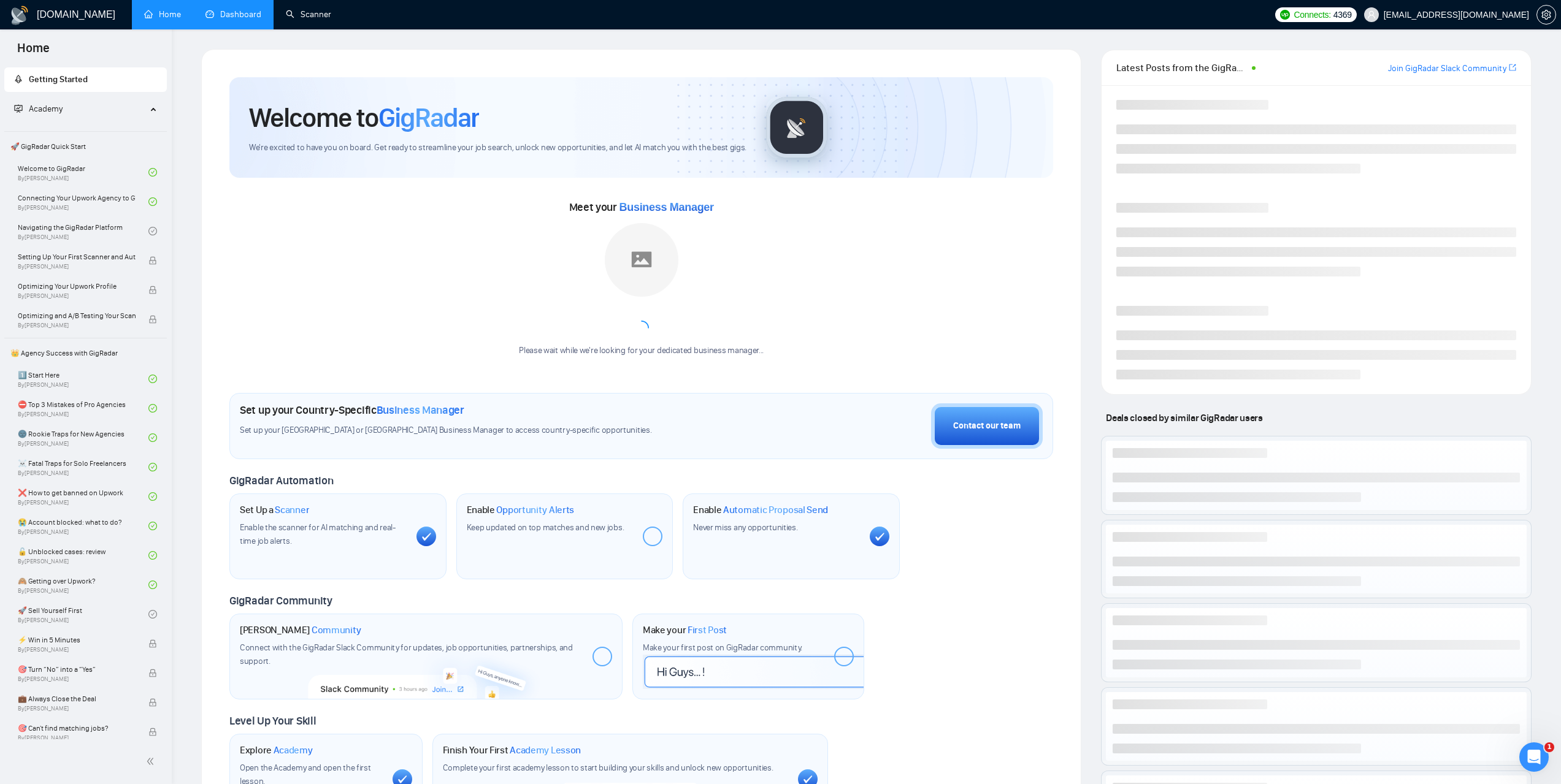
click at [250, 13] on link "Dashboard" at bounding box center [233, 14] width 56 height 11
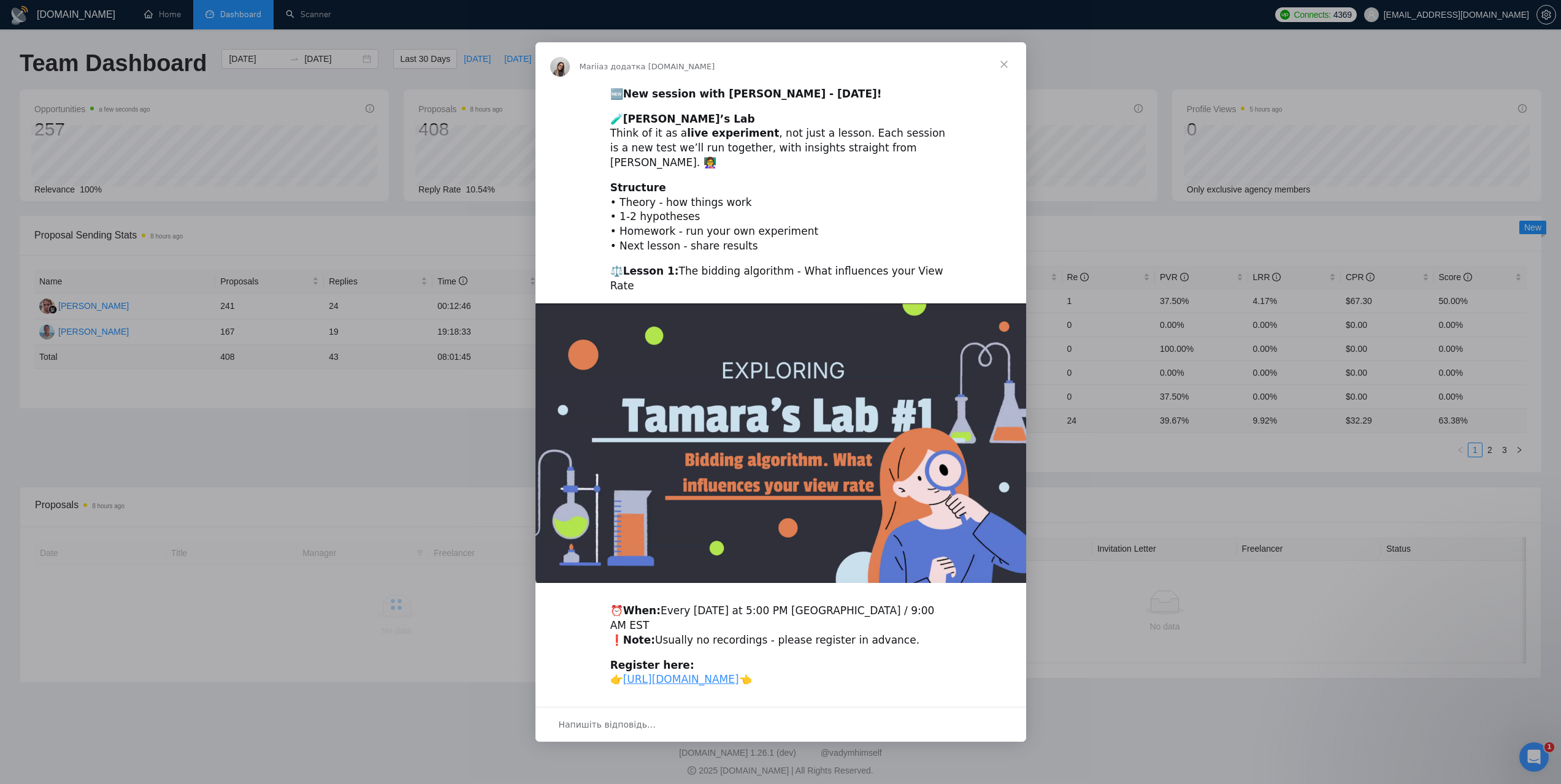
click at [1001, 67] on span "Закрити" at bounding box center [1004, 64] width 44 height 44
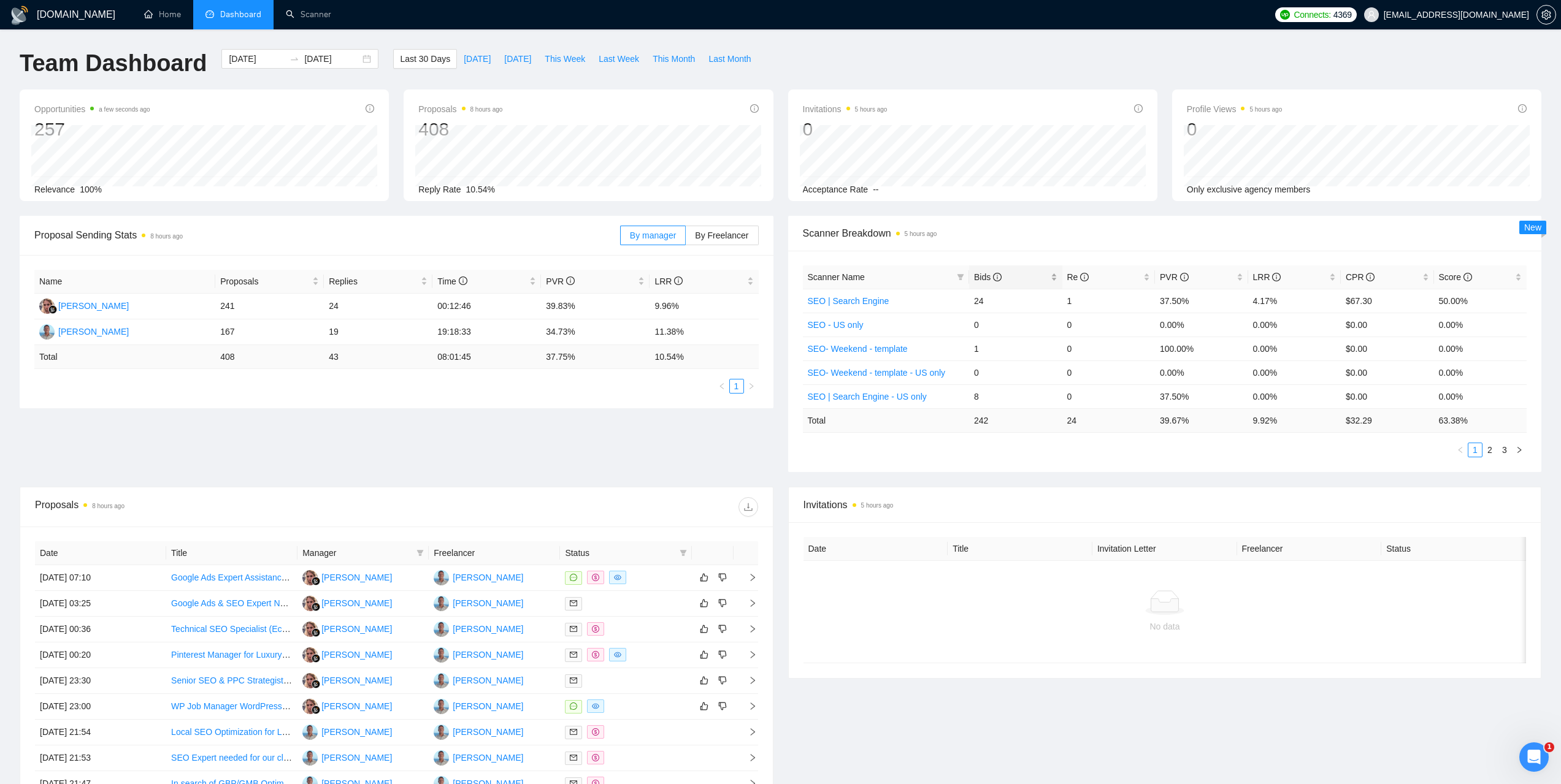
click at [982, 273] on span "Bids" at bounding box center [987, 278] width 27 height 10
click at [982, 273] on span "Bids" at bounding box center [987, 278] width 27 height 10
click at [1254, 480] on div "Proposal Sending Stats 8 hours ago By manager By Freelancer Name Proposals Repl…" at bounding box center [781, 351] width 1537 height 271
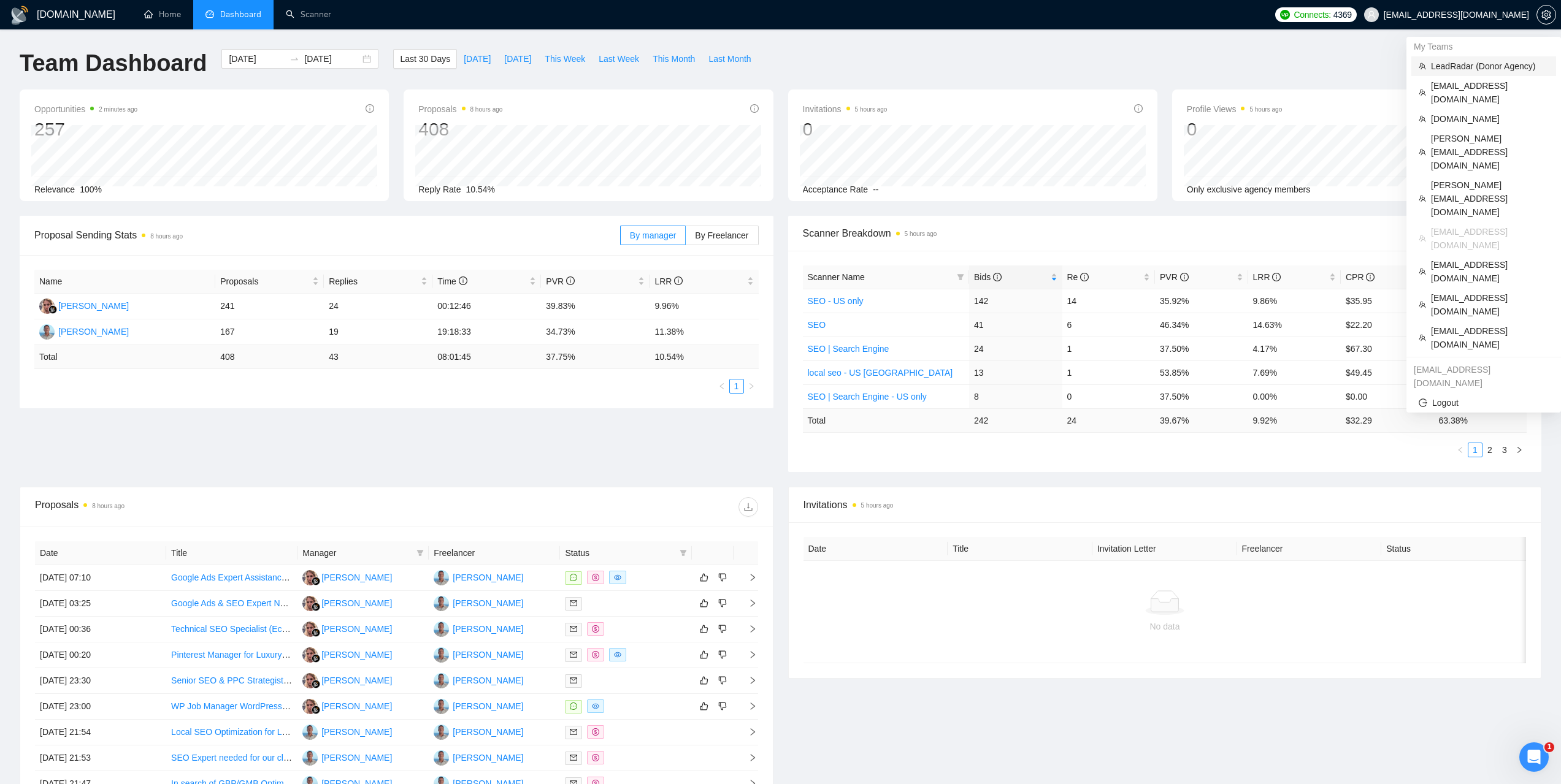
click at [1452, 72] on span "LeadRadar (Donor Agency)" at bounding box center [1490, 66] width 118 height 13
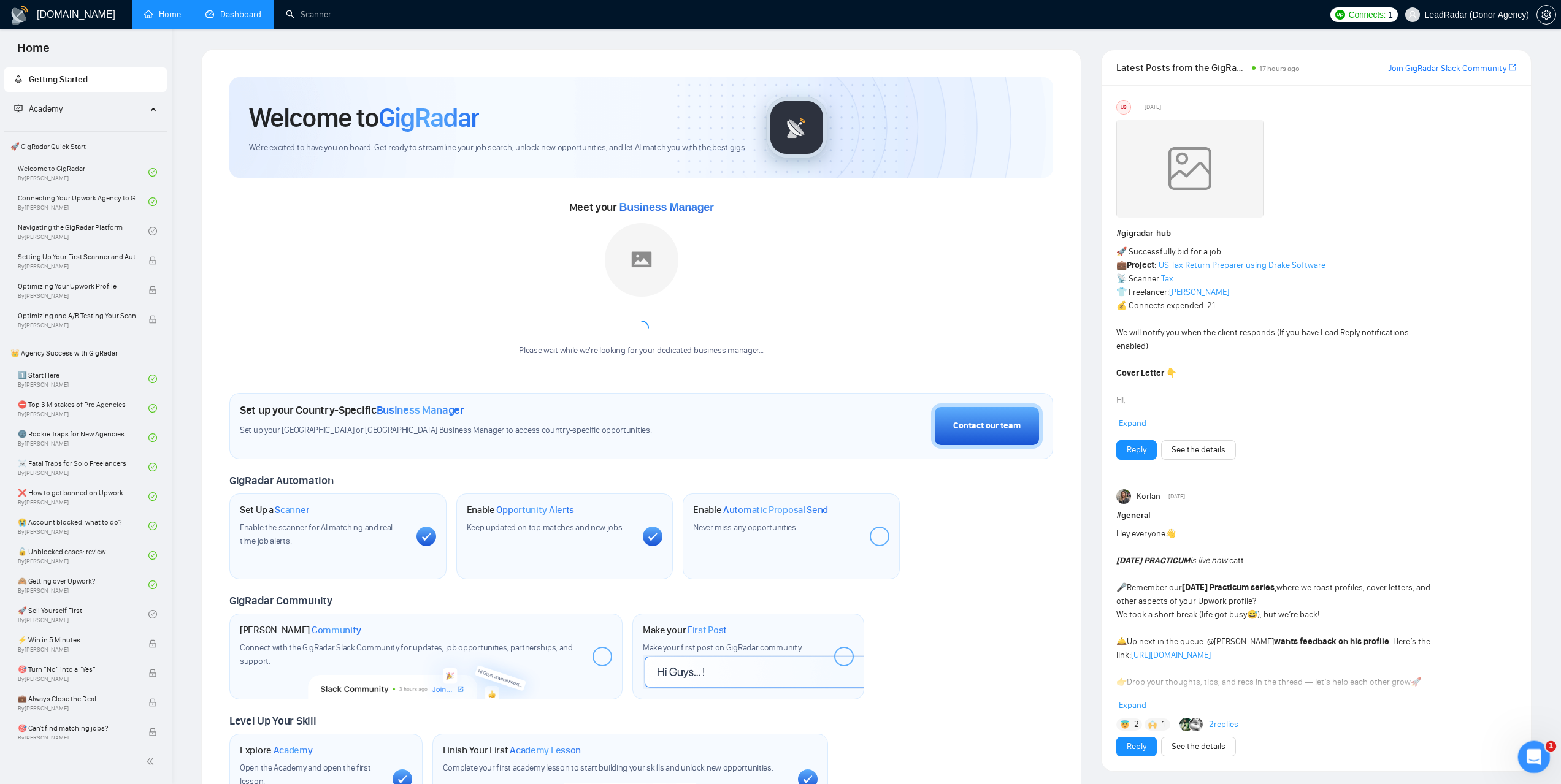
click at [1522, 760] on div "Відкрити програму для спілкування Intercom" at bounding box center [1532, 755] width 41 height 41
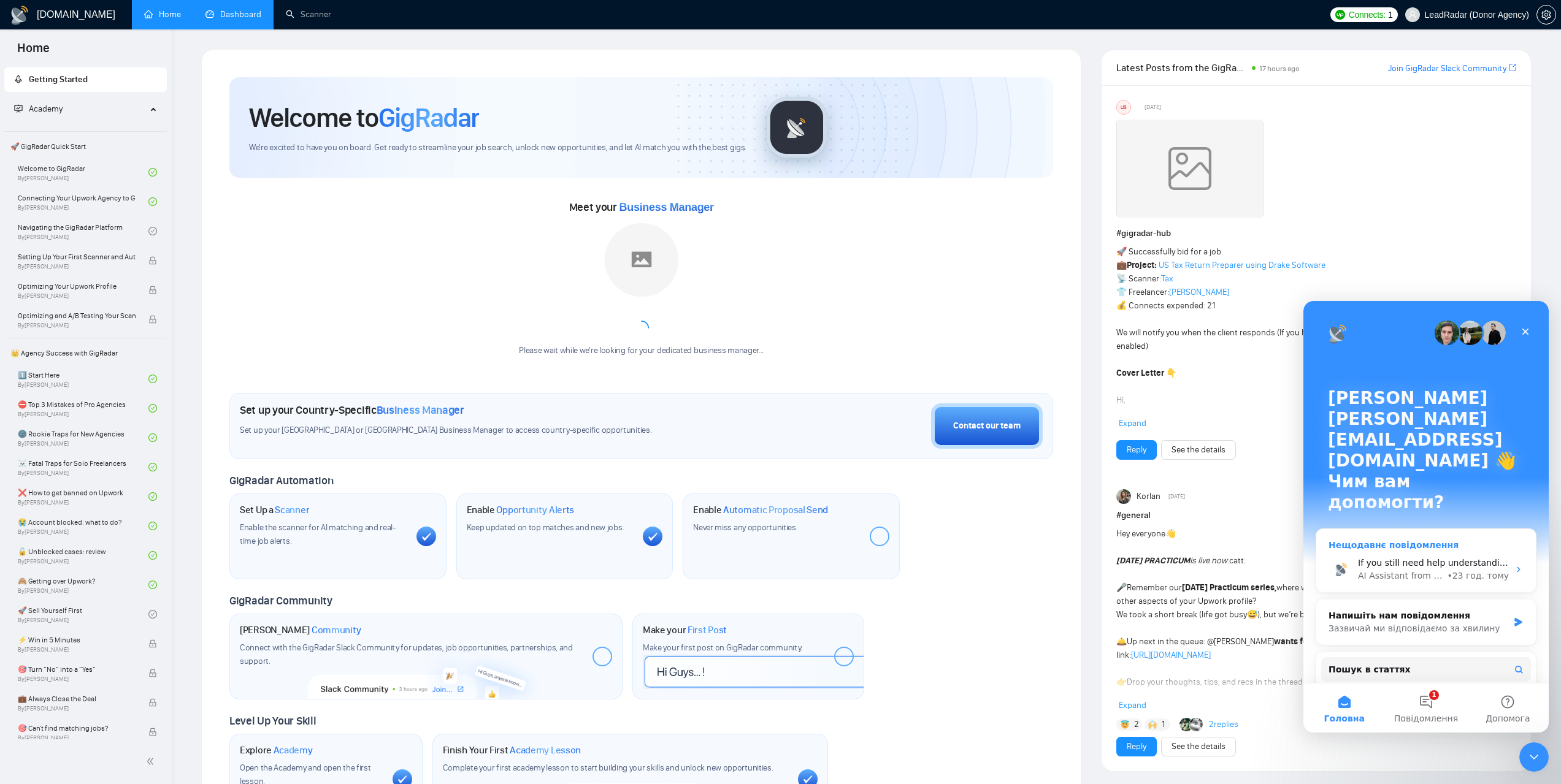
click at [1445, 569] on div "AI Assistant from GigRadar 📡" at bounding box center [1401, 576] width 86 height 13
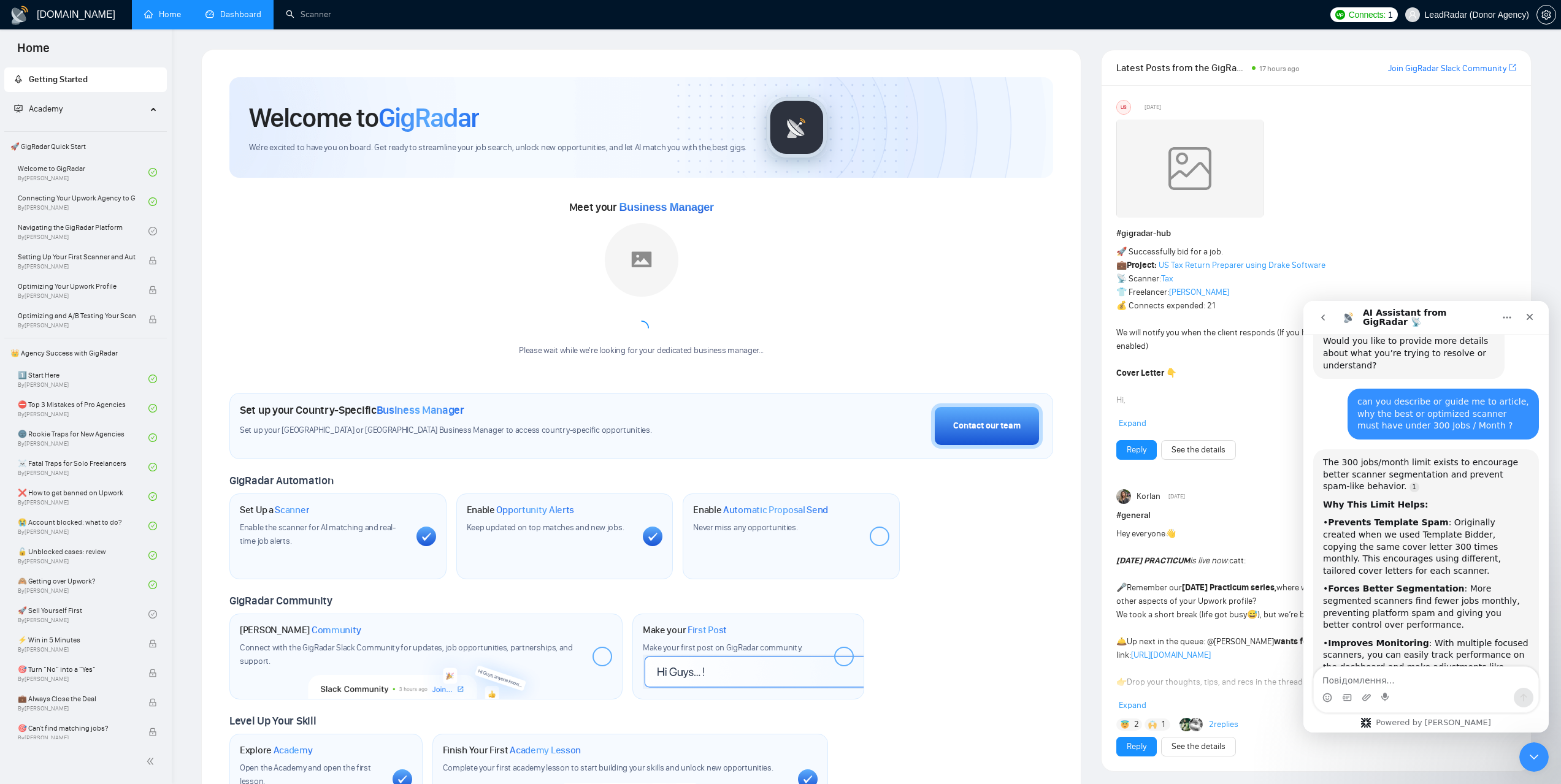
click at [1381, 679] on textarea "Повідомлення..." at bounding box center [1426, 677] width 225 height 21
type textarea "Hey, please explain what , i have smart boost on for 30-50 connects, but on upw…"
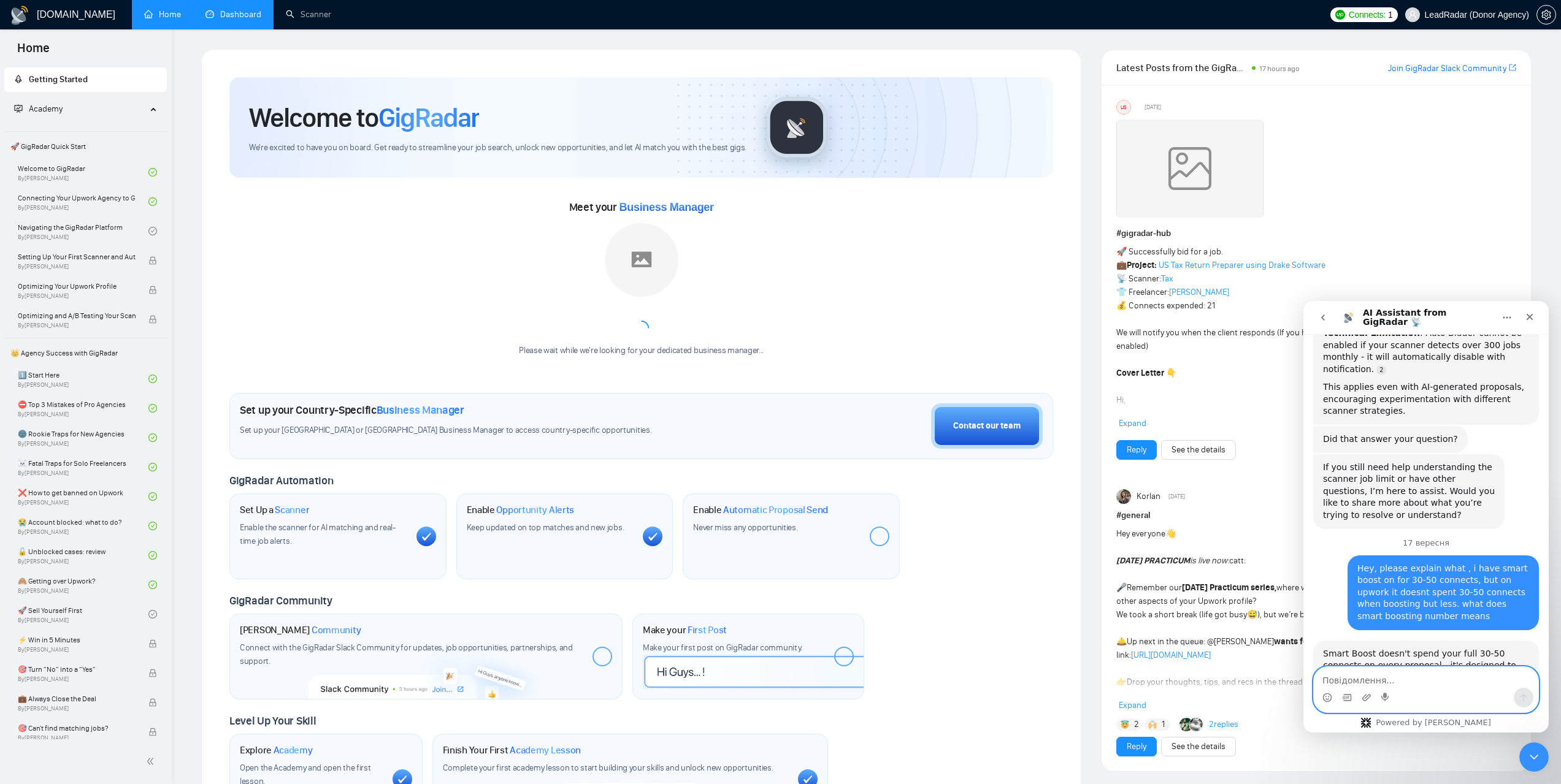
scroll to position [3739, 0]
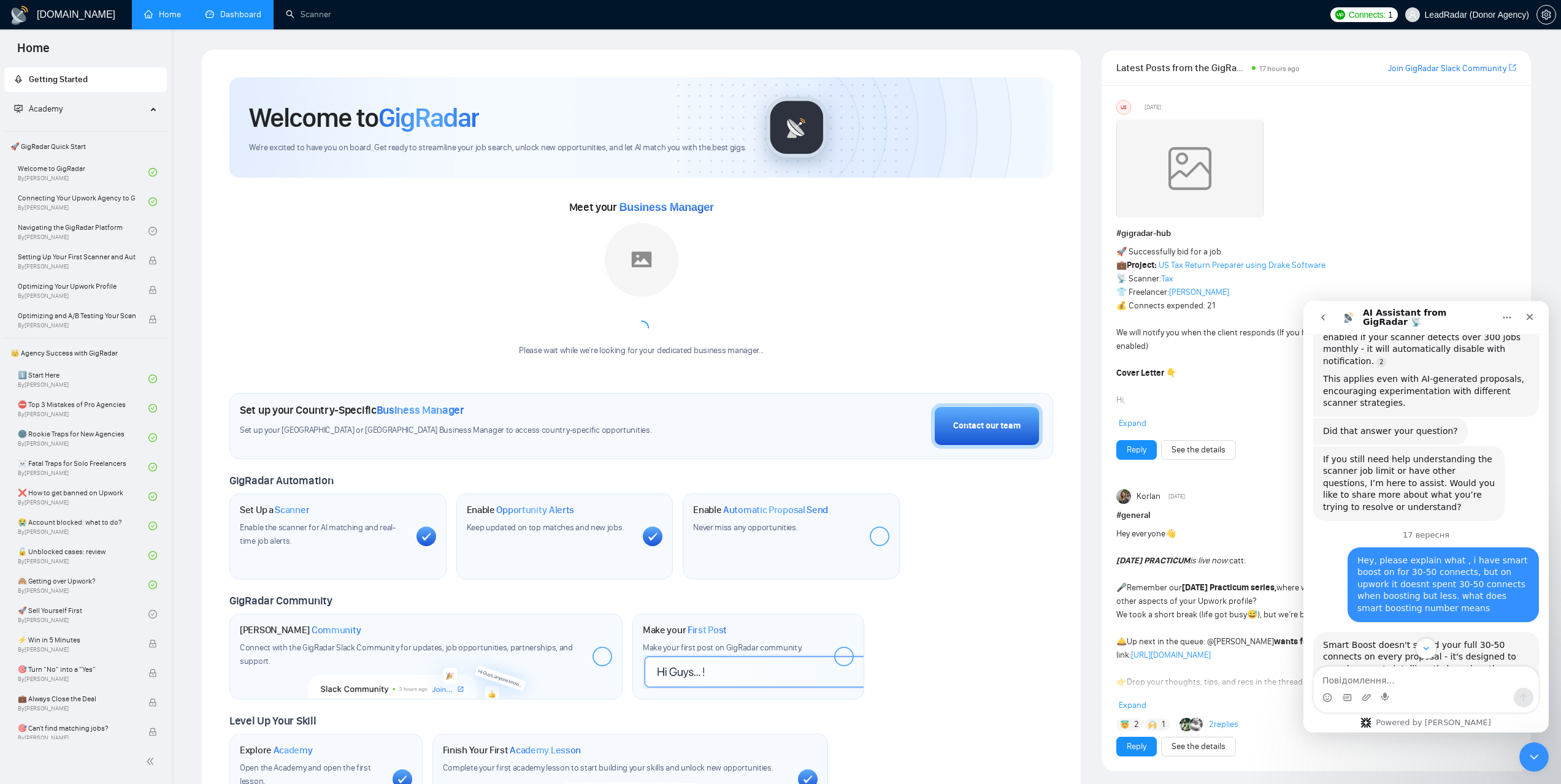
drag, startPoint x: 1323, startPoint y: 390, endPoint x: 1452, endPoint y: 425, distance: 133.7
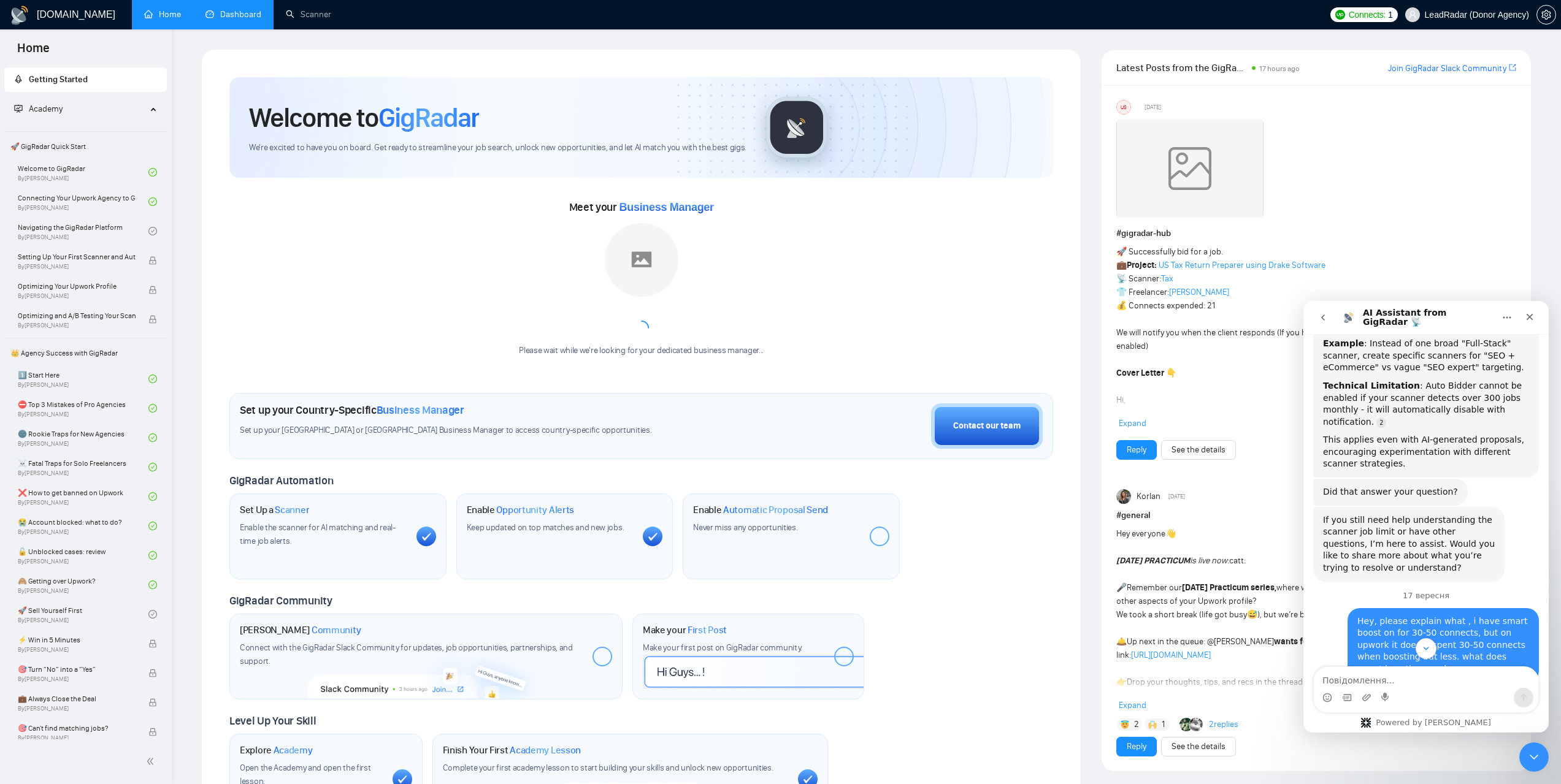
scroll to position [3677, 0]
drag, startPoint x: 1325, startPoint y: 414, endPoint x: 1433, endPoint y: 533, distance: 160.7
copy div "Smart Boost doesn't spend your full 30-50 connects on every proposal - it's des…"
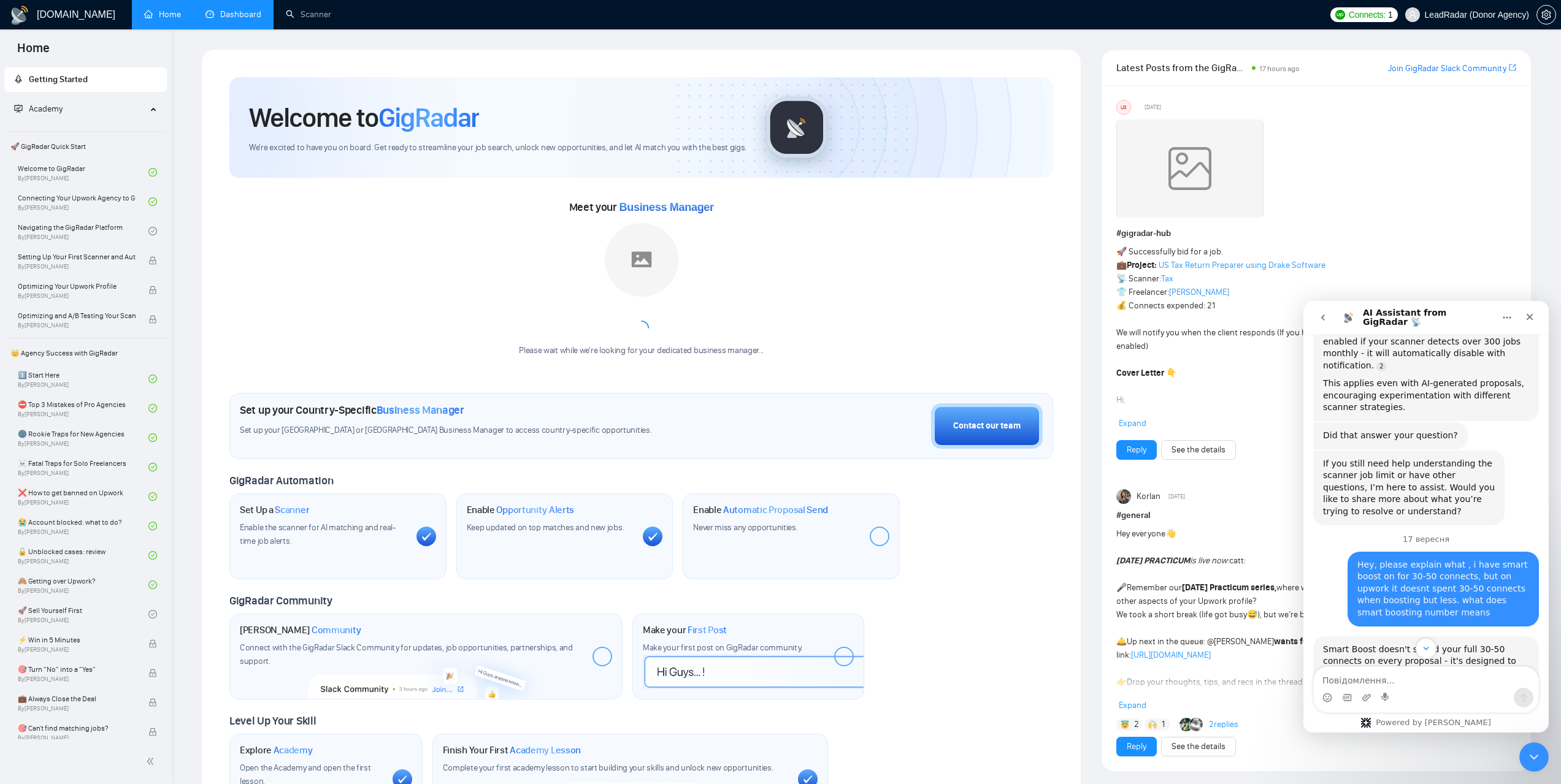
scroll to position [3739, 0]
click at [1318, 317] on icon "go back" at bounding box center [1323, 317] width 10 height 10
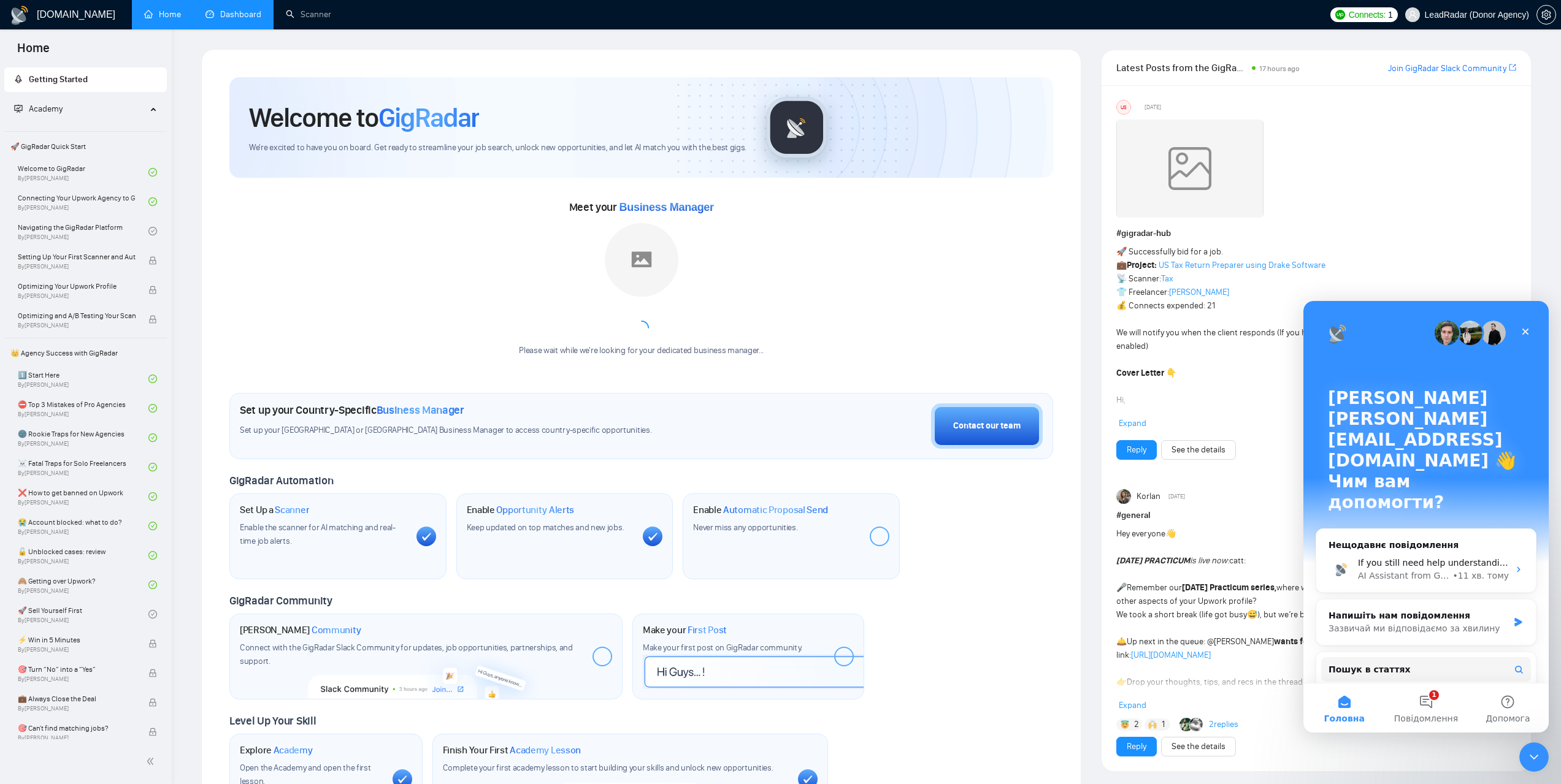
scroll to position [0, 0]
click at [1529, 328] on icon "Закрити" at bounding box center [1525, 332] width 10 height 10
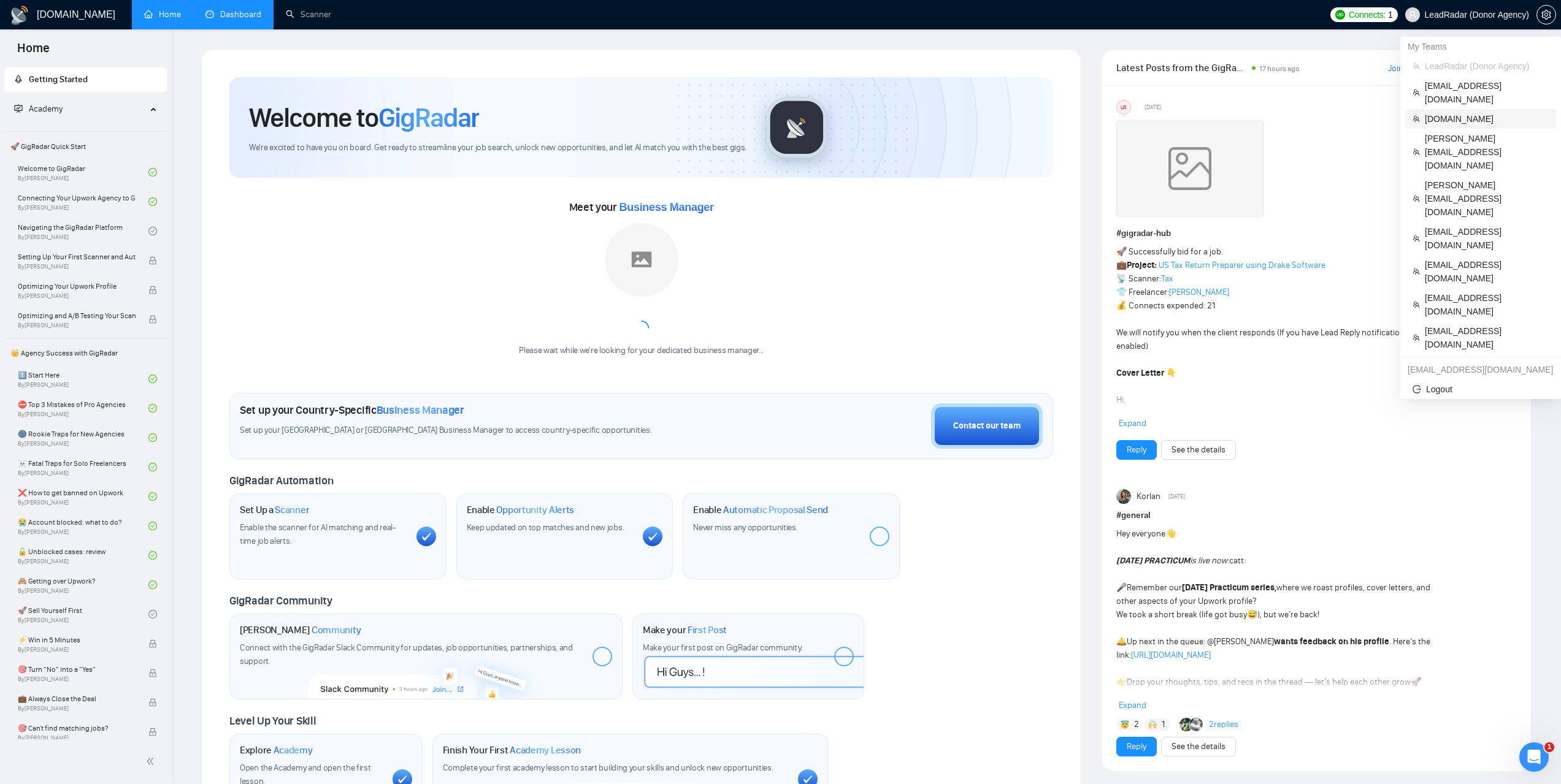
click at [1439, 112] on span "[DOMAIN_NAME]" at bounding box center [1486, 119] width 124 height 13
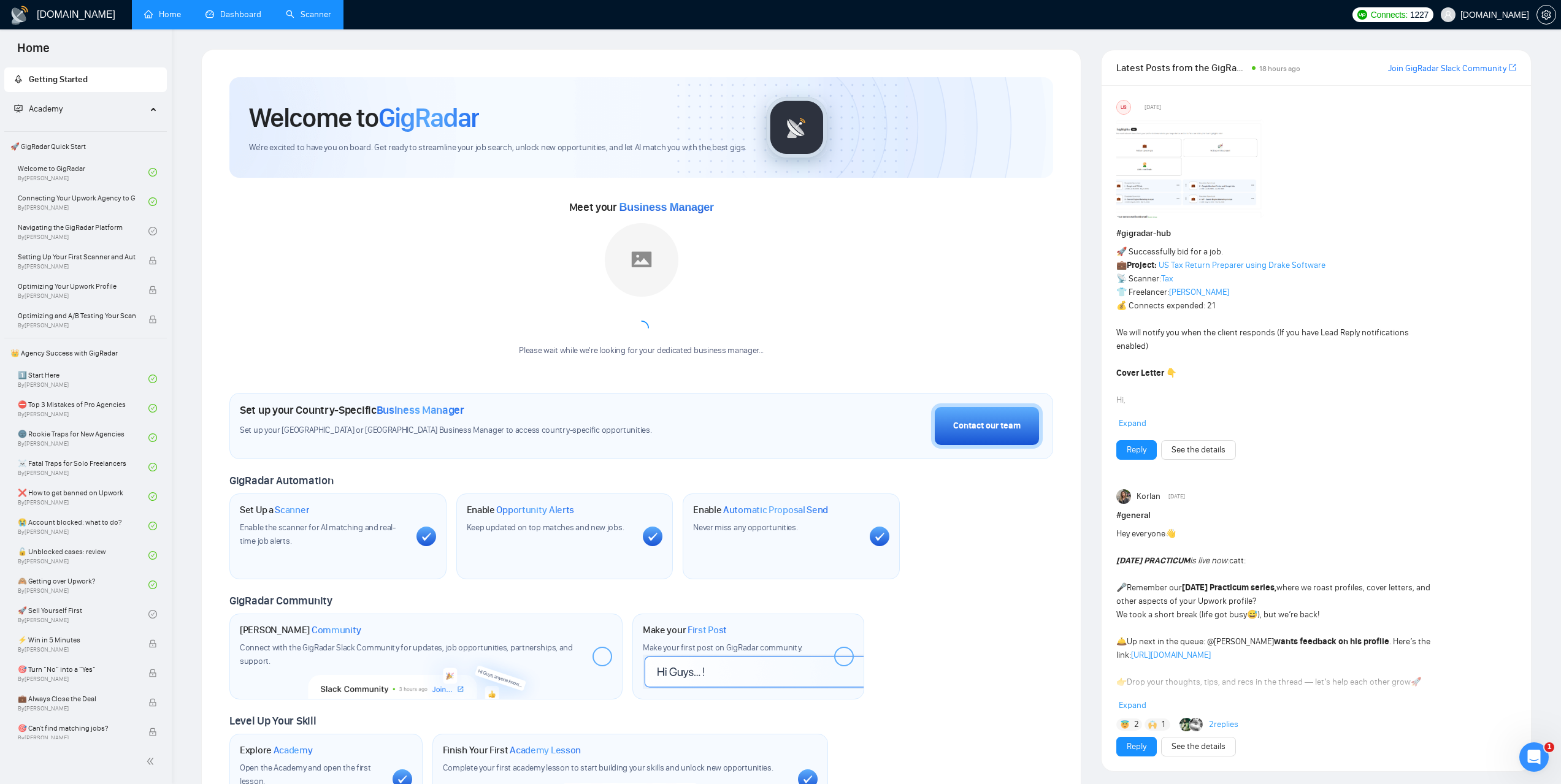
click at [316, 15] on link "Scanner" at bounding box center [308, 14] width 46 height 11
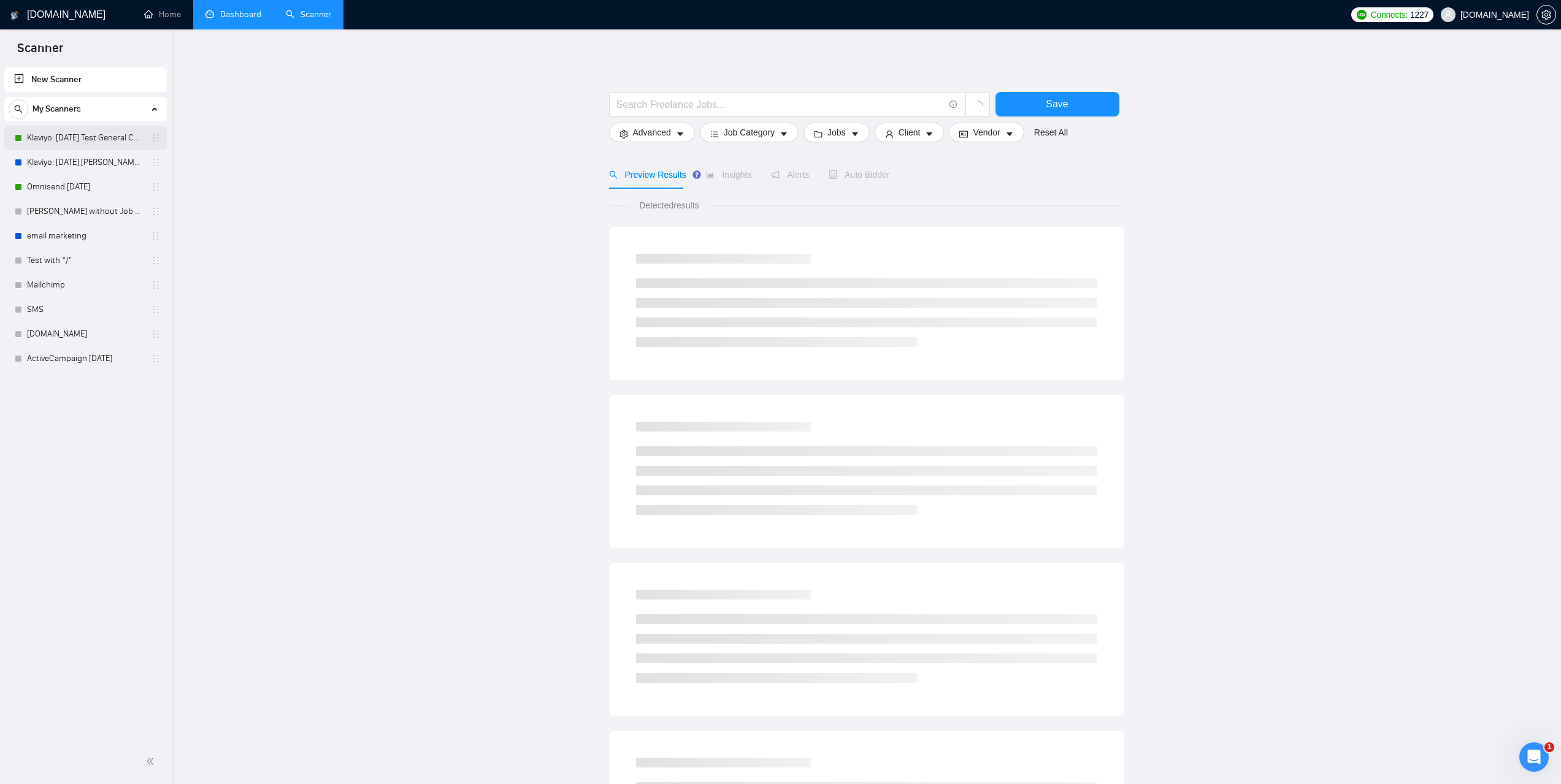
click at [82, 130] on link "Klaviyo: 13.01.25 Test General Cover" at bounding box center [85, 138] width 117 height 25
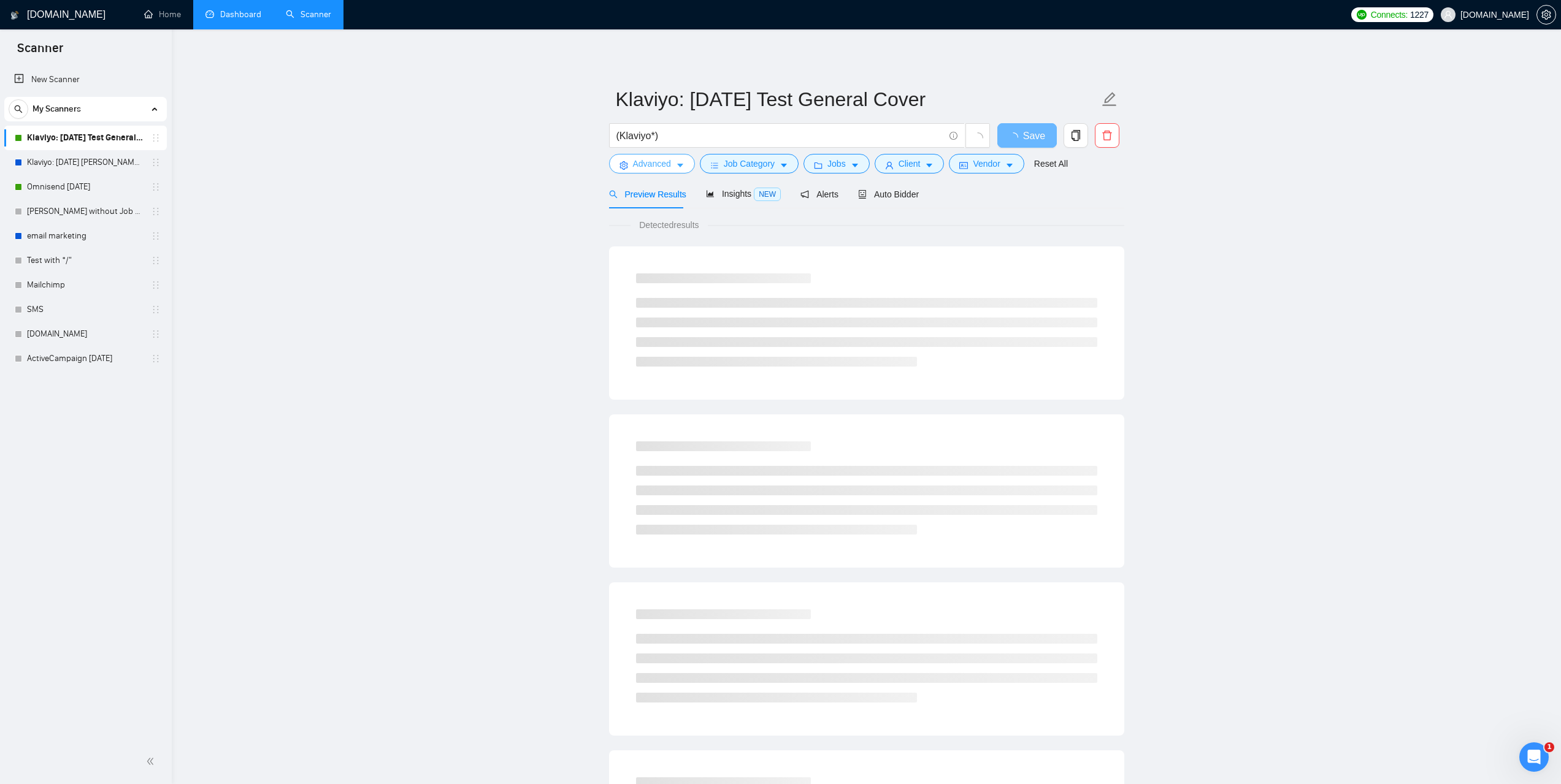
click at [676, 167] on icon "caret-down" at bounding box center [680, 166] width 8 height 8
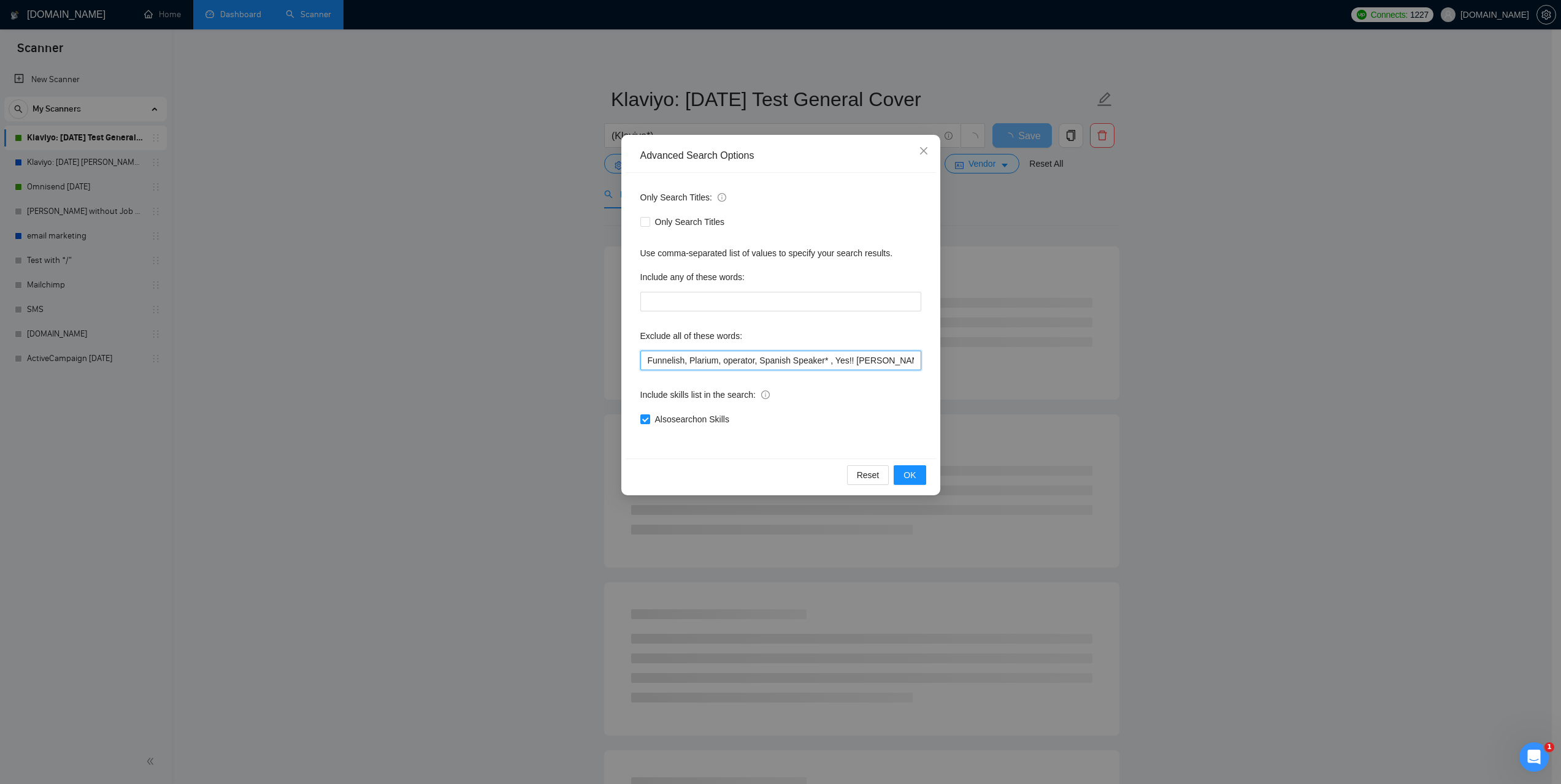
click at [743, 355] on input "Funnelish, Plarium, operator, Spanish Speaker* , Yes!! Klaviyo*, CE Brands, Che…" at bounding box center [781, 361] width 281 height 20
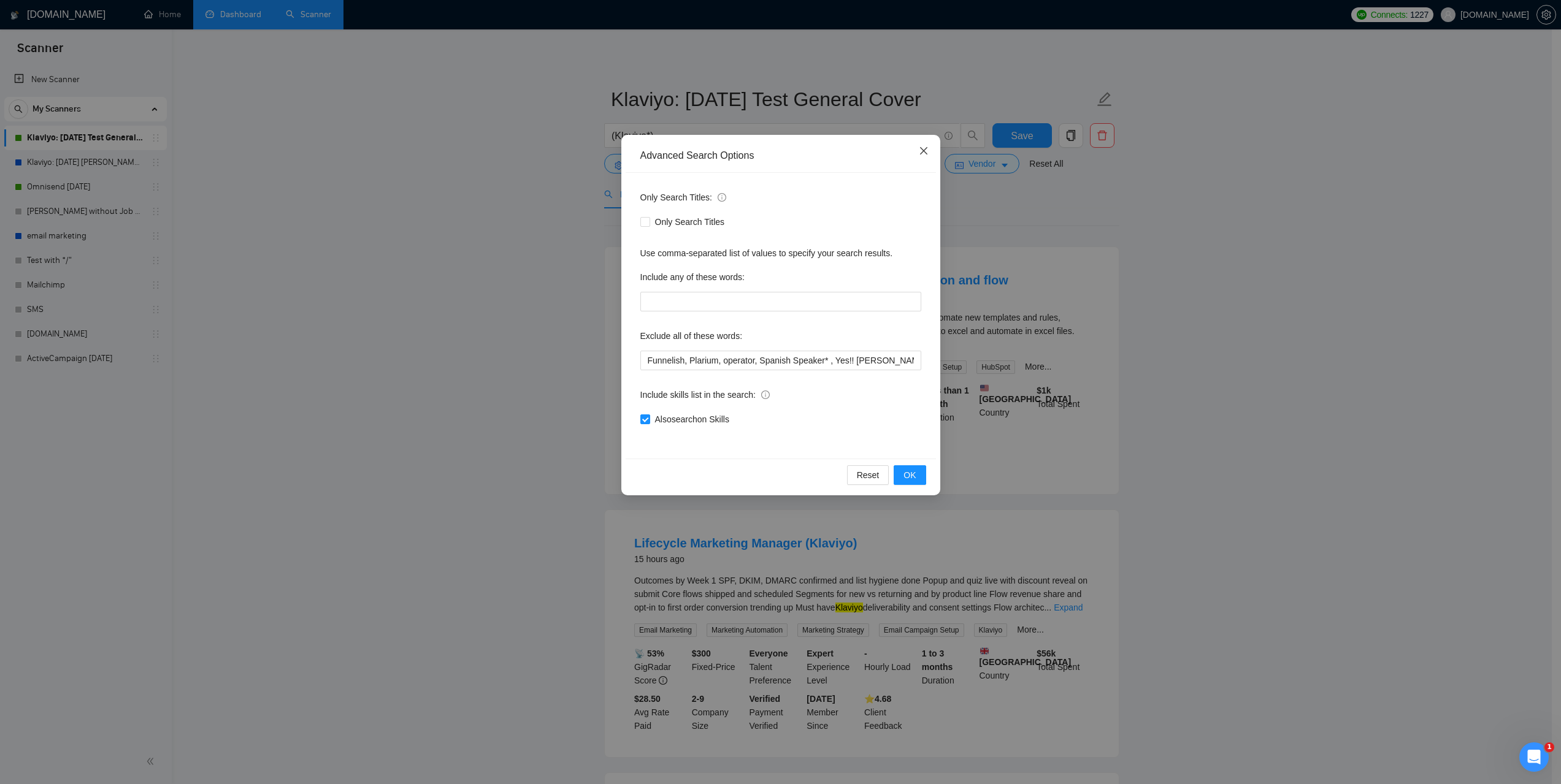
click at [924, 148] on icon "close" at bounding box center [924, 151] width 10 height 10
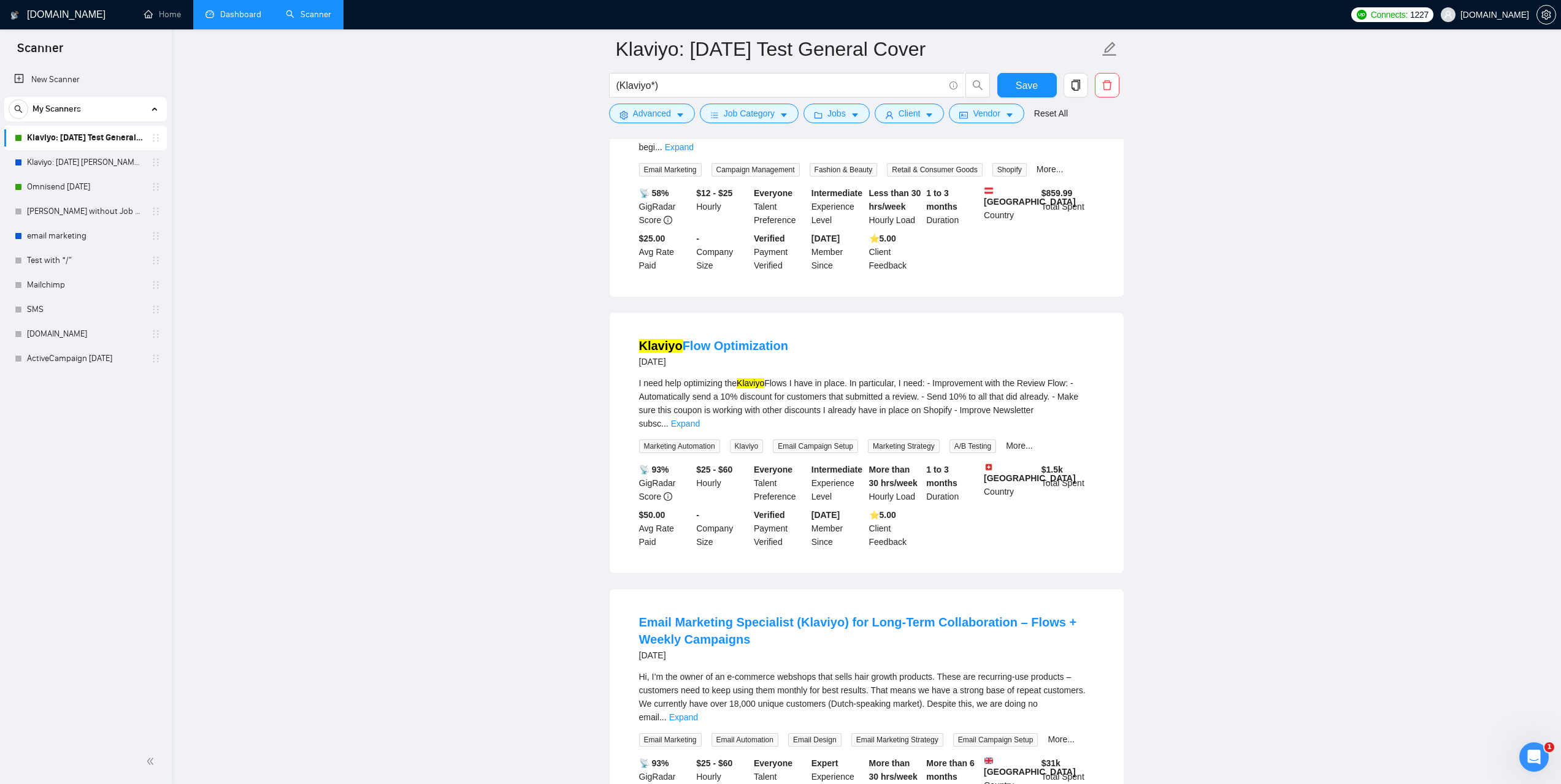
scroll to position [2265, 0]
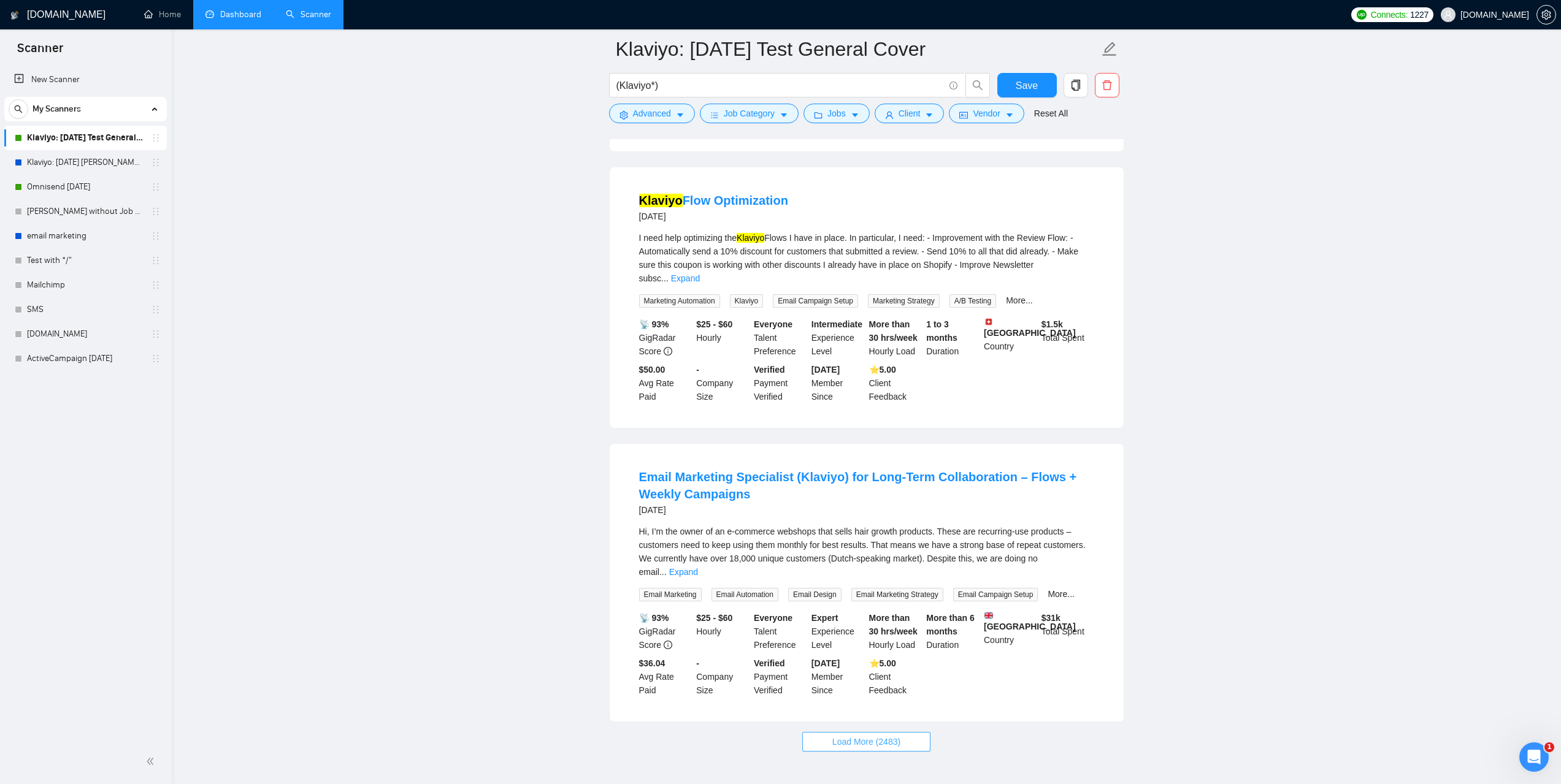
click at [890, 735] on span "Load More (2483)" at bounding box center [866, 742] width 68 height 13
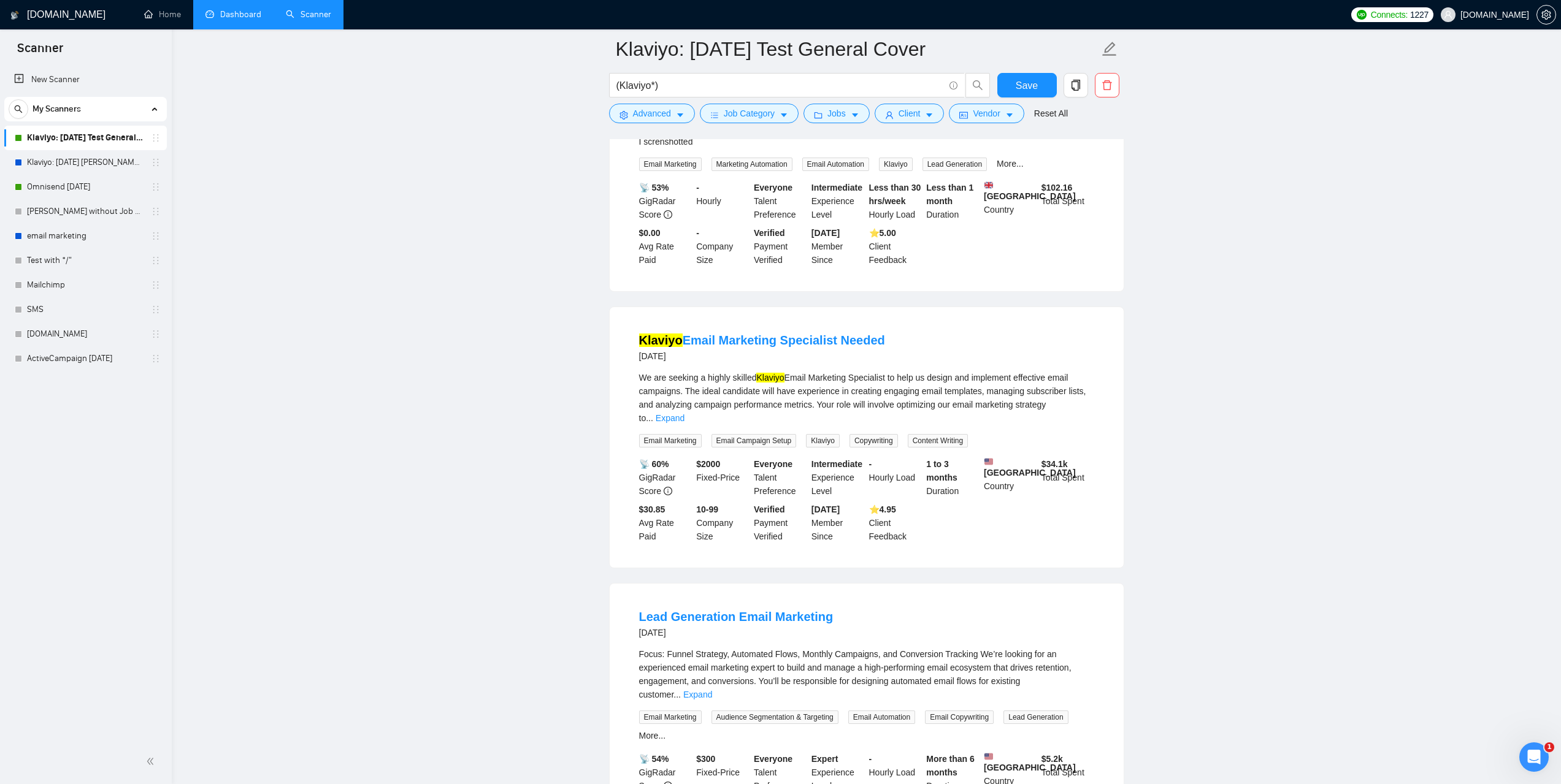
scroll to position [4978, 0]
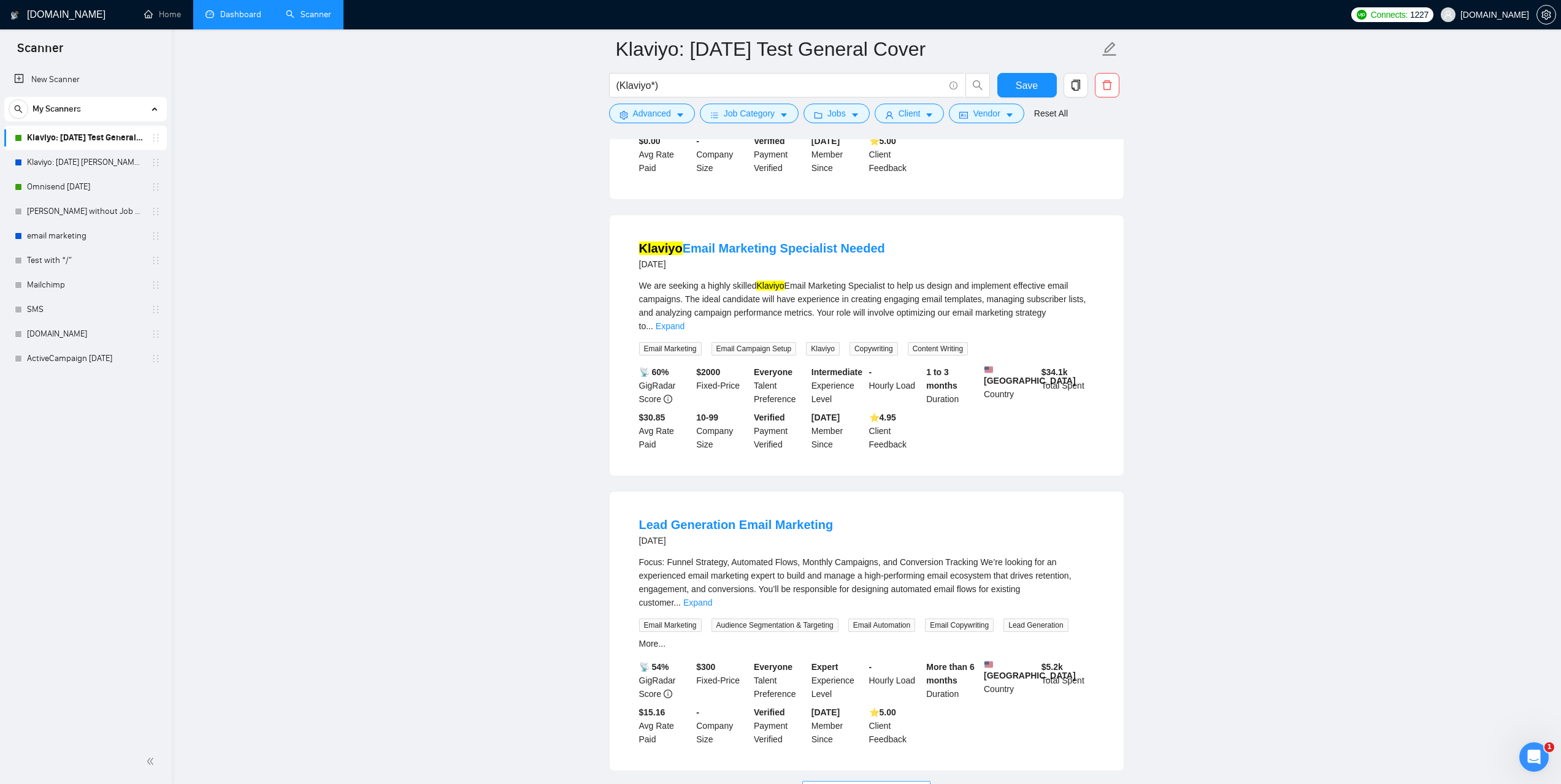
click at [903, 782] on button "Load More (2473)" at bounding box center [866, 791] width 128 height 20
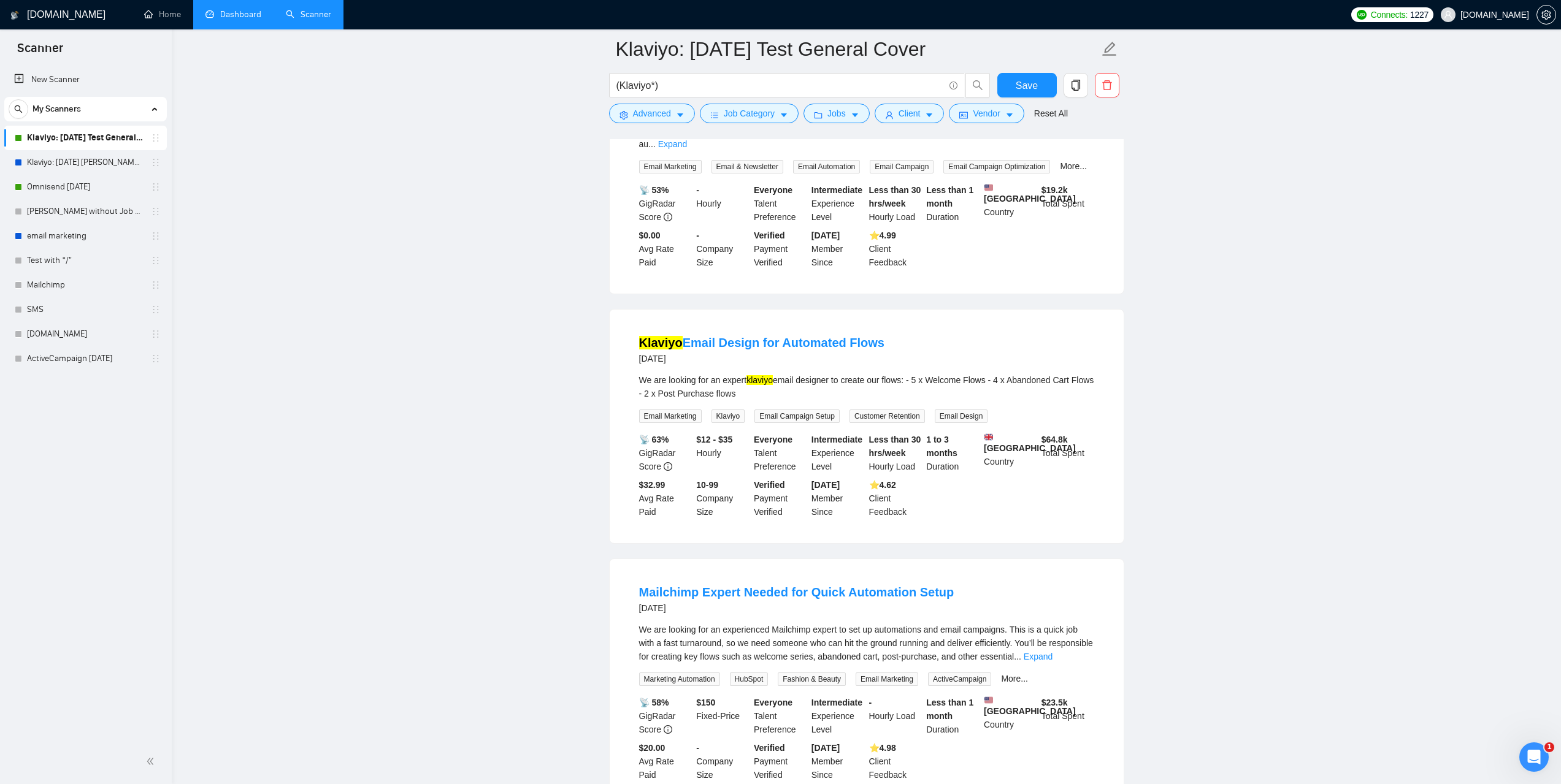
scroll to position [7680, 0]
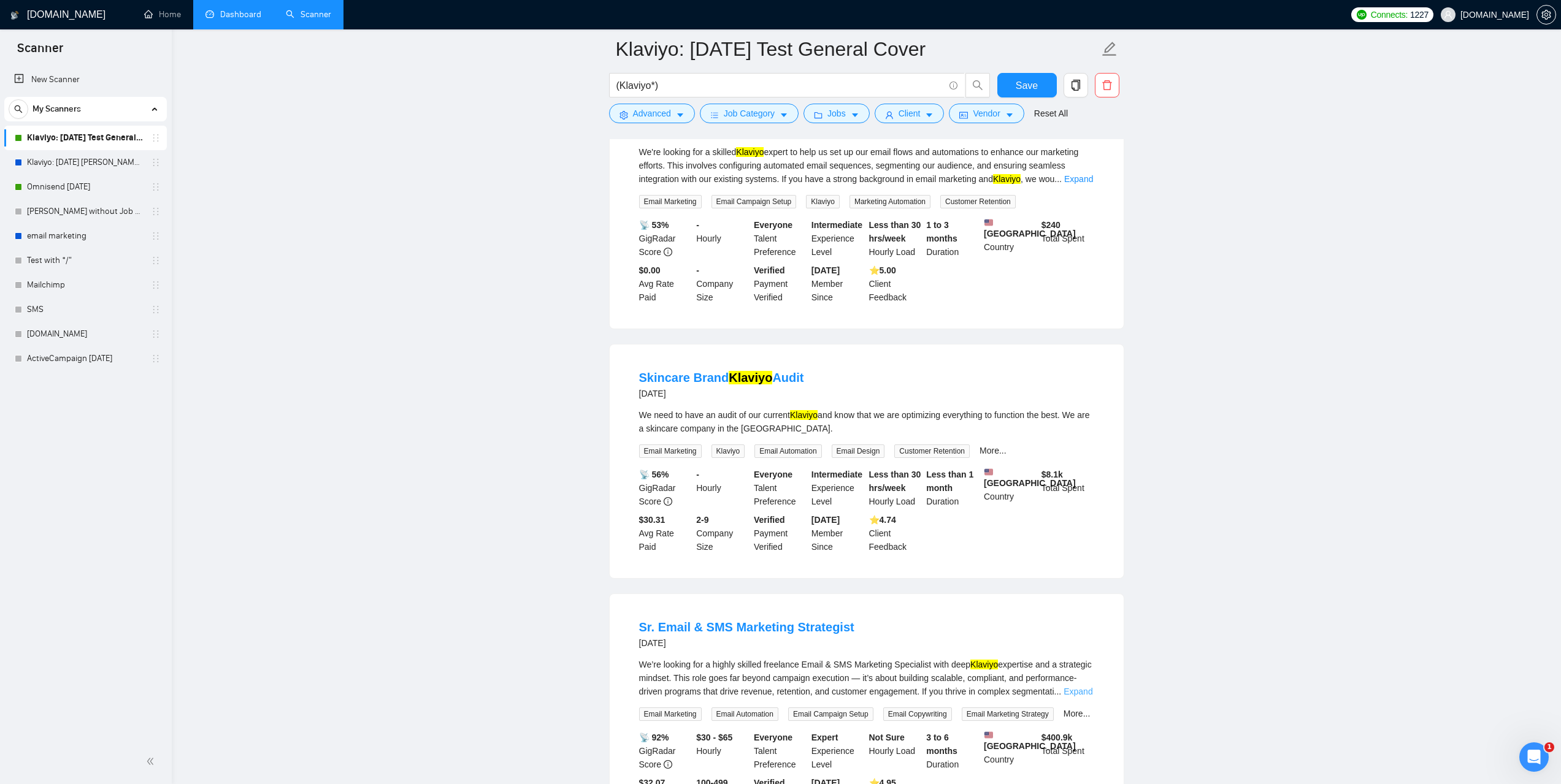
click at [1078, 687] on link "Expand" at bounding box center [1078, 692] width 29 height 10
click at [771, 621] on link "Sr. Email & SMS Marketing Strategist" at bounding box center [747, 627] width 216 height 13
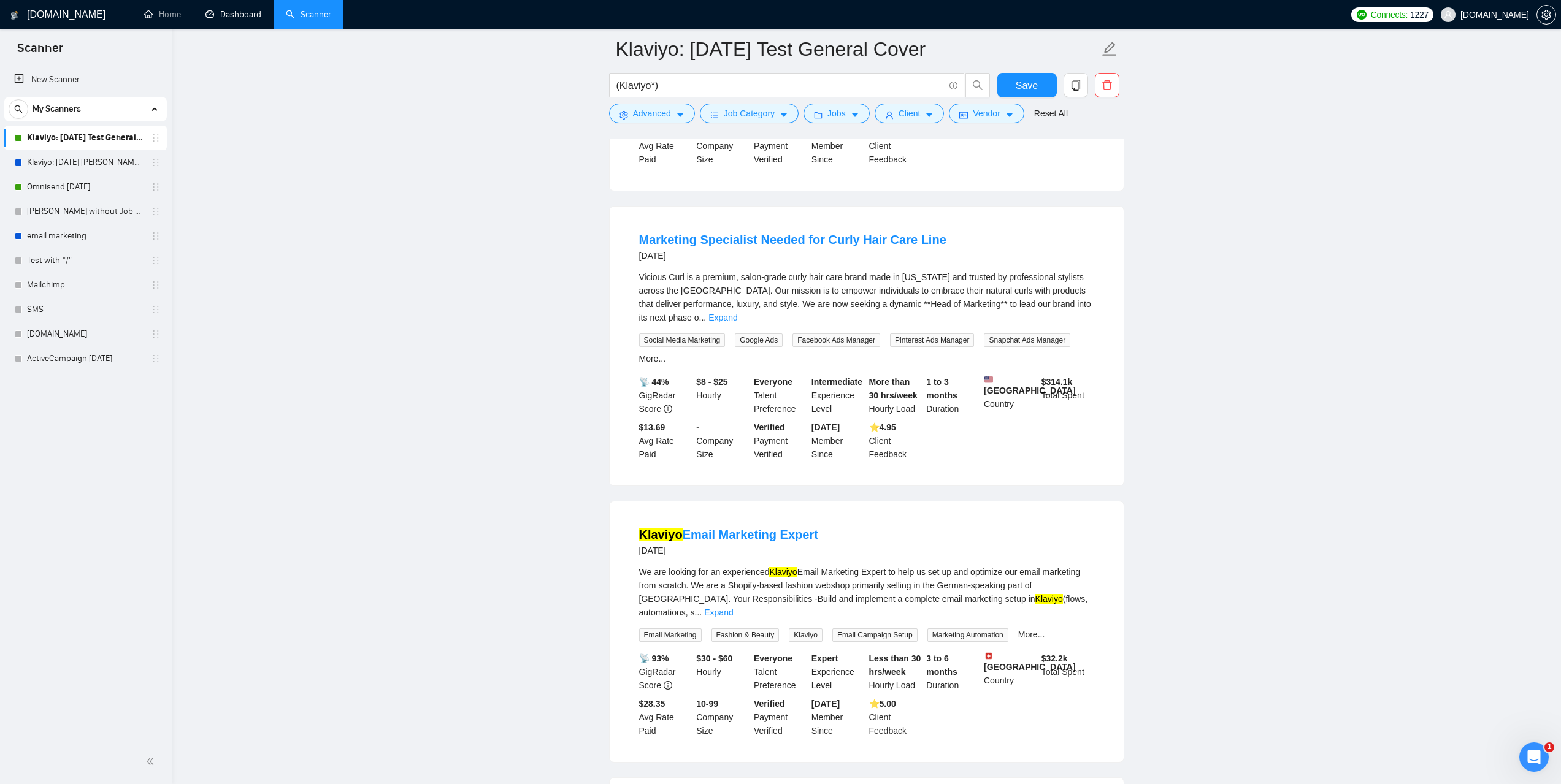
scroll to position [3161, 0]
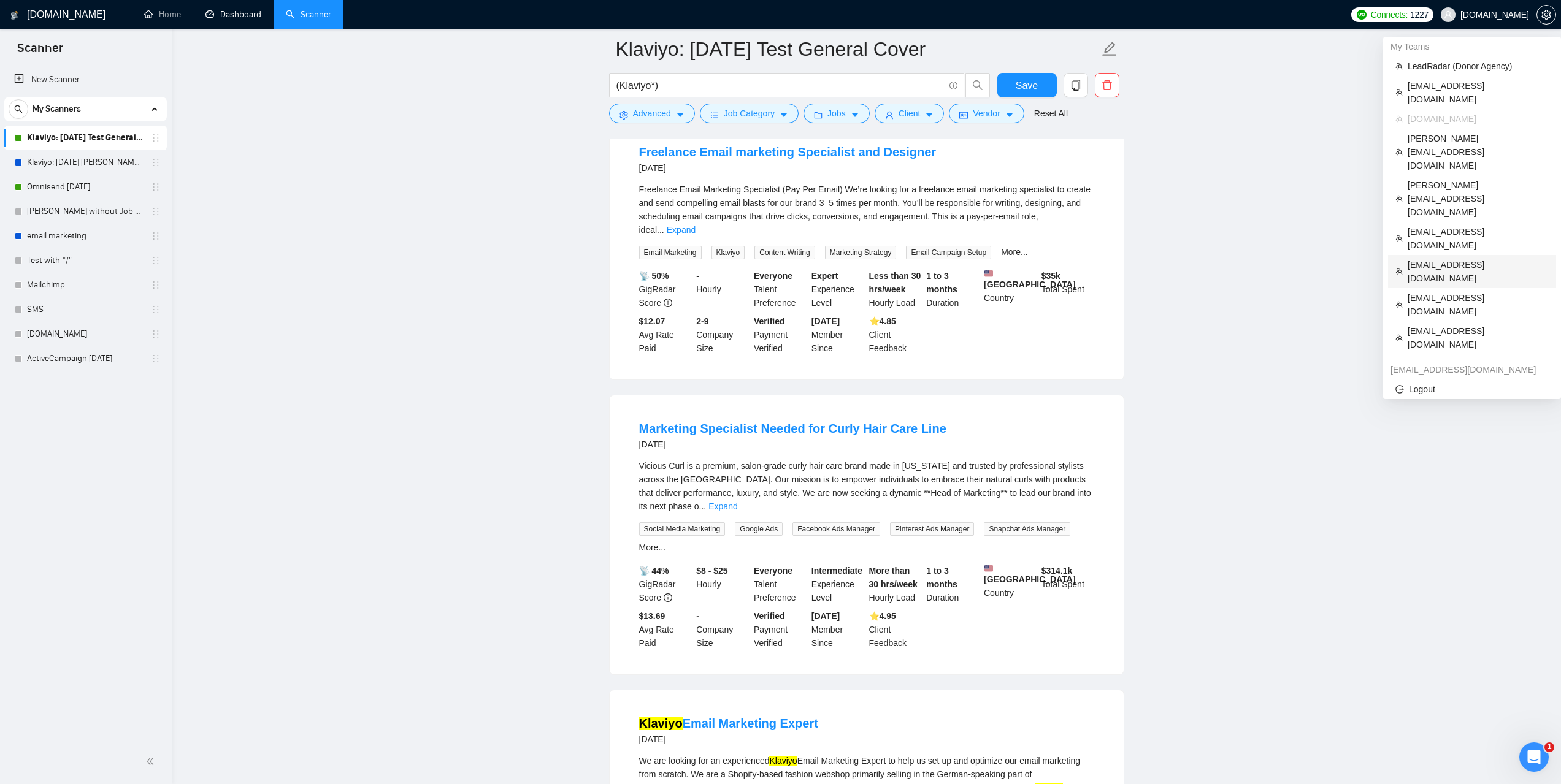
click at [1437, 259] on span "[EMAIL_ADDRESS][DOMAIN_NAME]" at bounding box center [1478, 272] width 141 height 27
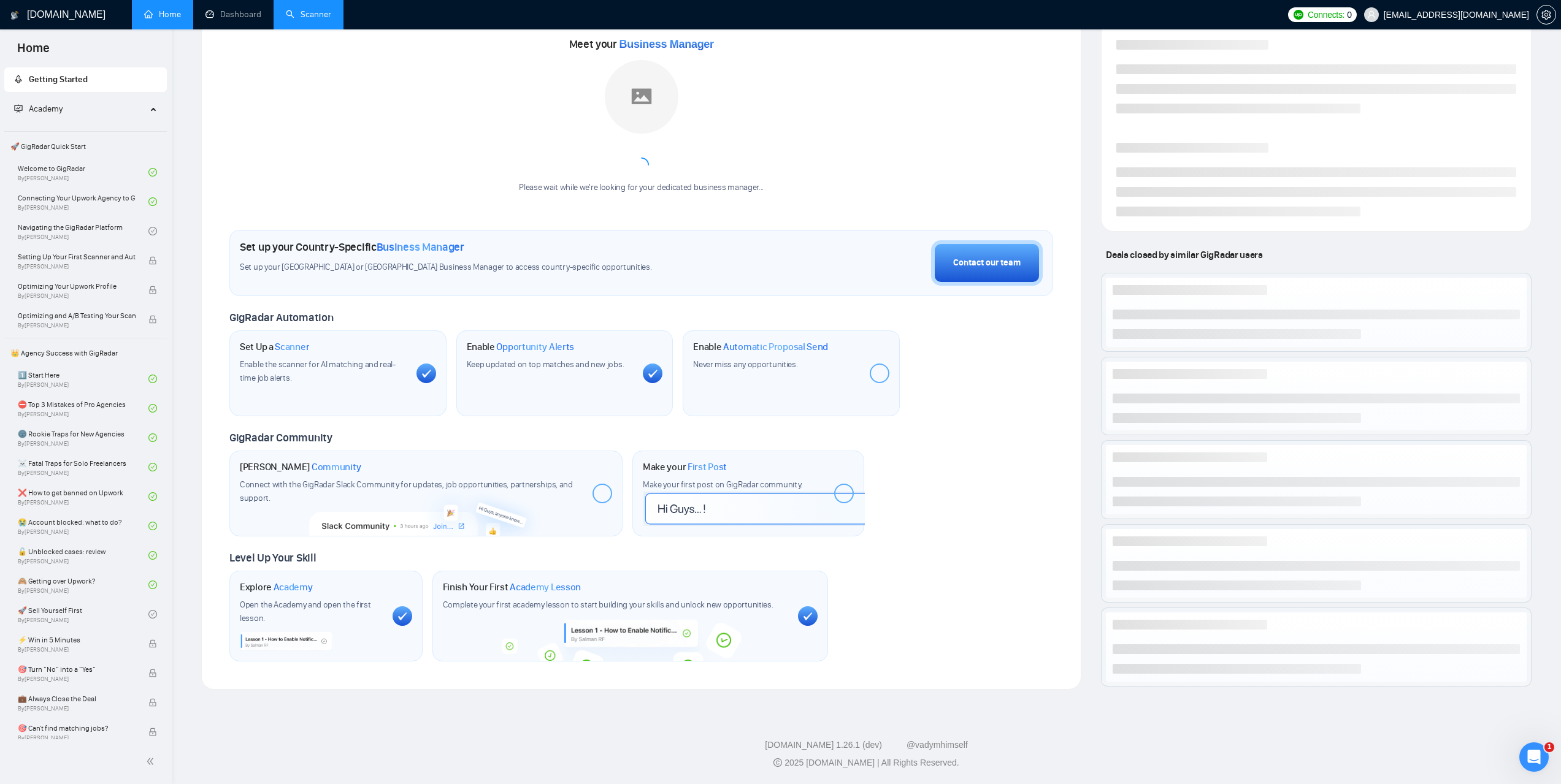
scroll to position [163, 0]
click at [320, 15] on link "Scanner" at bounding box center [308, 14] width 46 height 11
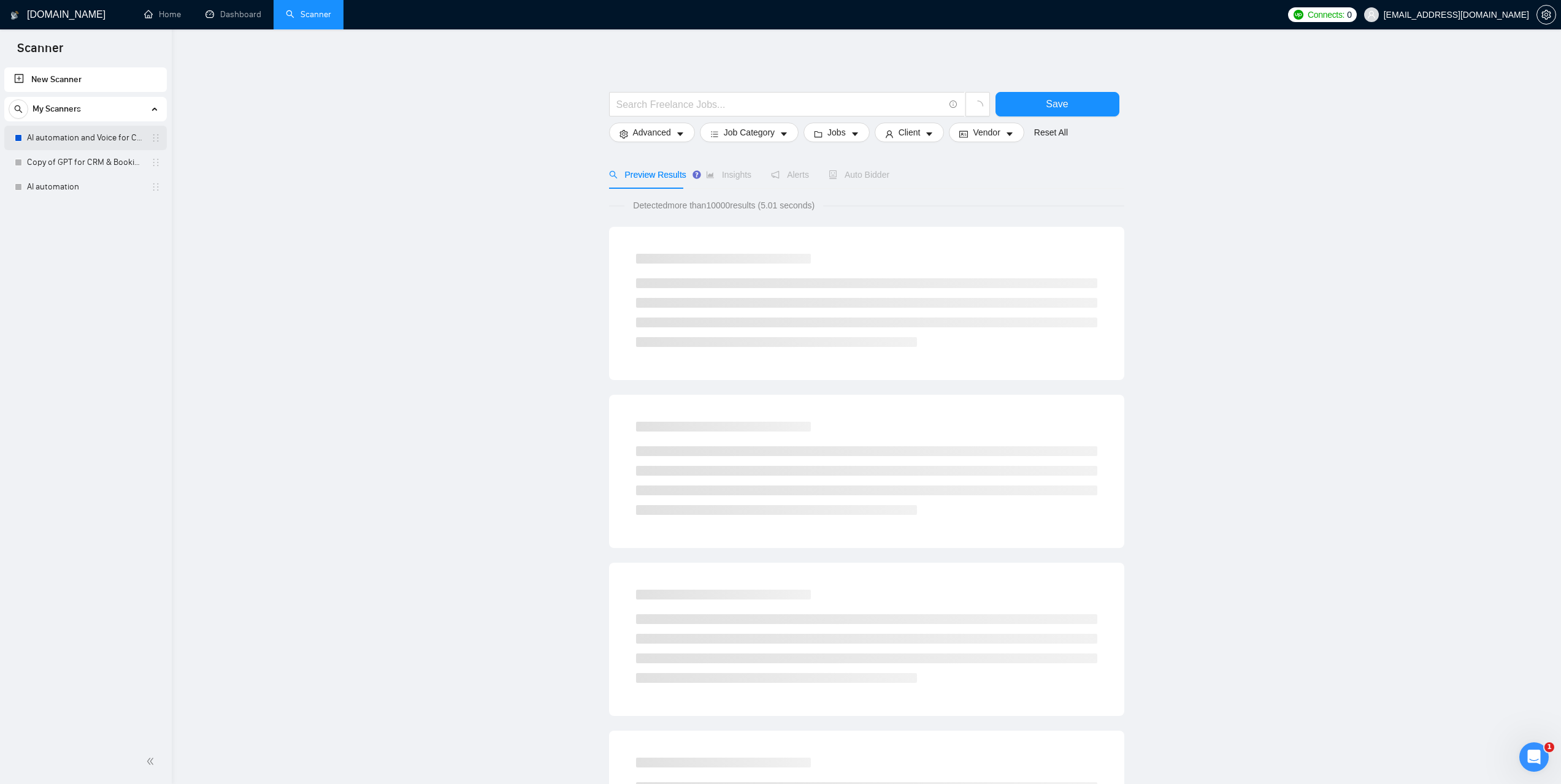
click at [84, 138] on link "AI automation and Voice for CRM & Booking" at bounding box center [85, 138] width 117 height 25
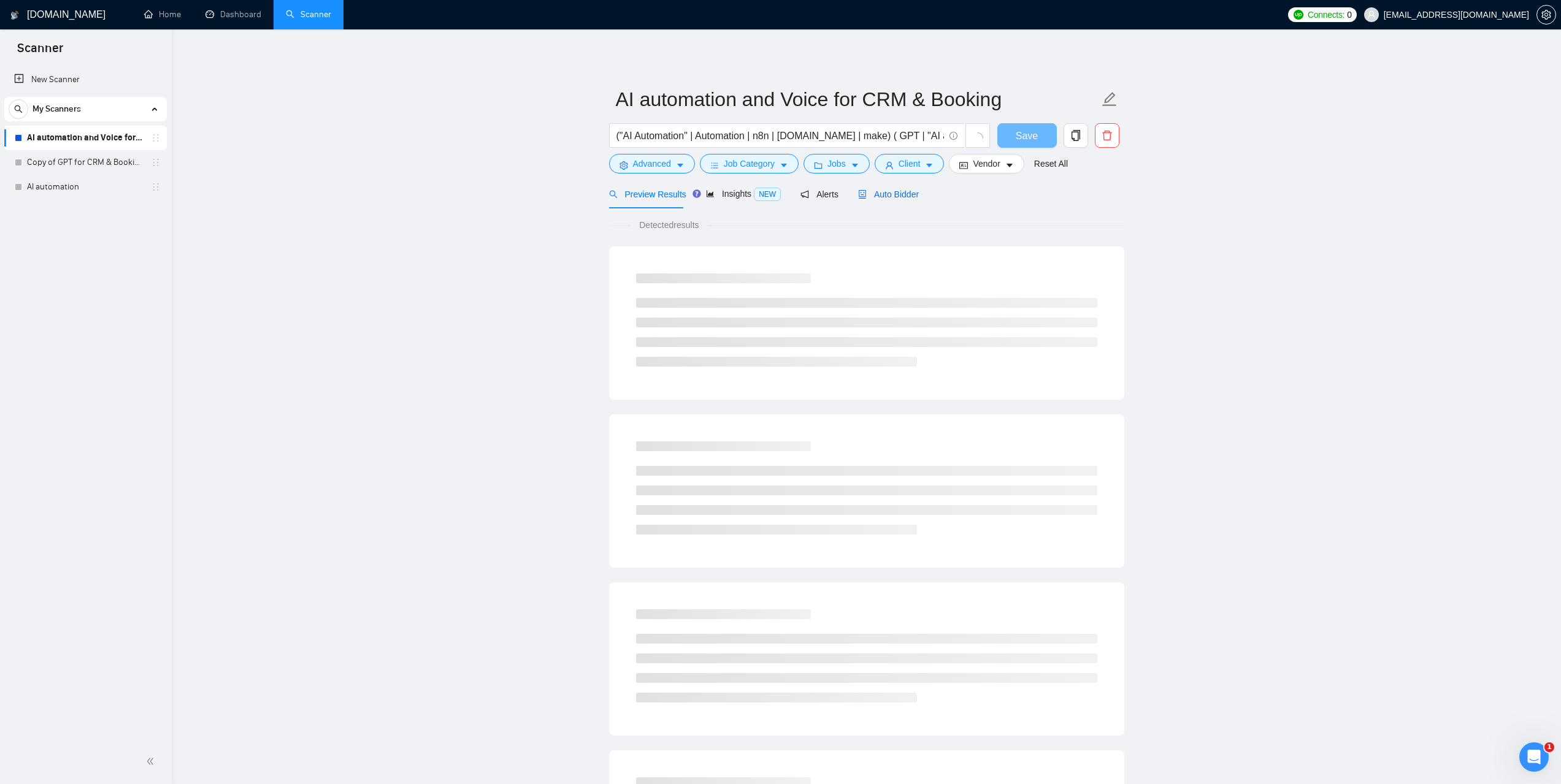
click at [884, 197] on span "Auto Bidder" at bounding box center [888, 195] width 61 height 10
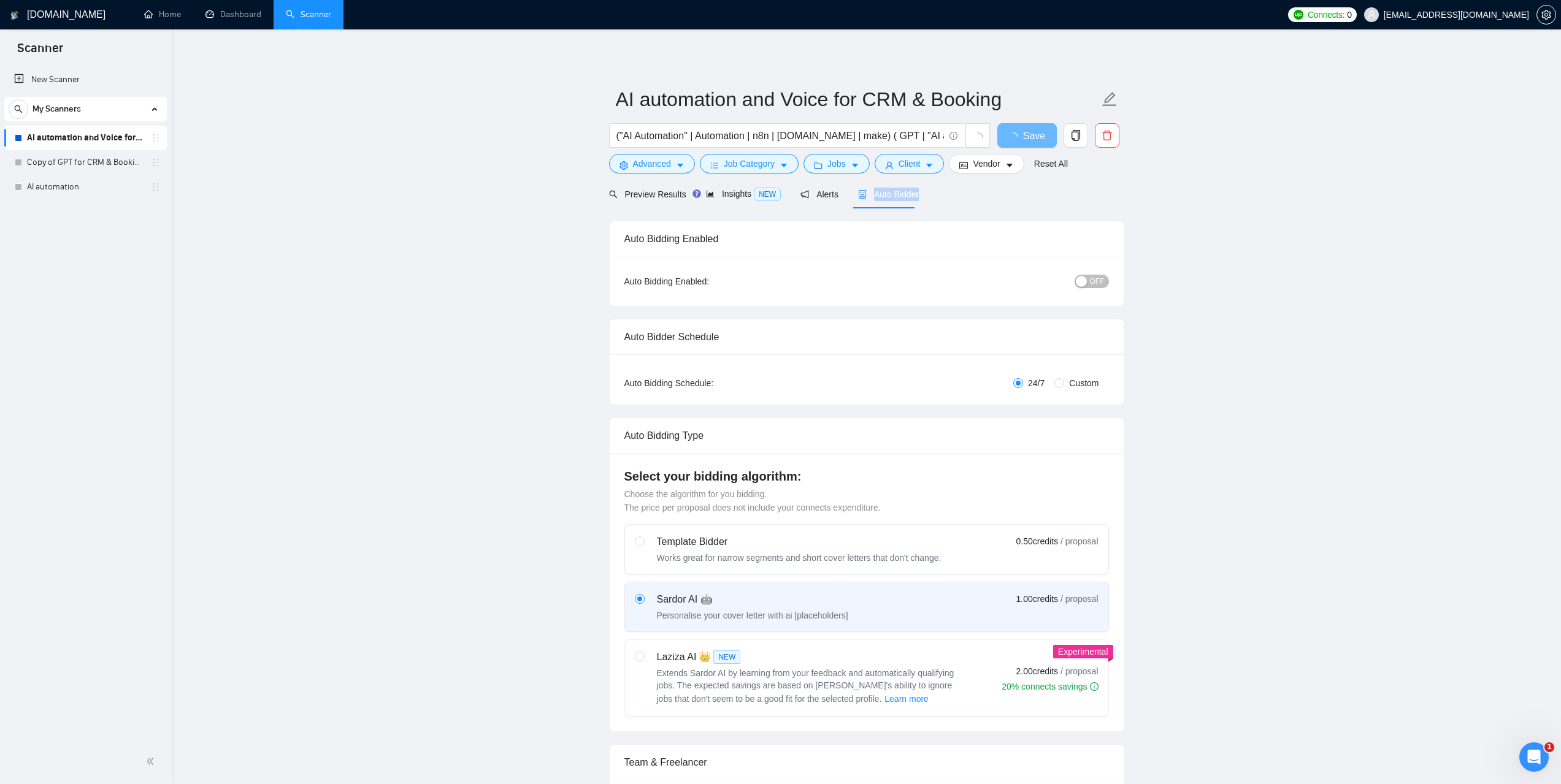
drag, startPoint x: 920, startPoint y: 195, endPoint x: 867, endPoint y: 192, distance: 53.1
click at [867, 192] on div "Preview Results Insights NEW Alerts Auto Bidder" at bounding box center [867, 194] width 516 height 29
copy span "Auto Bidder"
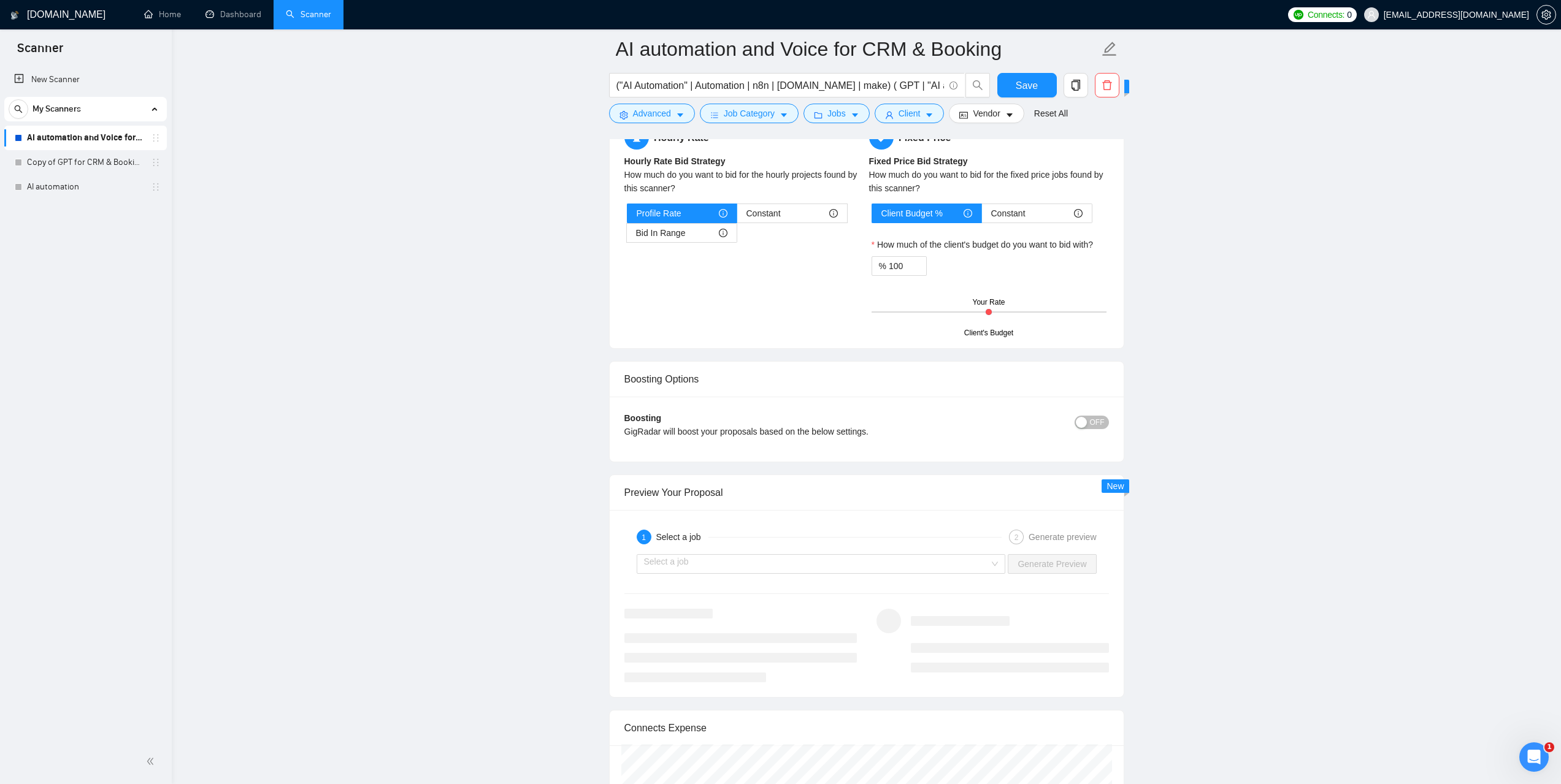
scroll to position [2011, 0]
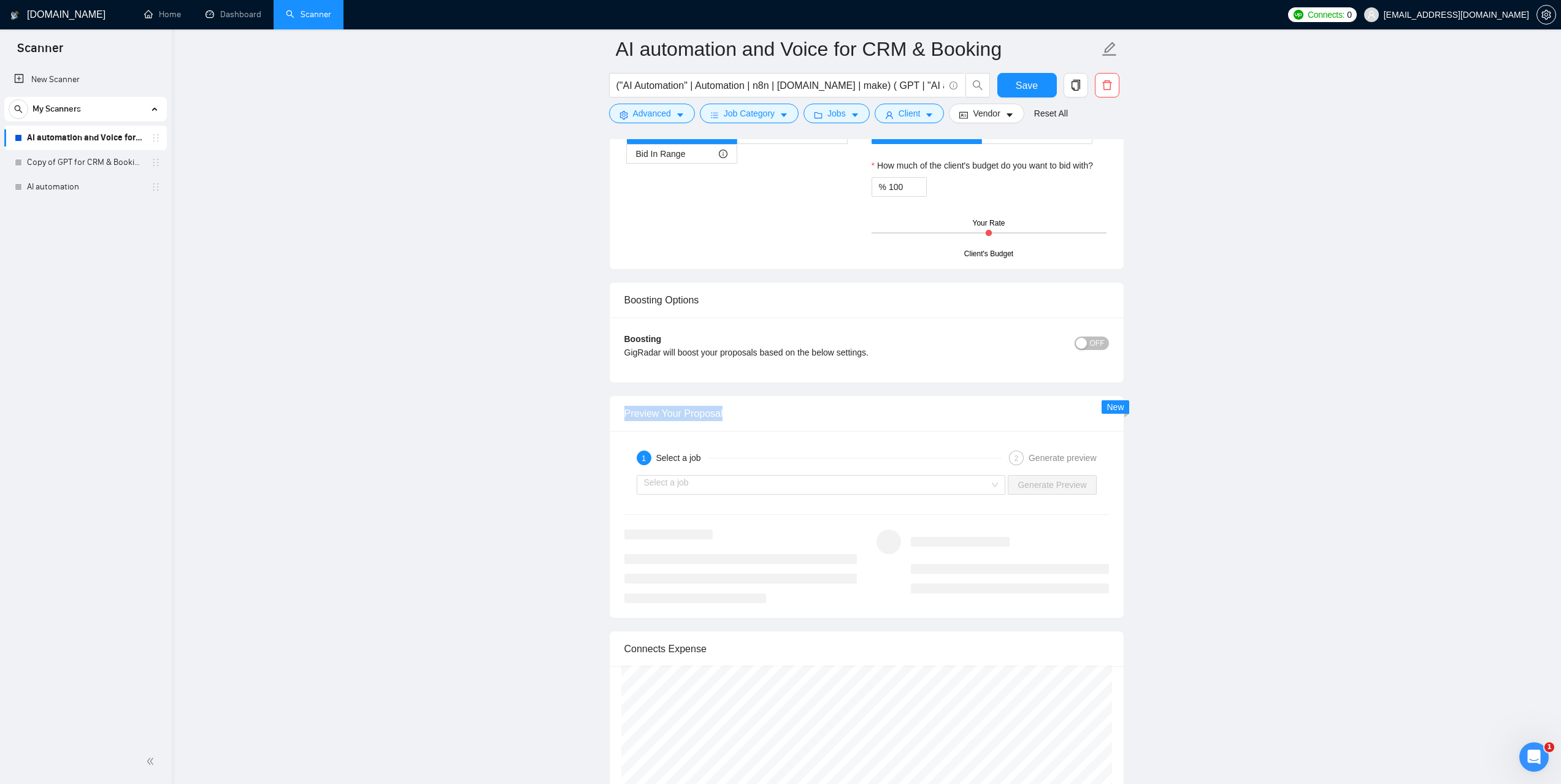
drag, startPoint x: 730, startPoint y: 411, endPoint x: 622, endPoint y: 410, distance: 108.0
click at [622, 410] on div "Preview Your Proposal" at bounding box center [867, 414] width 514 height 36
copy div "Preview Your Proposal"
drag, startPoint x: 676, startPoint y: 412, endPoint x: 726, endPoint y: 412, distance: 50.0
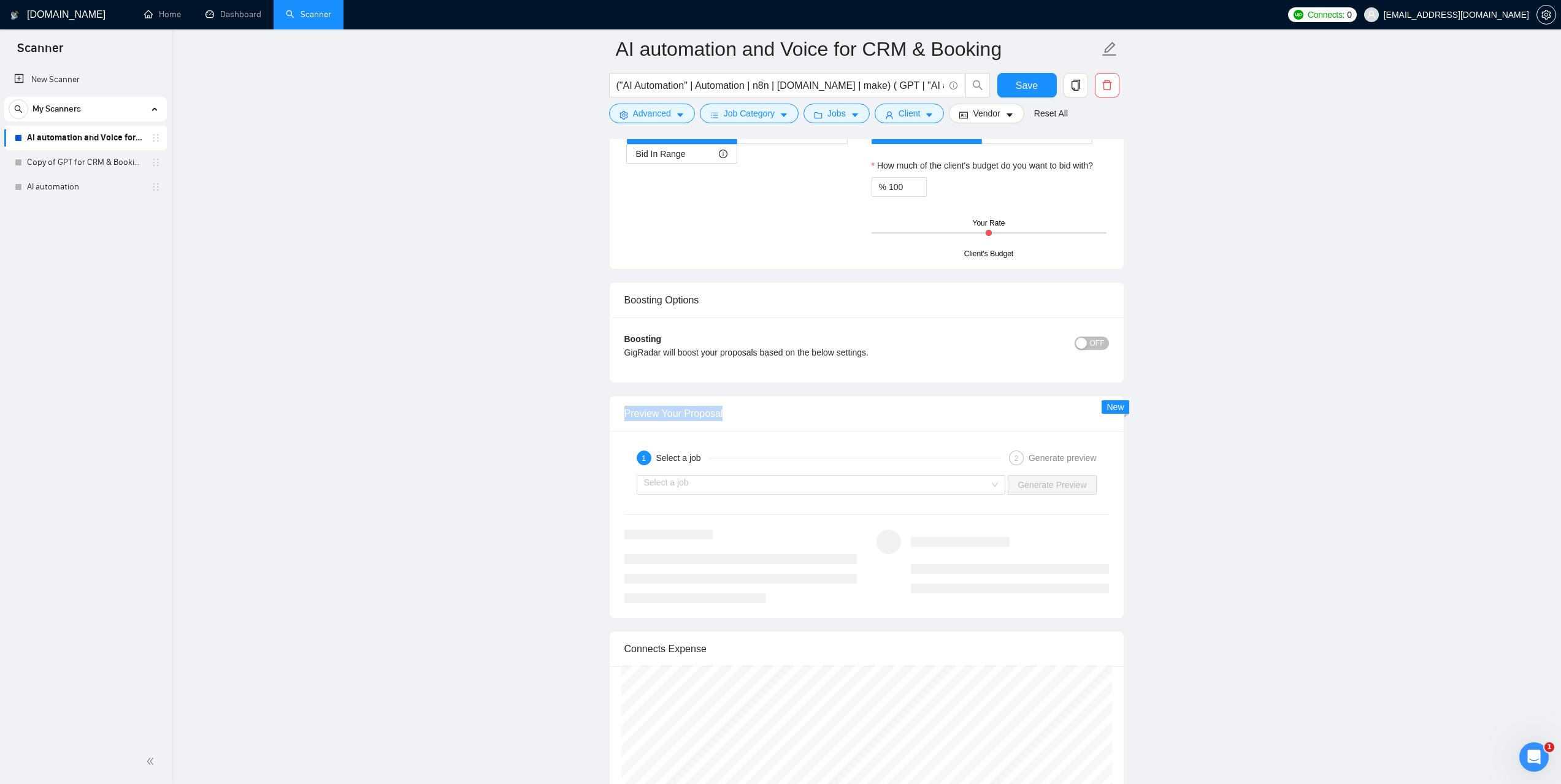
click at [726, 412] on div "Preview Your Proposal" at bounding box center [867, 414] width 514 height 36
click at [259, 20] on link "Dashboard" at bounding box center [233, 14] width 56 height 11
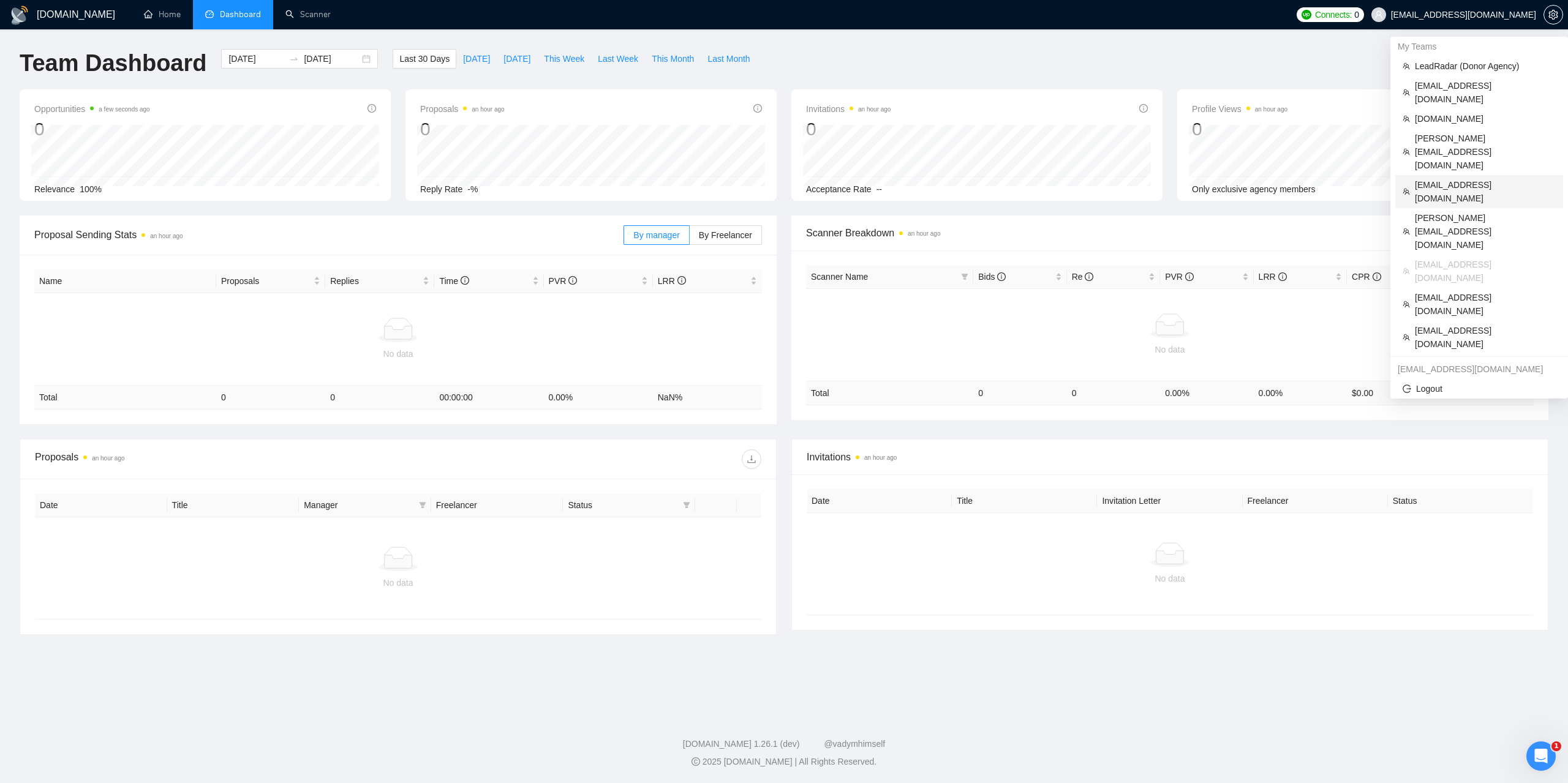
click at [1427, 178] on span "[EMAIL_ADDRESS][DOMAIN_NAME]" at bounding box center [1485, 191] width 141 height 27
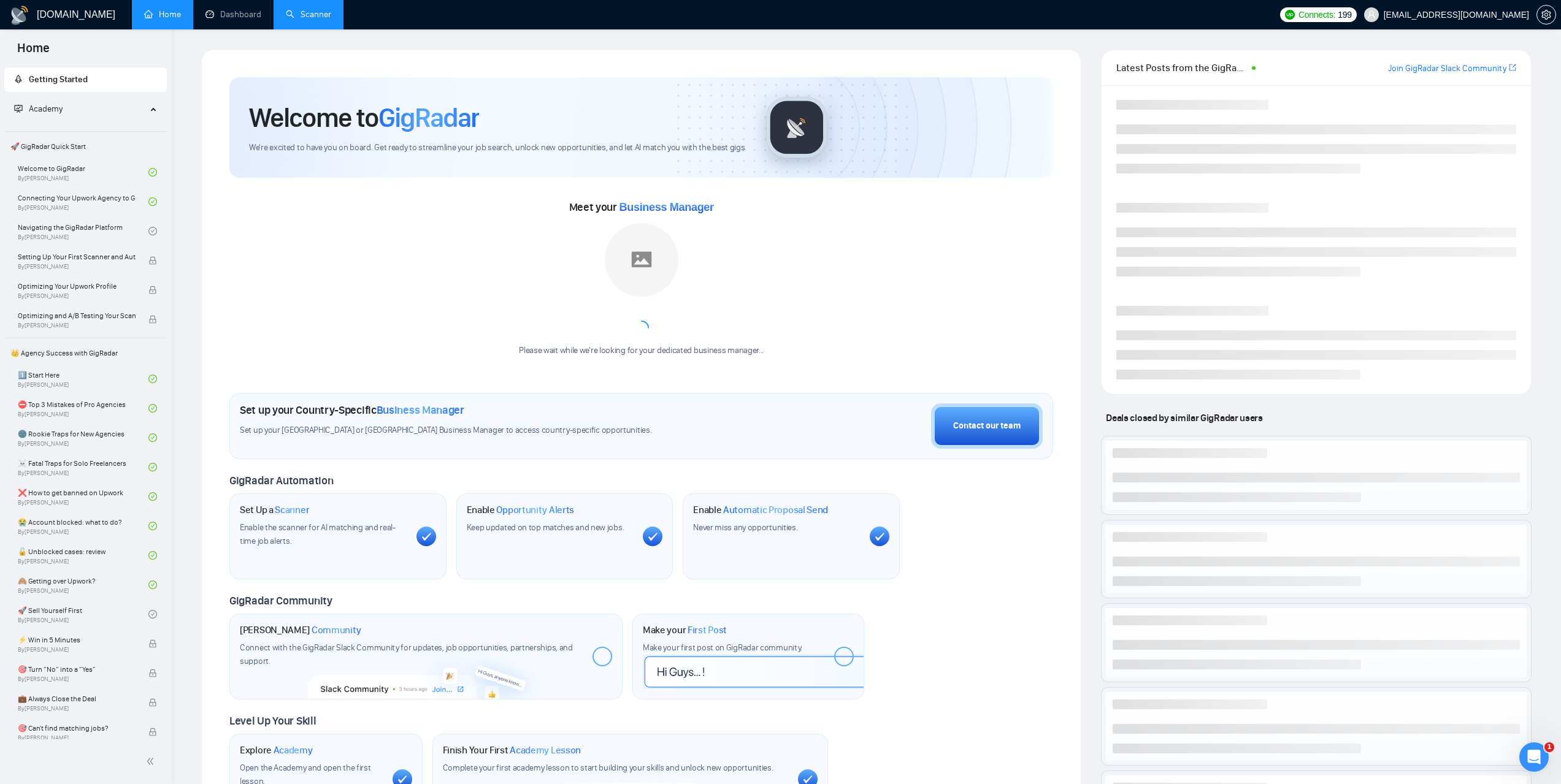
click at [327, 13] on link "Scanner" at bounding box center [308, 14] width 46 height 11
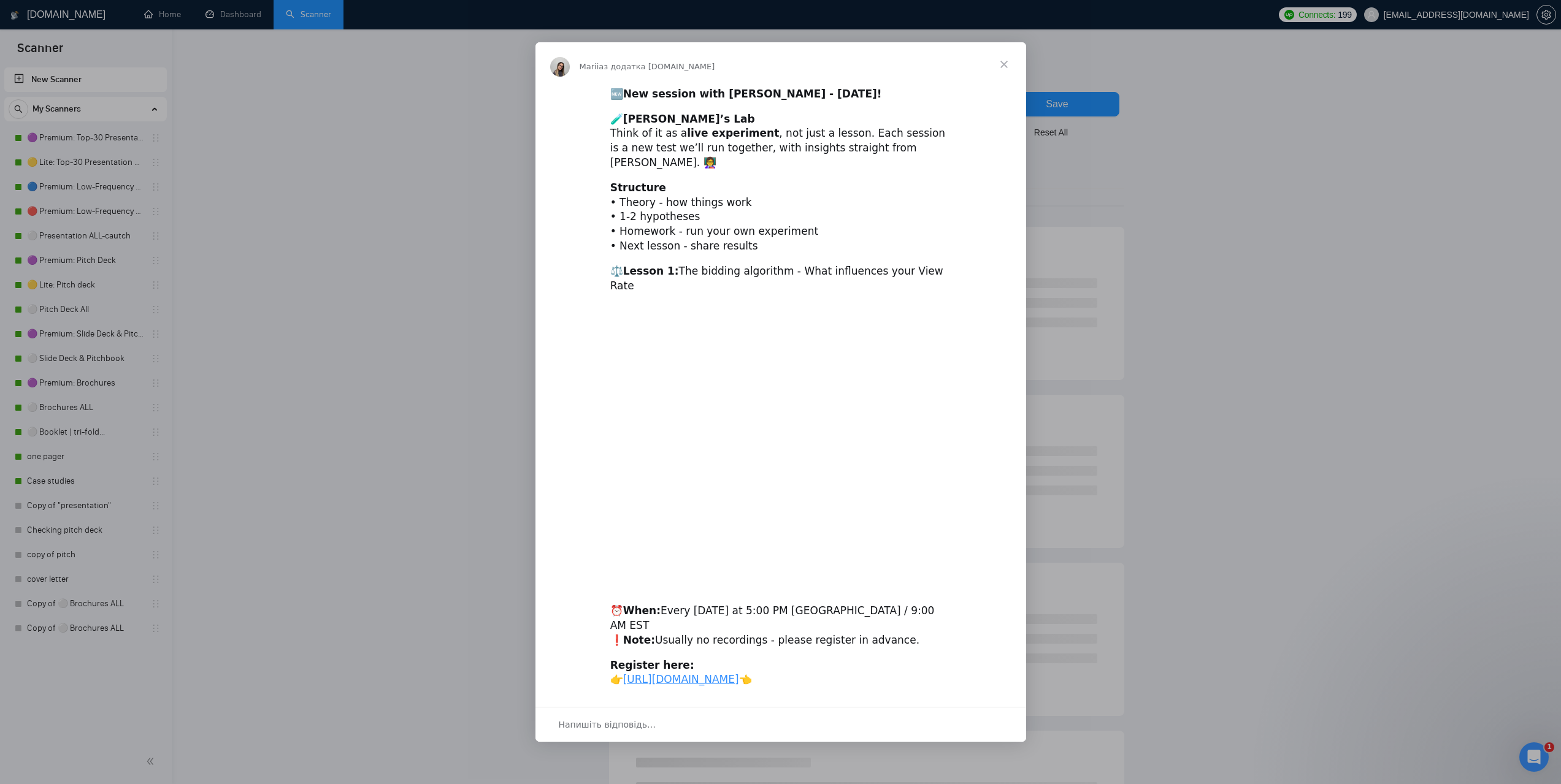
click at [93, 144] on div "Месенджер Intercom" at bounding box center [780, 392] width 1561 height 784
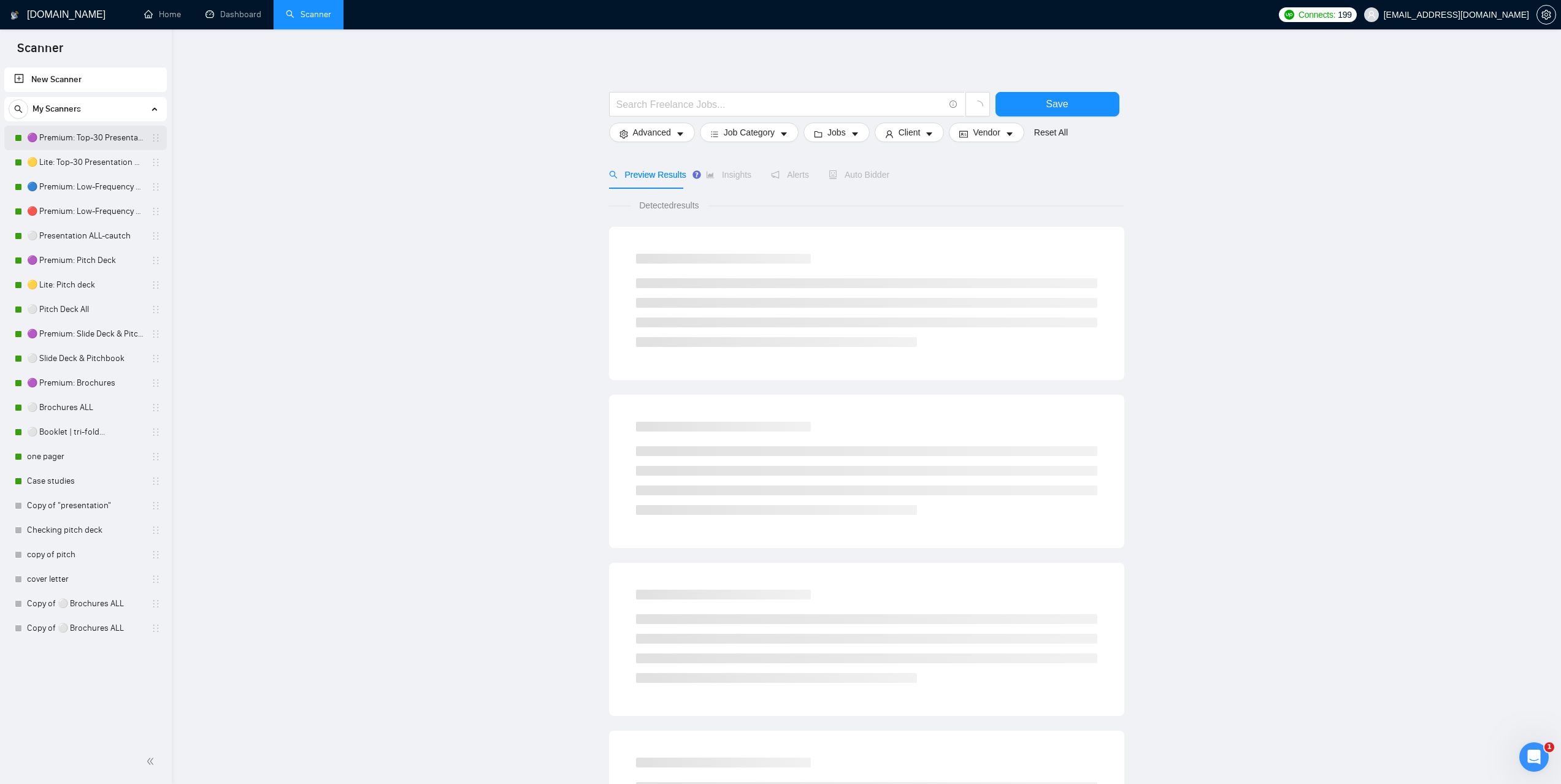
click at [107, 140] on link "🟣 Premium: Top-30 Presentation Keywords" at bounding box center [85, 138] width 117 height 25
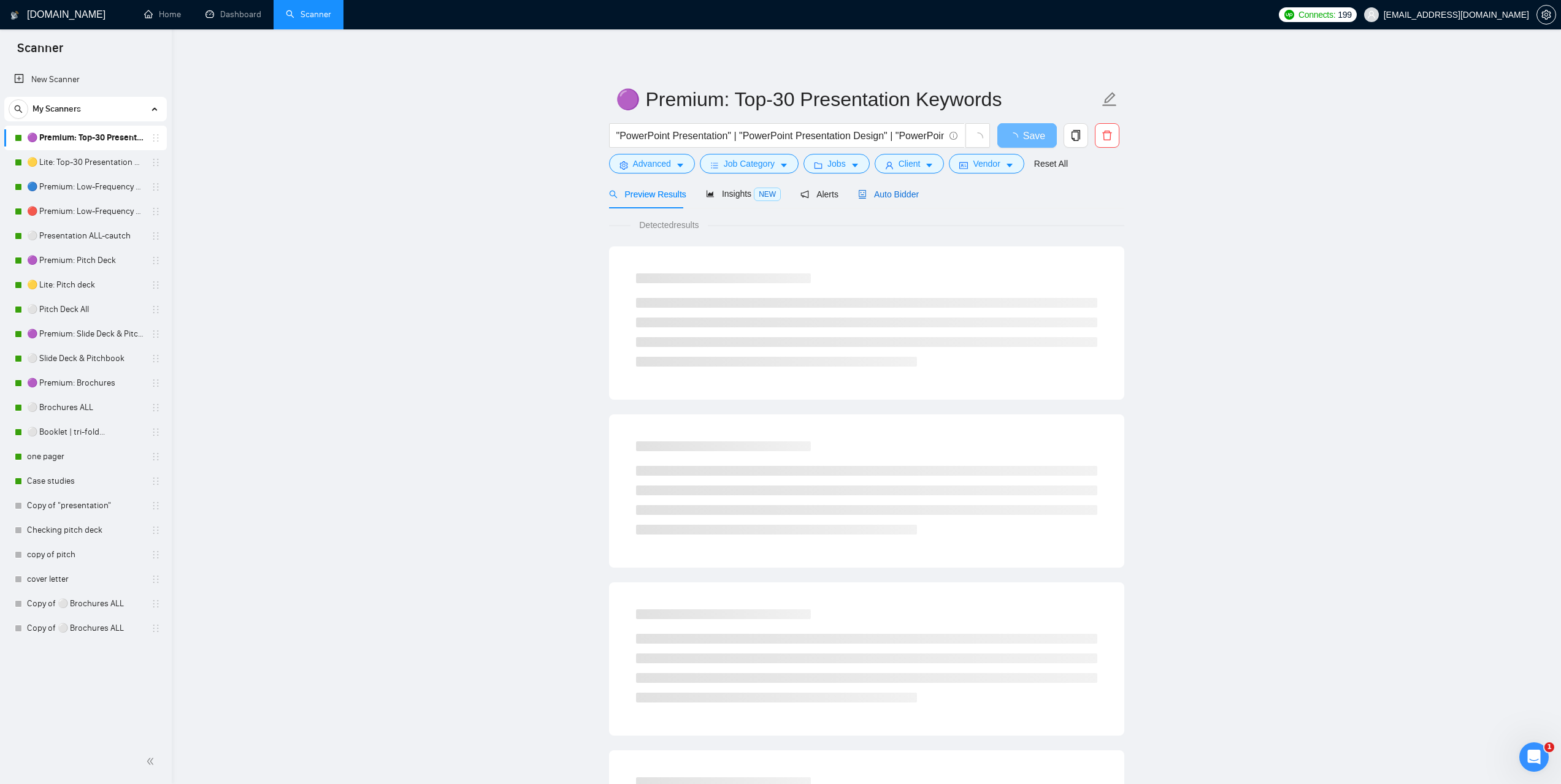
click at [870, 199] on span "Auto Bidder" at bounding box center [888, 195] width 61 height 10
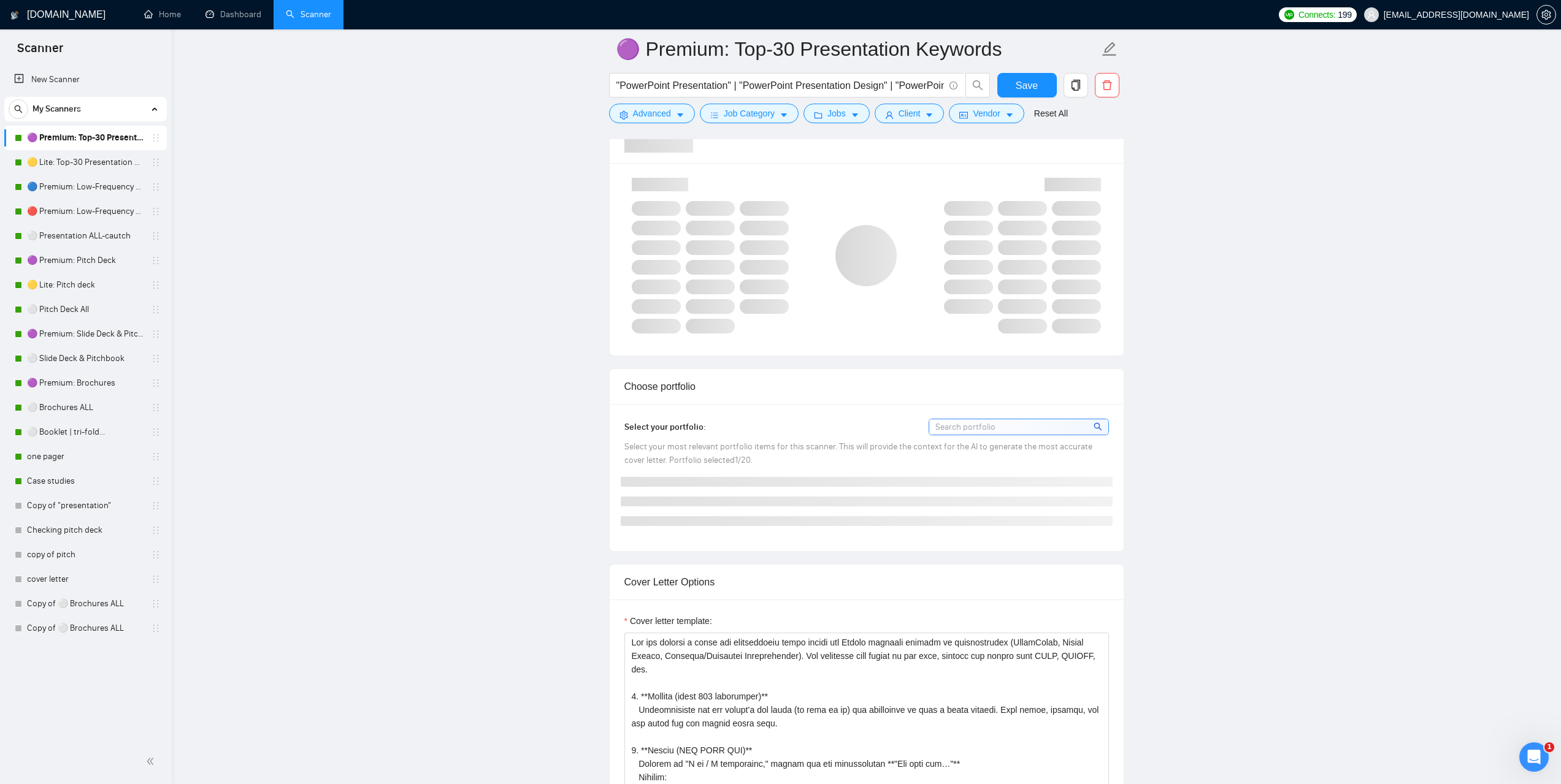
scroll to position [1043, 0]
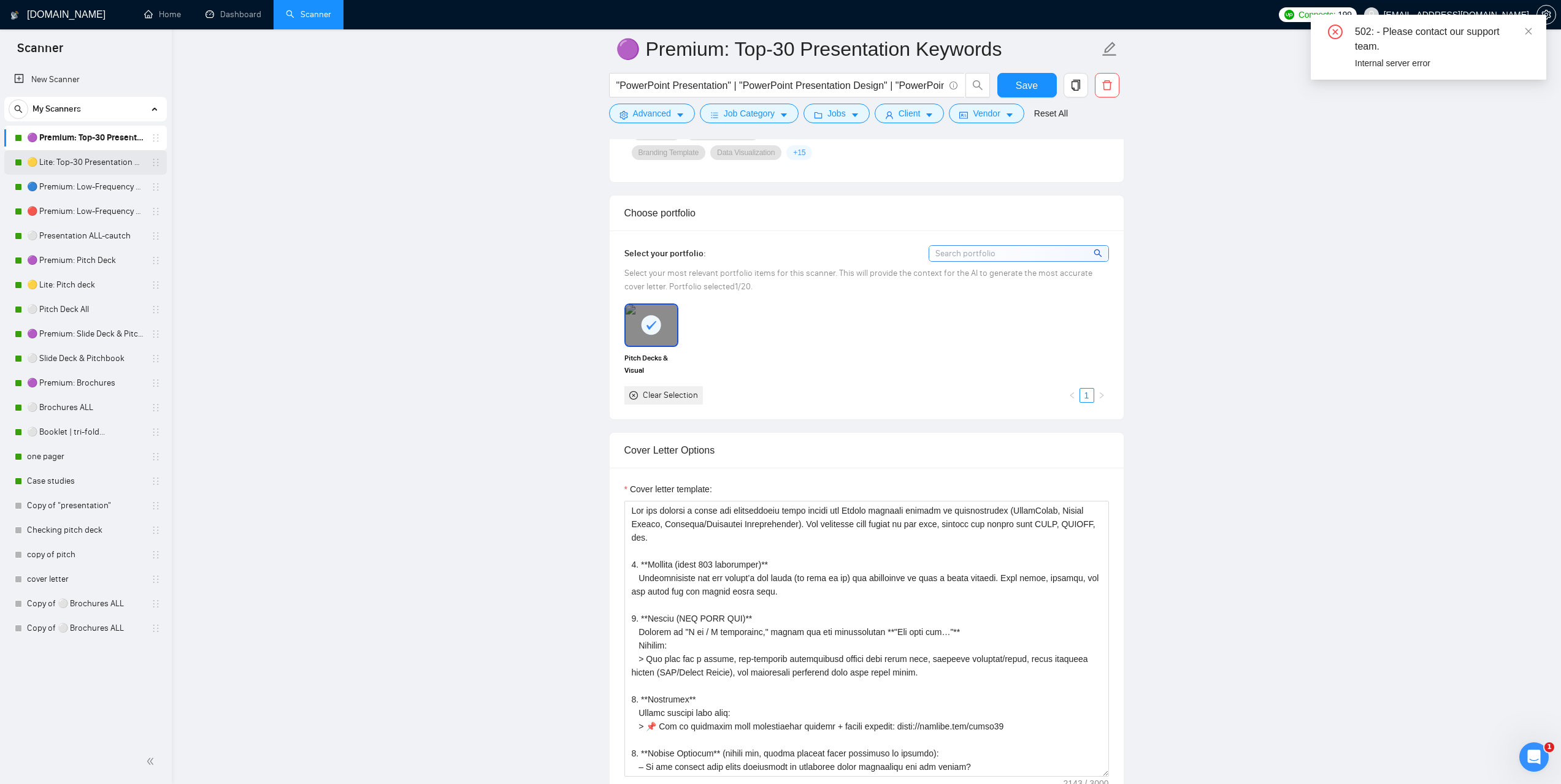
click at [64, 162] on link "🟡 Lite: Top-30 Presentation Keywords" at bounding box center [85, 162] width 117 height 25
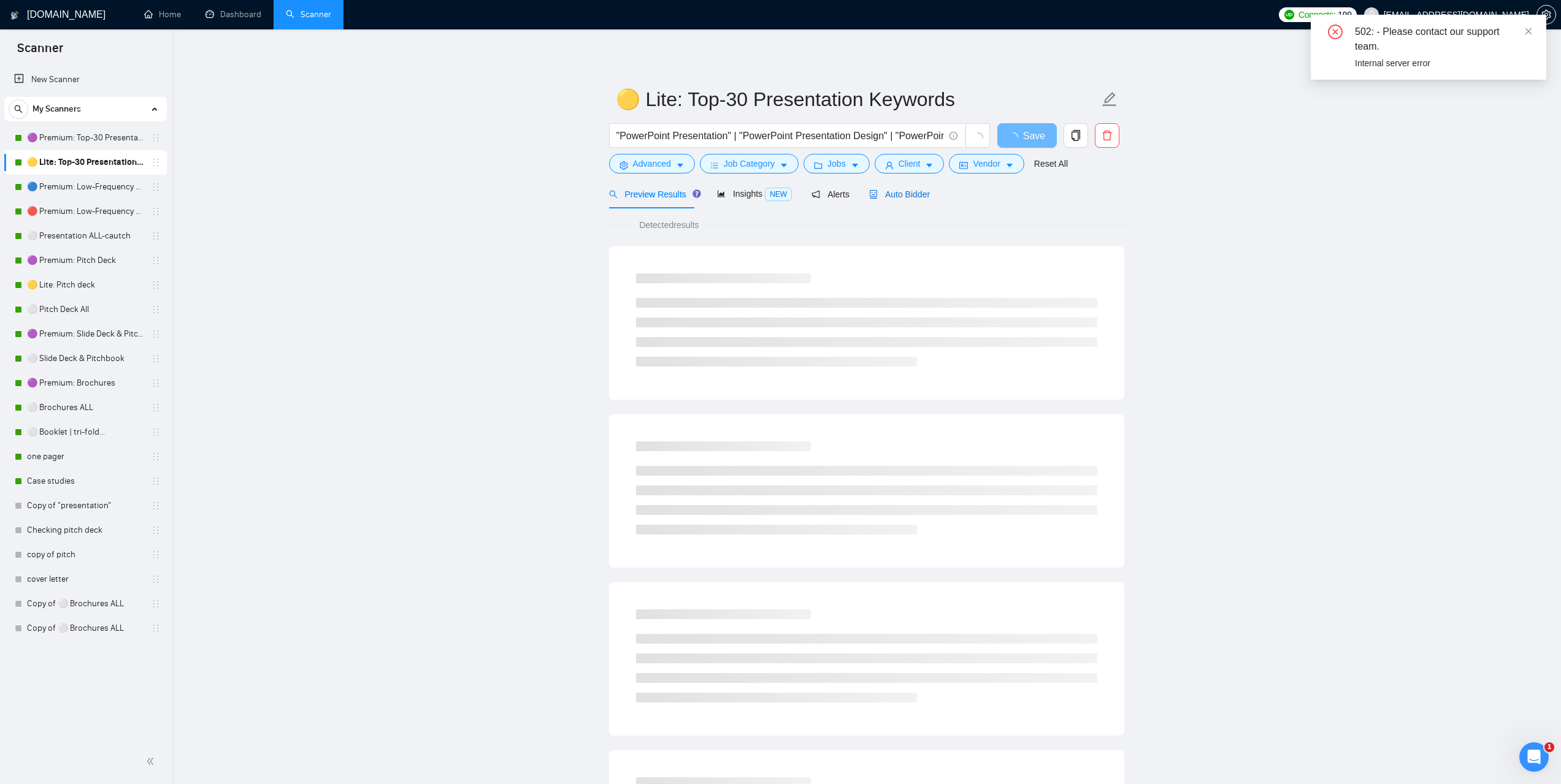
click at [889, 195] on span "Auto Bidder" at bounding box center [899, 195] width 61 height 10
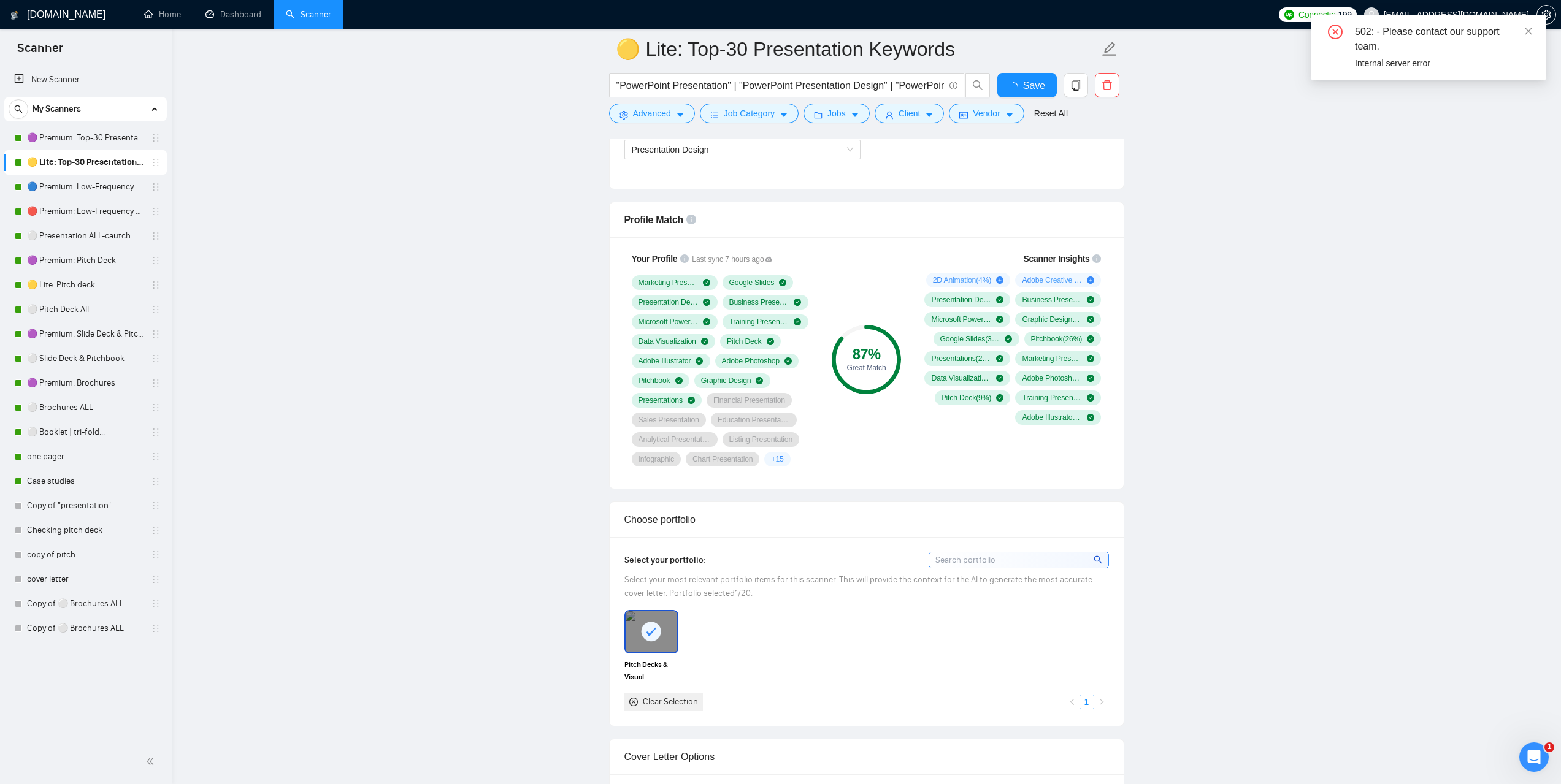
scroll to position [1043, 0]
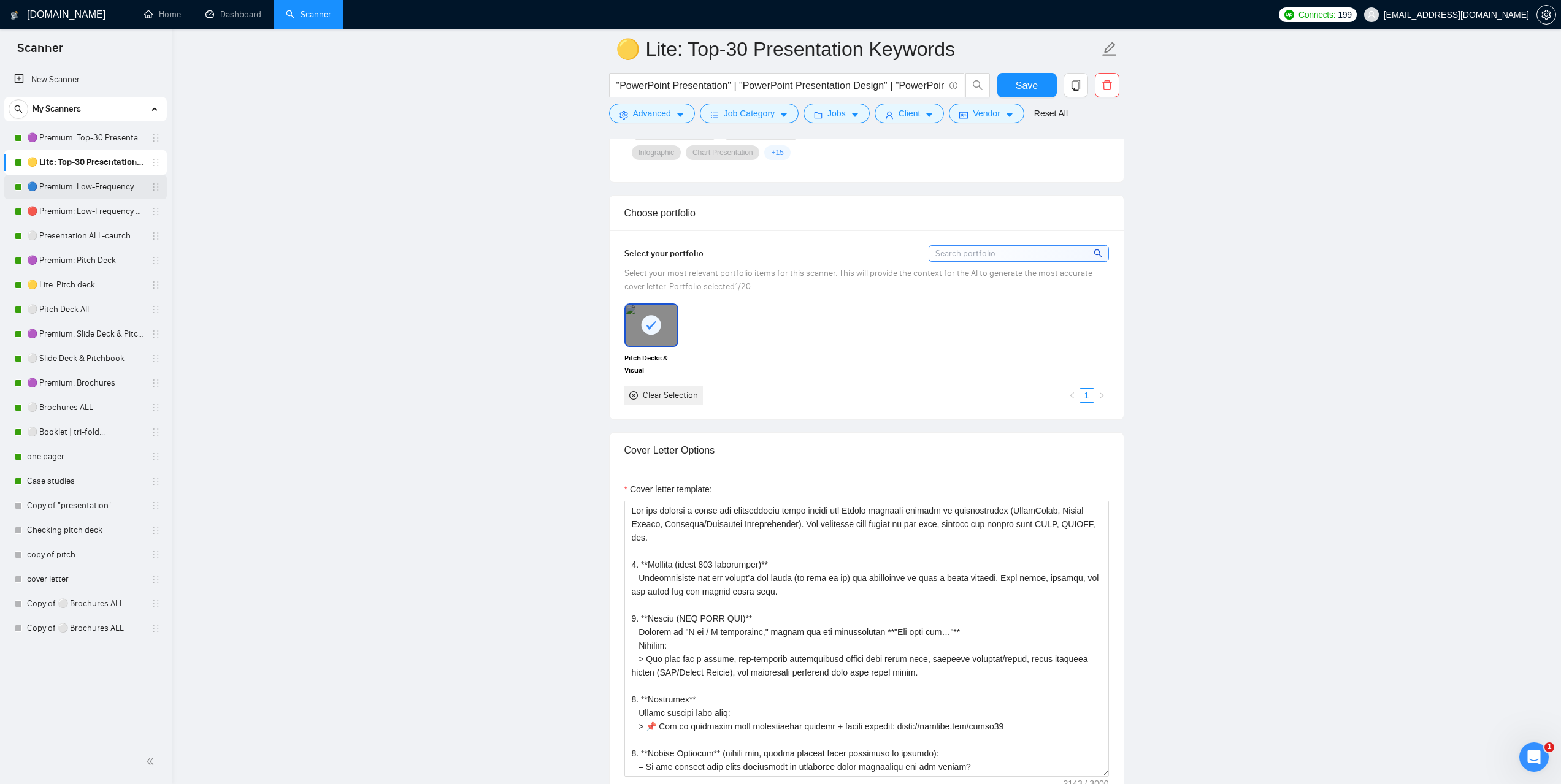
click at [76, 186] on link "🔵 Premium: Low-Frequency Presentations" at bounding box center [85, 187] width 117 height 25
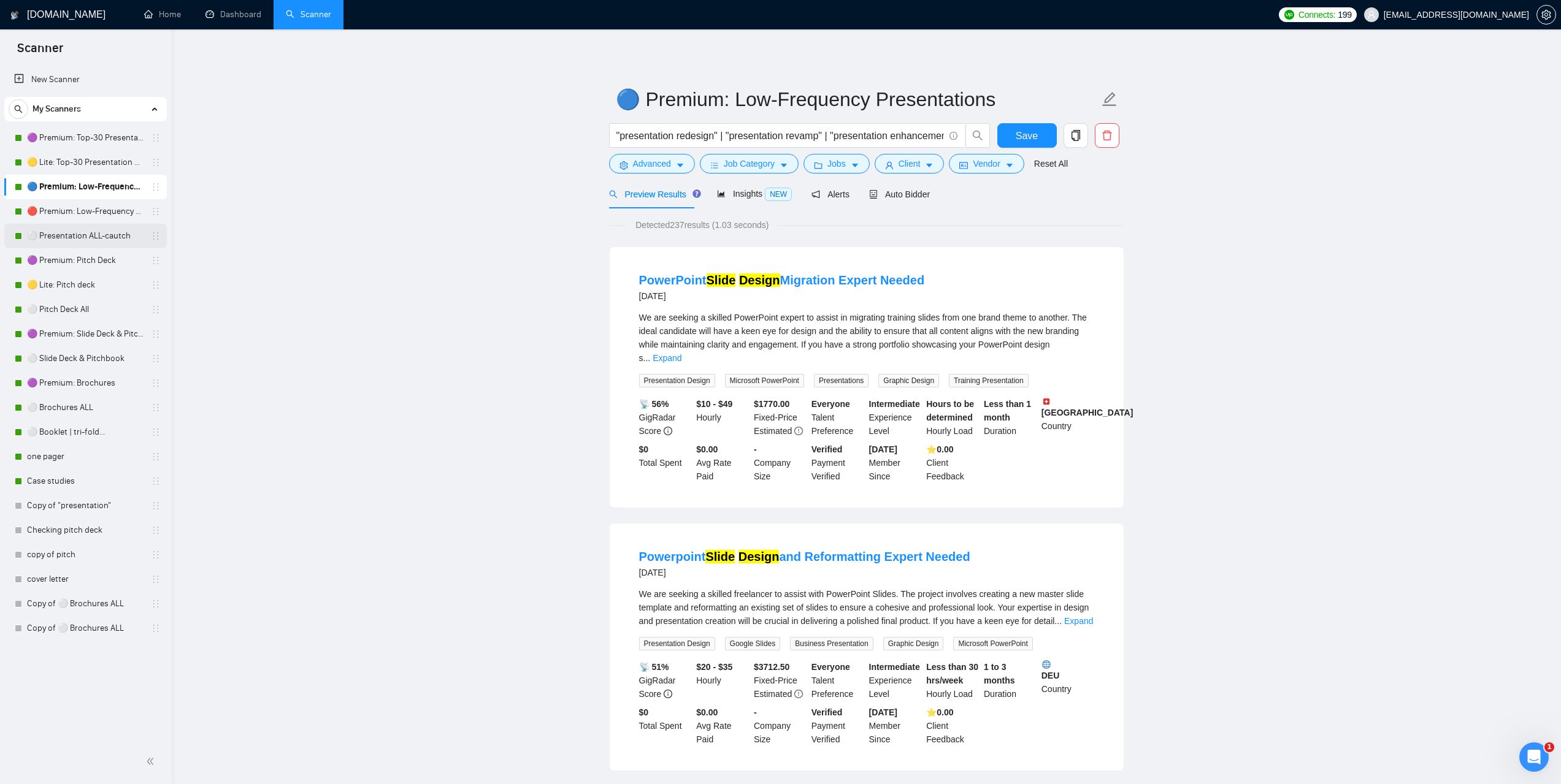
click at [85, 232] on link "⚪ Presentation ALL-cautch" at bounding box center [85, 236] width 117 height 25
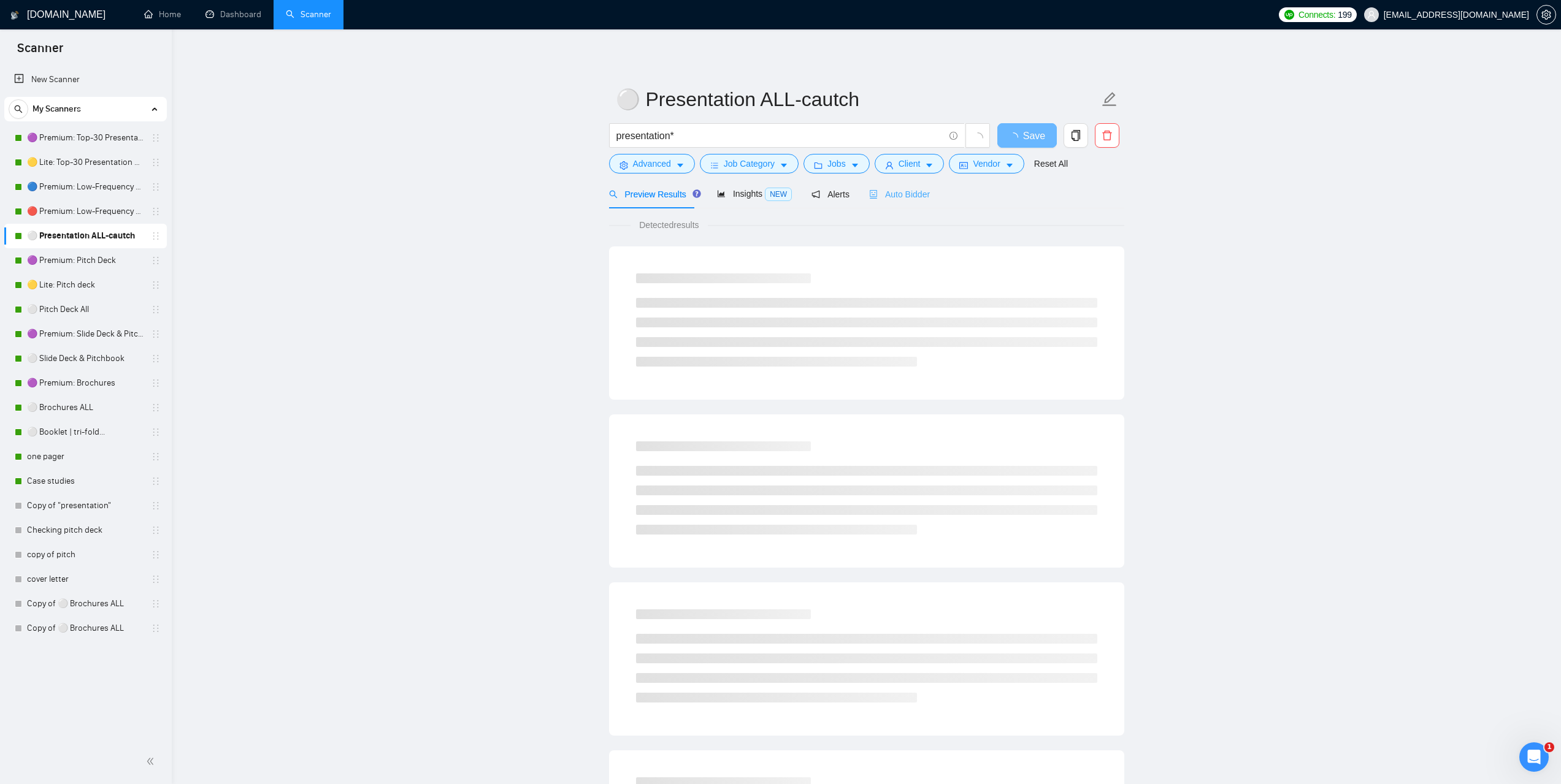
click at [910, 204] on div "Auto Bidder" at bounding box center [899, 194] width 61 height 29
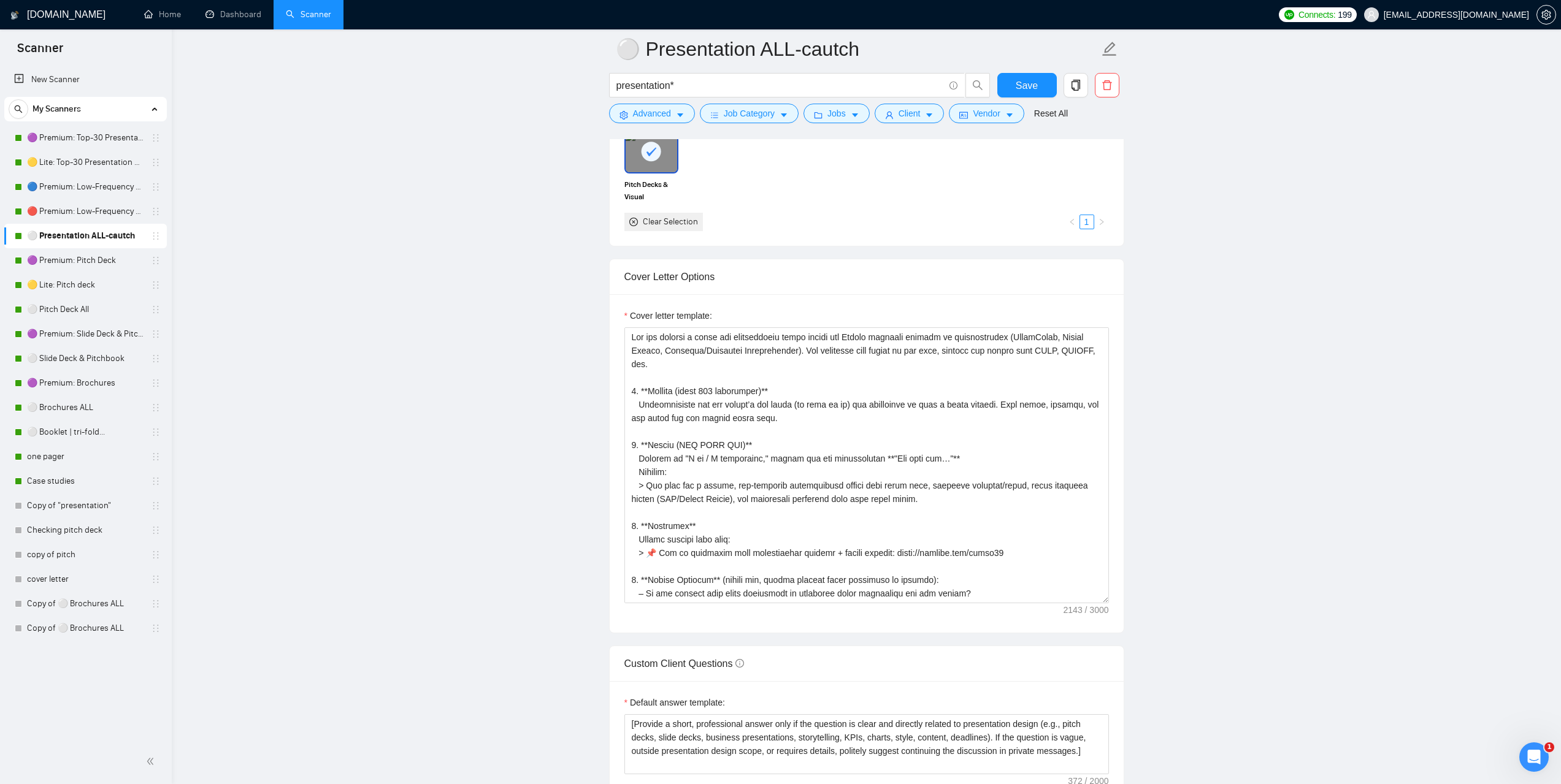
scroll to position [1165, 0]
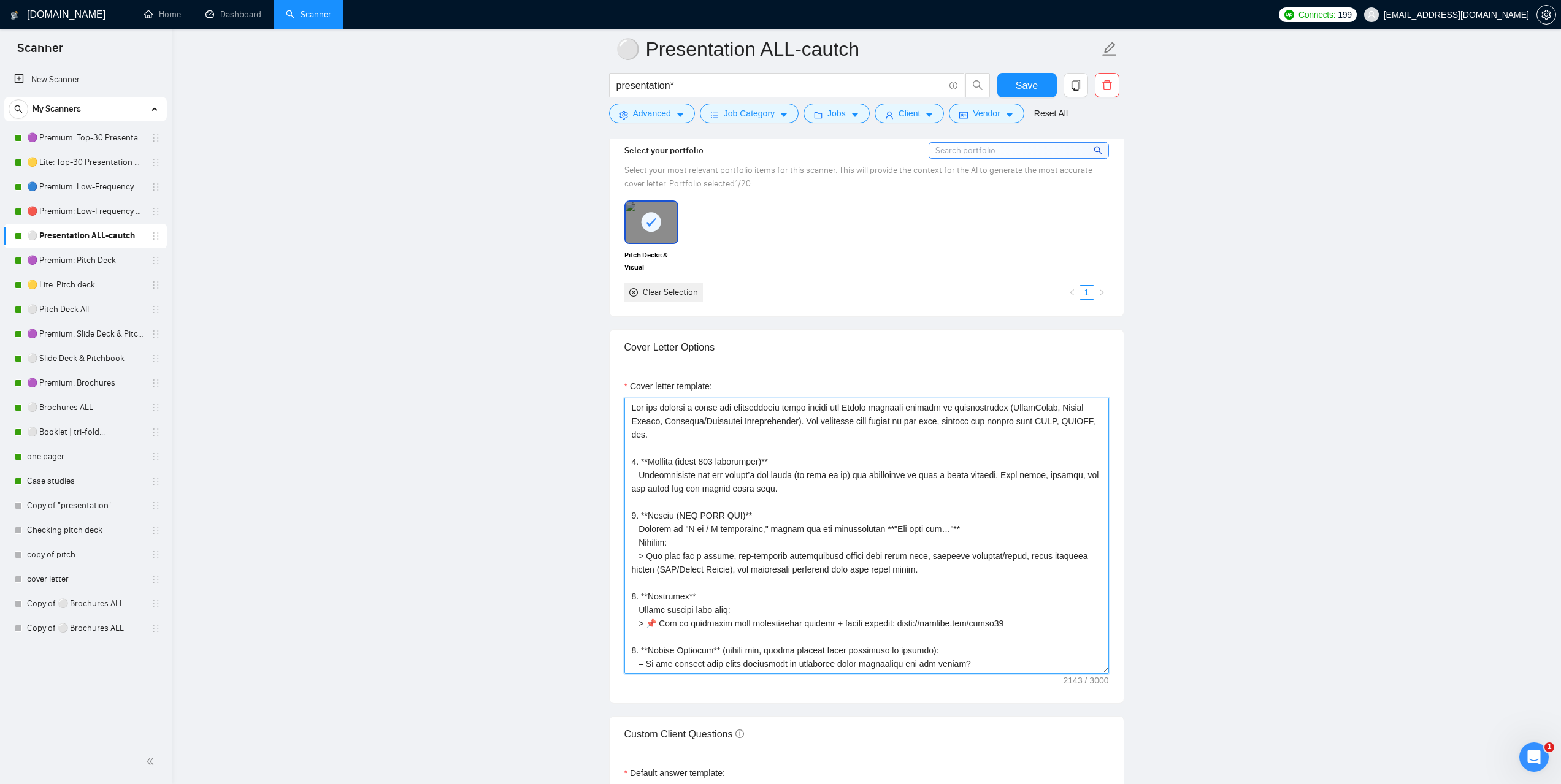
click at [630, 408] on textarea "Cover letter template:" at bounding box center [866, 535] width 485 height 276
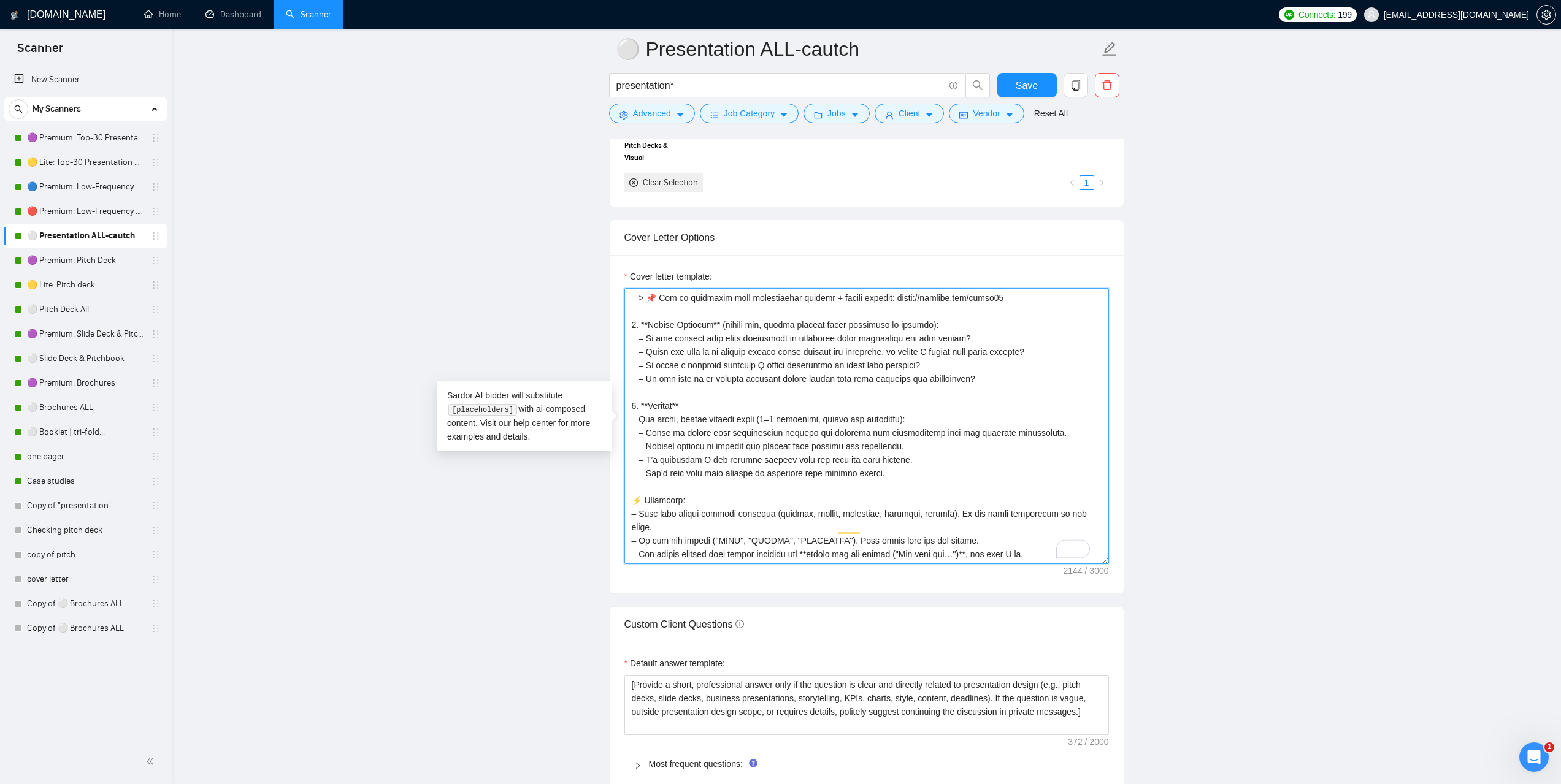
scroll to position [1288, 0]
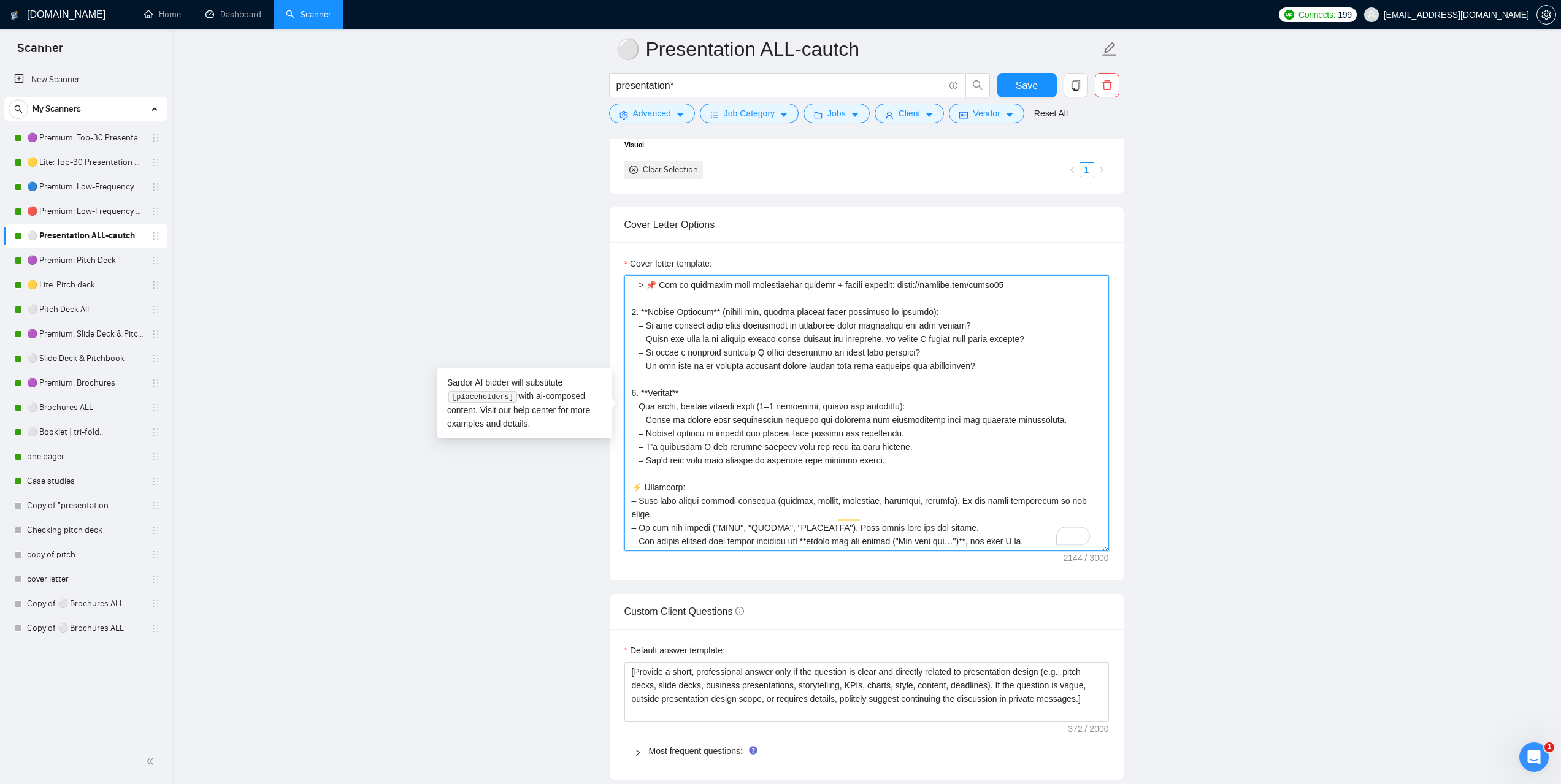
click at [1024, 528] on textarea "Cover letter template:" at bounding box center [866, 413] width 485 height 276
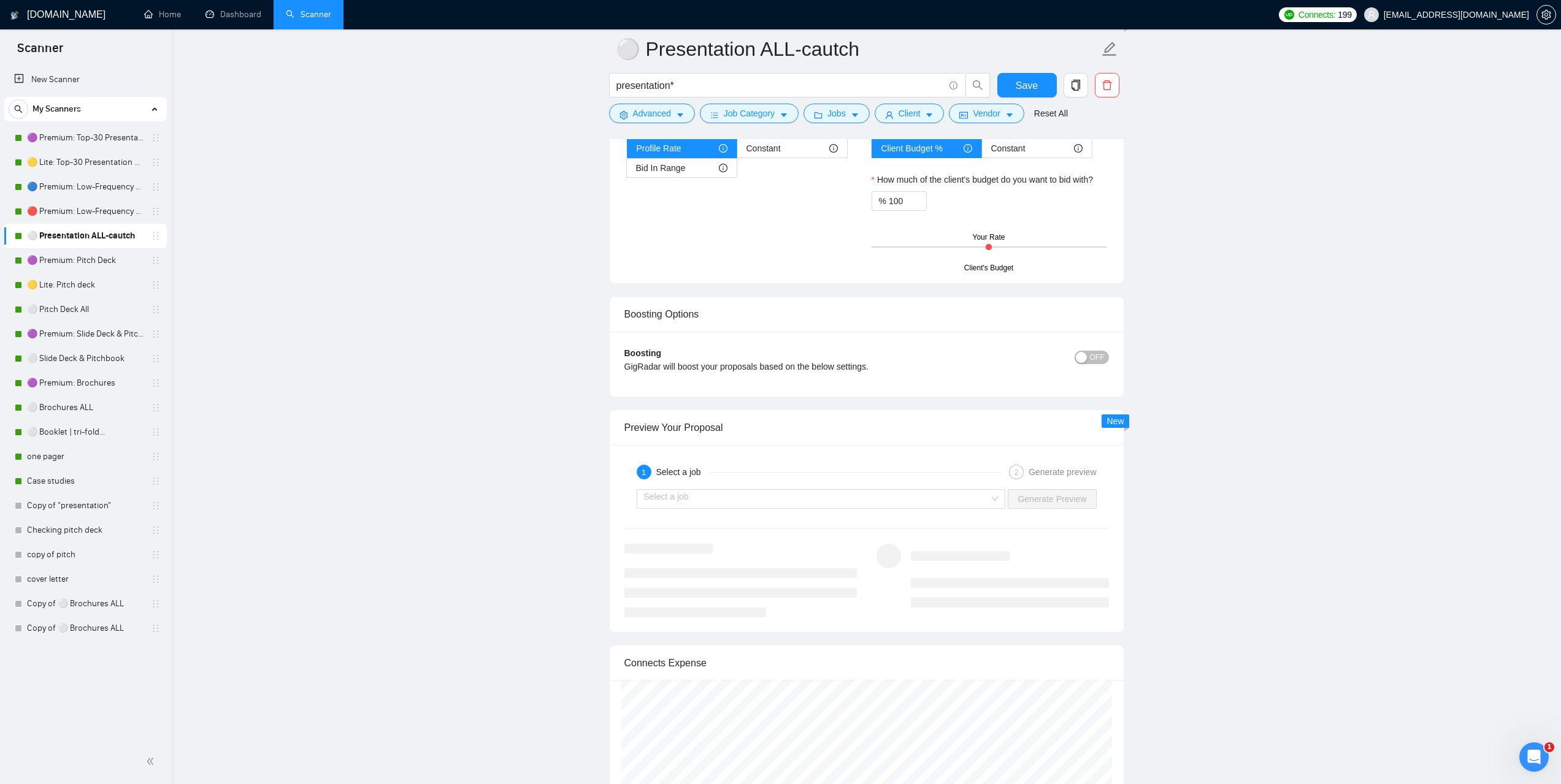
scroll to position [2085, 0]
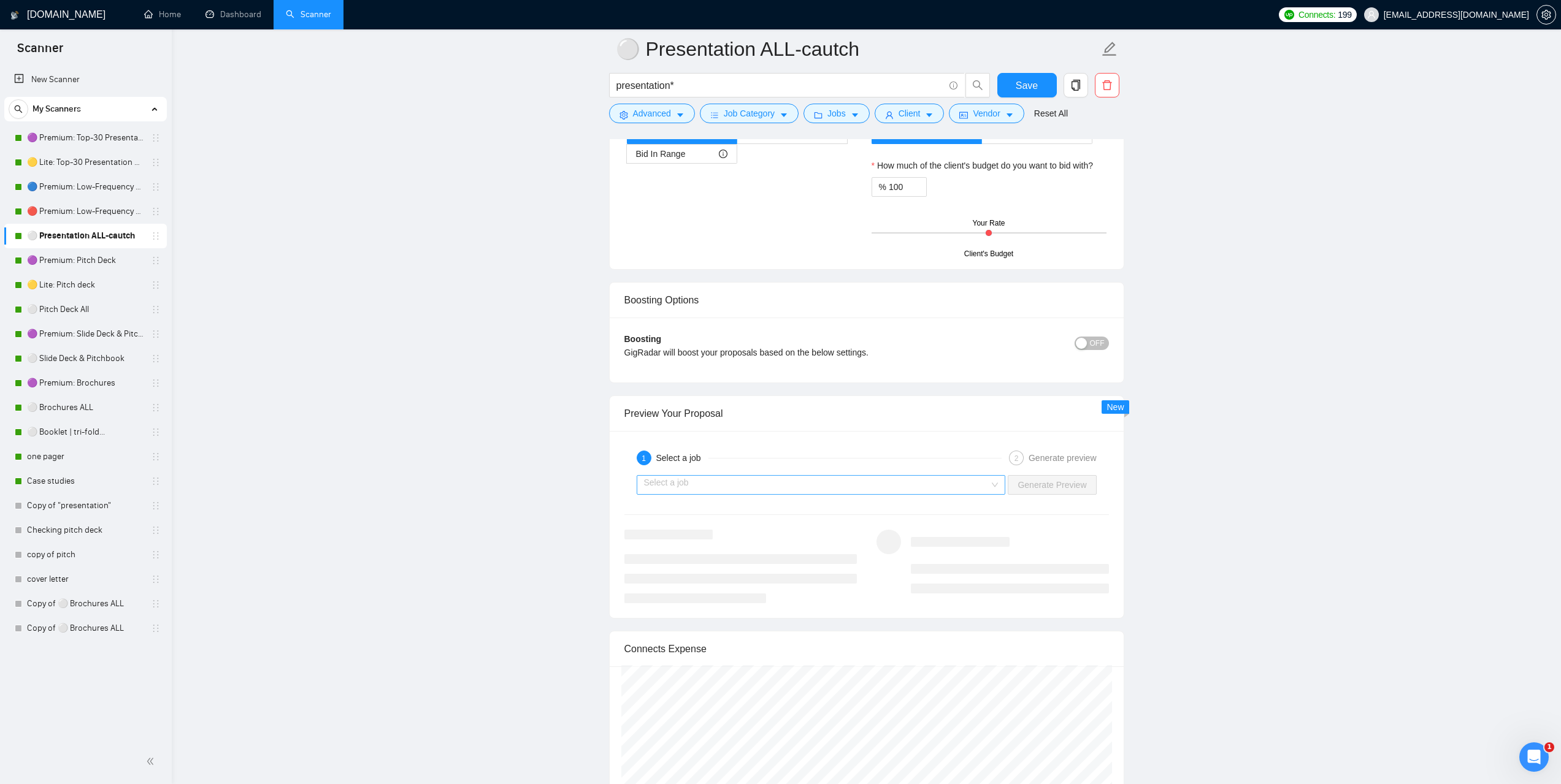
click at [836, 485] on input "search" at bounding box center [817, 485] width 346 height 18
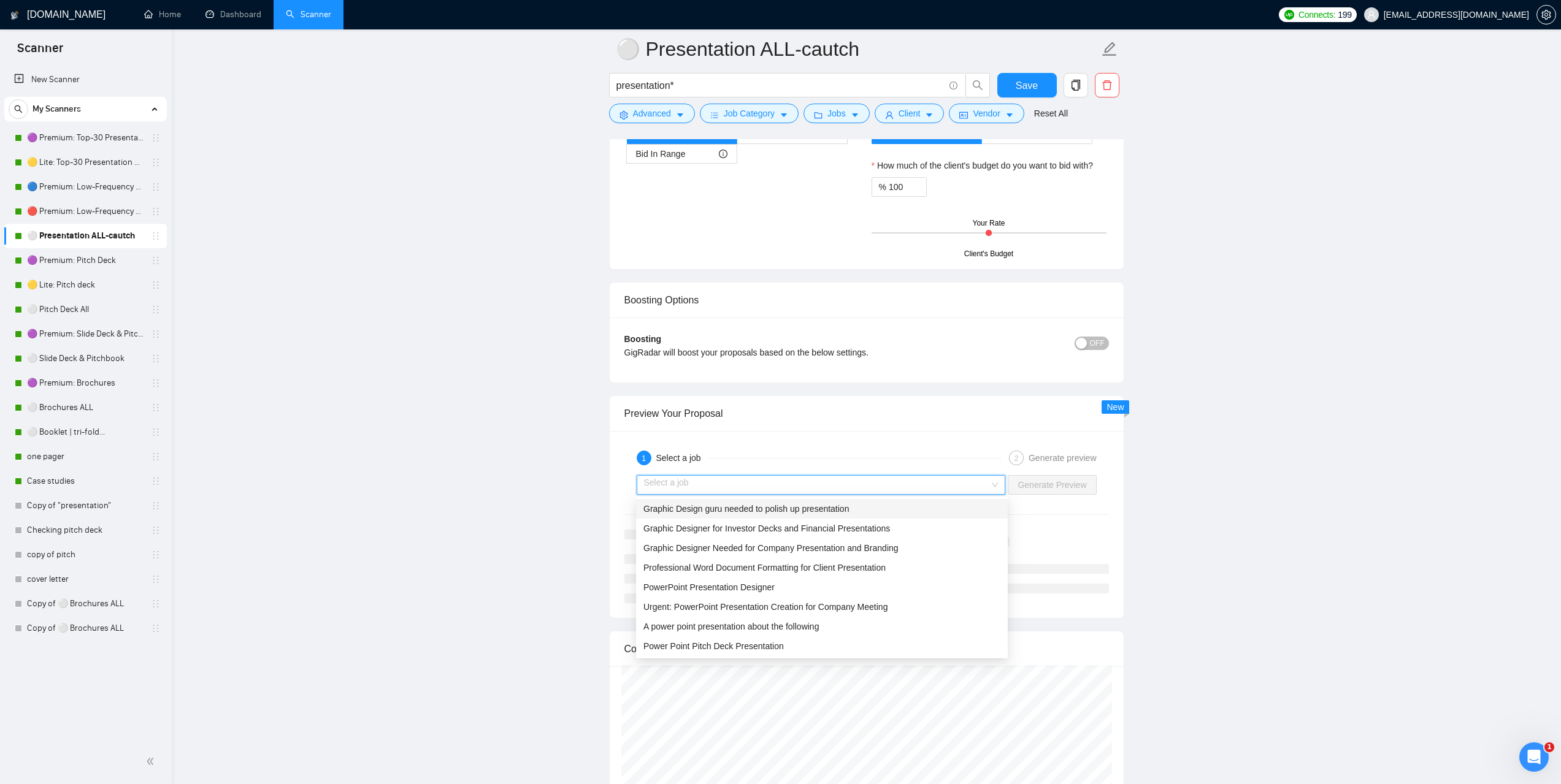
click at [754, 506] on span "Graphic Design guru needed to polish up presentation" at bounding box center [746, 509] width 206 height 10
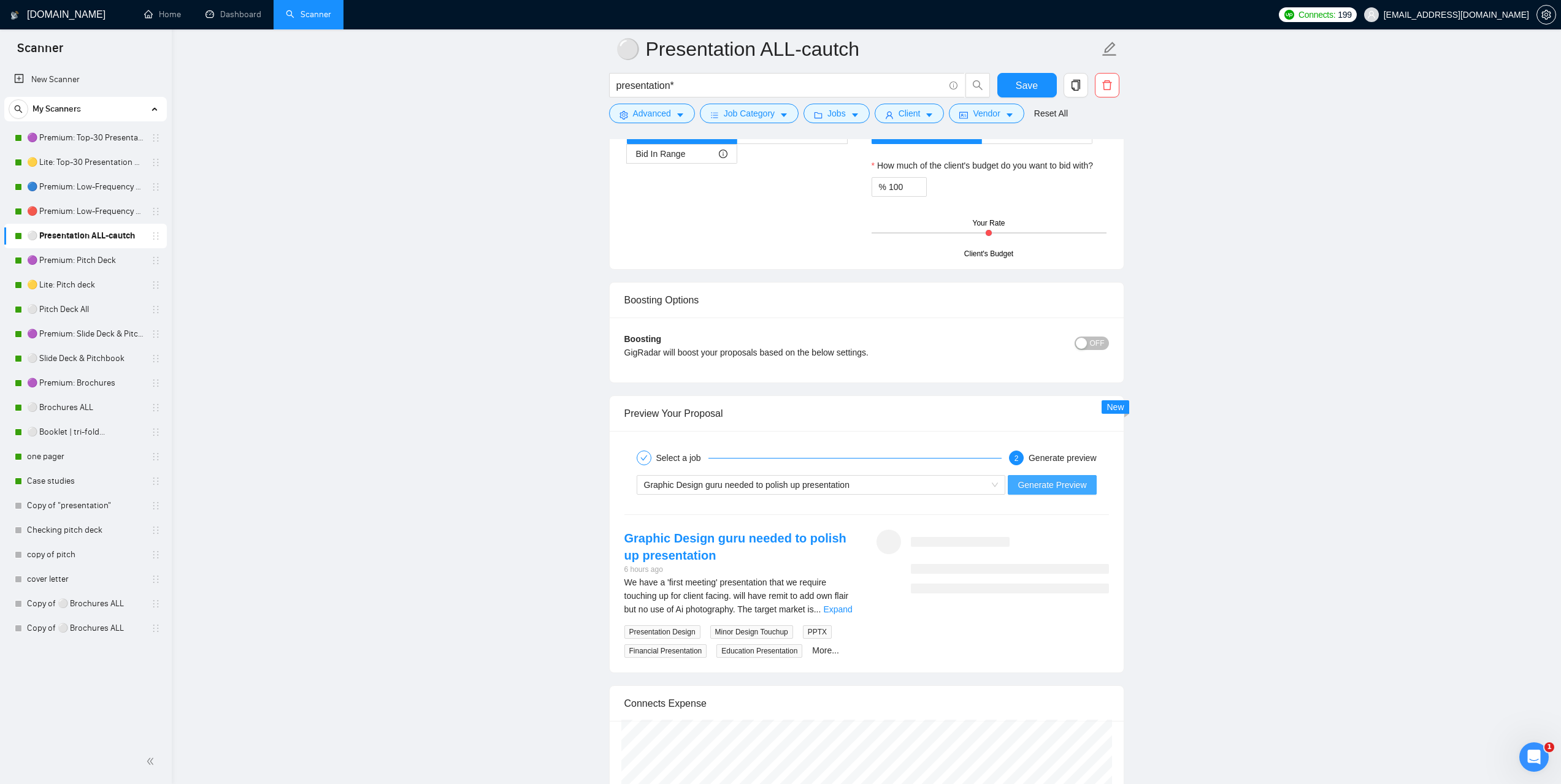
click at [1046, 489] on span "Generate Preview" at bounding box center [1052, 485] width 69 height 13
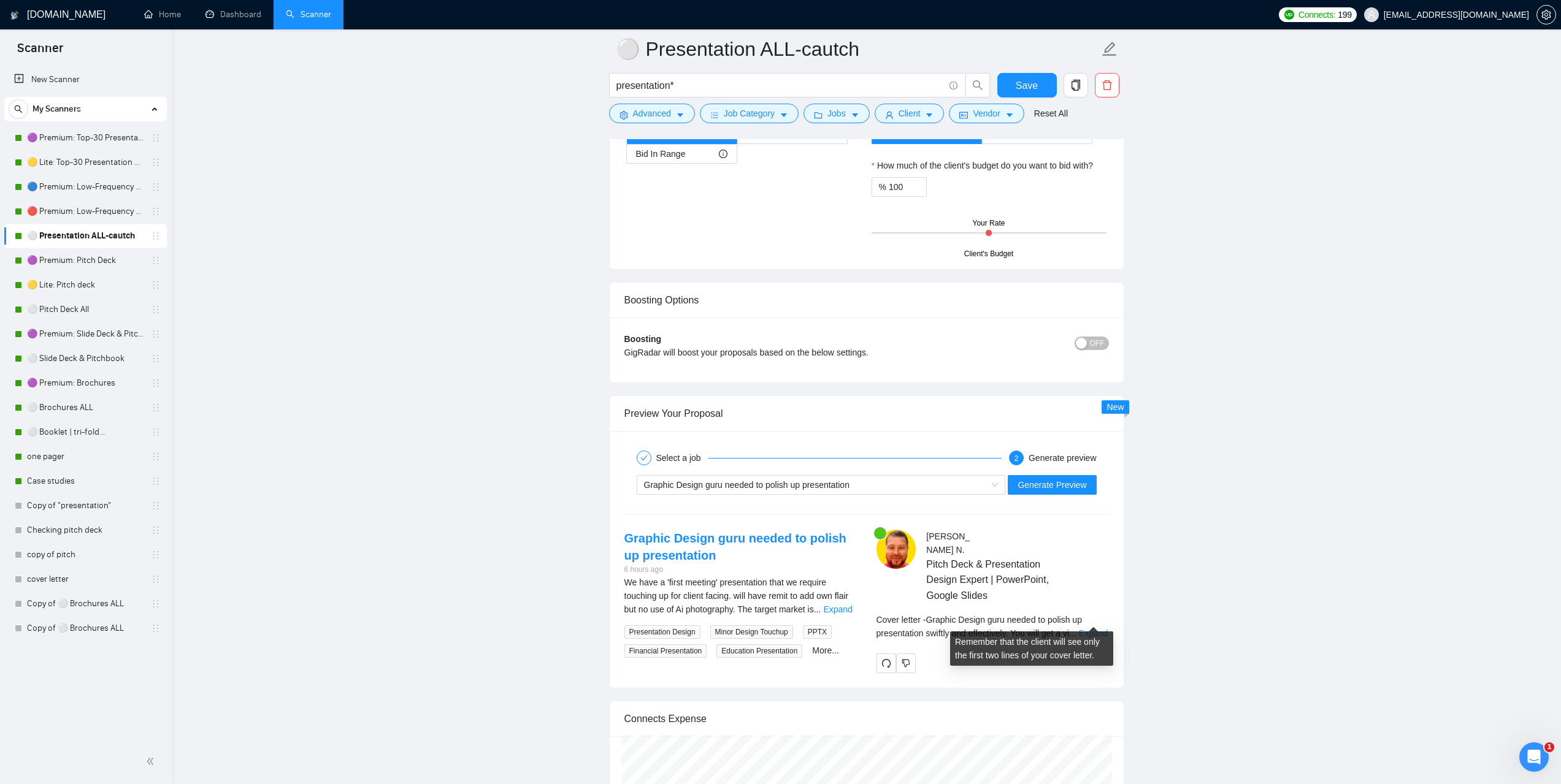
click at [1098, 628] on link "Expand" at bounding box center [1093, 633] width 29 height 10
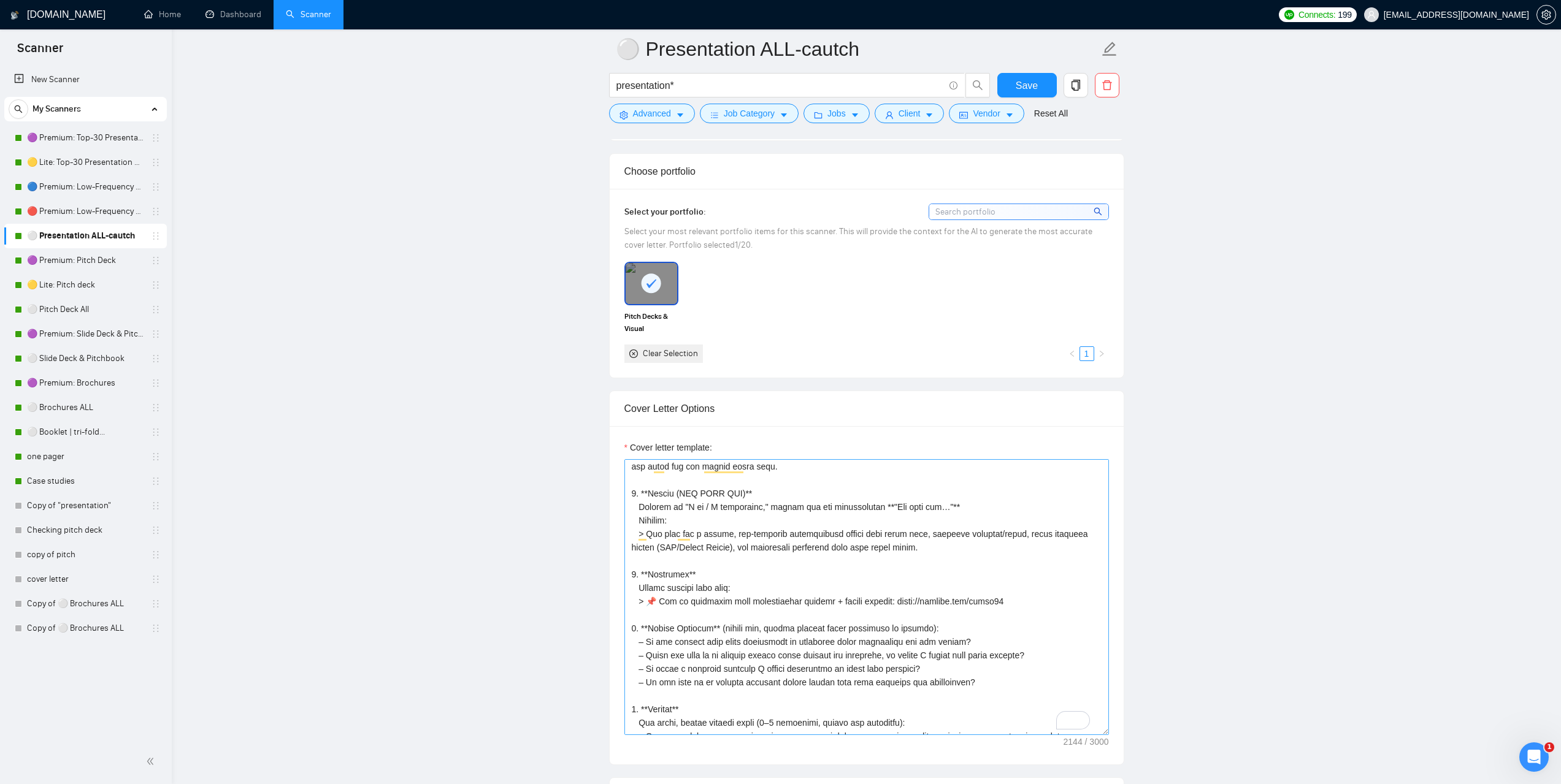
scroll to position [0, 0]
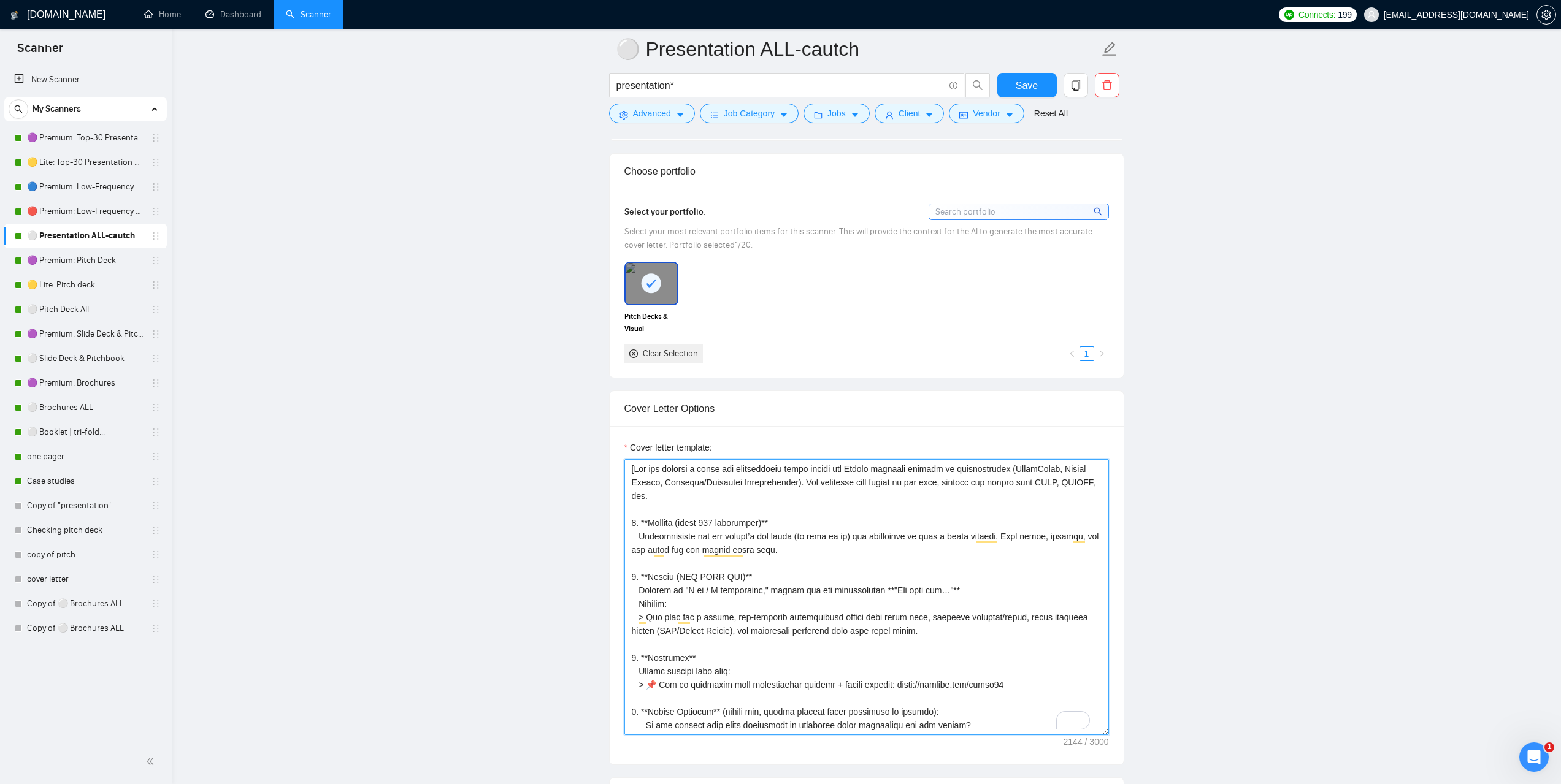
click at [633, 470] on textarea "Cover letter template:" at bounding box center [866, 597] width 485 height 276
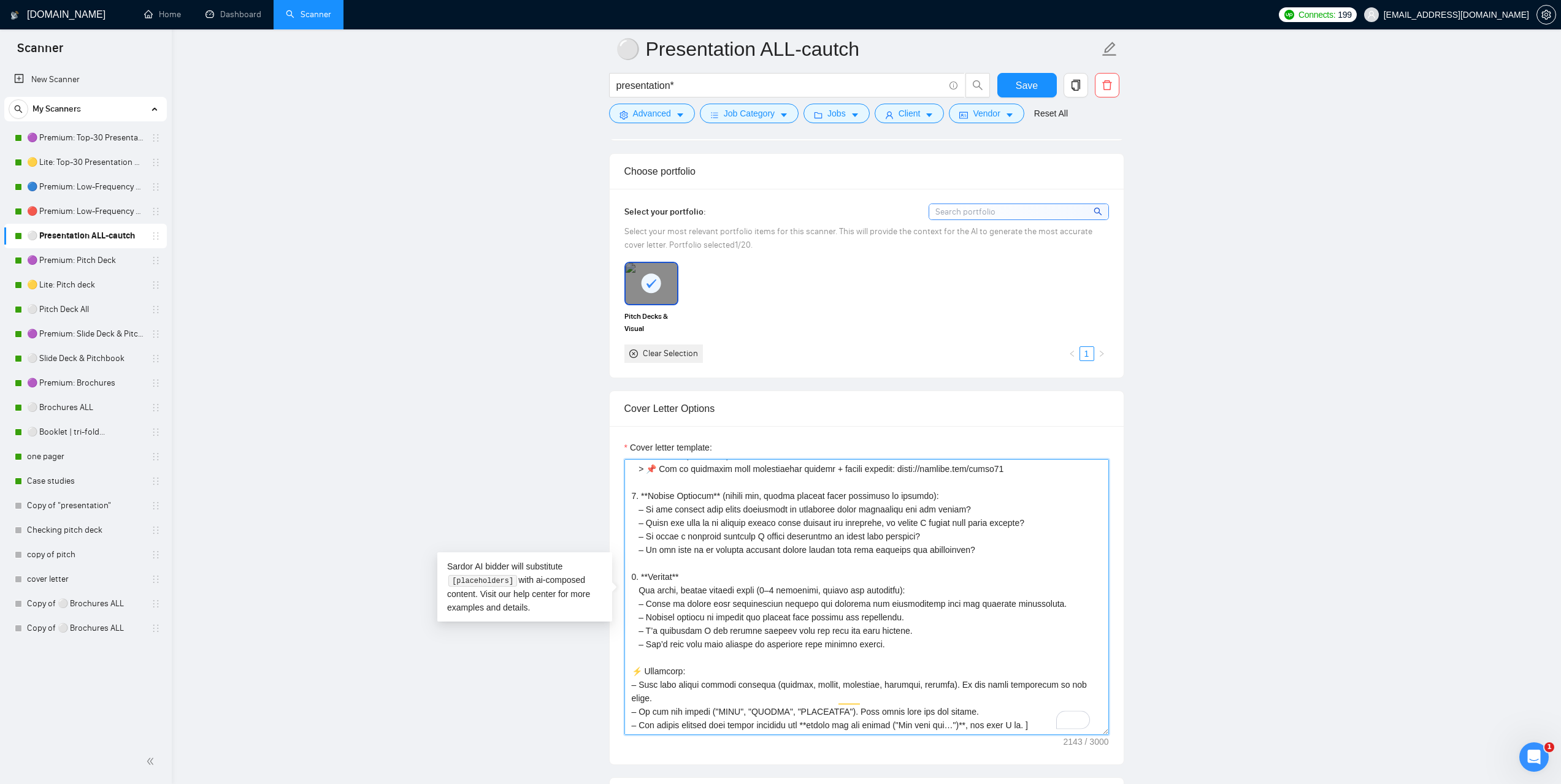
click at [1032, 714] on textarea "Cover letter template:" at bounding box center [866, 597] width 485 height 276
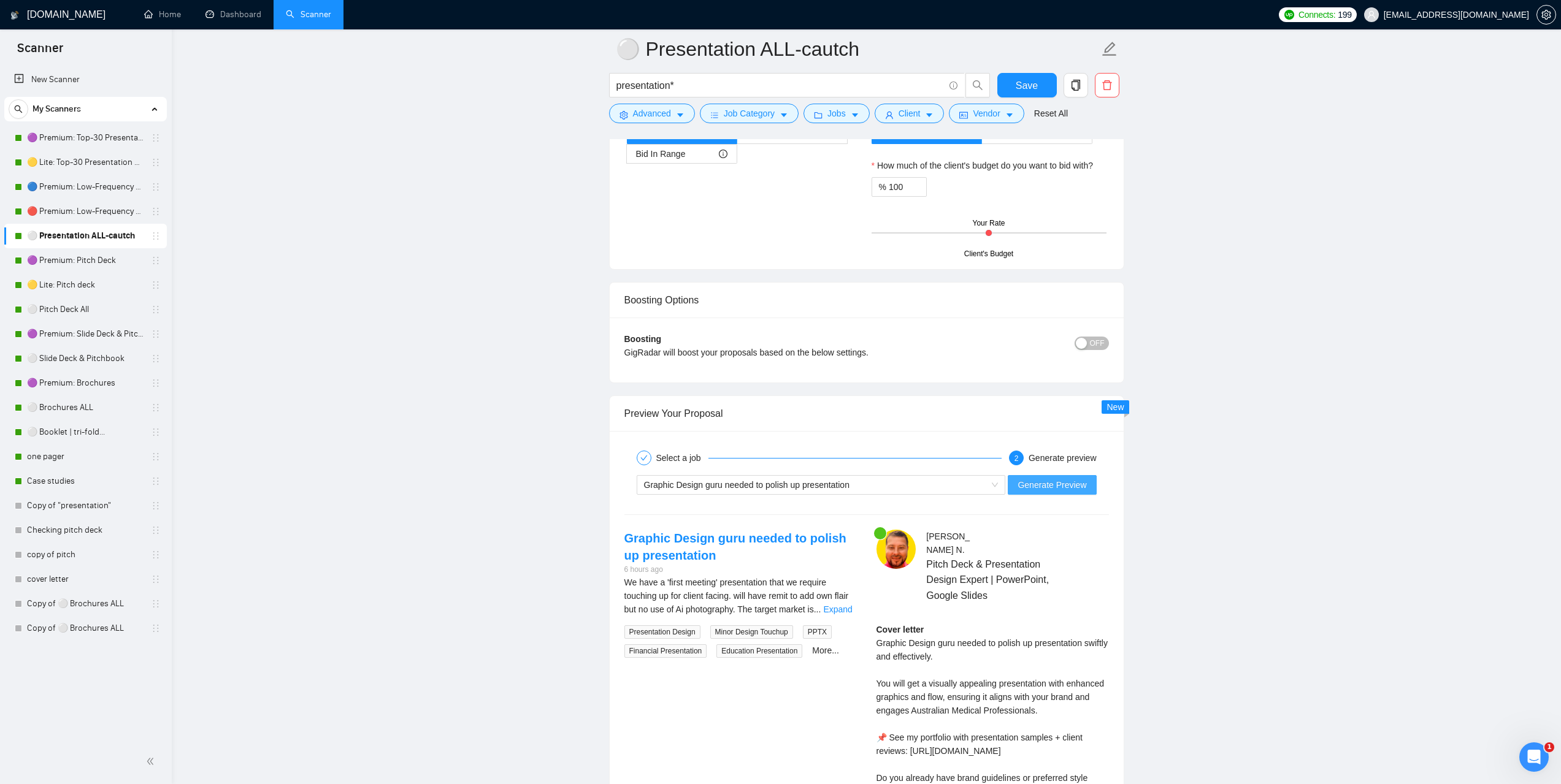
type textarea "You are writing a short and professional cover letter for Upwork projects relat…"
click at [1074, 478] on span "Generate Preview" at bounding box center [1052, 485] width 69 height 13
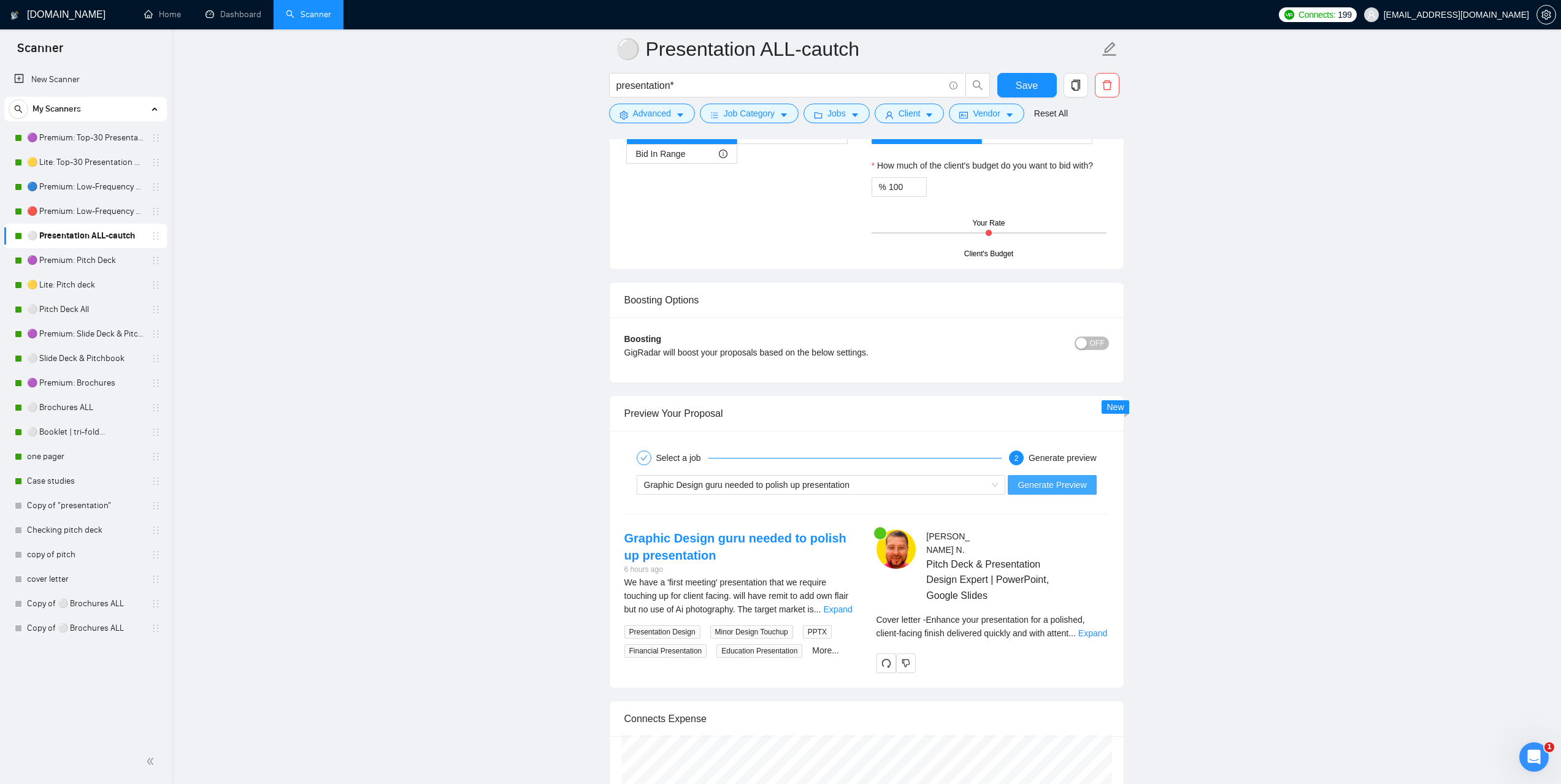
scroll to position [215, 0]
click at [1098, 628] on link "Expand" at bounding box center [1093, 633] width 29 height 10
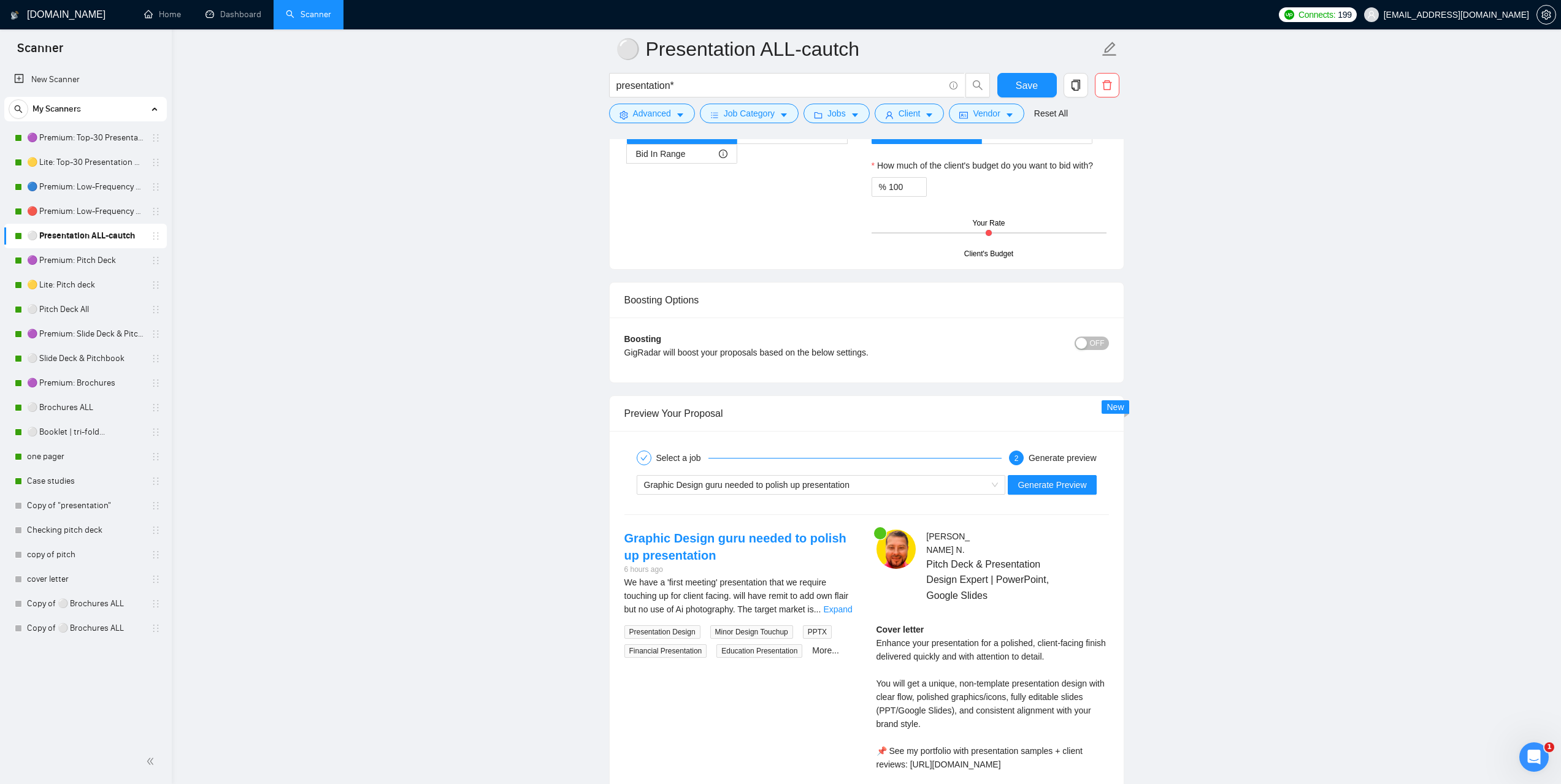
scroll to position [215, 0]
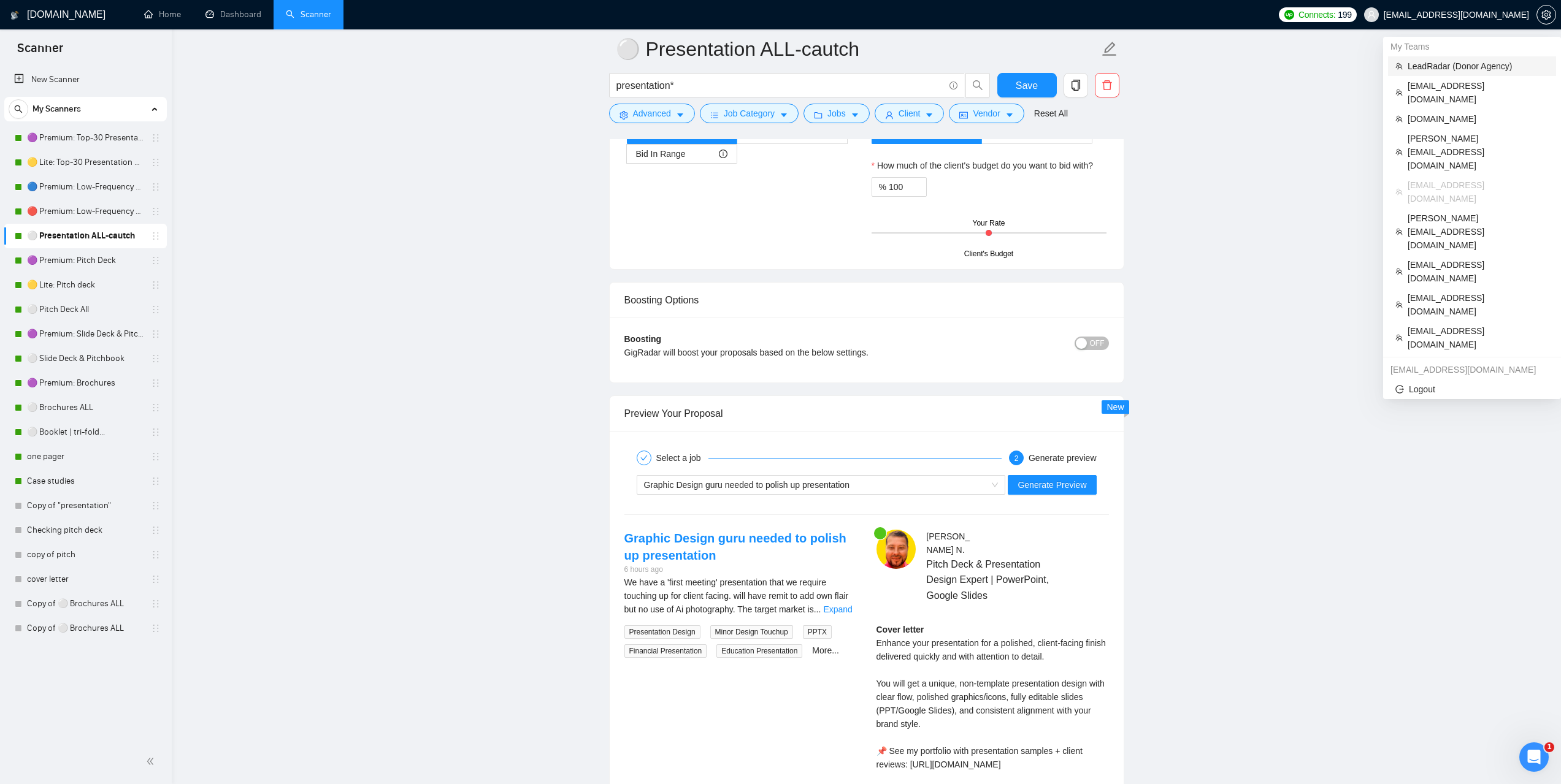
click at [1434, 65] on span "LeadRadar (Donor Agency)" at bounding box center [1478, 66] width 141 height 13
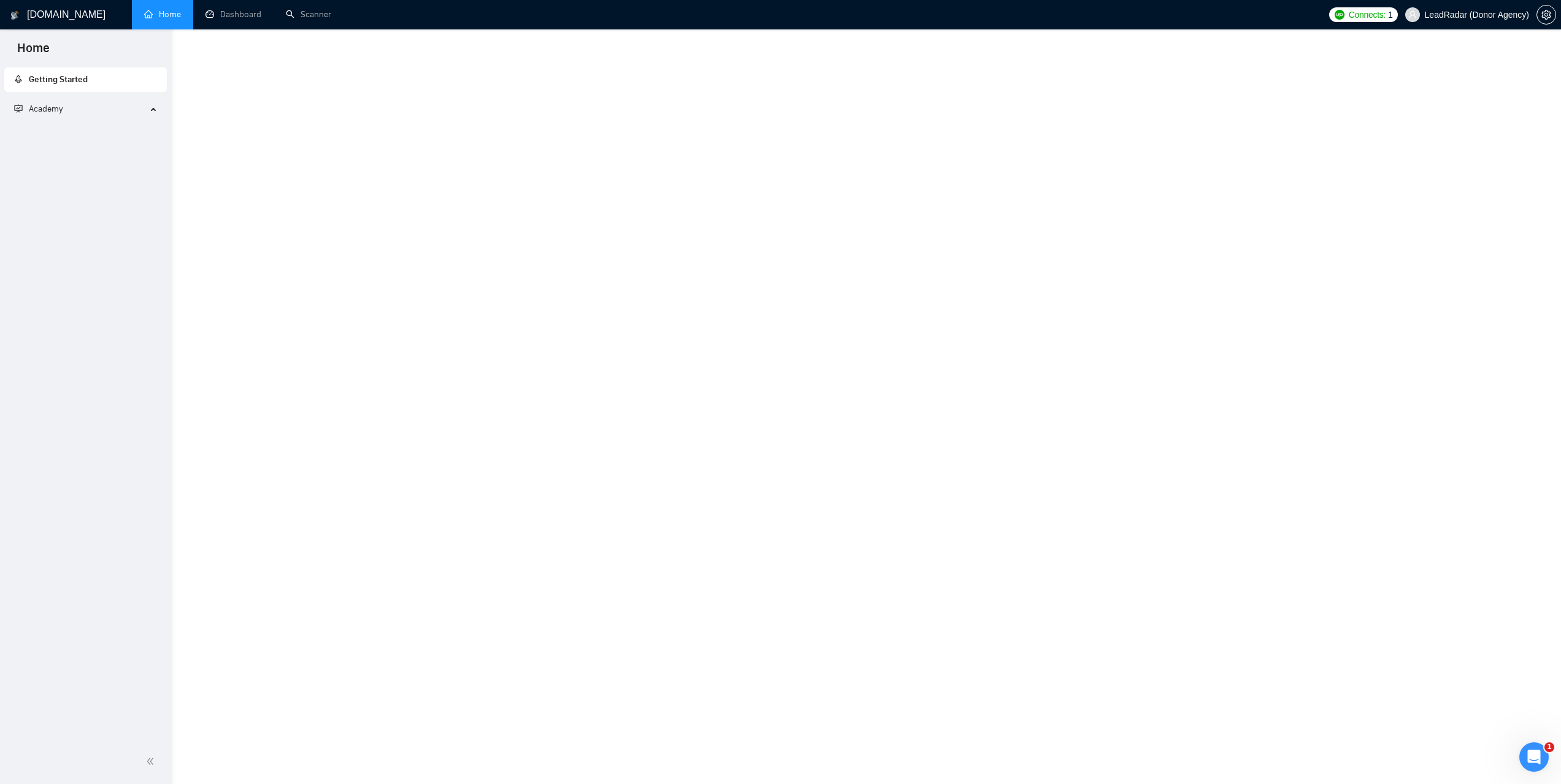
scroll to position [163, 0]
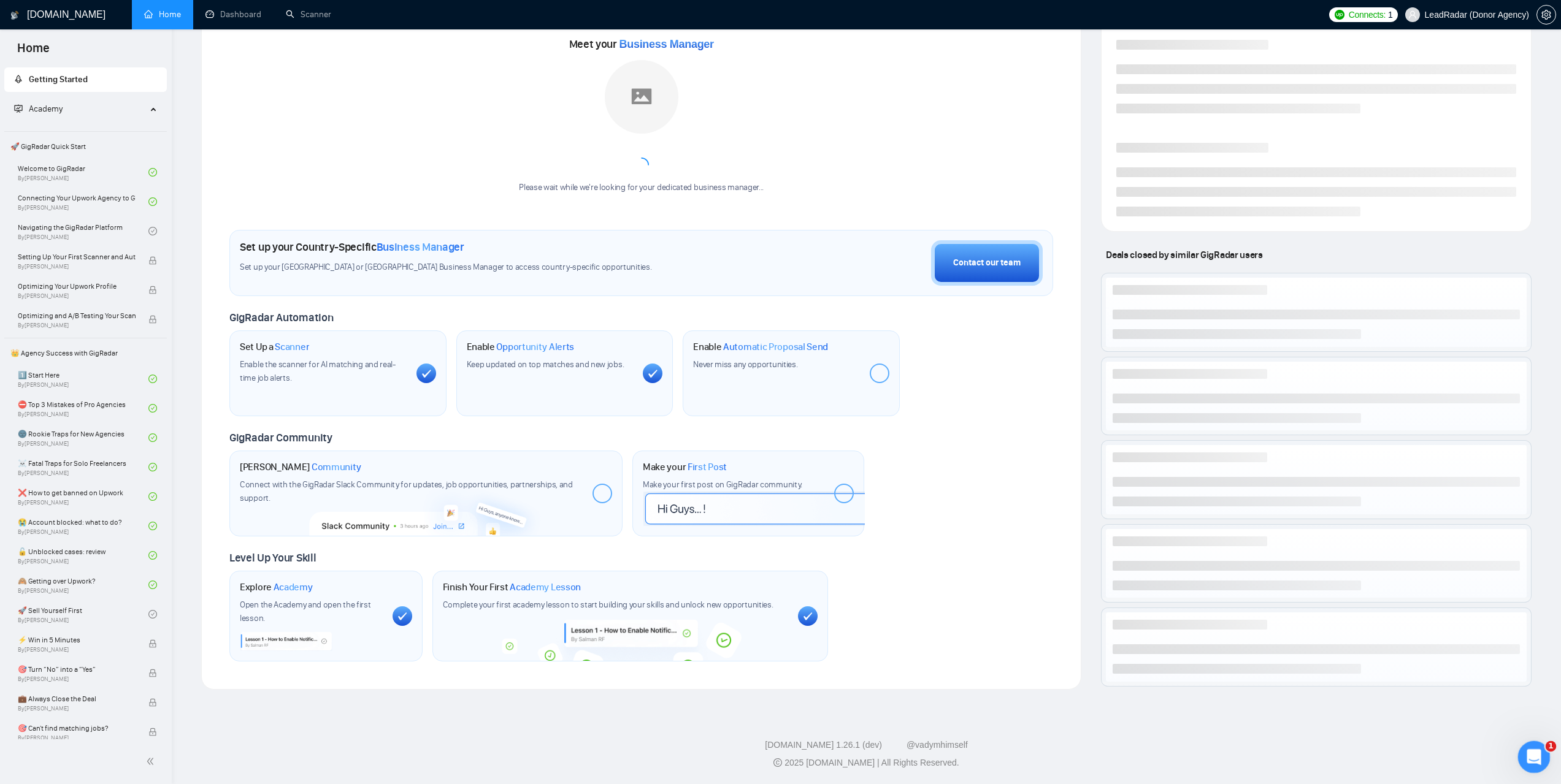
click at [1520, 757] on div "Відкрити програму для спілкування Intercom" at bounding box center [1532, 755] width 41 height 41
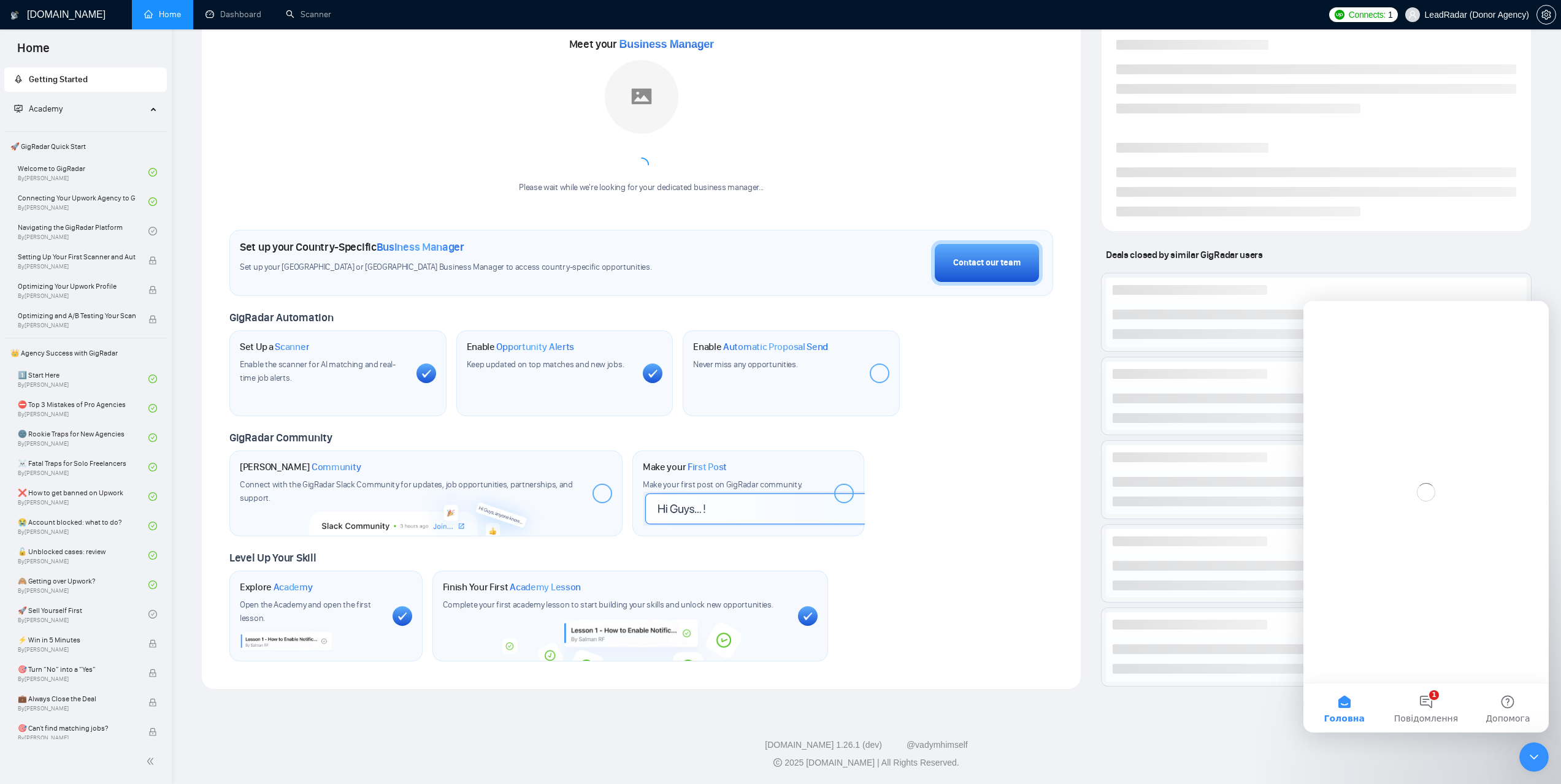
scroll to position [0, 0]
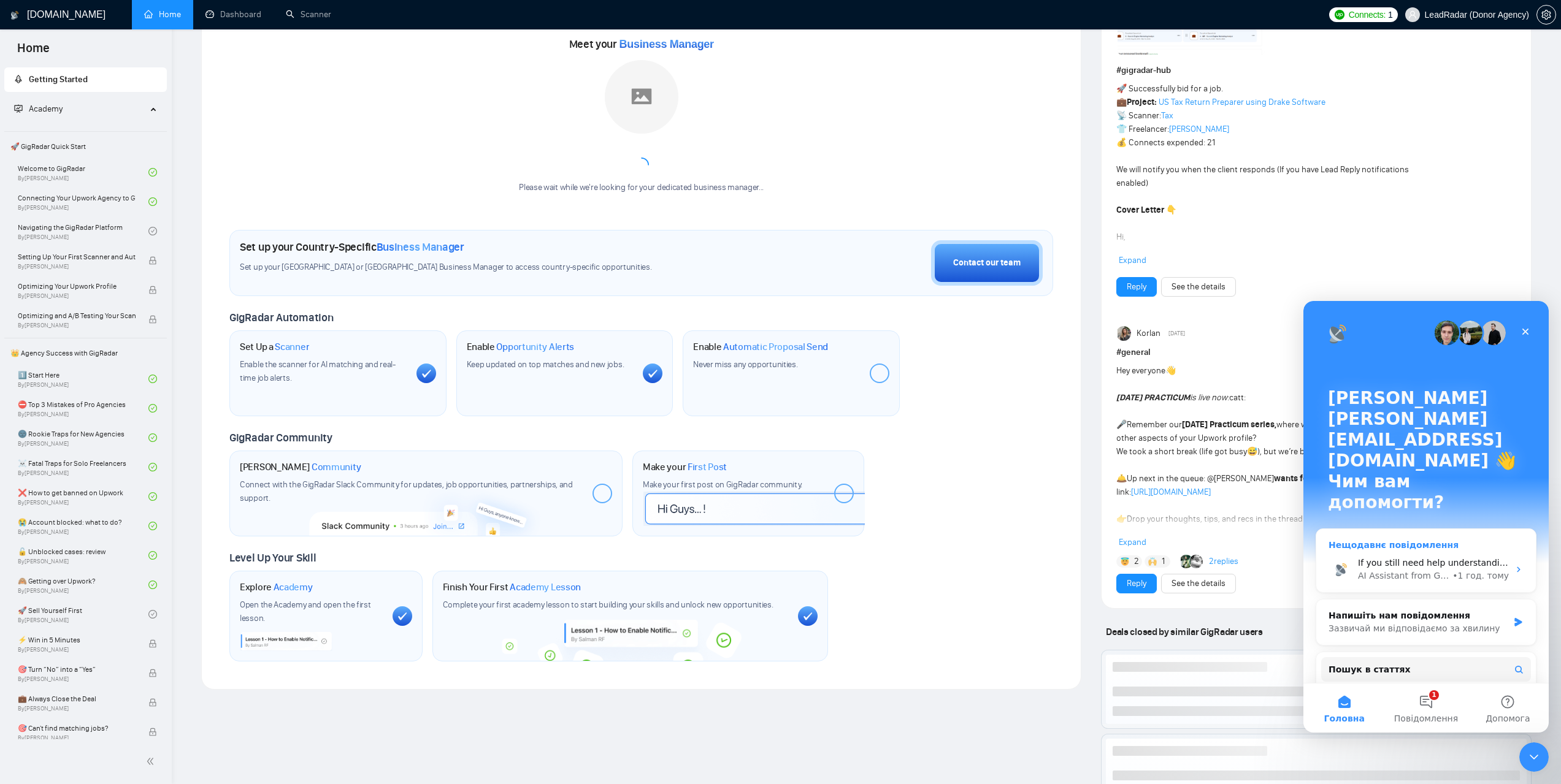
click at [1417, 569] on div "AI Assistant from GigRadar 📡" at bounding box center [1403, 576] width 92 height 13
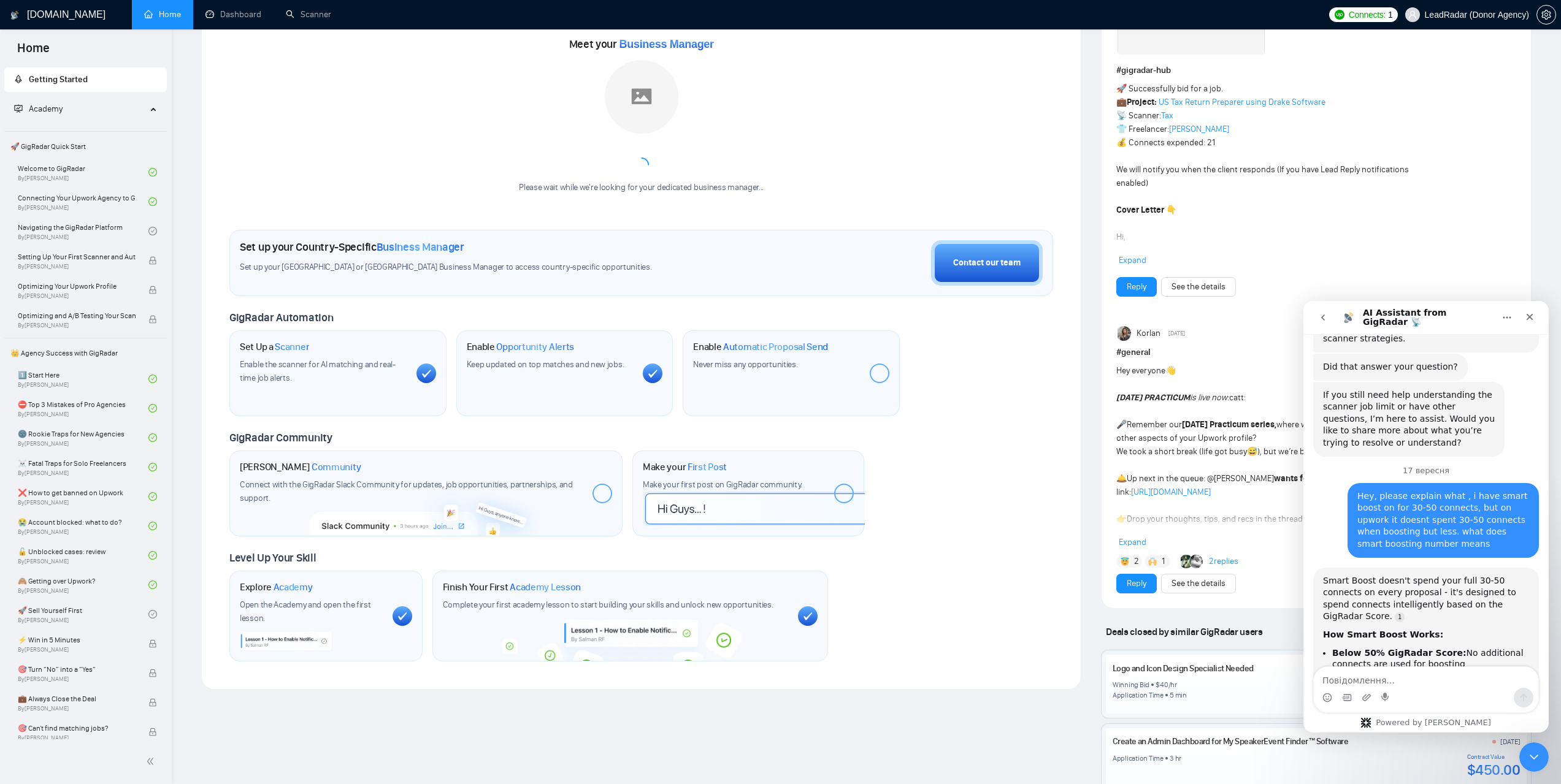
scroll to position [3823, 0]
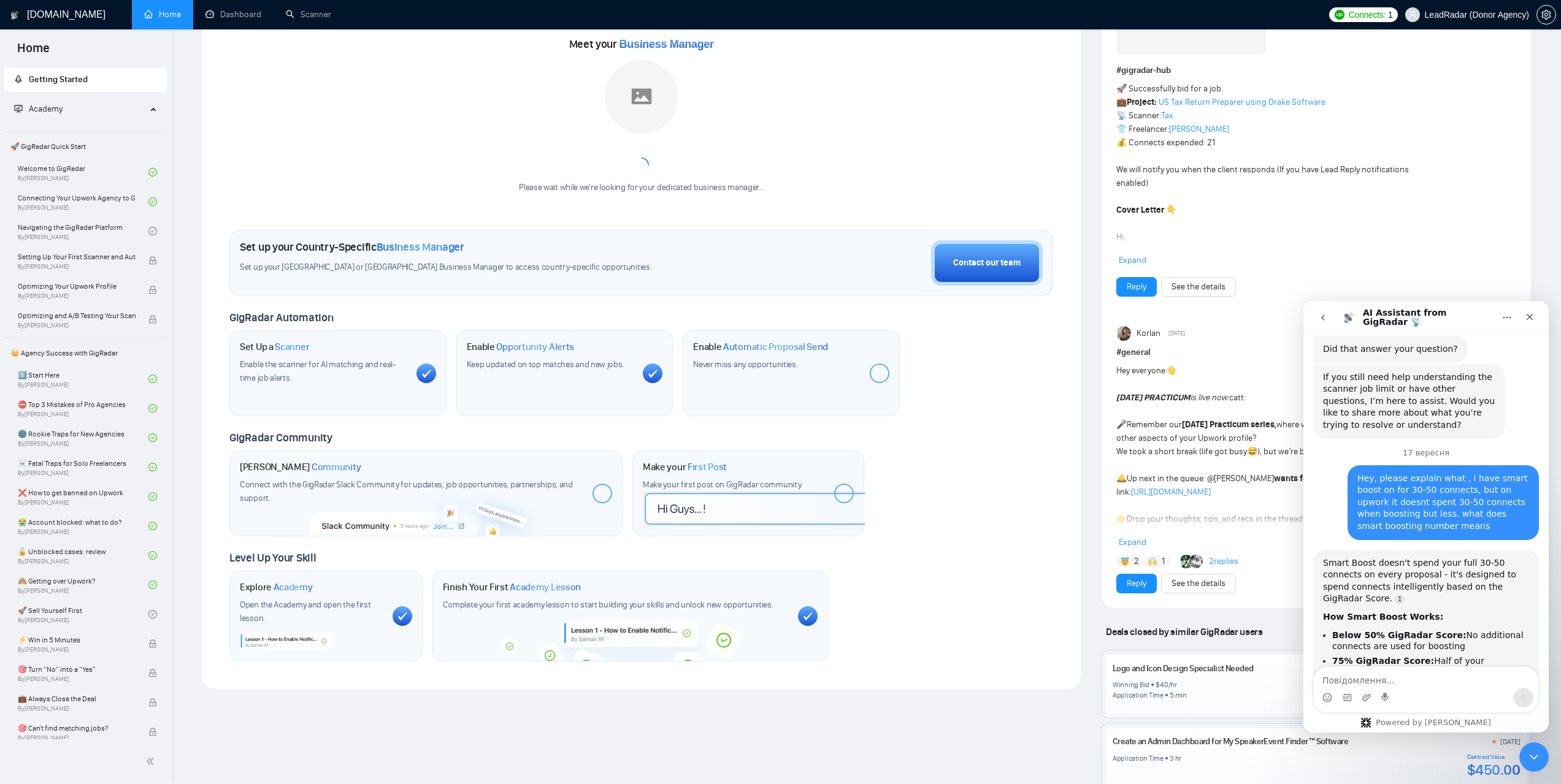
click at [1379, 681] on textarea "Повідомлення..." at bounding box center [1426, 677] width 225 height 21
type textarea "I would like to understand as we have 3-4 account attached with our agency for …"
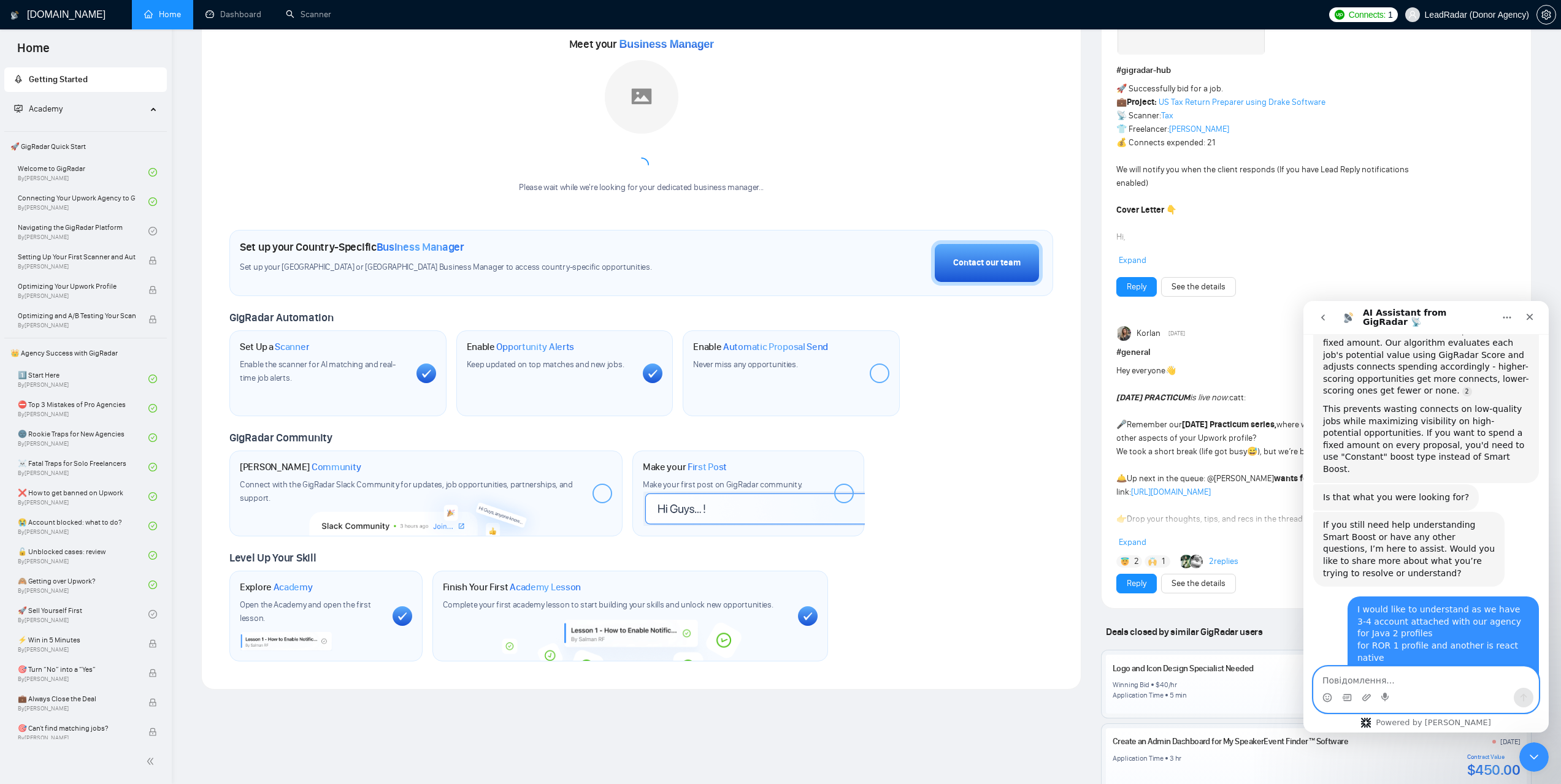
scroll to position [4271, 0]
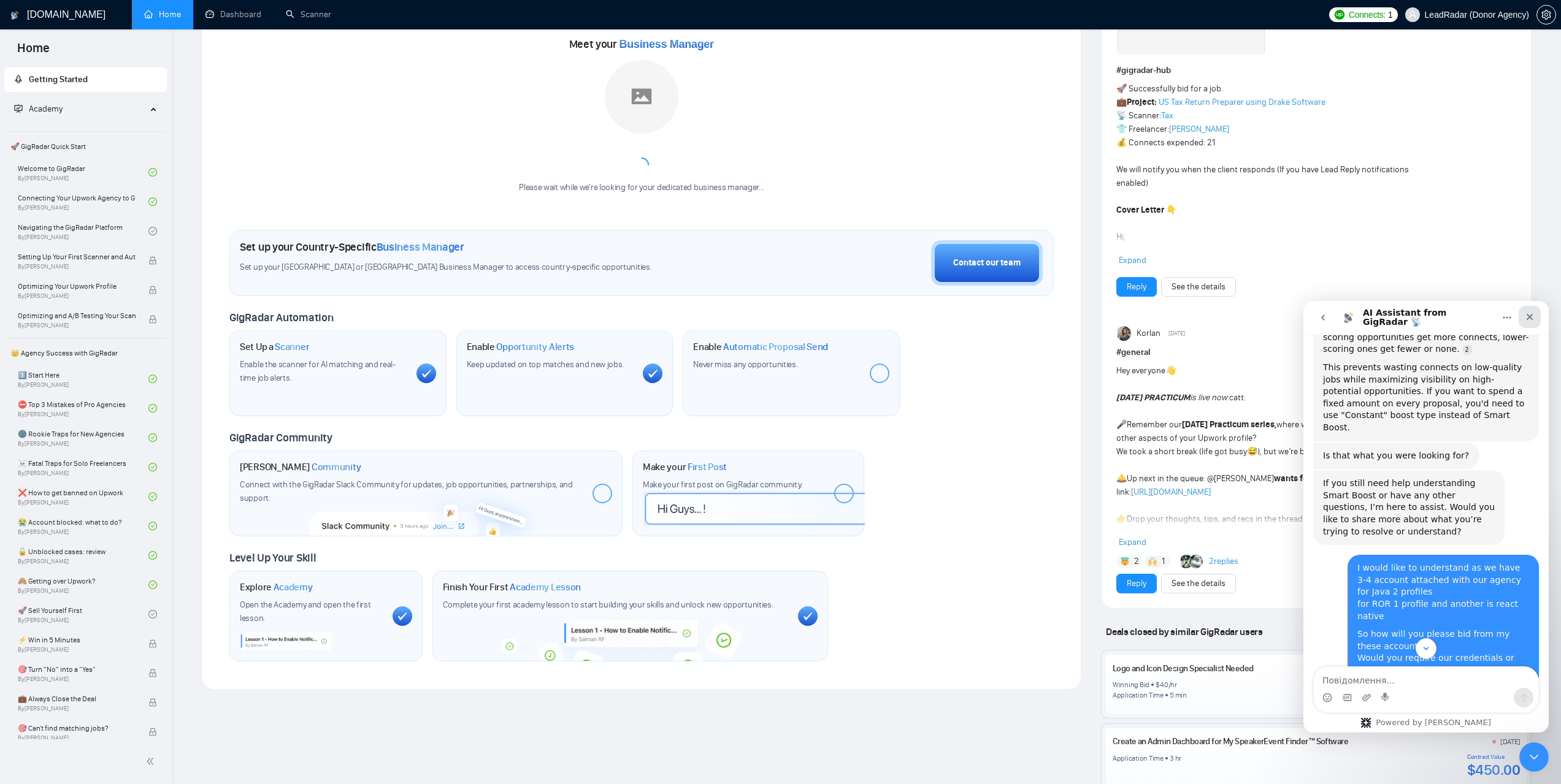
click at [1534, 315] on icon "Закрити" at bounding box center [1530, 317] width 10 height 10
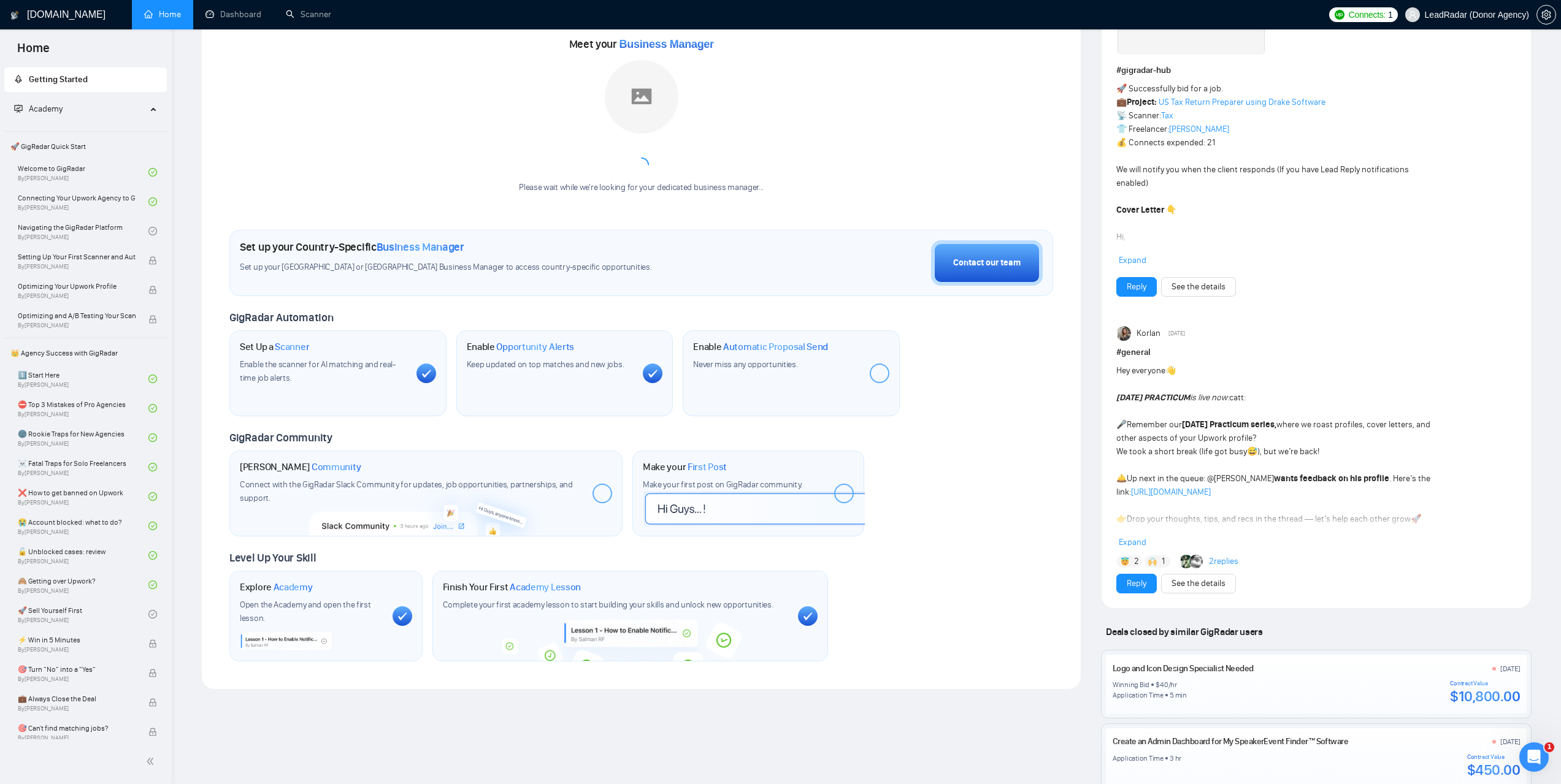
scroll to position [3935, 0]
